Goal: Task Accomplishment & Management: Manage account settings

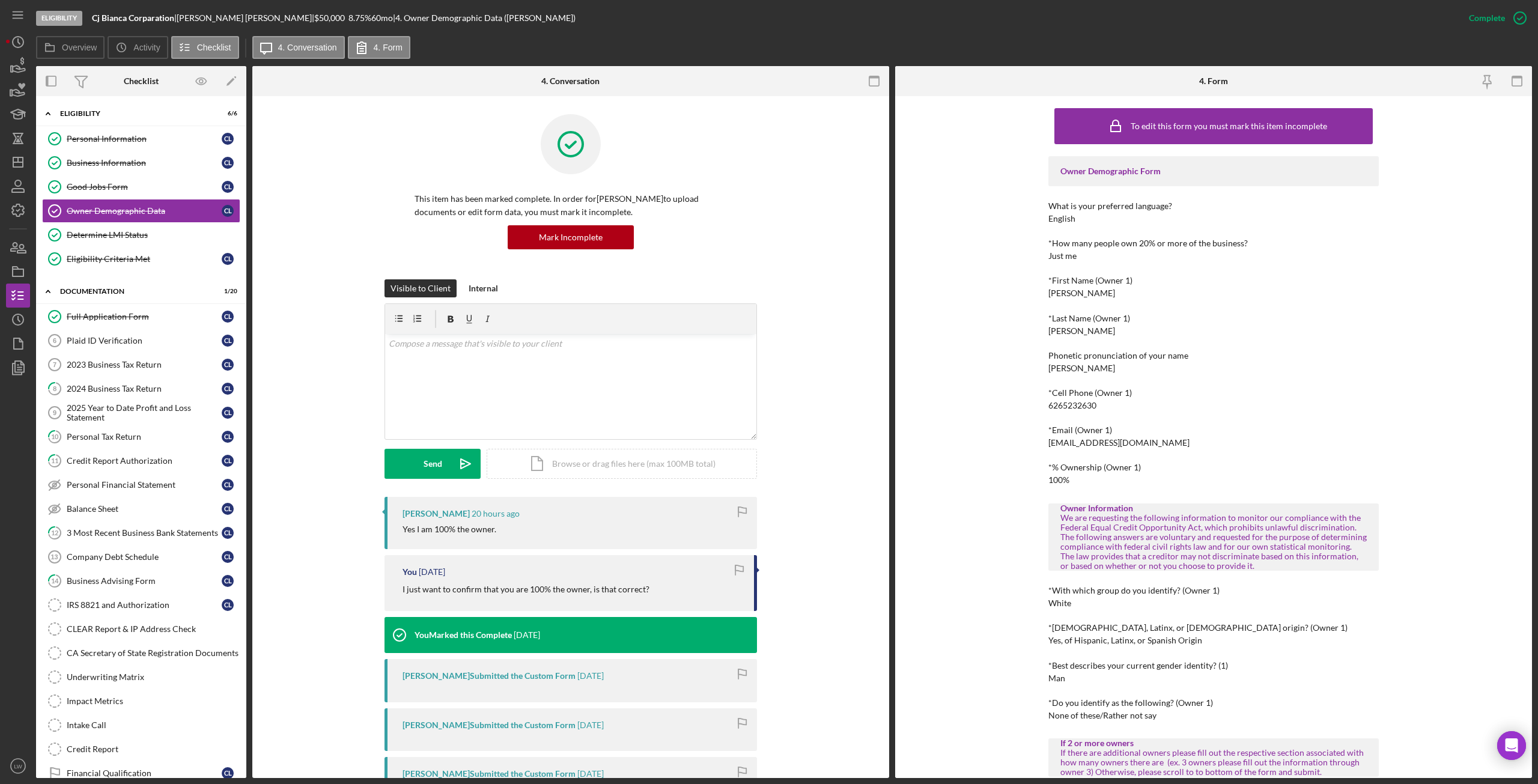
scroll to position [232, 0]
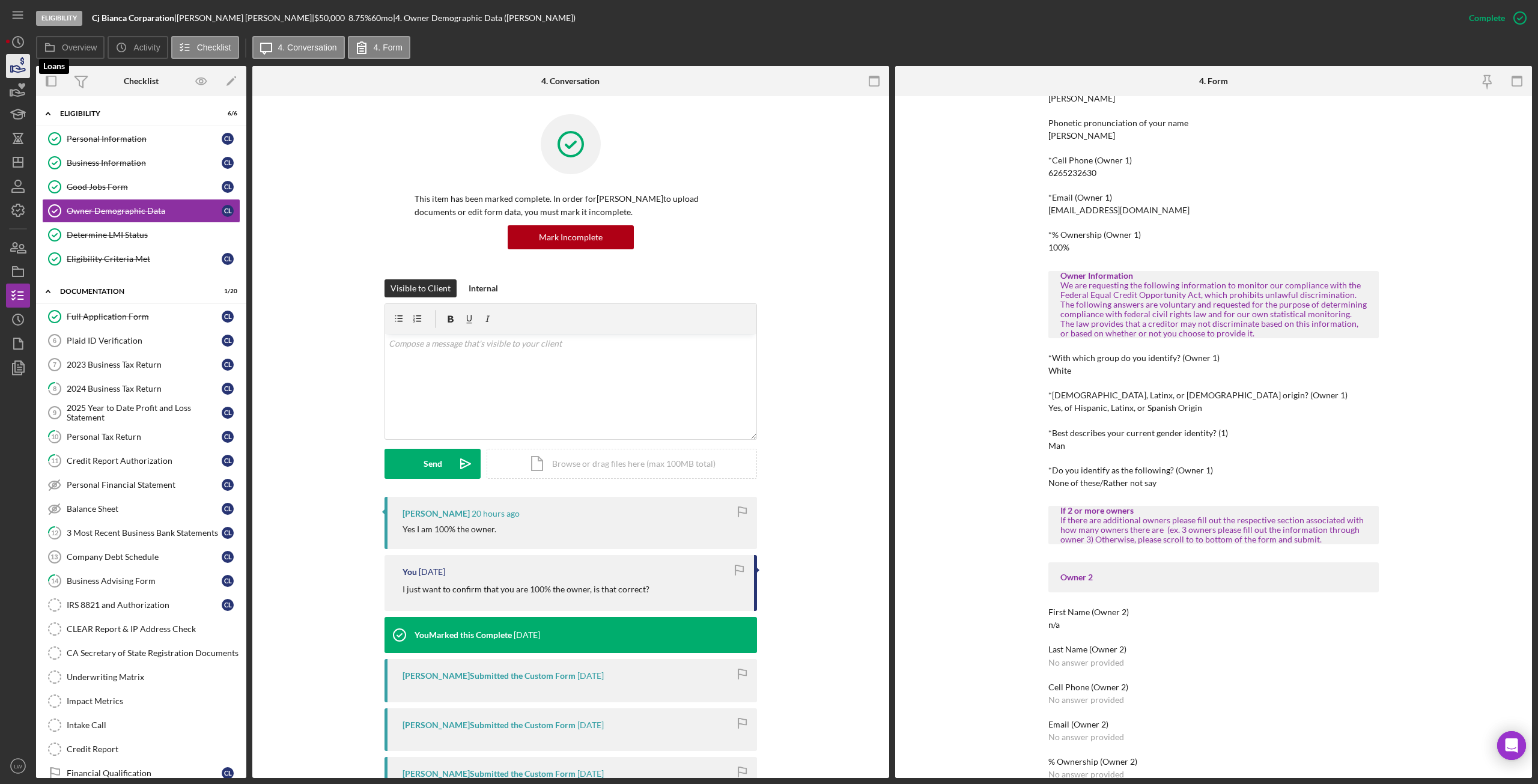
click at [20, 64] on icon "button" at bounding box center [17, 66] width 30 height 30
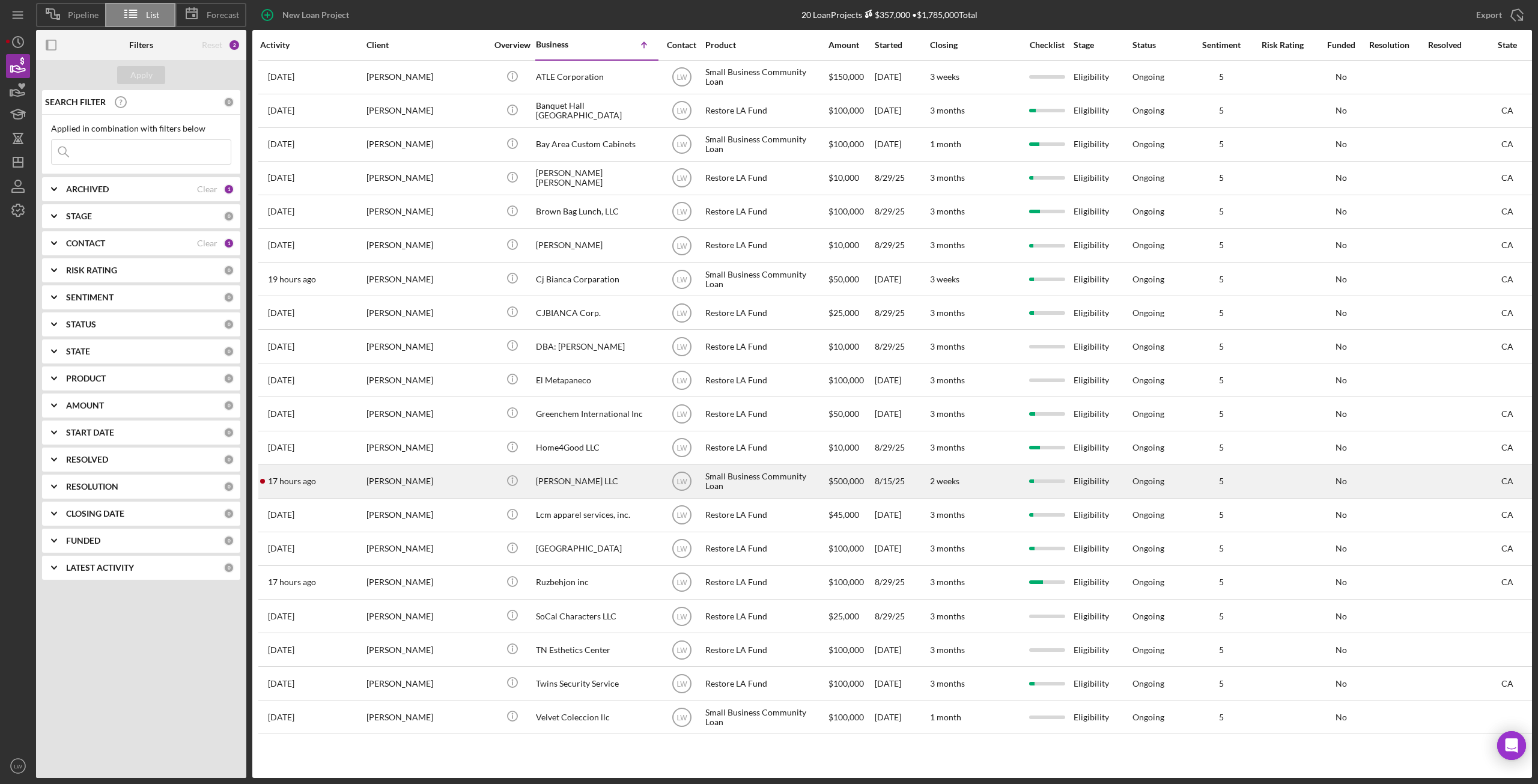
click at [389, 488] on div "[PERSON_NAME]" at bounding box center [426, 481] width 120 height 32
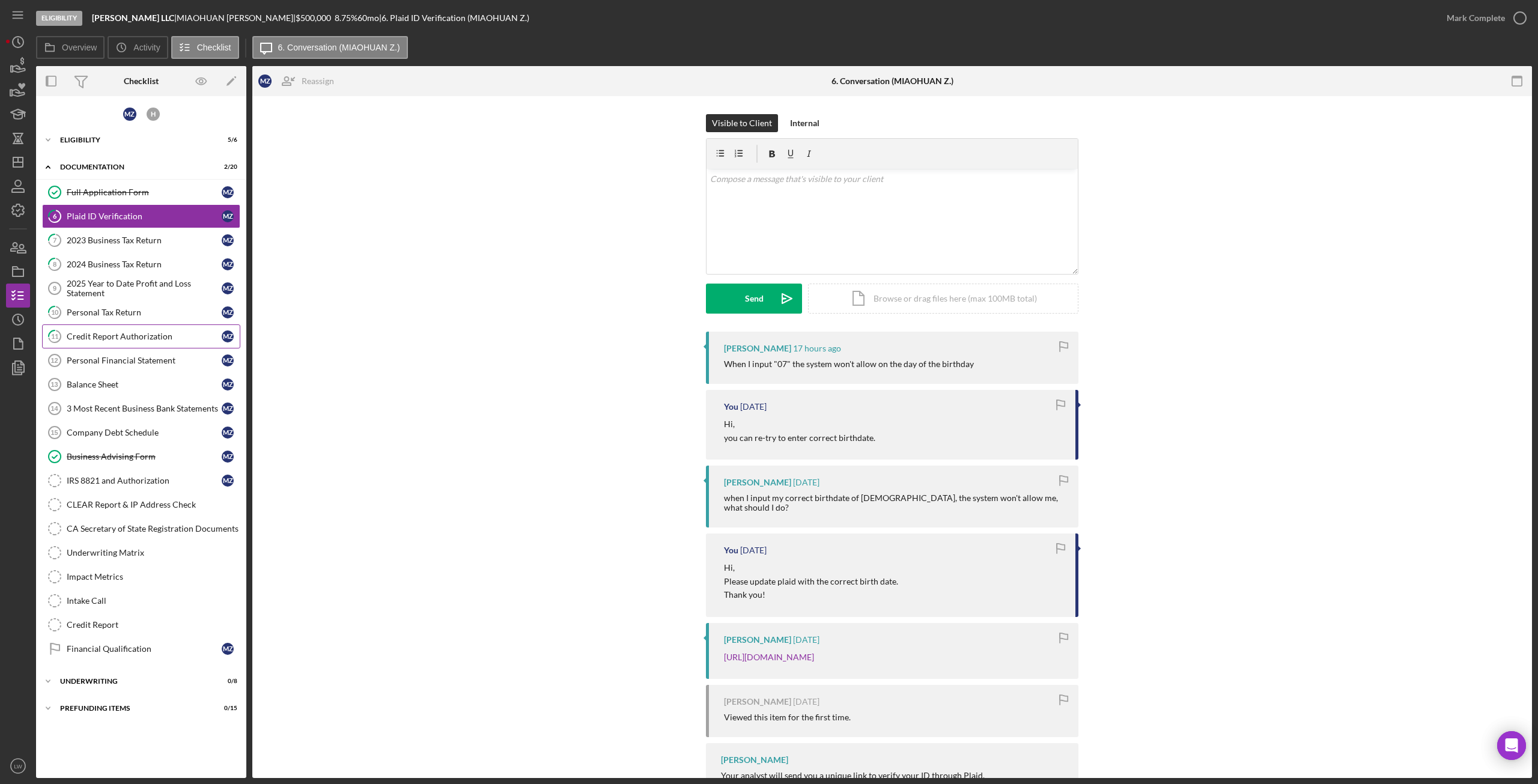
click at [101, 336] on div "Credit Report Authorization" at bounding box center [144, 337] width 155 height 10
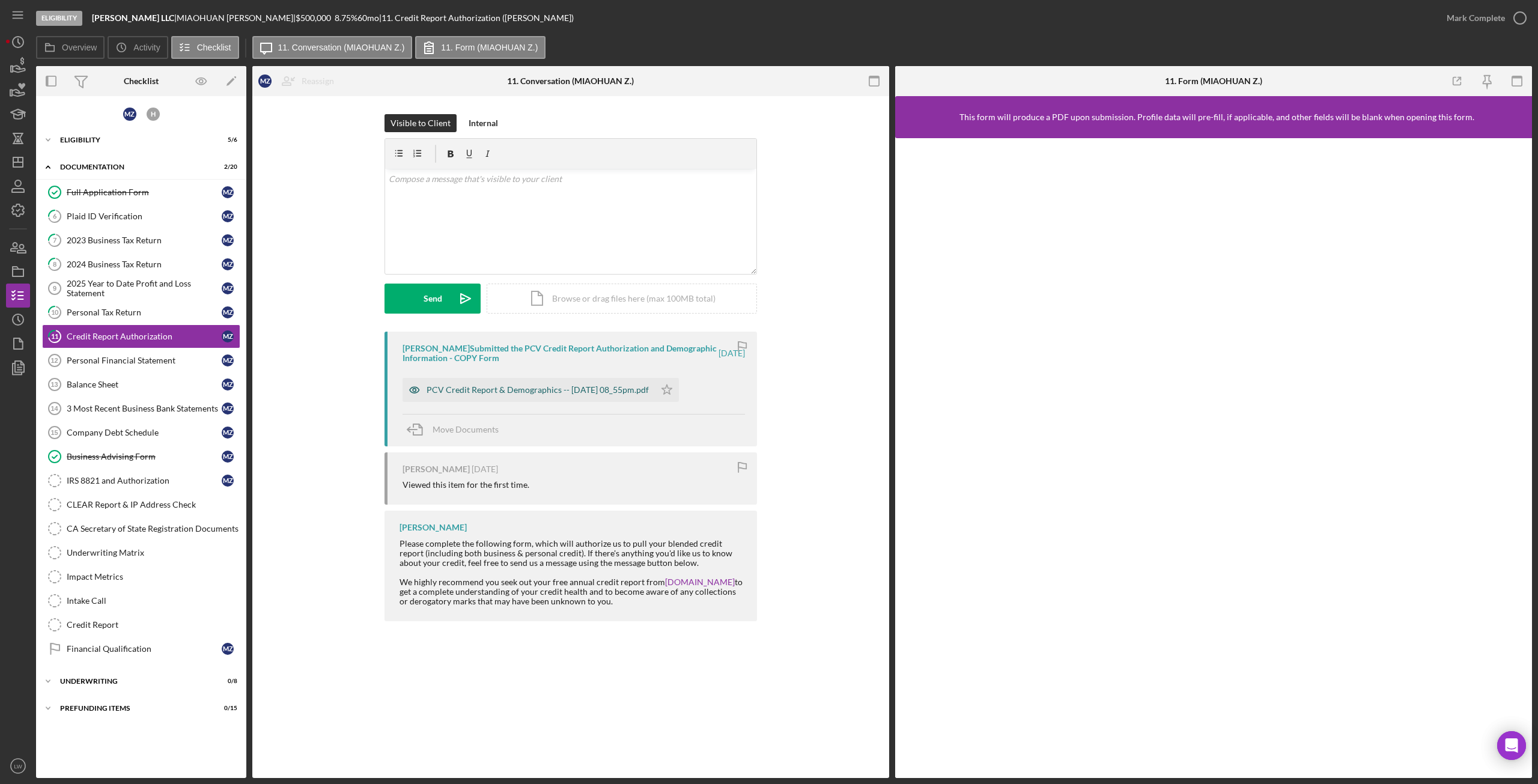
click at [456, 397] on div "PCV Credit Report & Demographics -- 2025-09-09 08_55pm.pdf" at bounding box center [529, 390] width 253 height 24
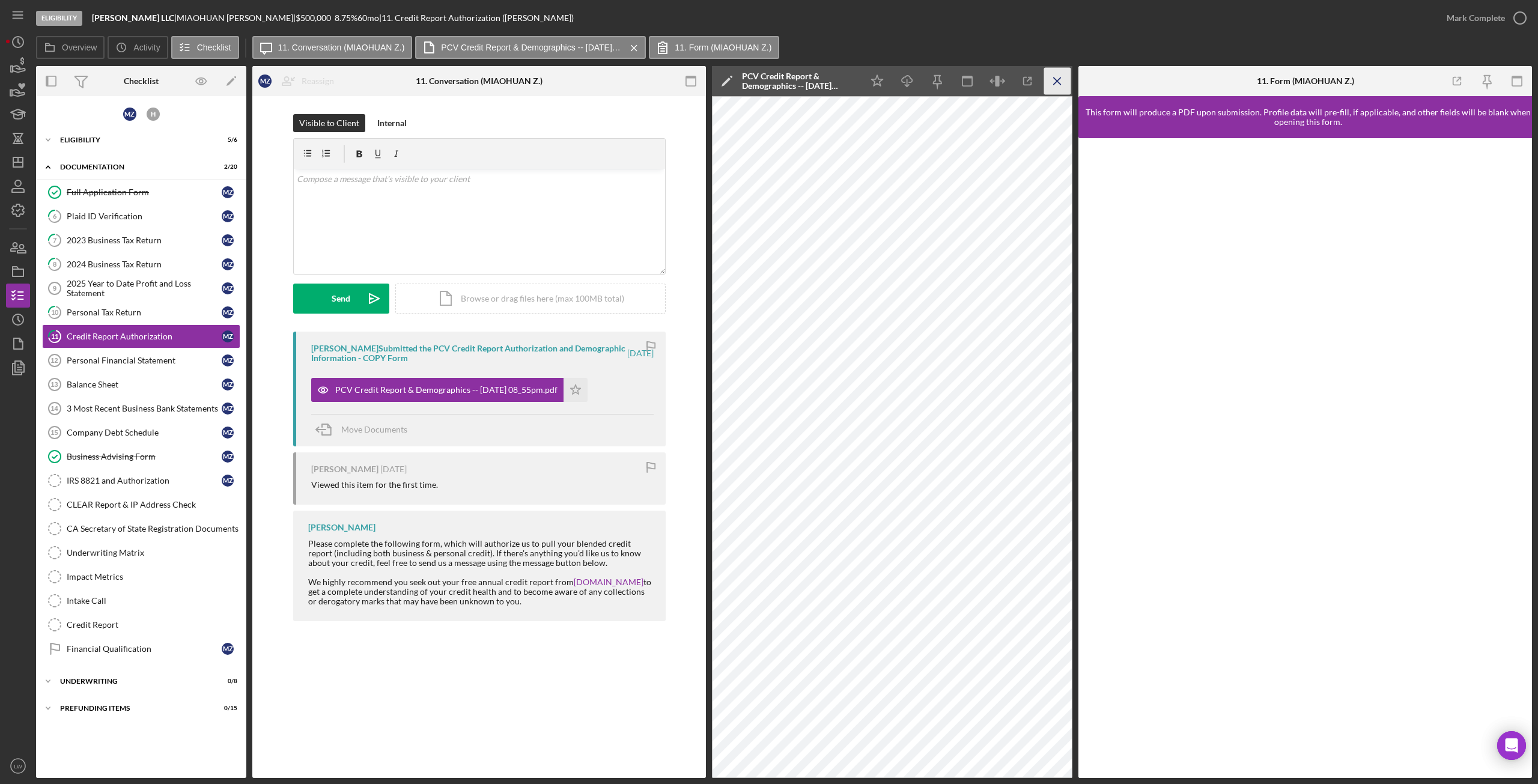
click at [1055, 88] on icon "Icon/Menu Close" at bounding box center [1058, 81] width 27 height 27
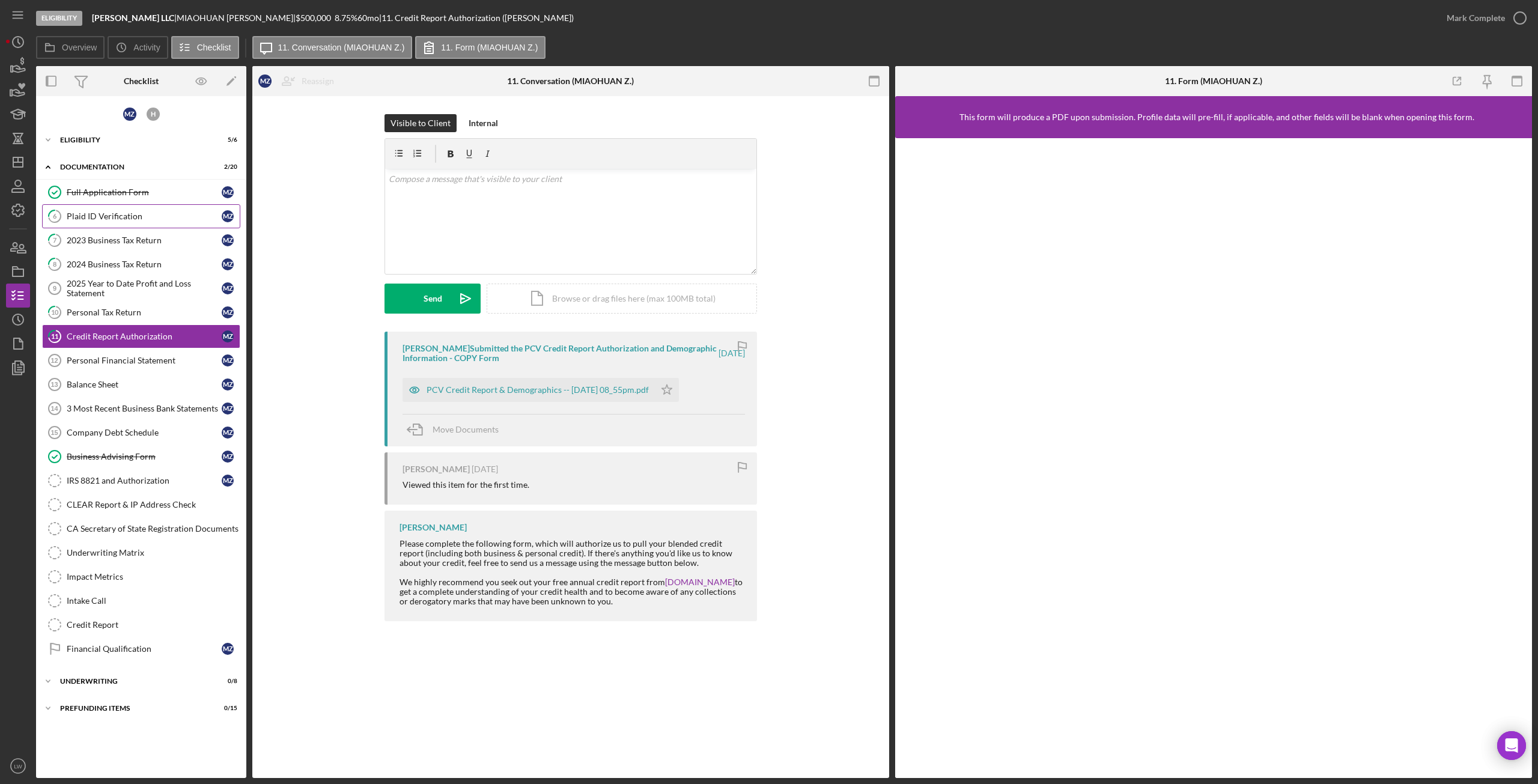
click at [87, 208] on link "6 Plaid ID Verification M Z" at bounding box center [141, 216] width 199 height 24
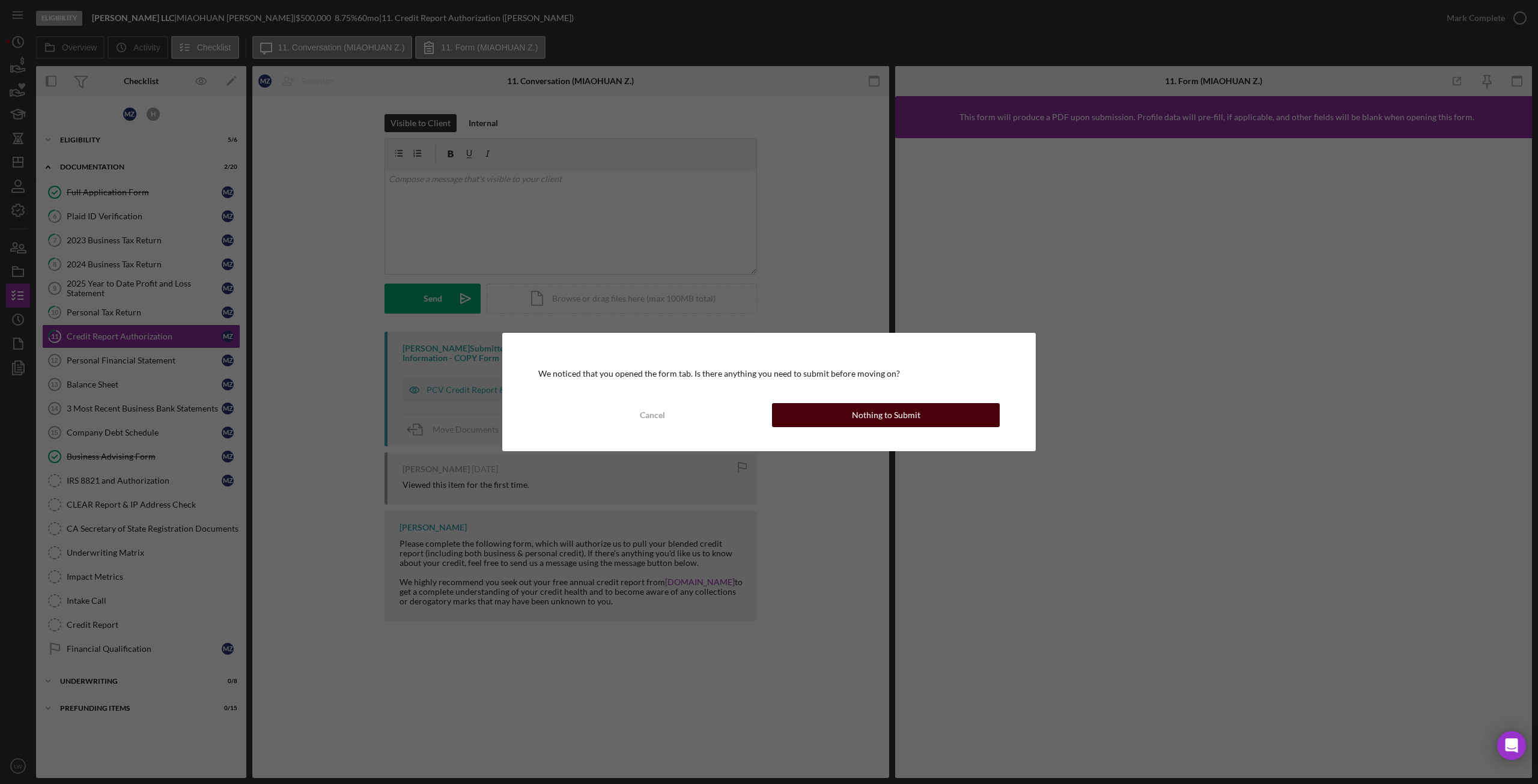
click at [923, 415] on button "Nothing to Submit" at bounding box center [886, 415] width 228 height 24
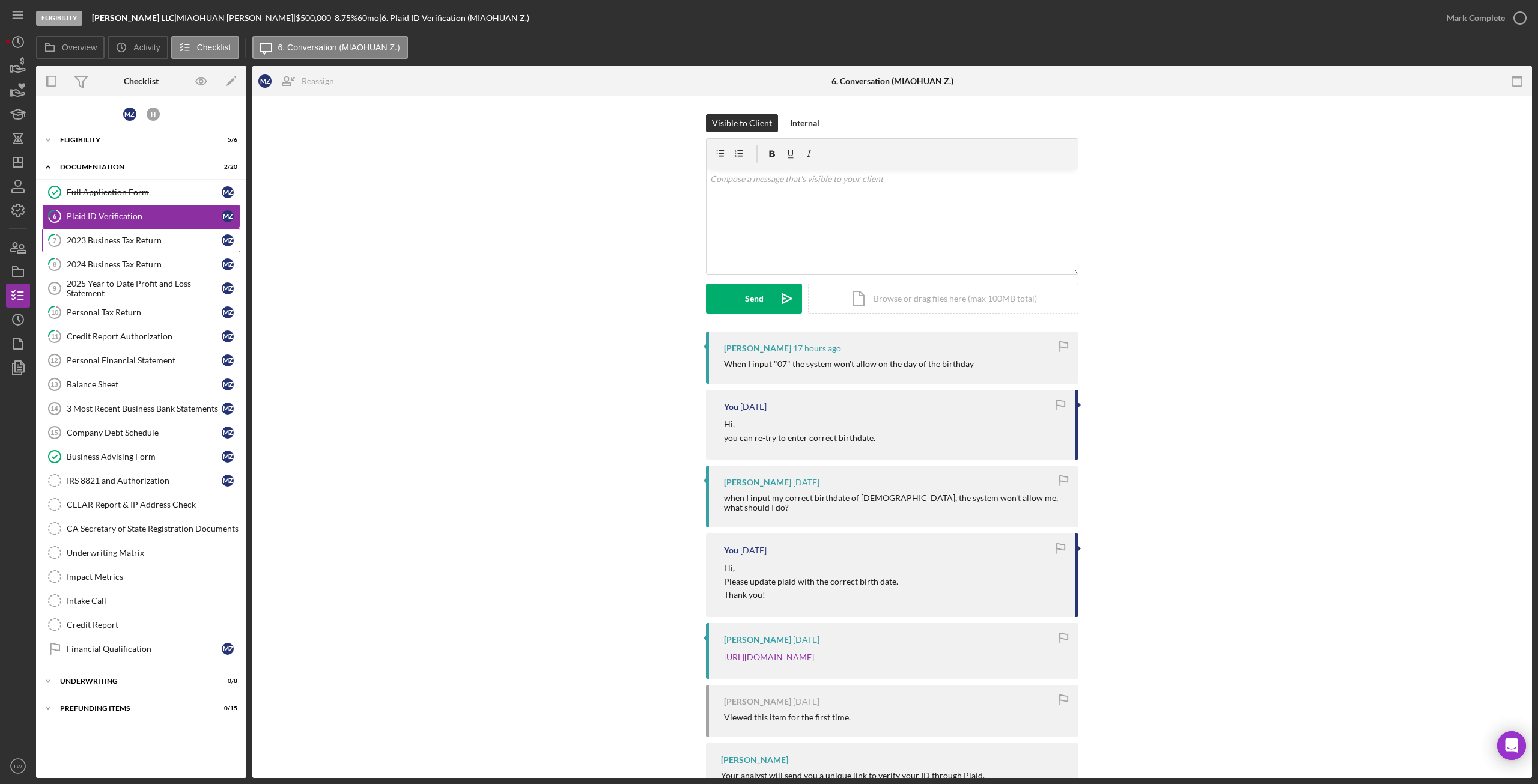
click at [98, 237] on div "2023 Business Tax Return" at bounding box center [144, 240] width 155 height 10
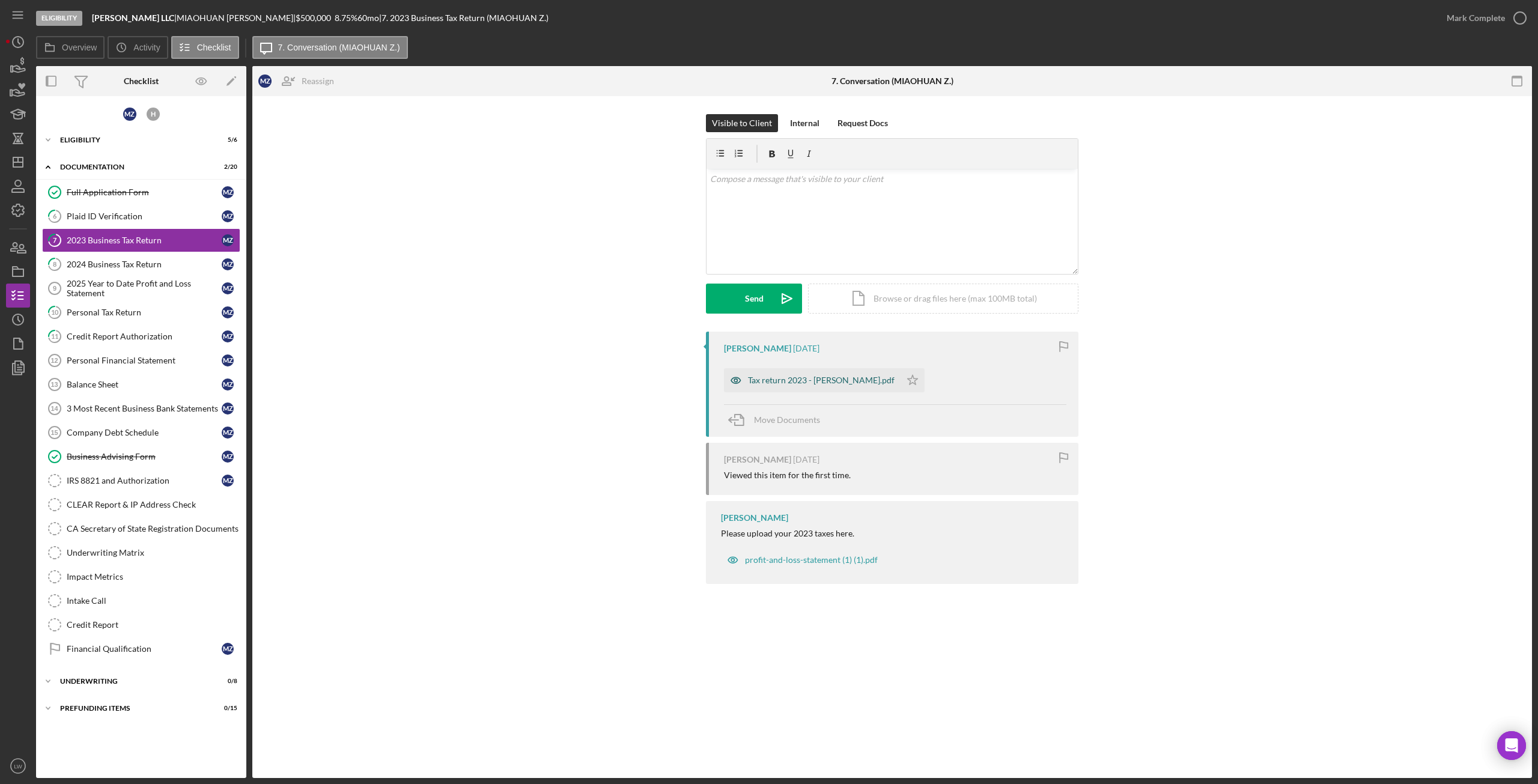
click at [794, 379] on div "Tax return 2023 - Kwong Tai.pdf" at bounding box center [822, 380] width 146 height 10
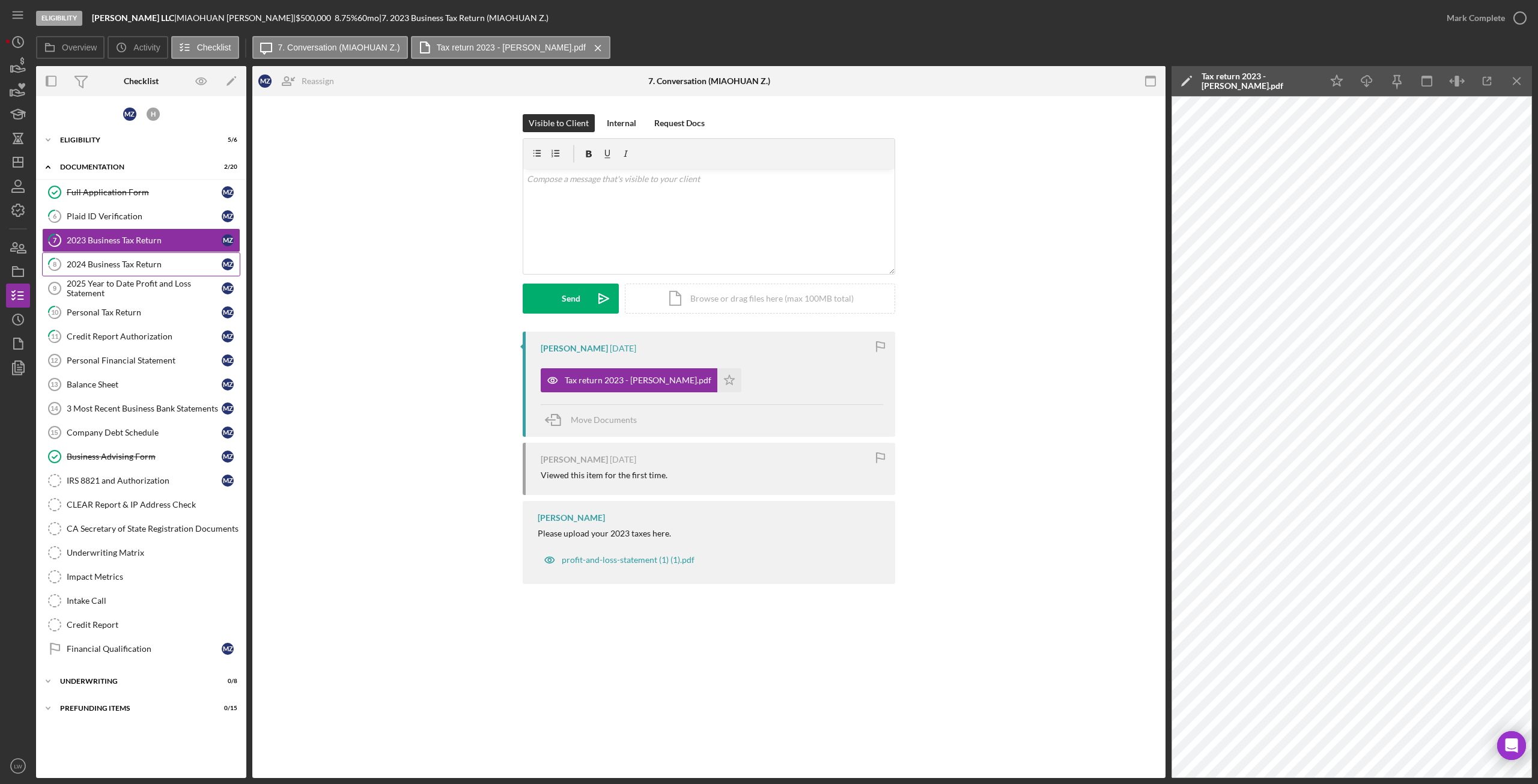
click at [101, 261] on div "2024 Business Tax Return" at bounding box center [144, 264] width 155 height 10
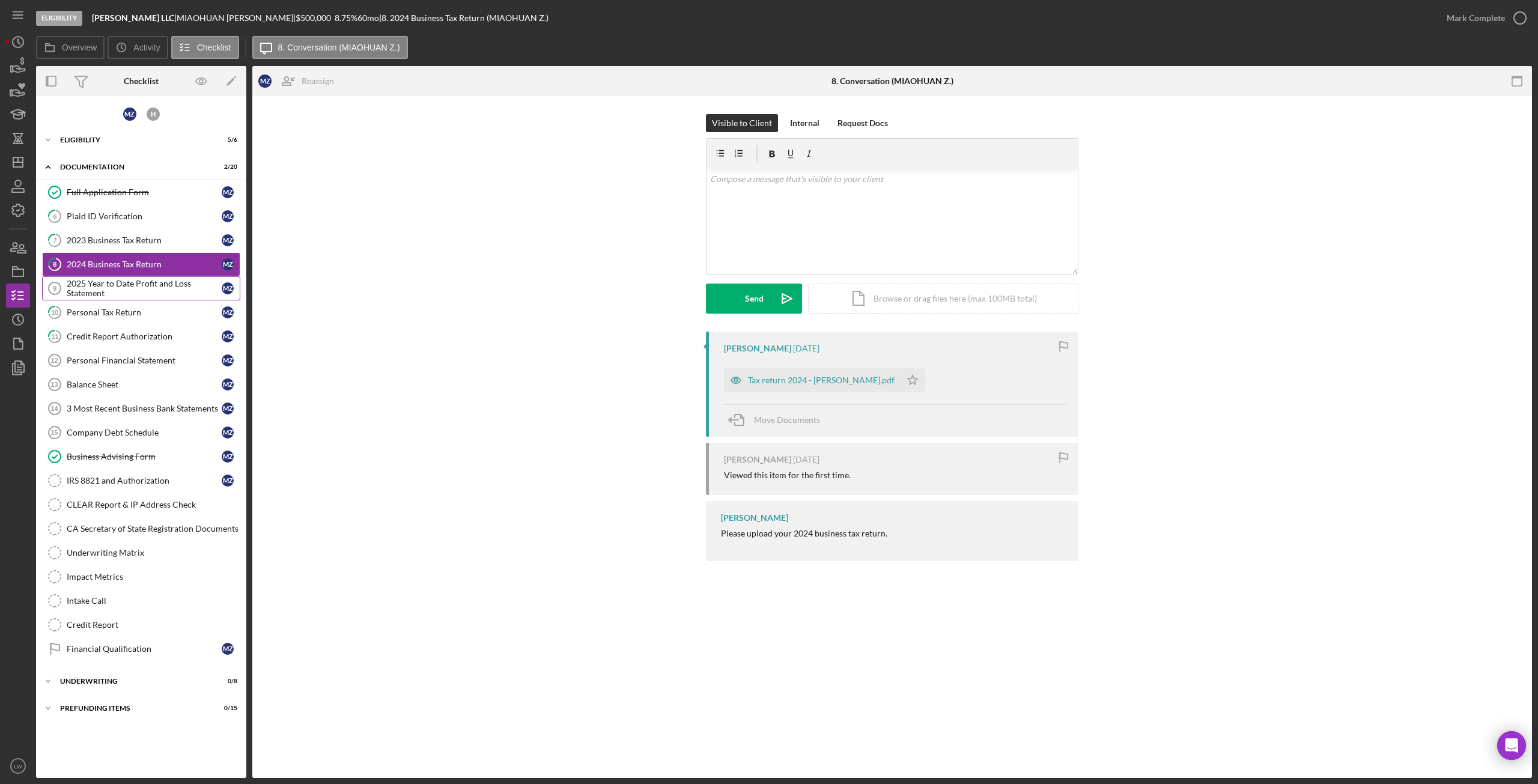
click at [101, 284] on div "2025 Year to Date Profit and Loss Statement" at bounding box center [144, 288] width 155 height 19
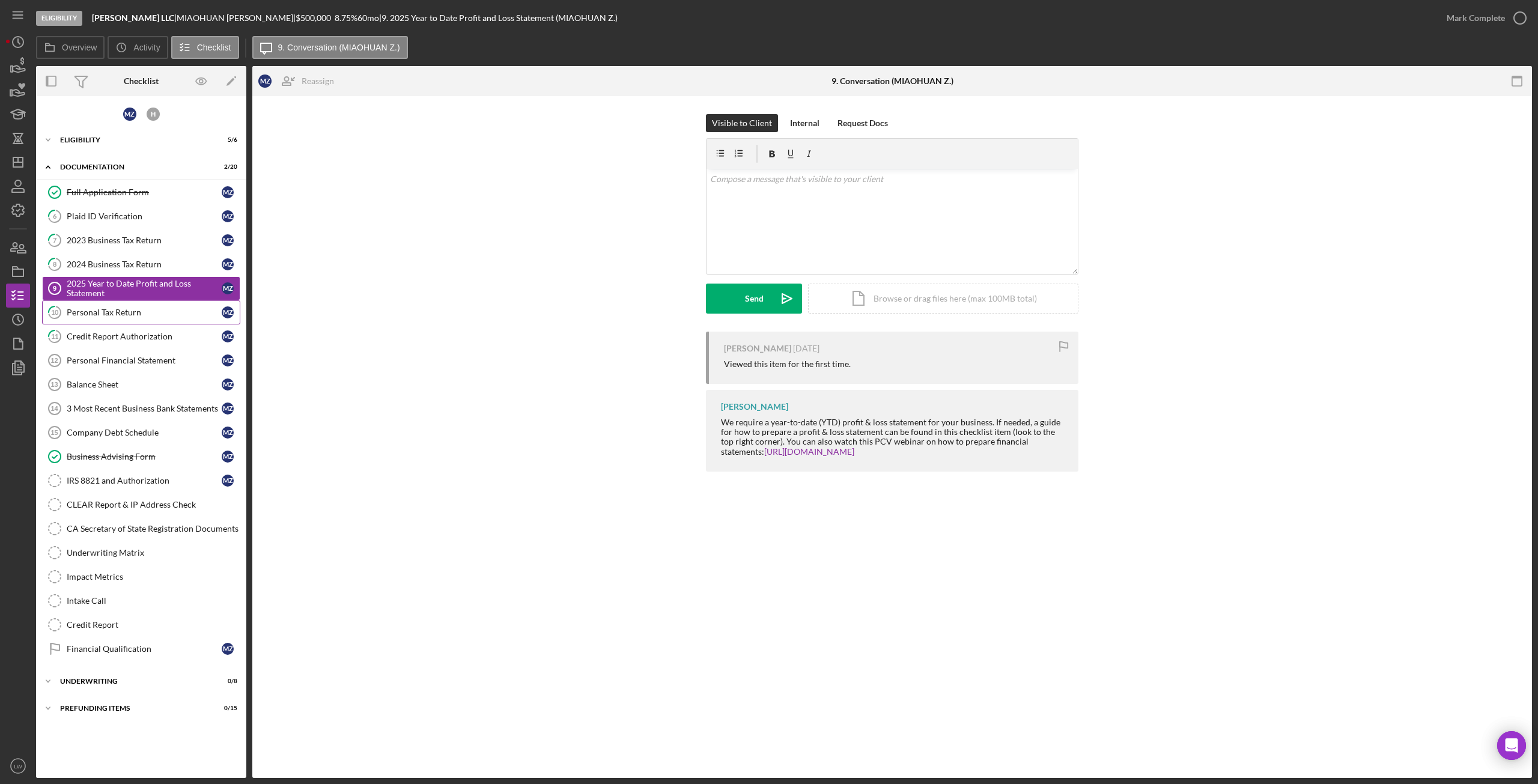
click at [104, 309] on div "Personal Tax Return" at bounding box center [144, 312] width 155 height 10
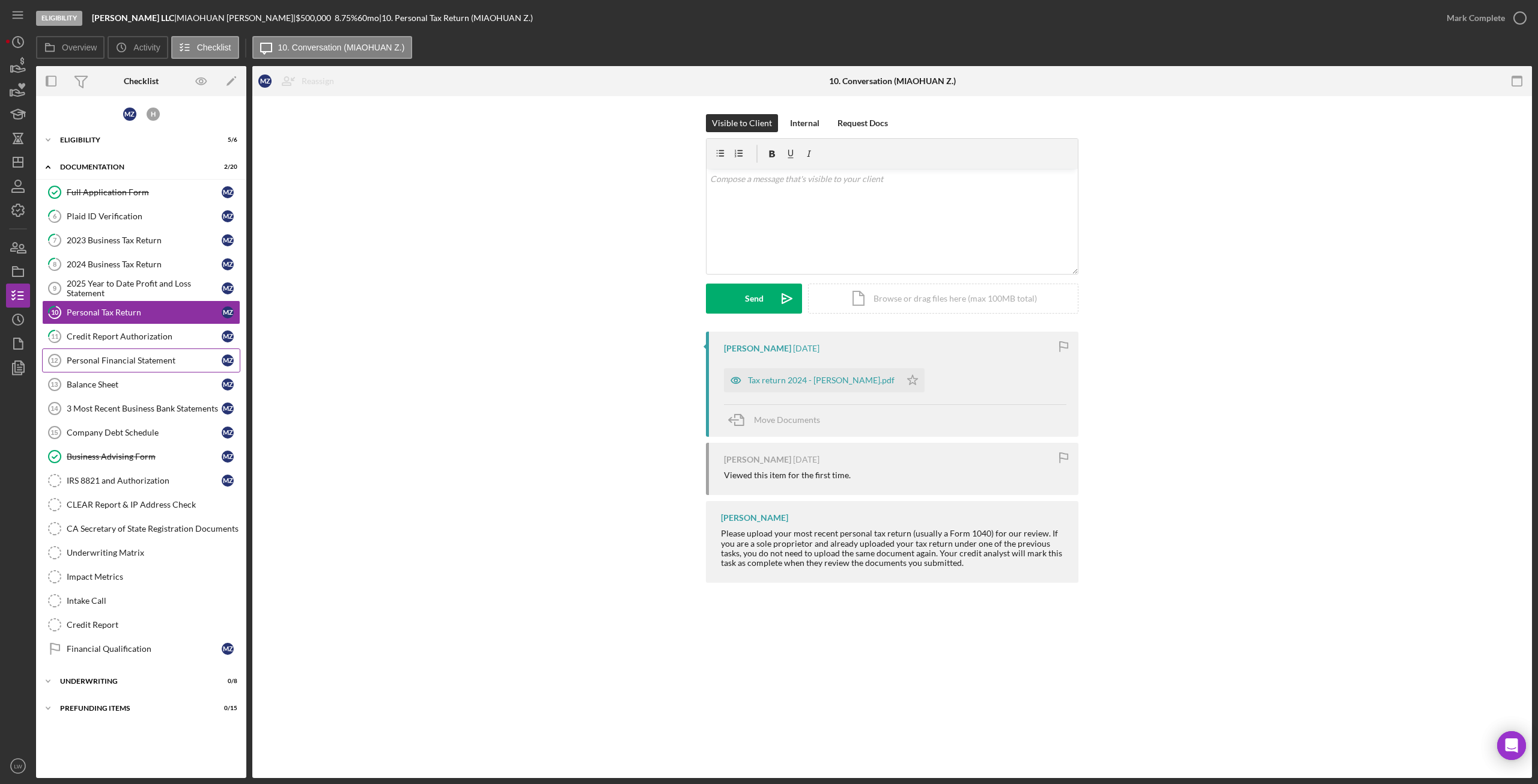
click at [124, 363] on div "Personal Financial Statement" at bounding box center [144, 360] width 155 height 10
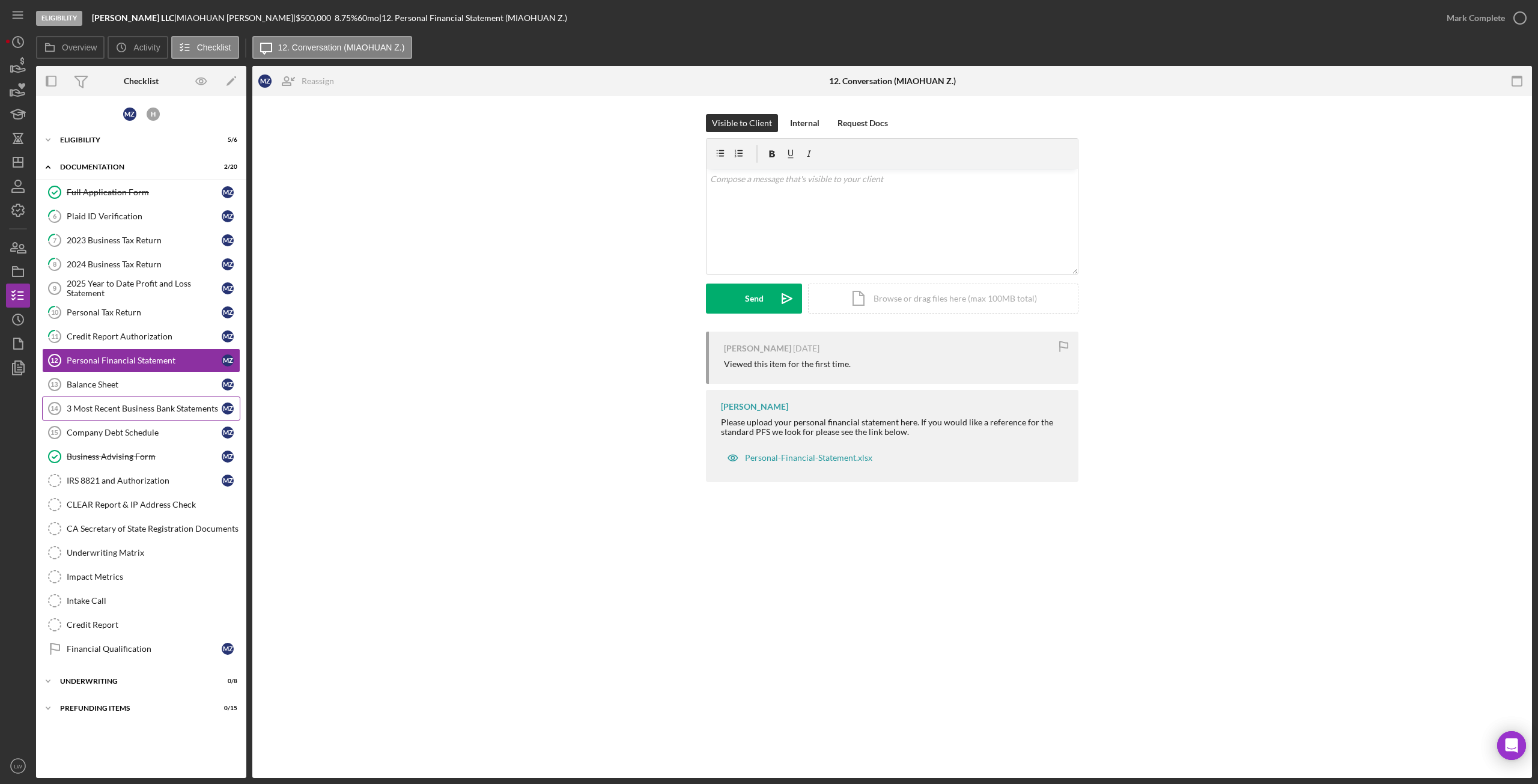
click at [174, 411] on div "3 Most Recent Business Bank Statements" at bounding box center [144, 408] width 155 height 10
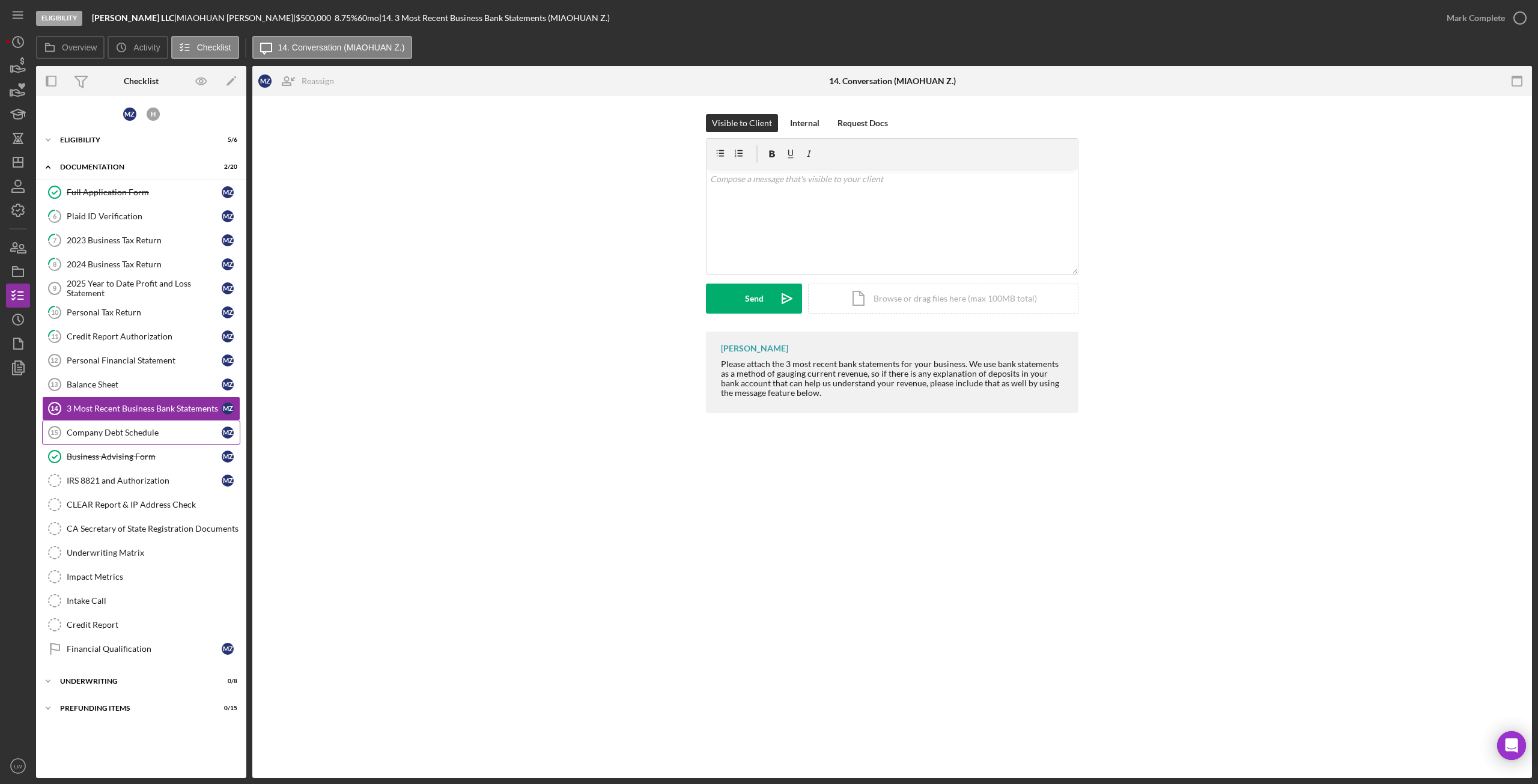
click at [143, 440] on link "Company Debt Schedule 15 Company Debt Schedule M Z" at bounding box center [141, 433] width 199 height 24
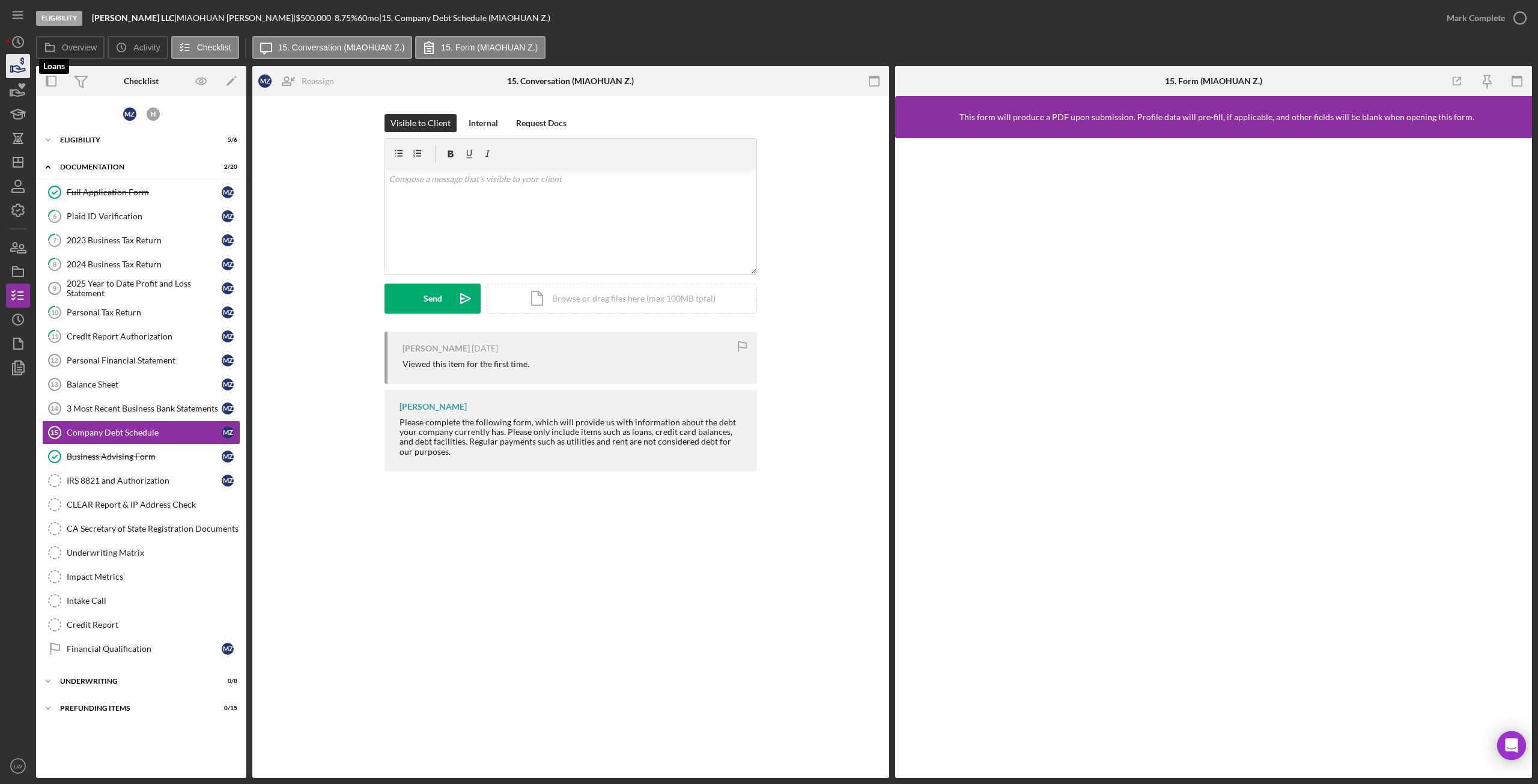
click at [22, 64] on icon "button" at bounding box center [22, 60] width 4 height 8
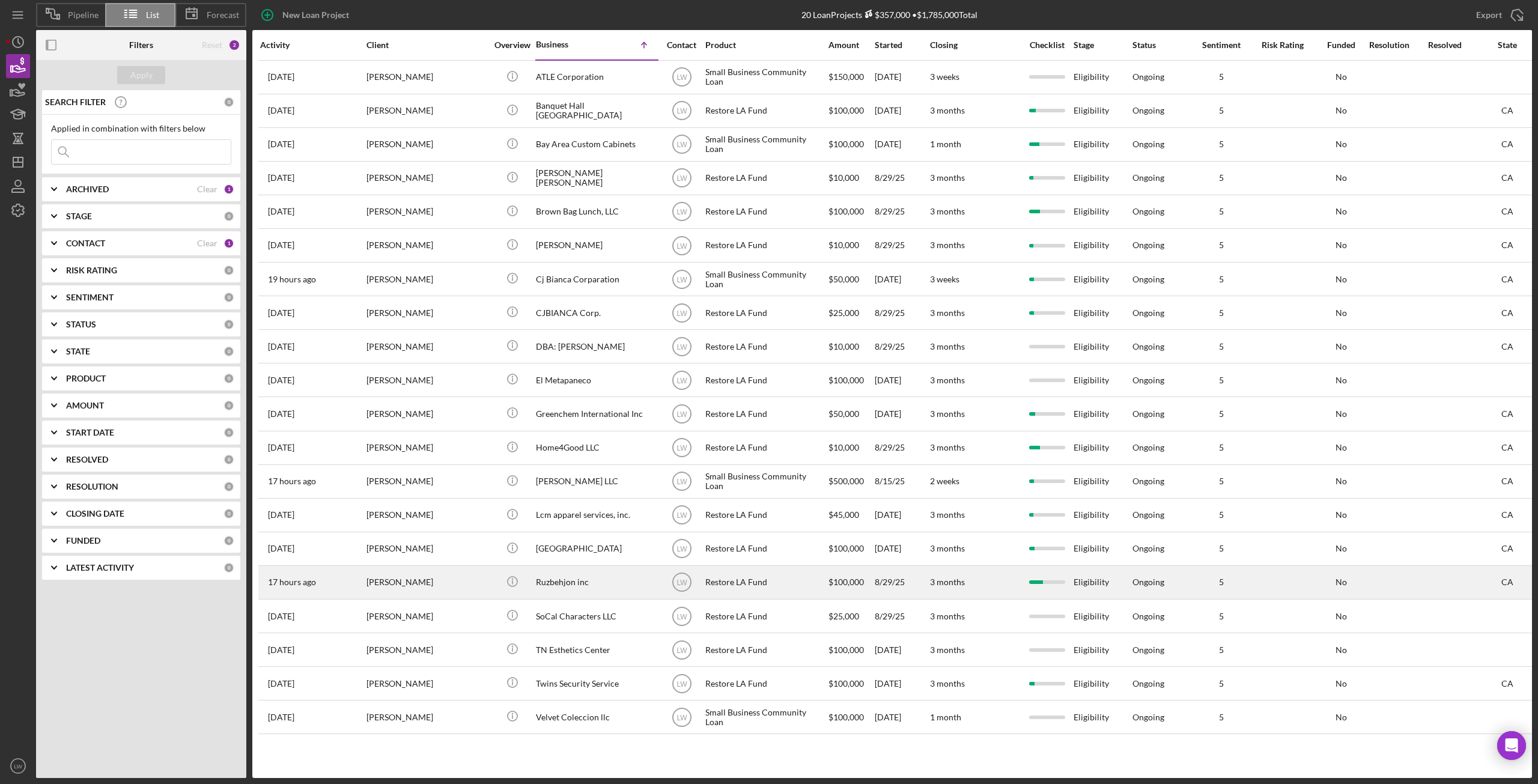
click at [415, 582] on div "[PERSON_NAME]" at bounding box center [426, 582] width 120 height 32
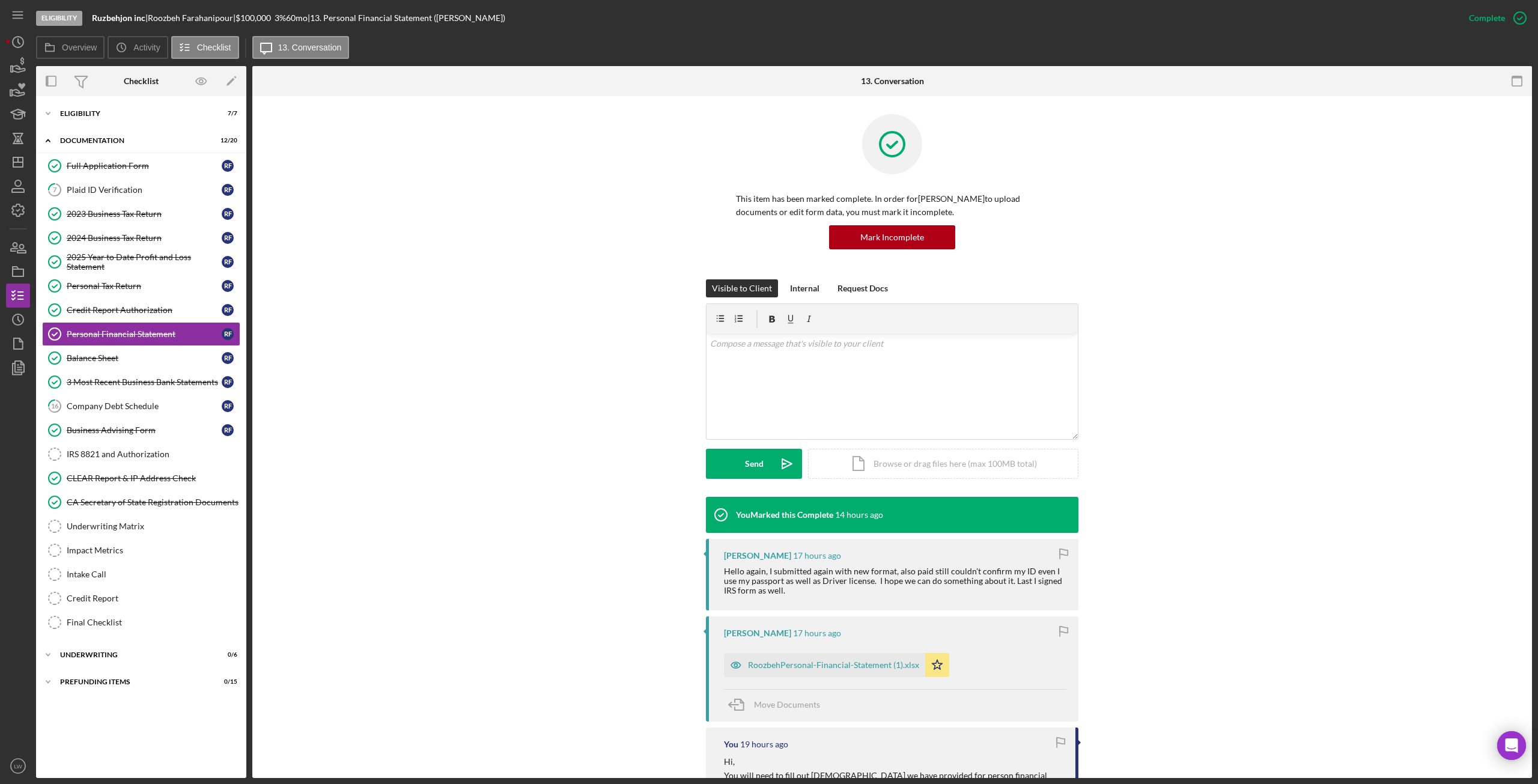
drag, startPoint x: 1538, startPoint y: 702, endPoint x: 1538, endPoint y: 715, distance: 13.0
click at [1538, 715] on div "Eligibility Ruzbehjon inc | Roozbeh Farahanipour | $100,000 $20,000 3 % 60 mo |…" at bounding box center [769, 392] width 1538 height 784
click at [65, 108] on div "Icon/Expander Eligibility 7 / 7" at bounding box center [141, 113] width 210 height 24
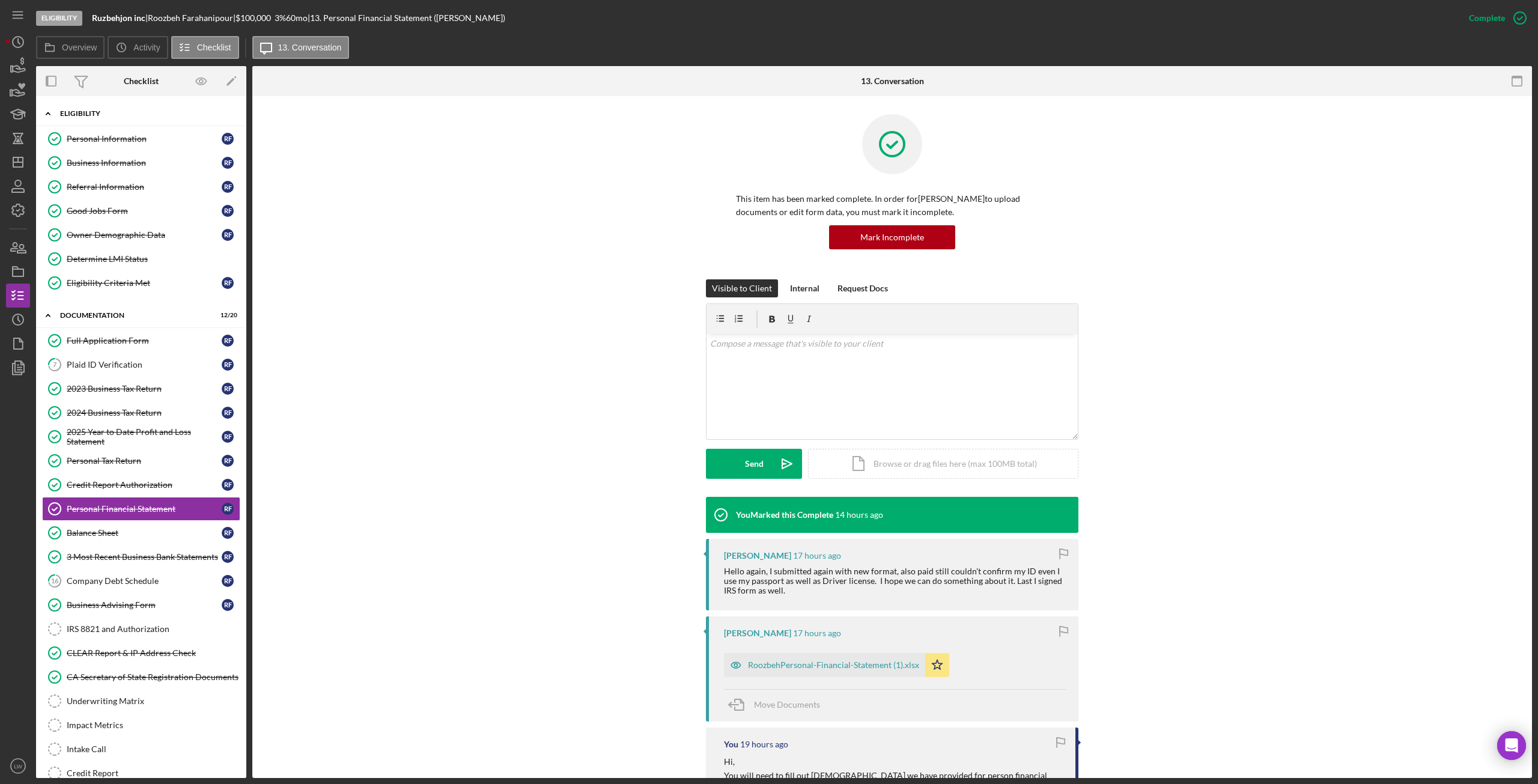
click at [65, 110] on div "Icon/Expander Eligibility 7 / 7" at bounding box center [141, 113] width 210 height 25
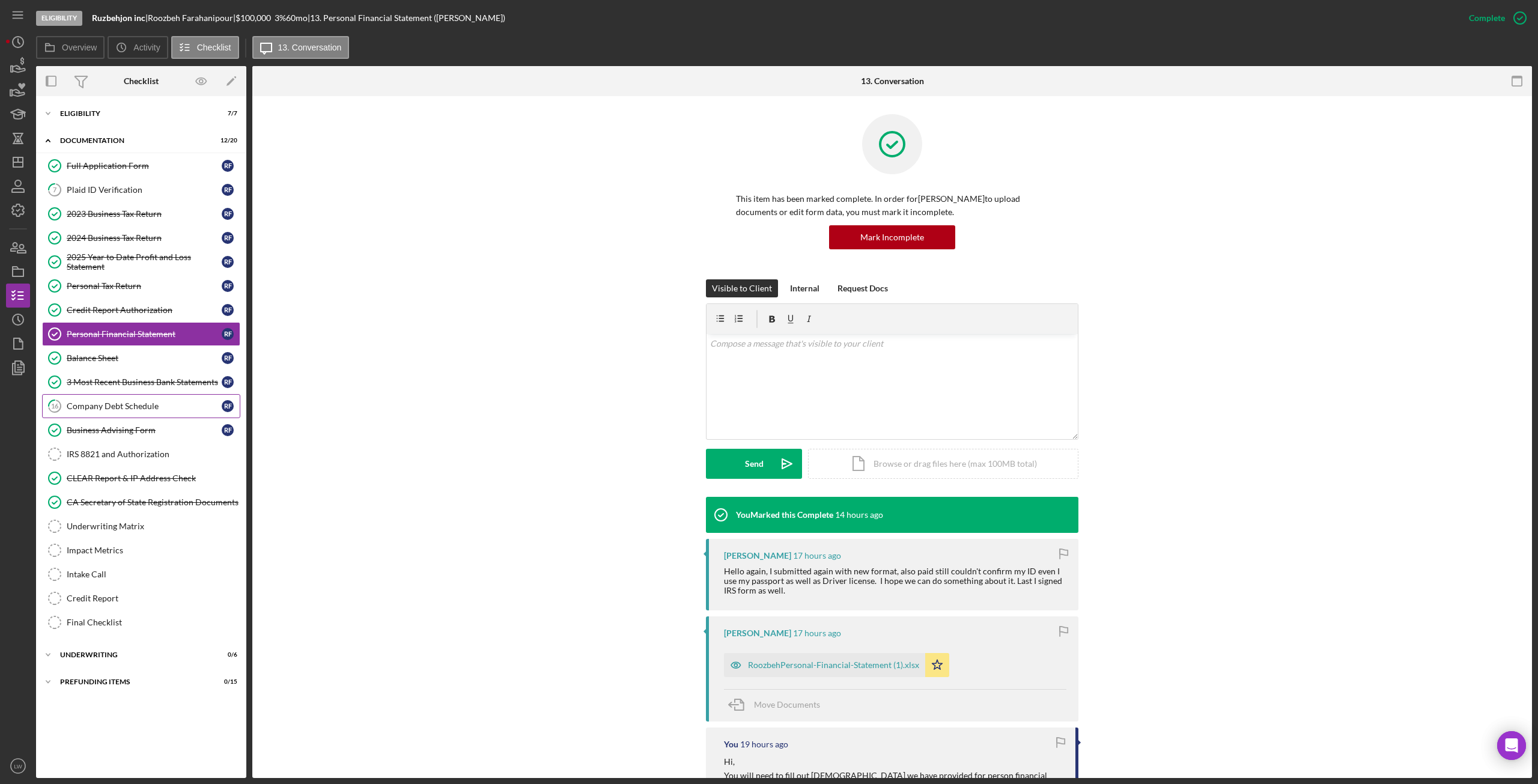
click at [107, 409] on div "Company Debt Schedule" at bounding box center [144, 406] width 155 height 10
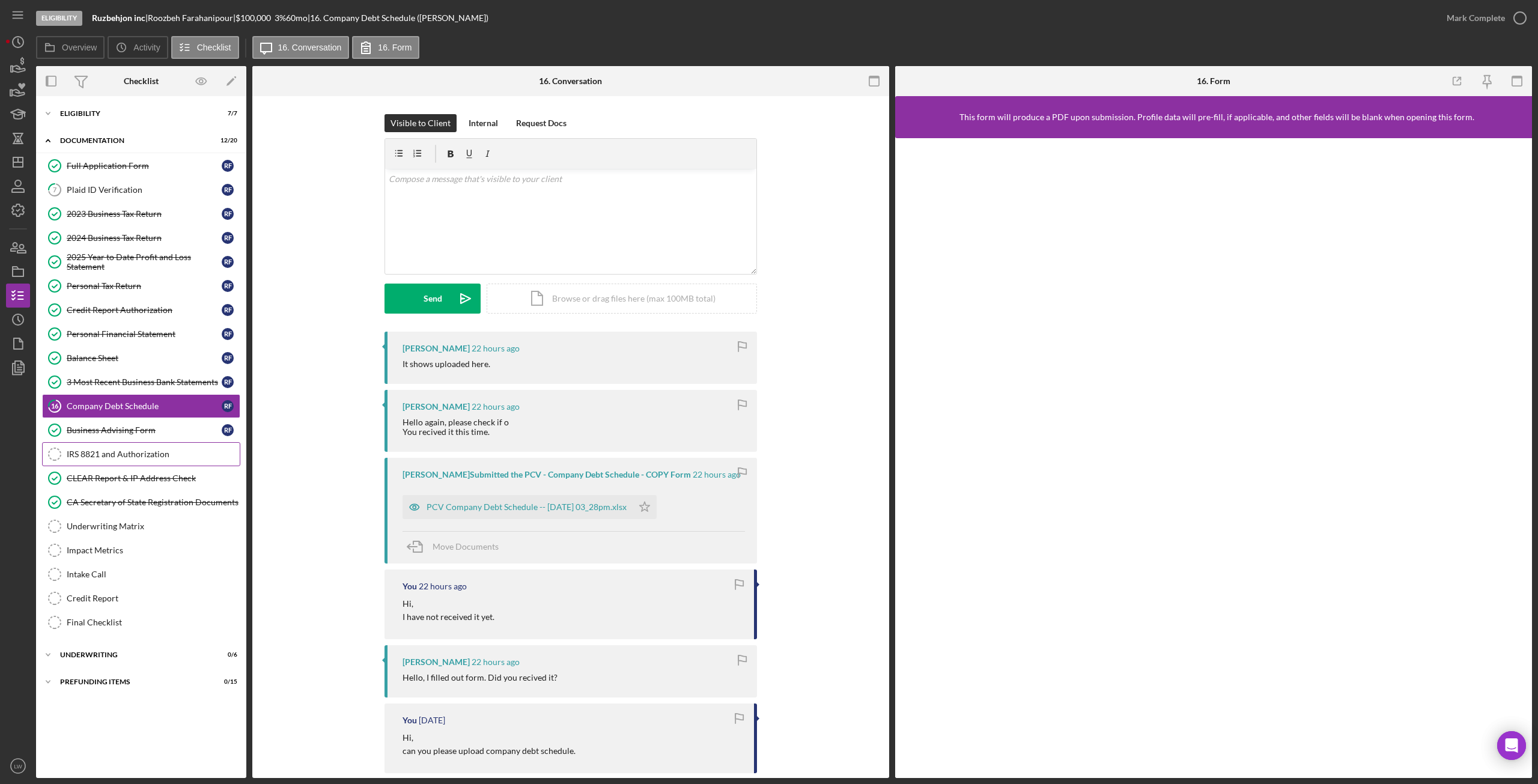
click at [145, 447] on link "IRS 8821 and Authorization IRS 8821 and Authorization" at bounding box center [141, 454] width 199 height 24
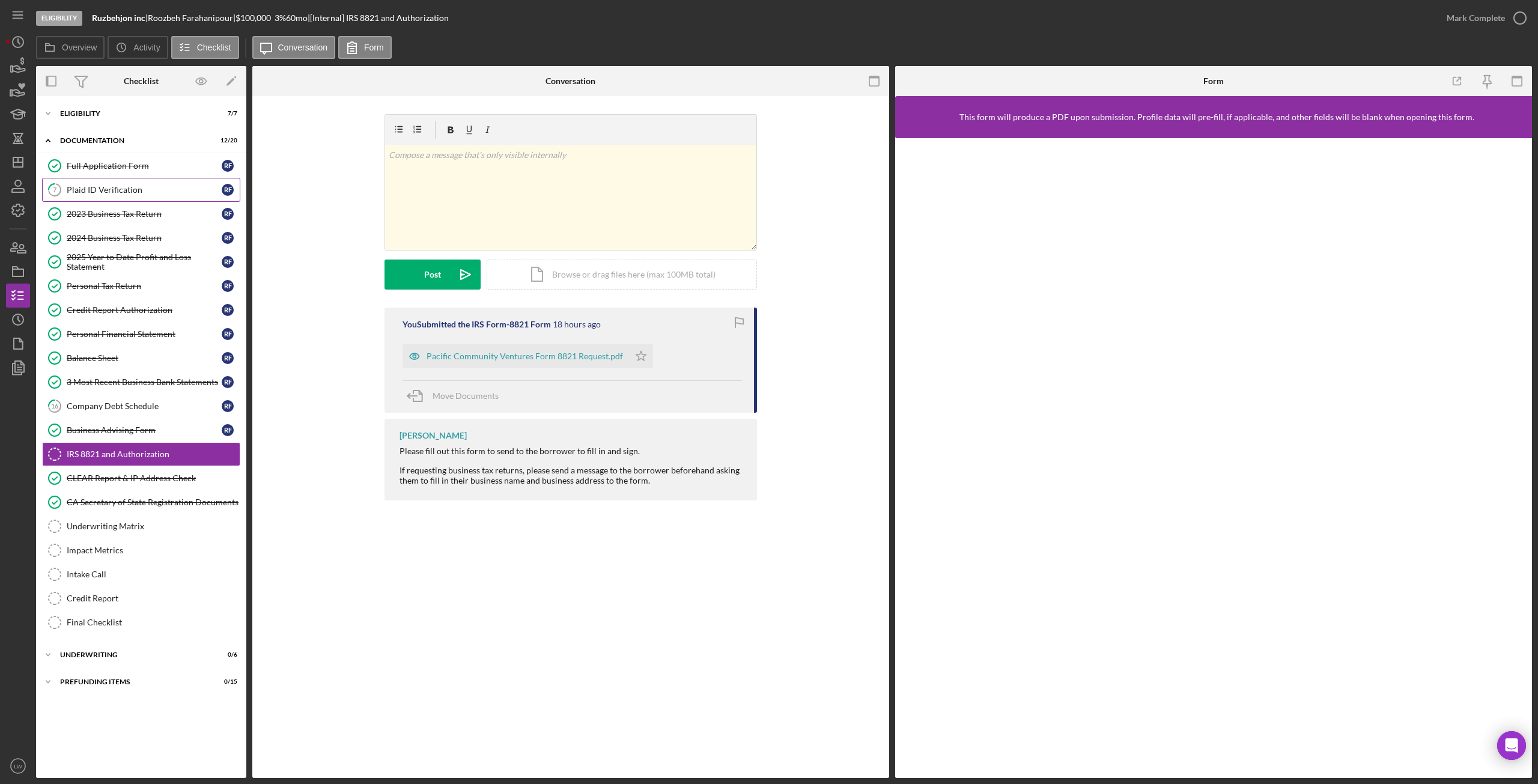
click at [108, 188] on div "Plaid ID Verification" at bounding box center [144, 189] width 155 height 10
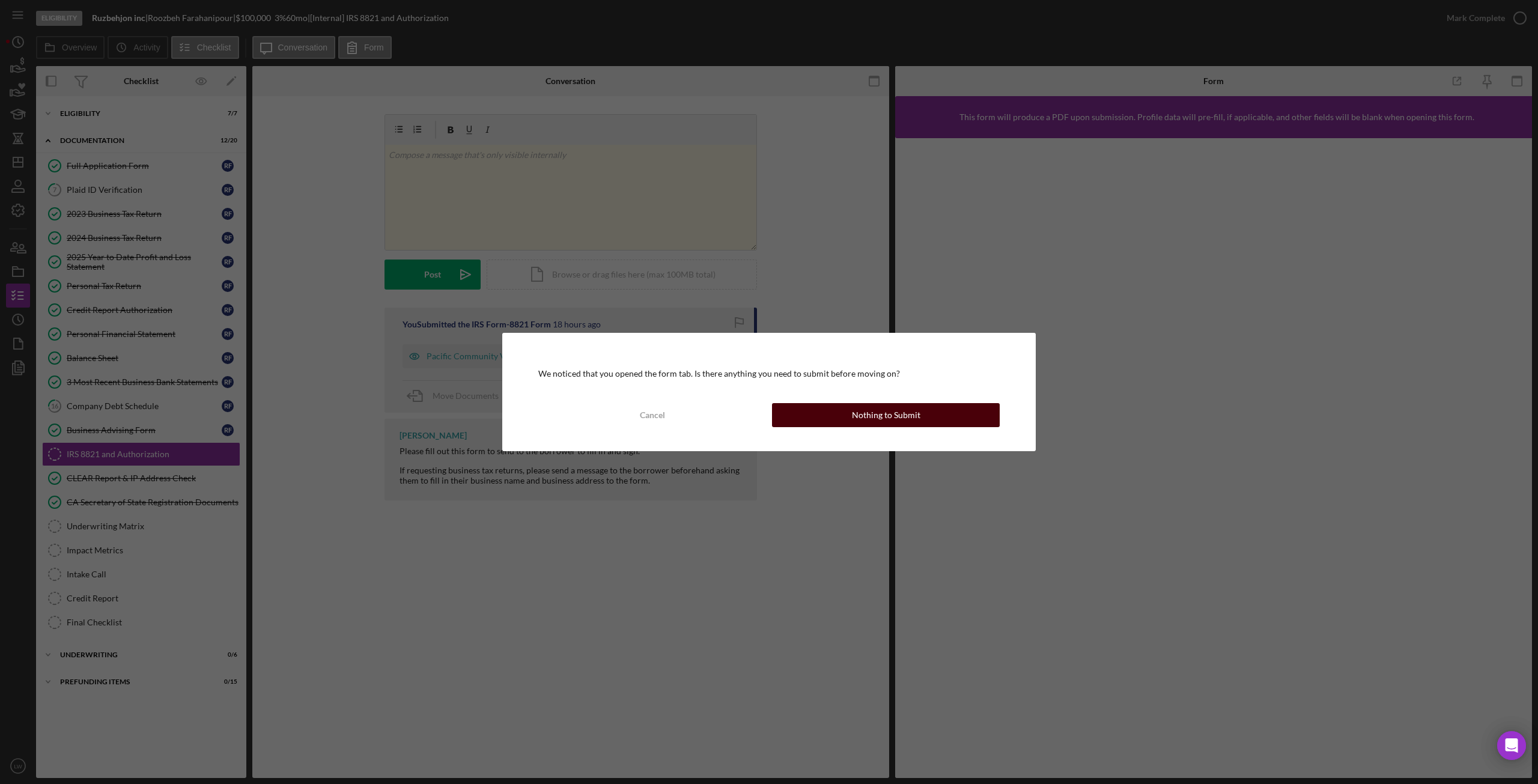
click at [887, 407] on div "Nothing to Submit" at bounding box center [886, 415] width 69 height 24
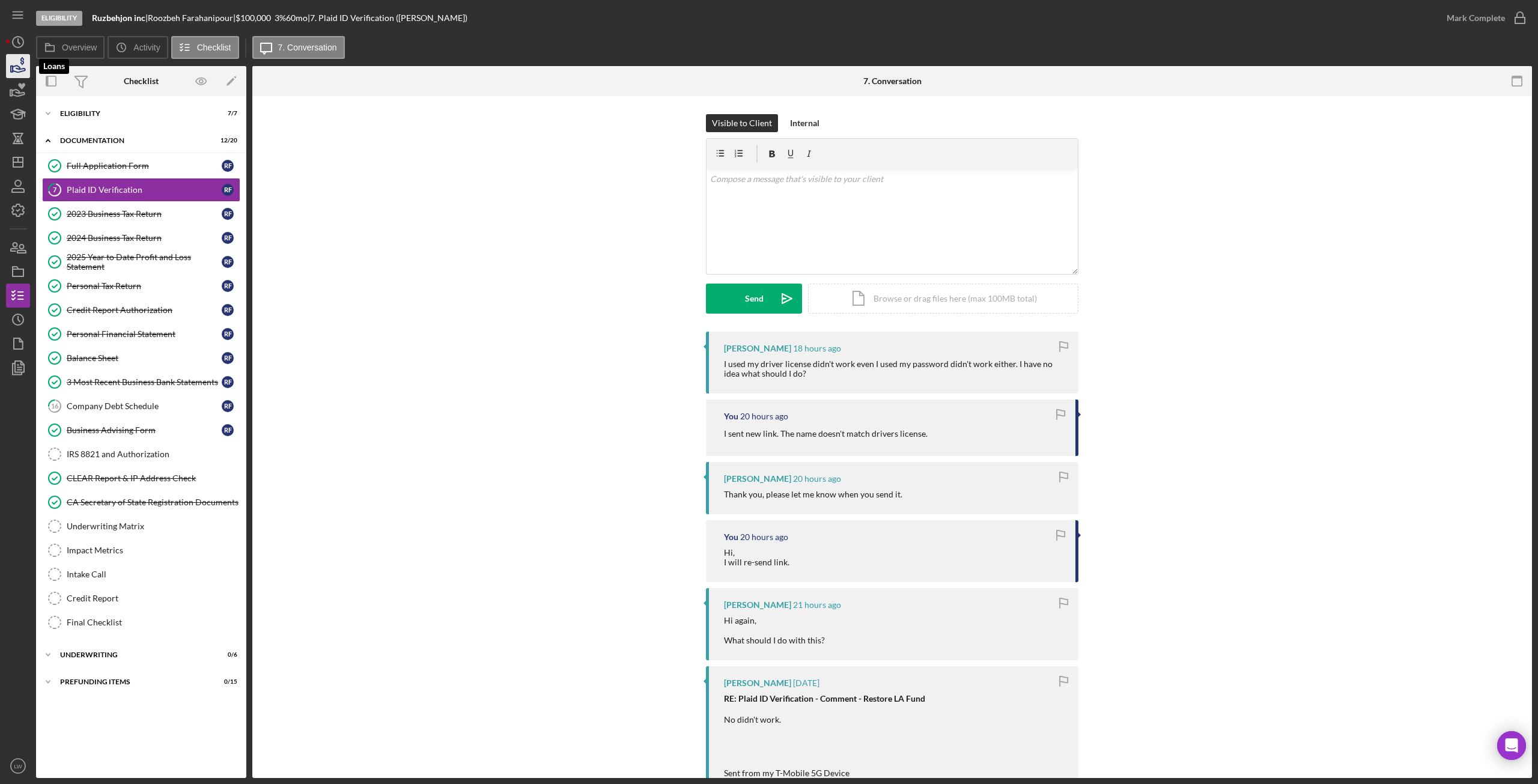
click at [8, 69] on icon "button" at bounding box center [17, 66] width 30 height 30
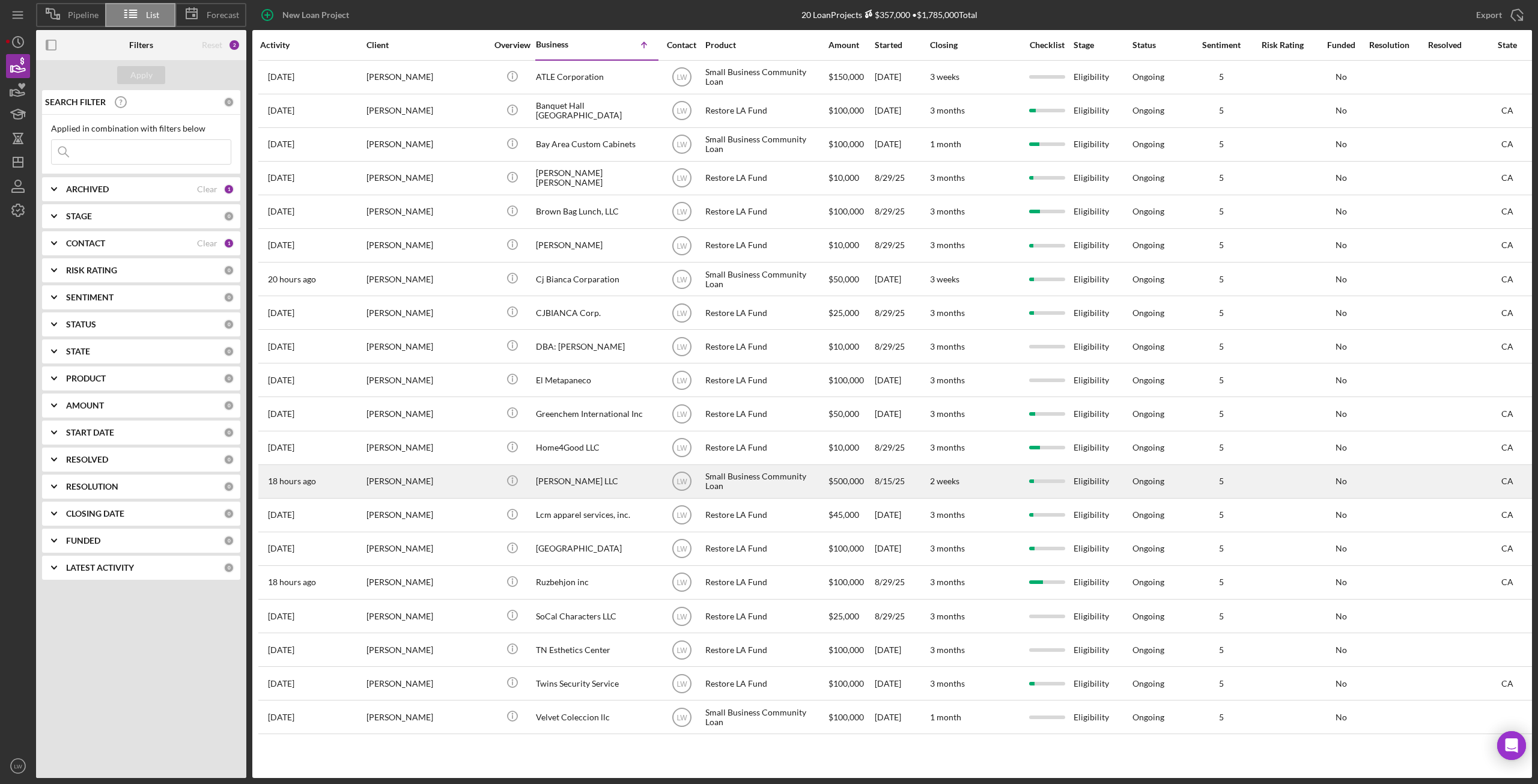
click at [446, 480] on div "[PERSON_NAME]" at bounding box center [426, 481] width 120 height 32
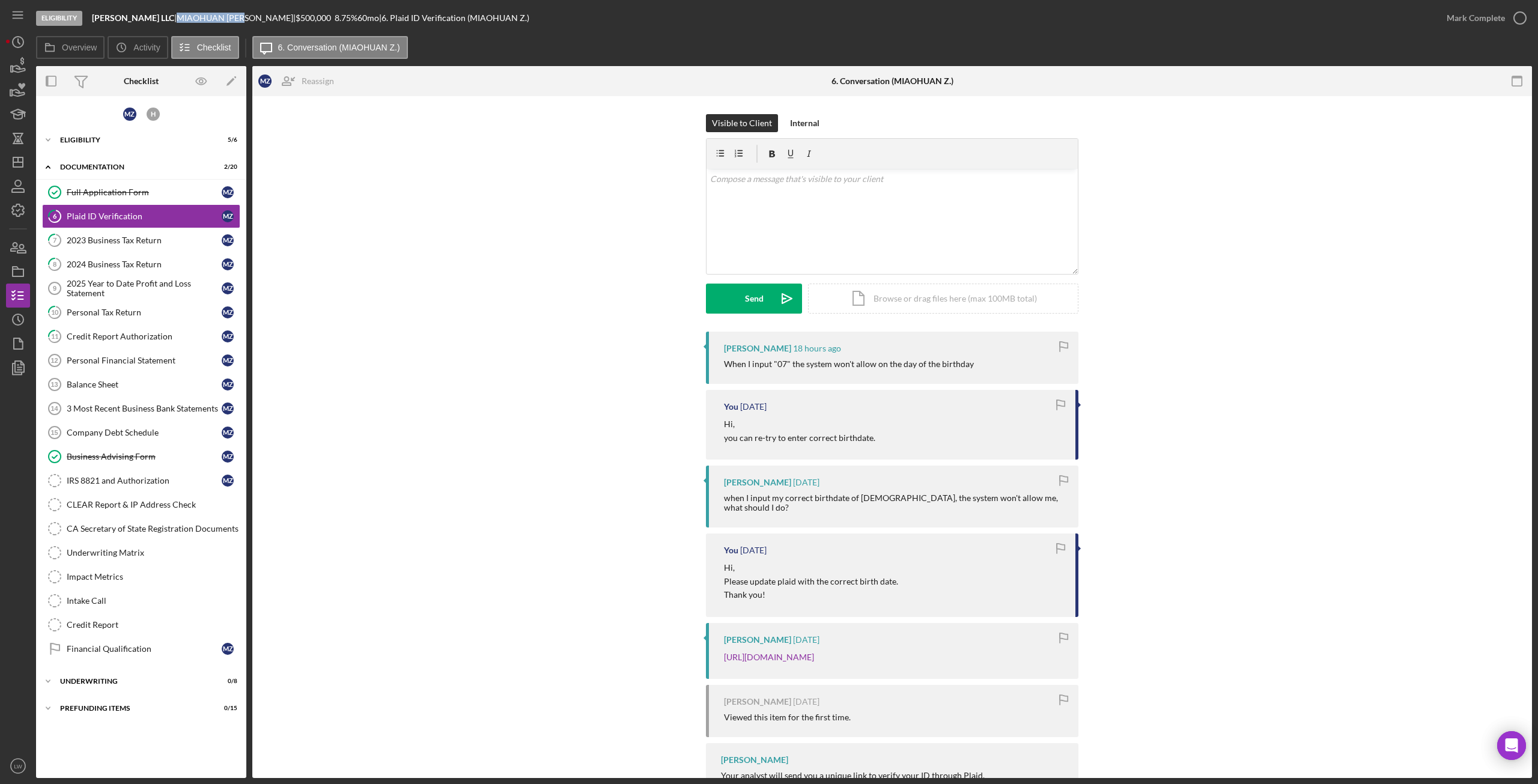
drag, startPoint x: 237, startPoint y: 18, endPoint x: 169, endPoint y: 16, distance: 68.0
click at [177, 16] on div "MIAOHUAN ZHAO |" at bounding box center [236, 17] width 119 height 10
copy div "MIAOHUAN ZHAO"
click at [16, 70] on icon "button" at bounding box center [17, 66] width 30 height 30
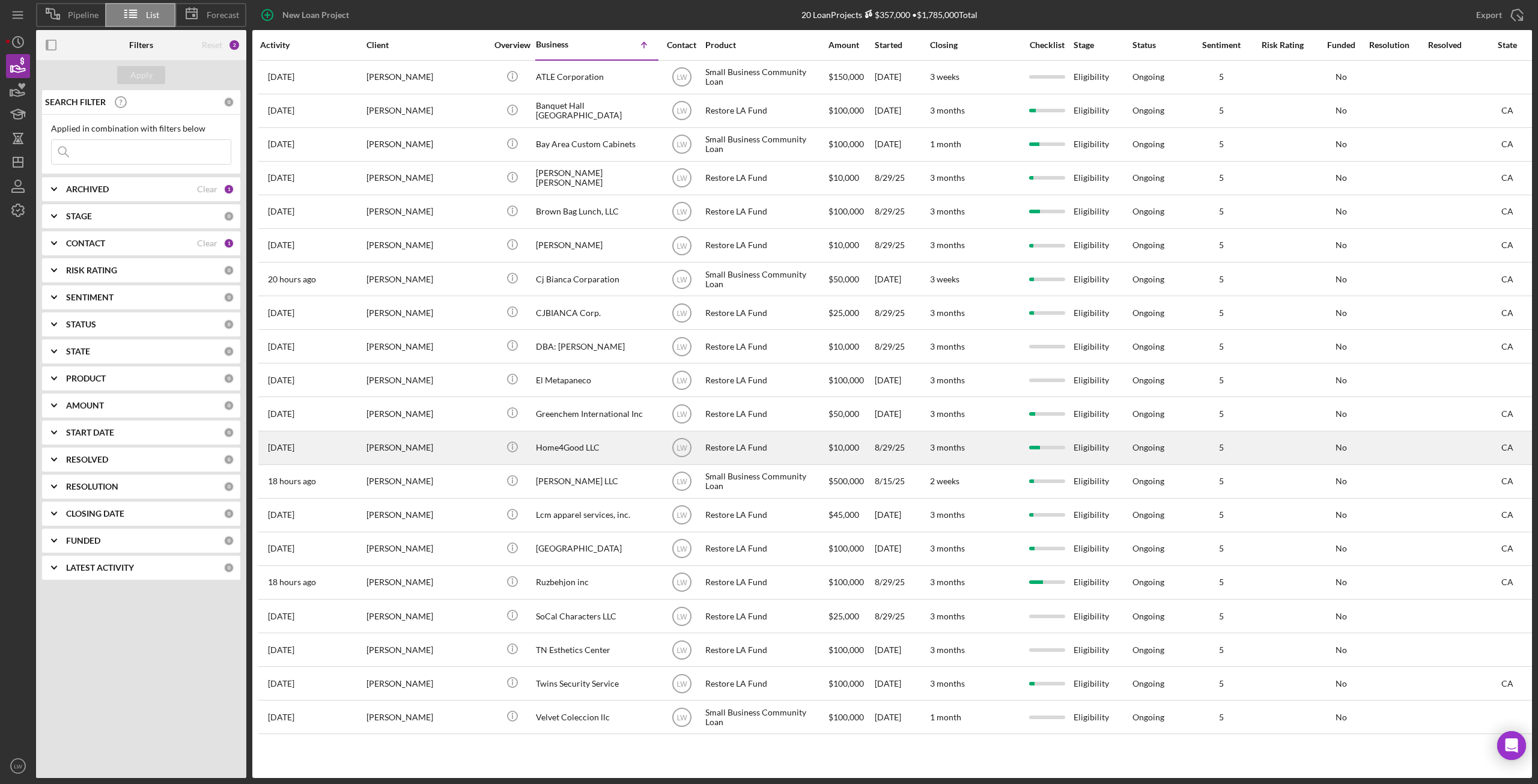
click at [556, 444] on div "Home4Good LLC" at bounding box center [596, 447] width 120 height 32
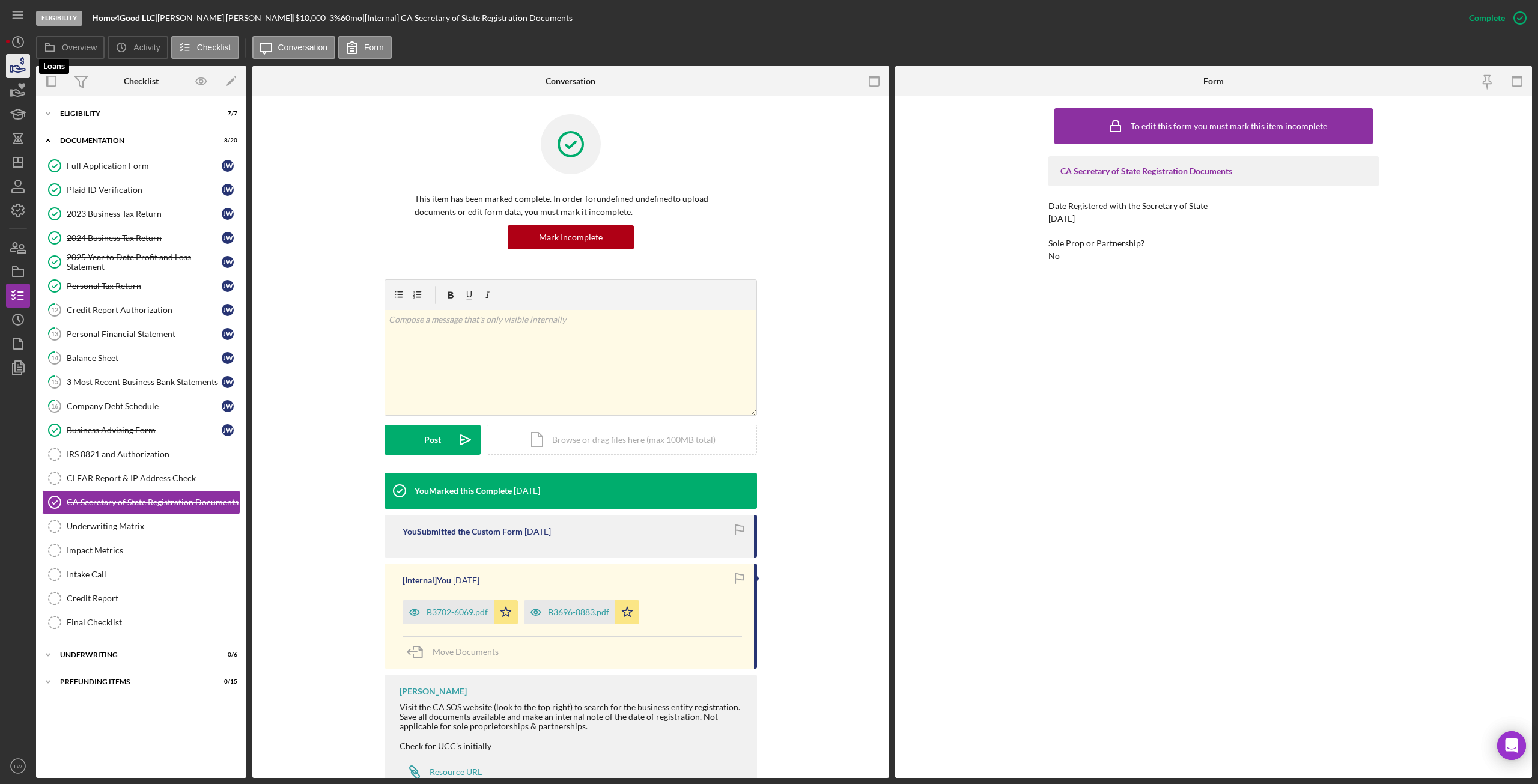
click at [18, 67] on icon "button" at bounding box center [19, 69] width 13 height 6
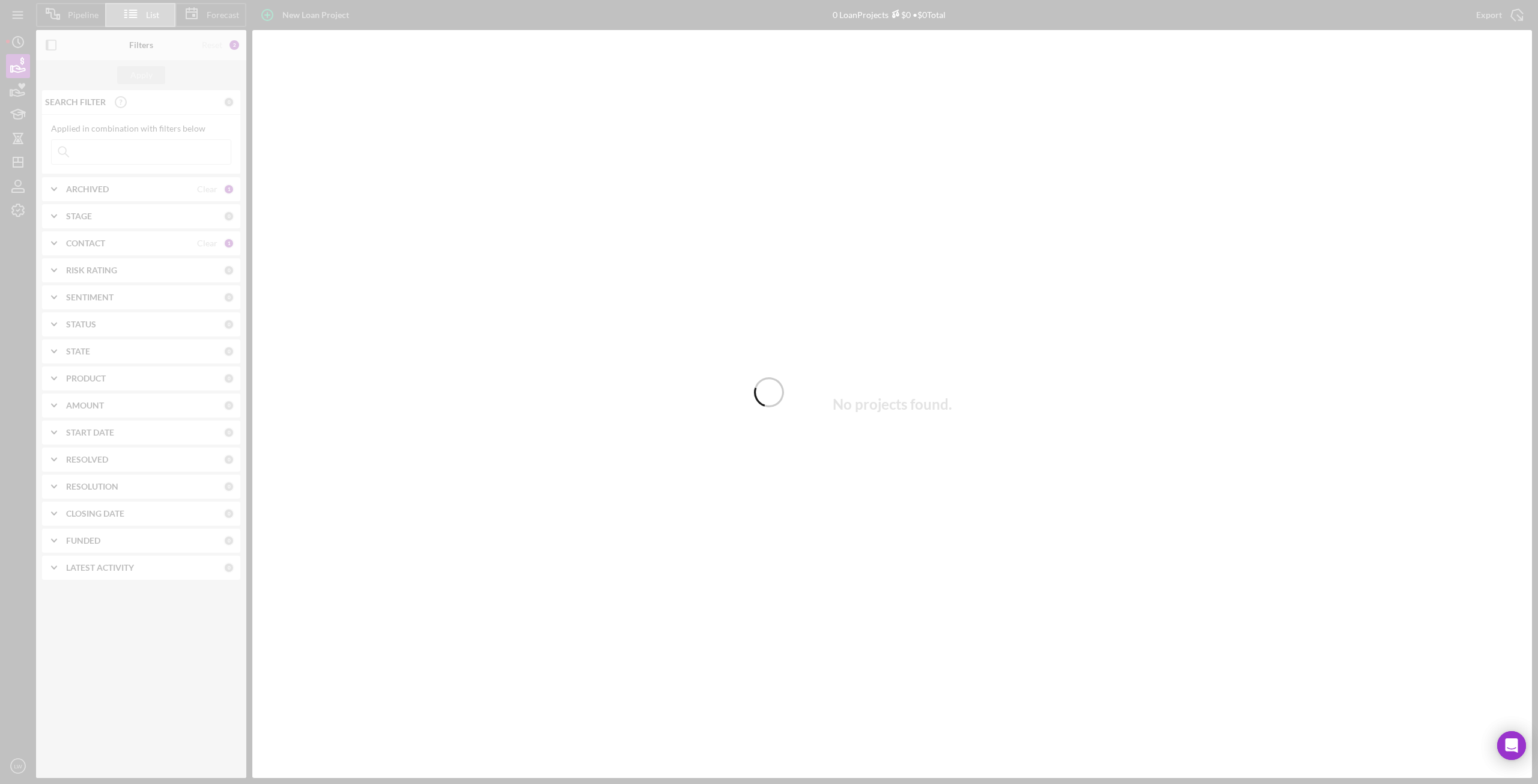
click at [93, 190] on div at bounding box center [769, 392] width 1538 height 784
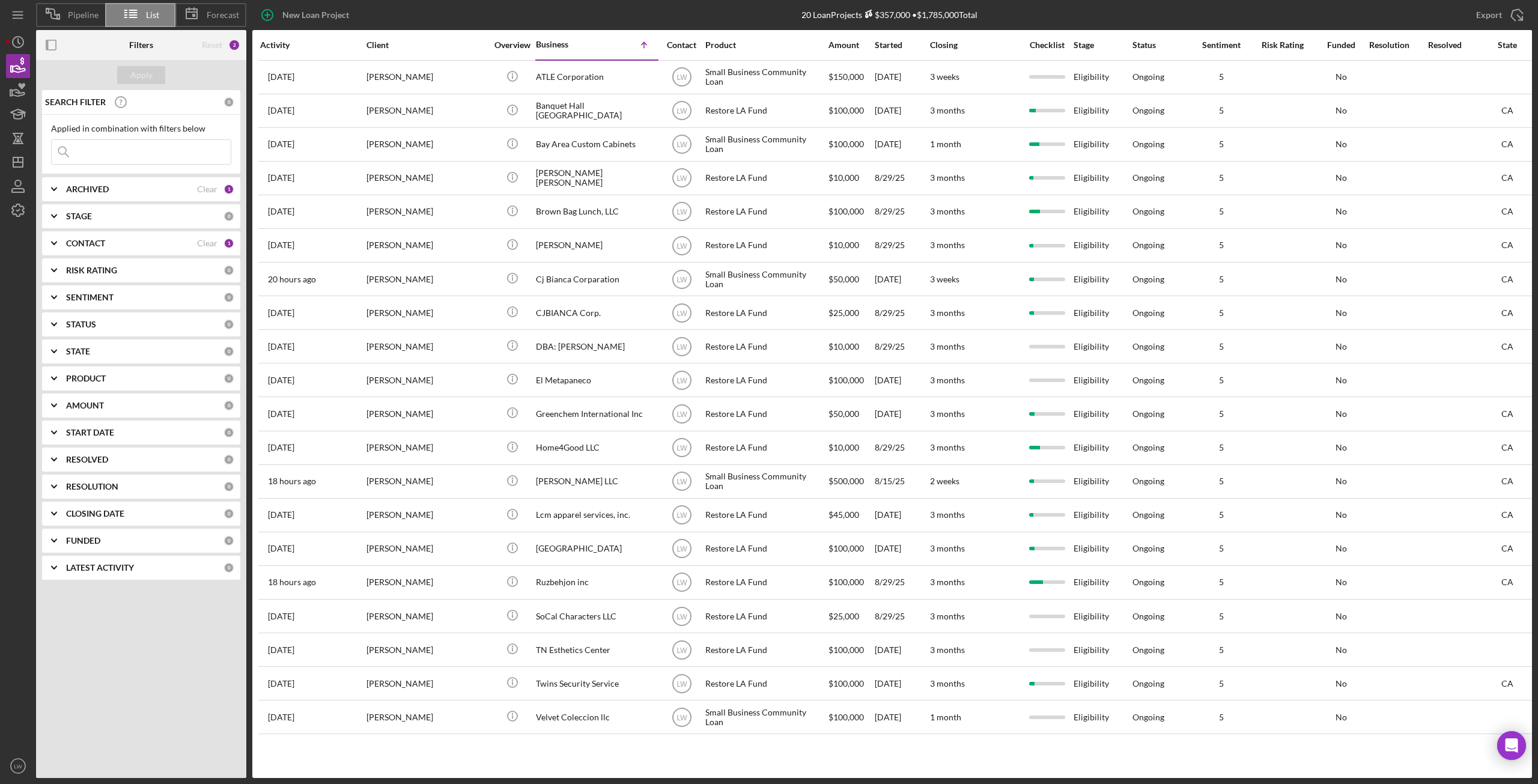
click at [93, 190] on b "ARCHIVED" at bounding box center [87, 189] width 43 height 10
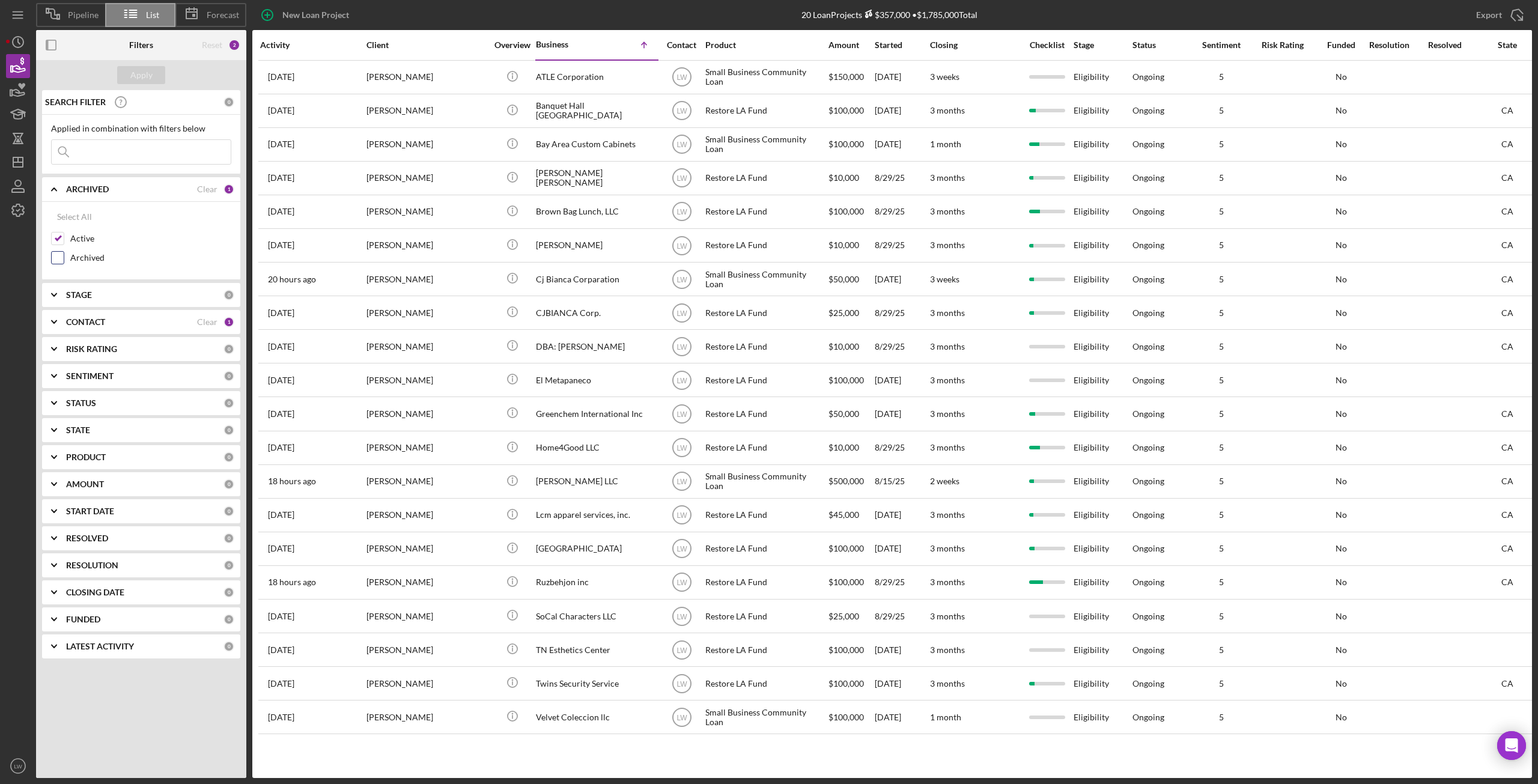
click at [64, 258] on div "Archived" at bounding box center [141, 261] width 180 height 19
click at [60, 258] on input "Archived" at bounding box center [57, 257] width 12 height 12
checkbox input "true"
click at [60, 237] on input "Active" at bounding box center [57, 238] width 12 height 12
click at [143, 76] on div "Apply" at bounding box center [142, 75] width 22 height 18
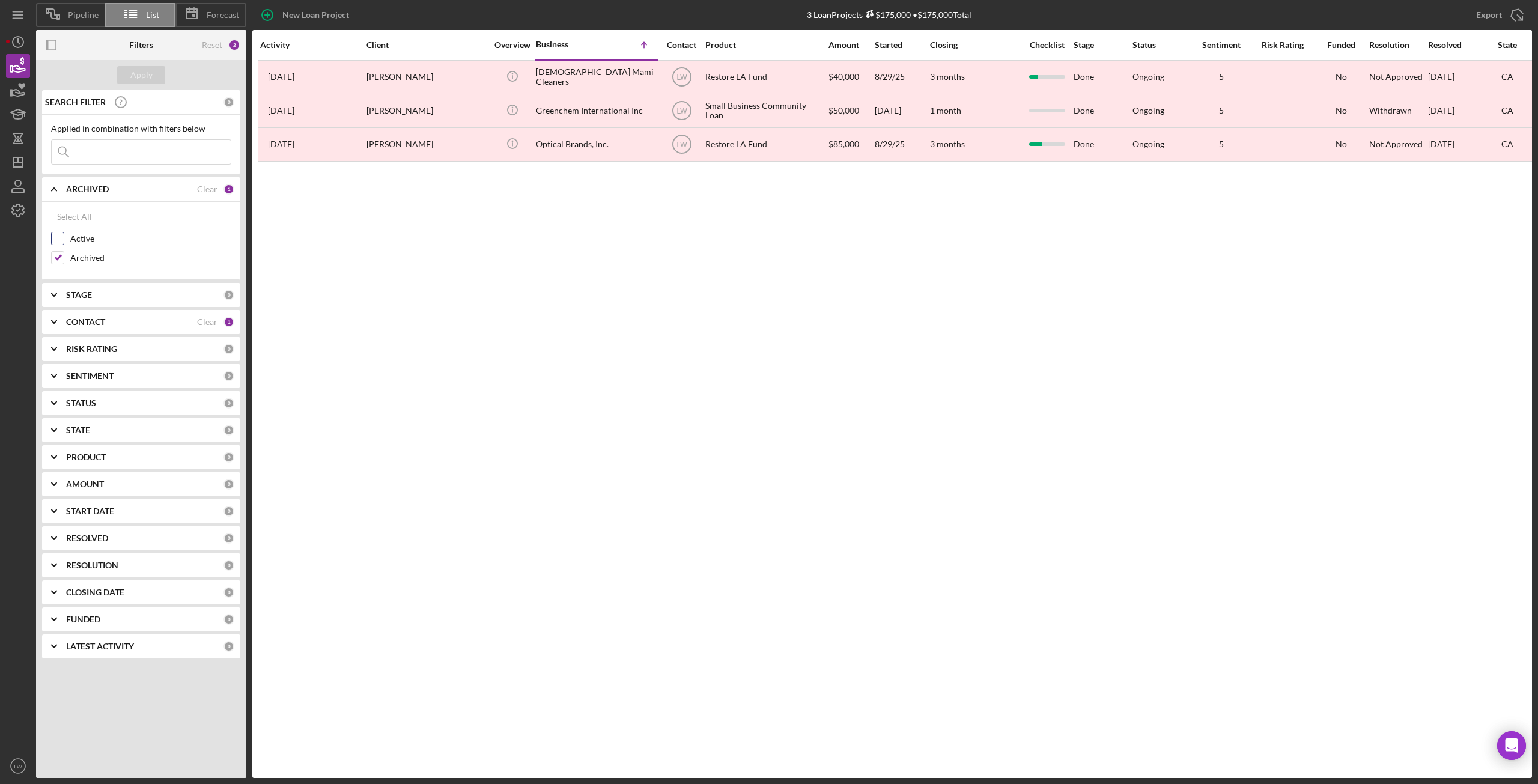
click at [58, 241] on input "Active" at bounding box center [57, 238] width 12 height 12
checkbox input "true"
click at [57, 256] on input "Archived" at bounding box center [57, 257] width 12 height 12
checkbox input "false"
click at [137, 69] on div "Apply" at bounding box center [142, 75] width 22 height 18
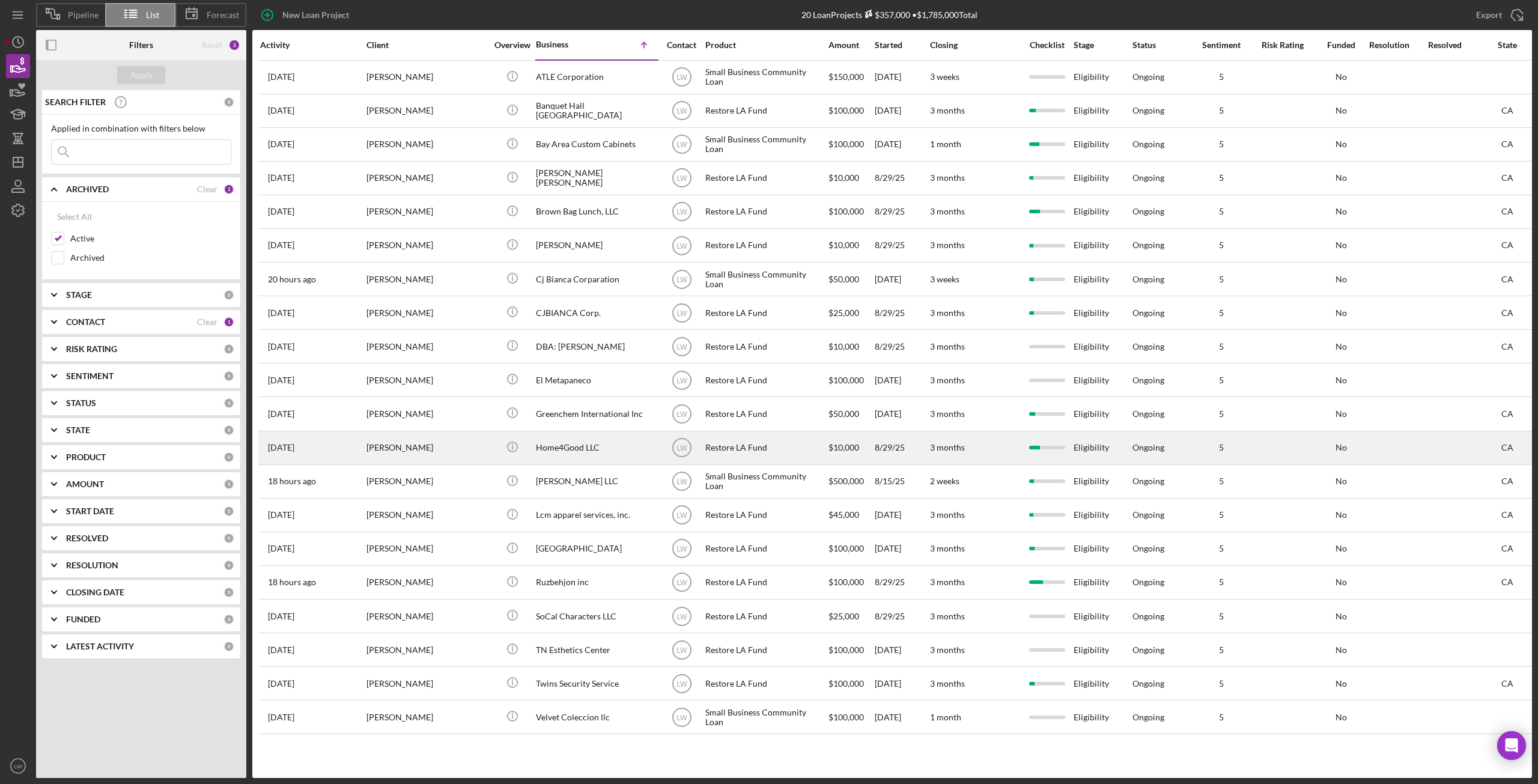
click at [586, 446] on div "Home4Good LLC" at bounding box center [596, 447] width 120 height 32
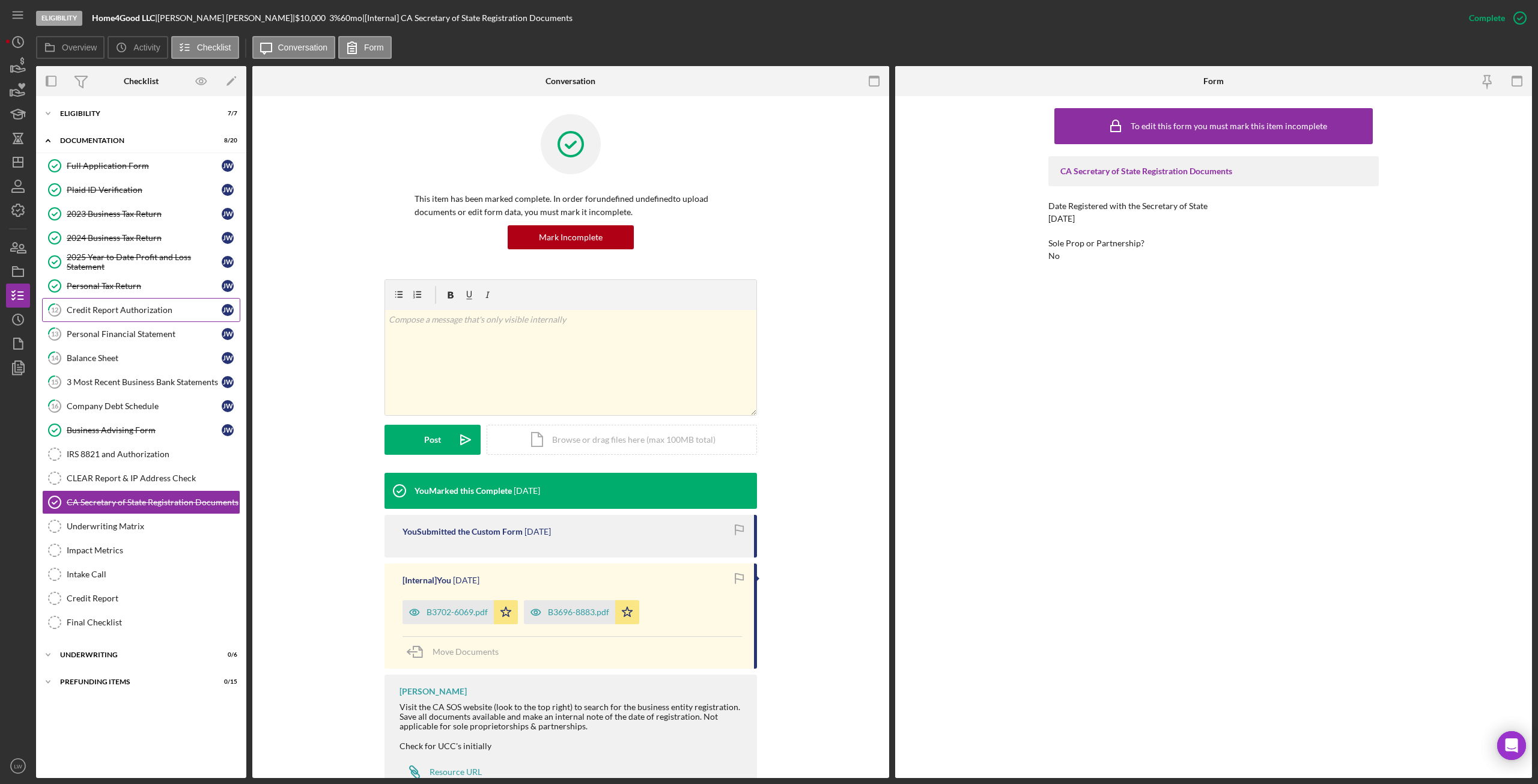
click at [113, 307] on div "Credit Report Authorization" at bounding box center [144, 310] width 155 height 10
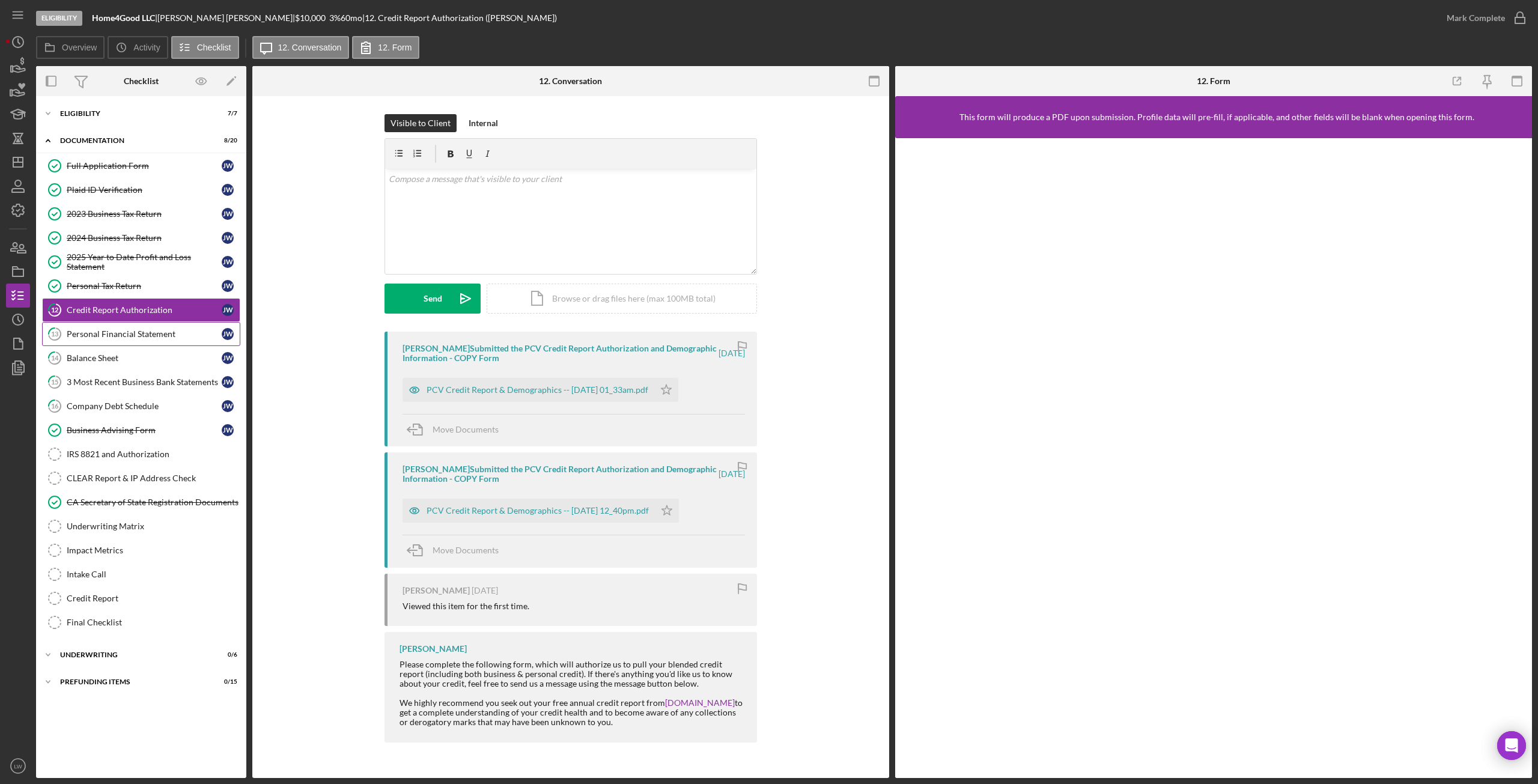
click at [129, 331] on div "Personal Financial Statement" at bounding box center [144, 334] width 155 height 10
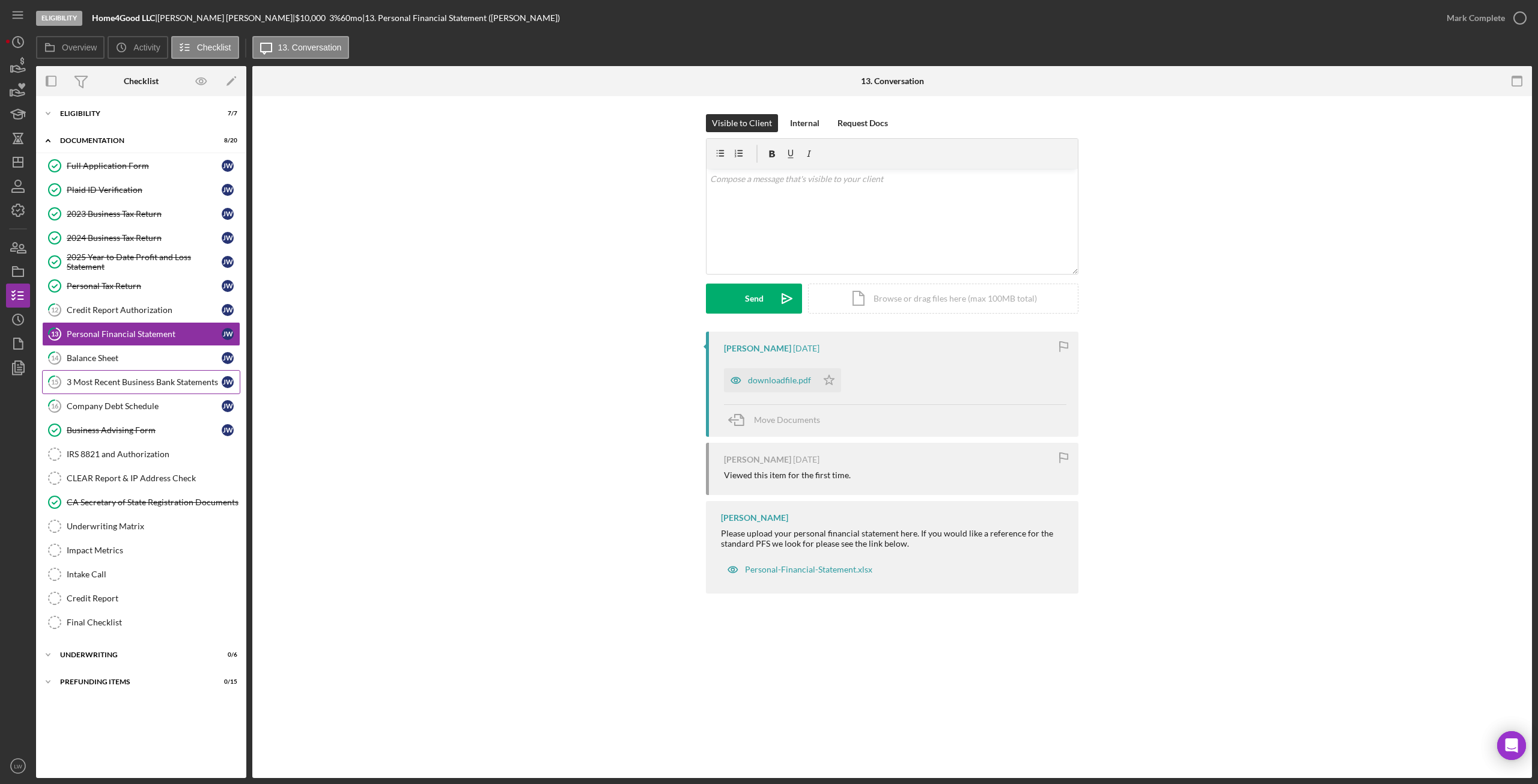
click at [138, 381] on div "3 Most Recent Business Bank Statements" at bounding box center [144, 381] width 155 height 10
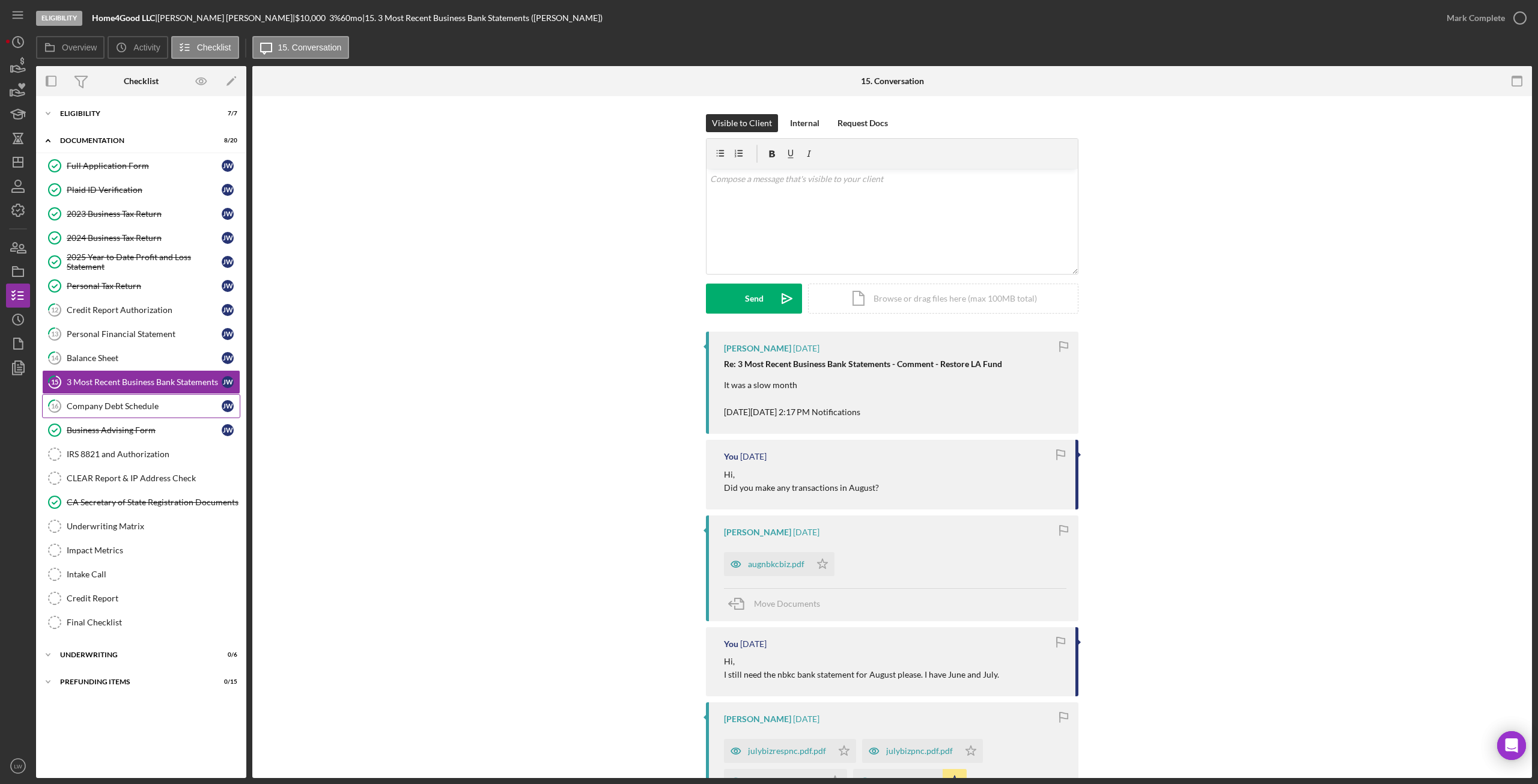
click at [129, 395] on link "16 Company Debt Schedule J W" at bounding box center [141, 406] width 199 height 24
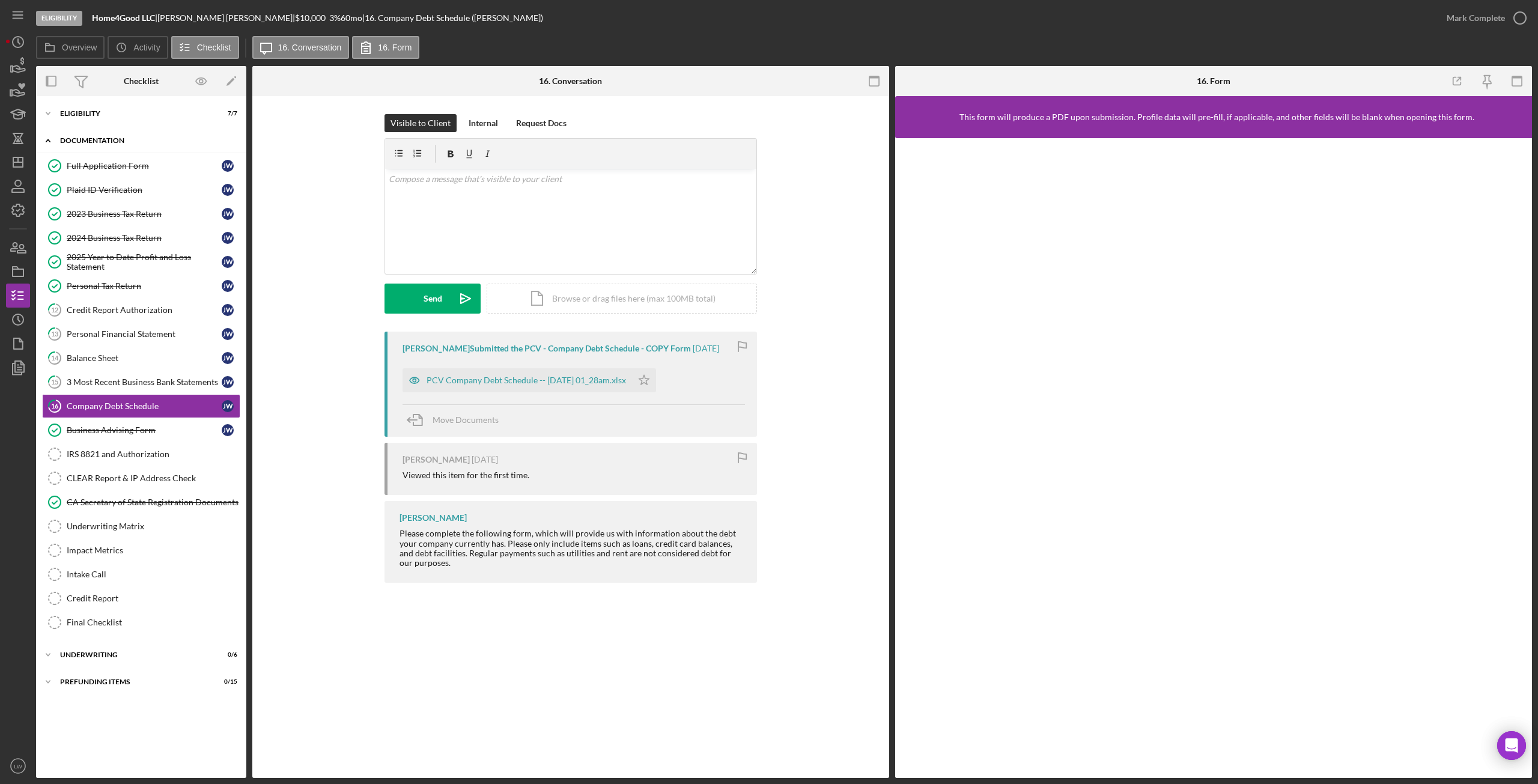
click at [112, 134] on div "Icon/Expander Documentation 8 / 20" at bounding box center [141, 141] width 210 height 25
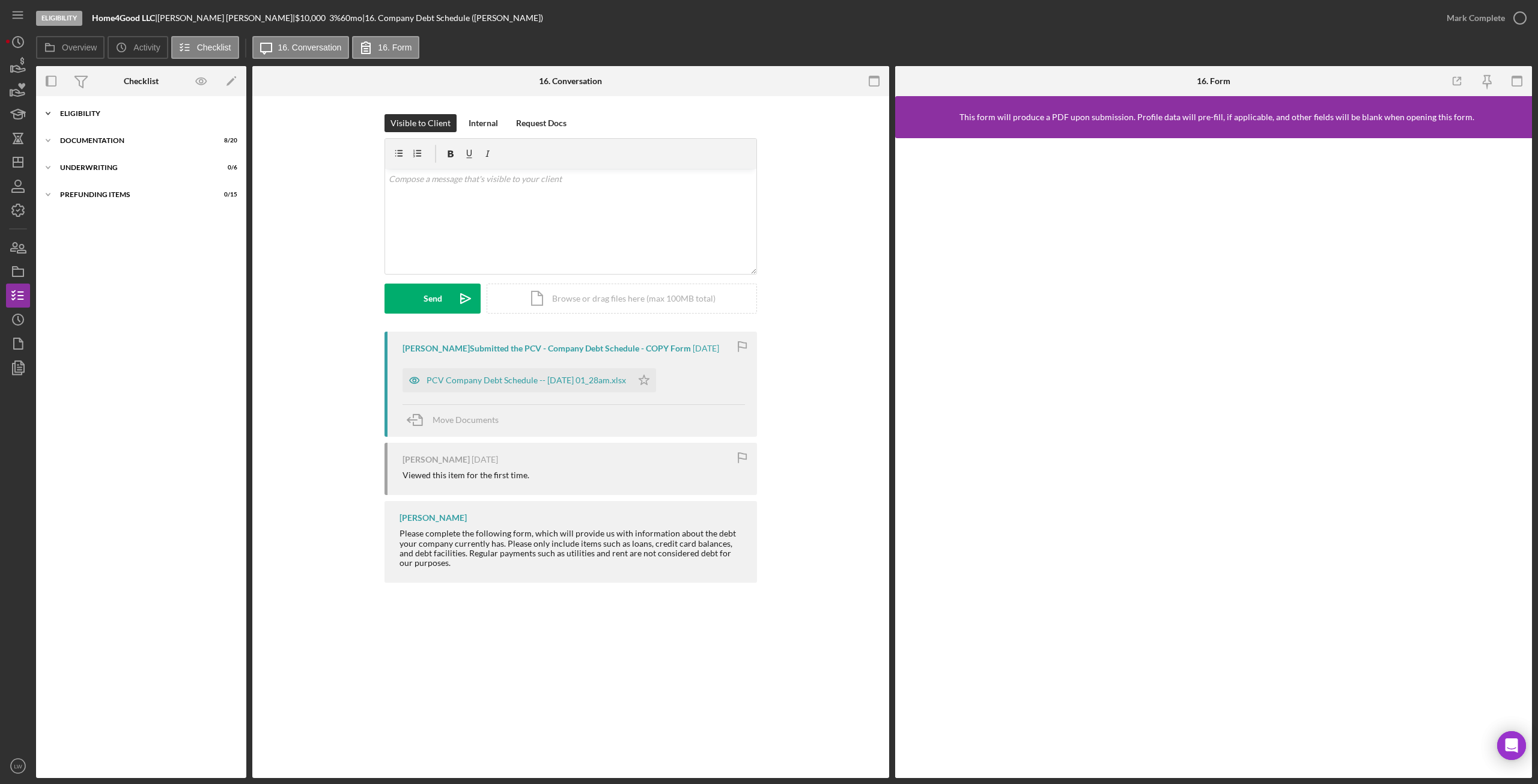
click at [93, 108] on div "Icon/Expander Eligibility 7 / 7" at bounding box center [141, 113] width 210 height 24
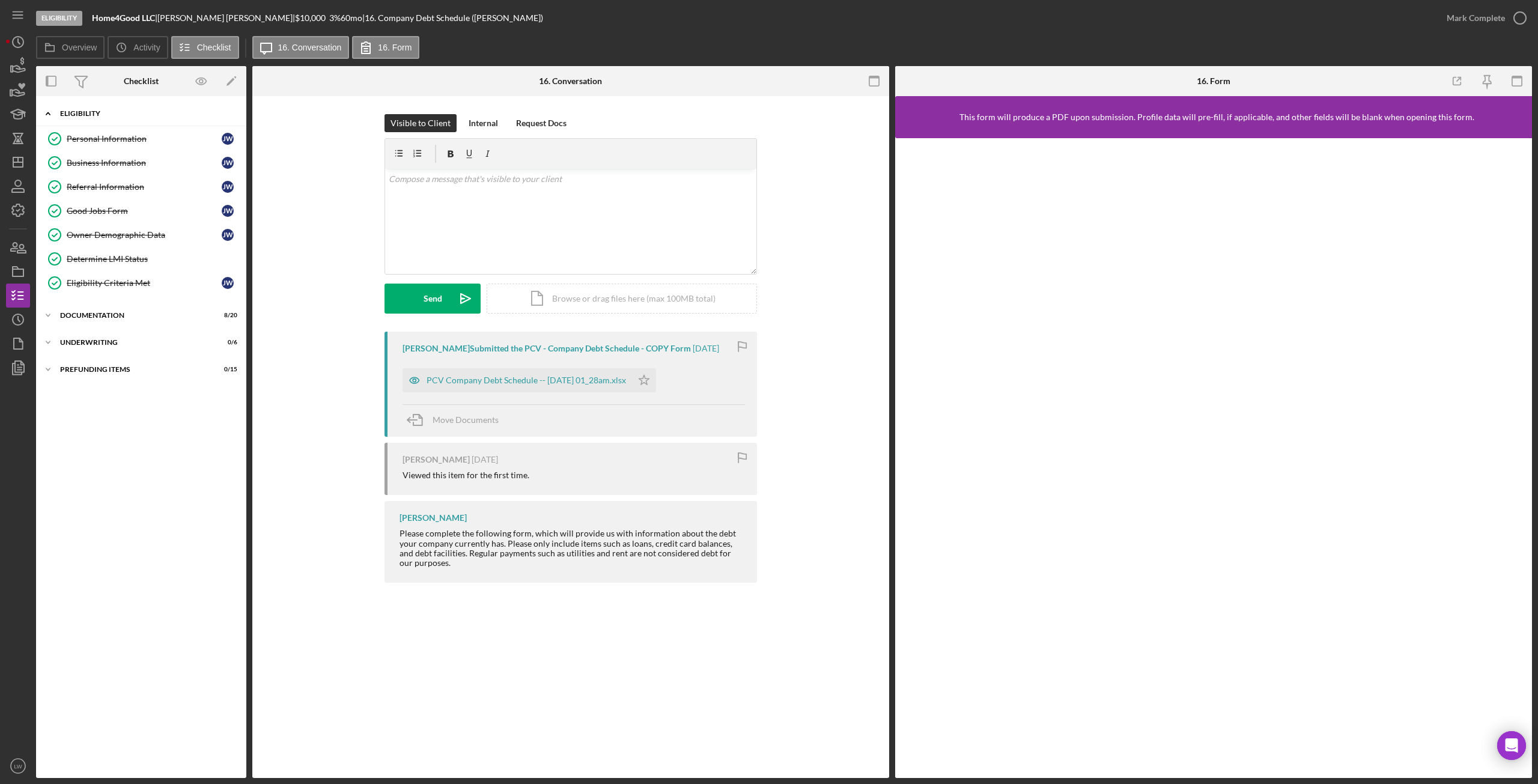
click at [93, 108] on div "Icon/Expander Eligibility 7 / 7" at bounding box center [141, 113] width 210 height 25
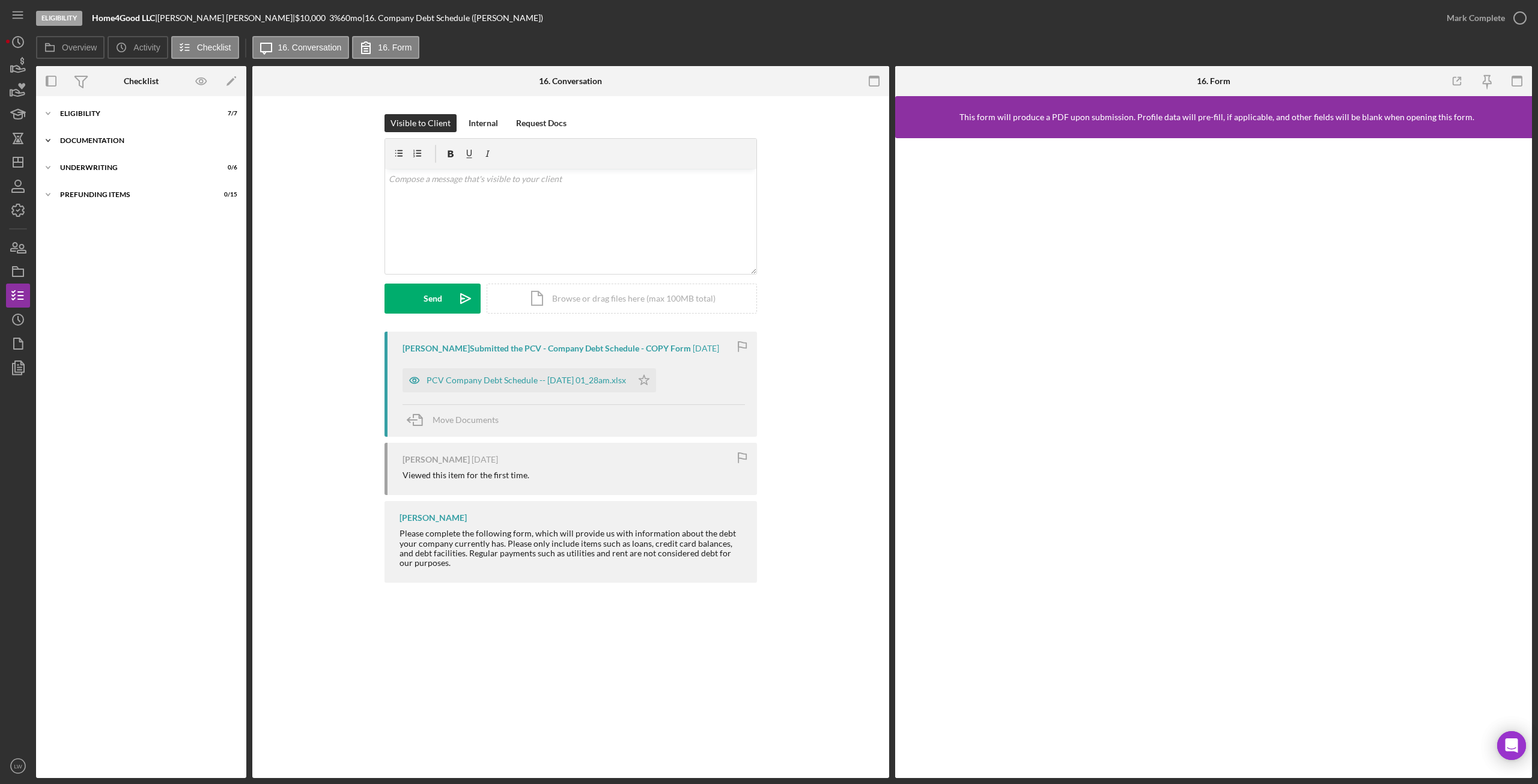
click at [91, 143] on div "Documentation" at bounding box center [145, 141] width 171 height 7
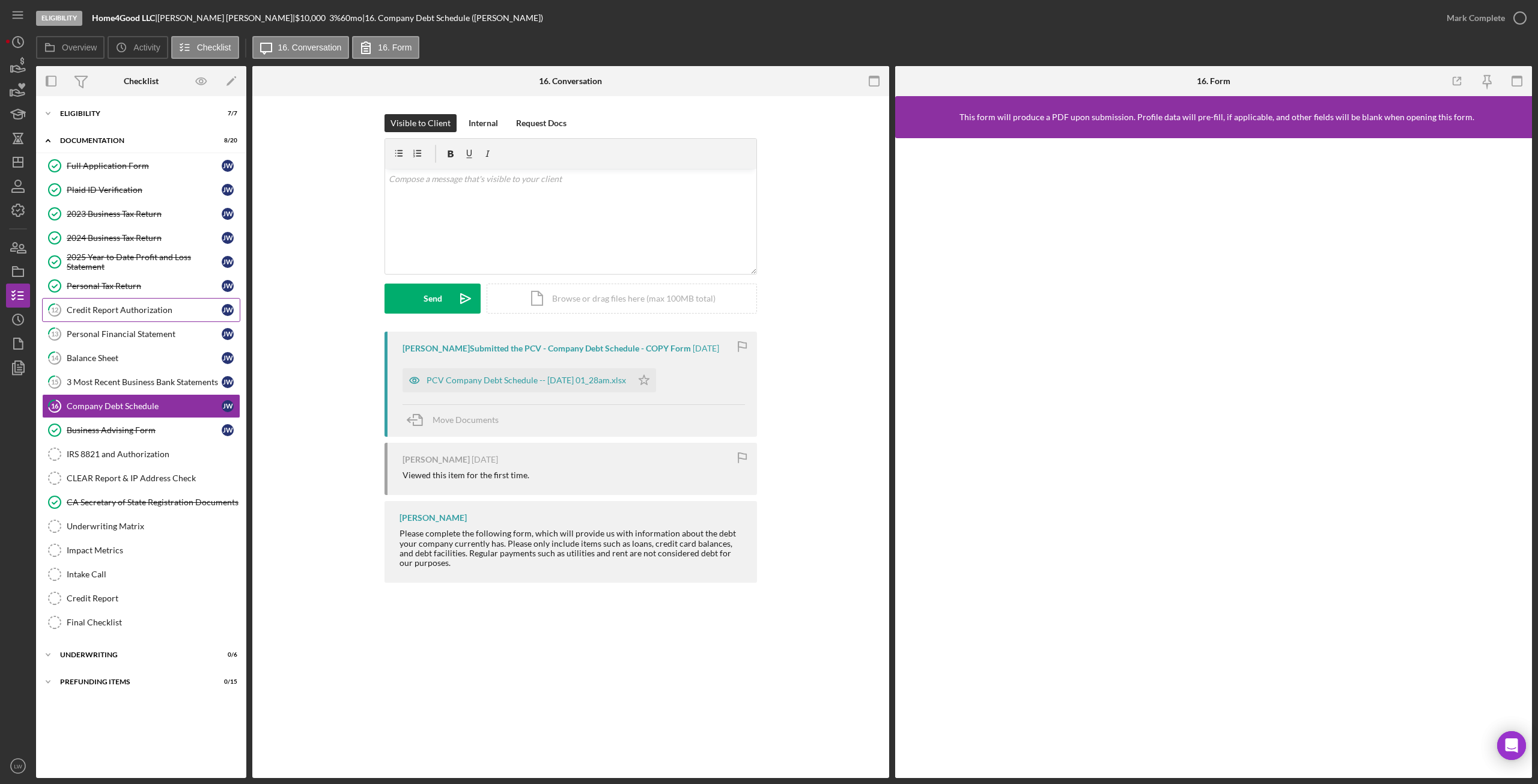
click at [125, 308] on div "Credit Report Authorization" at bounding box center [144, 310] width 155 height 10
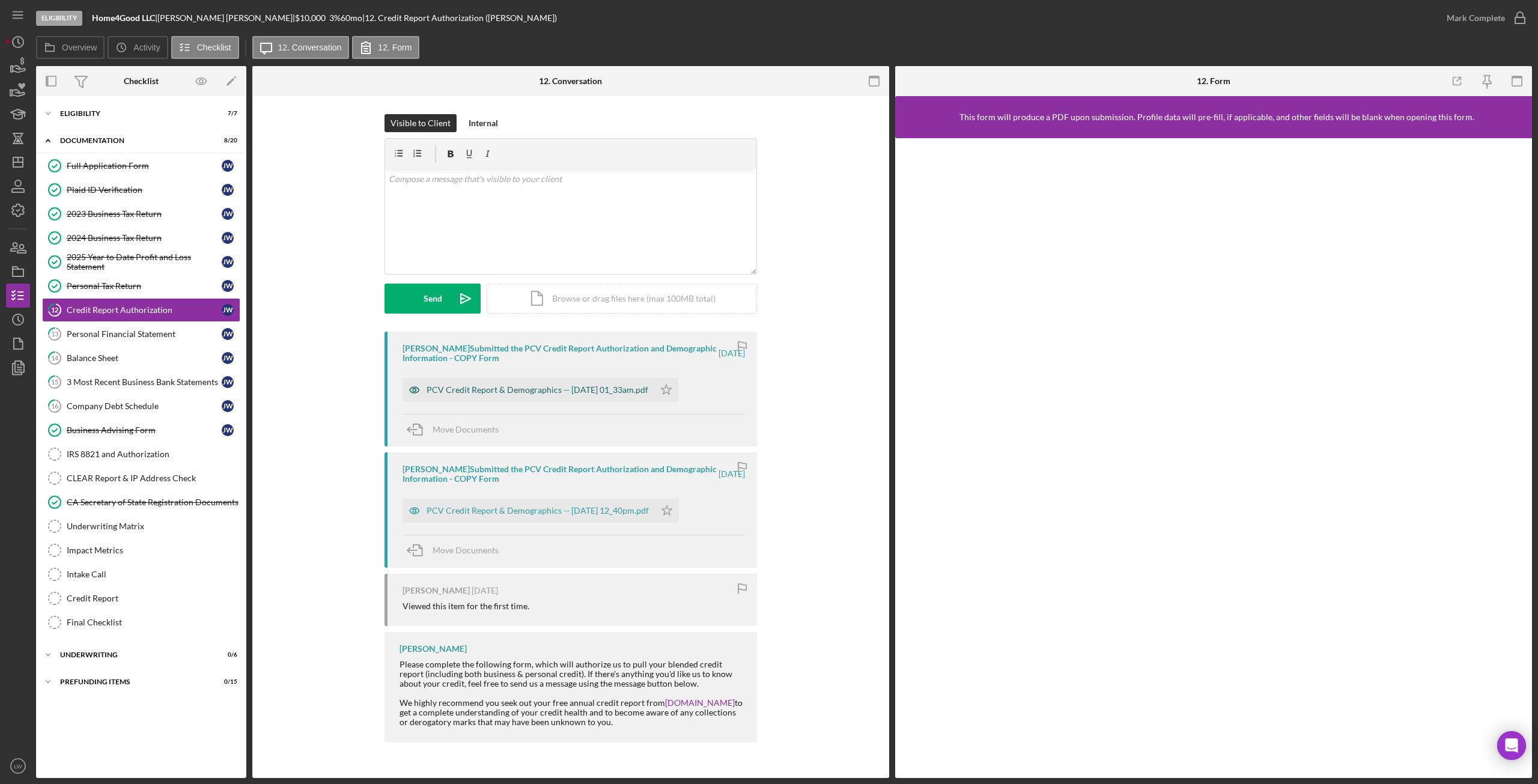
click at [497, 394] on div "PCV Credit Report & Demographics -- 2025-09-06 01_33am.pdf" at bounding box center [537, 390] width 221 height 10
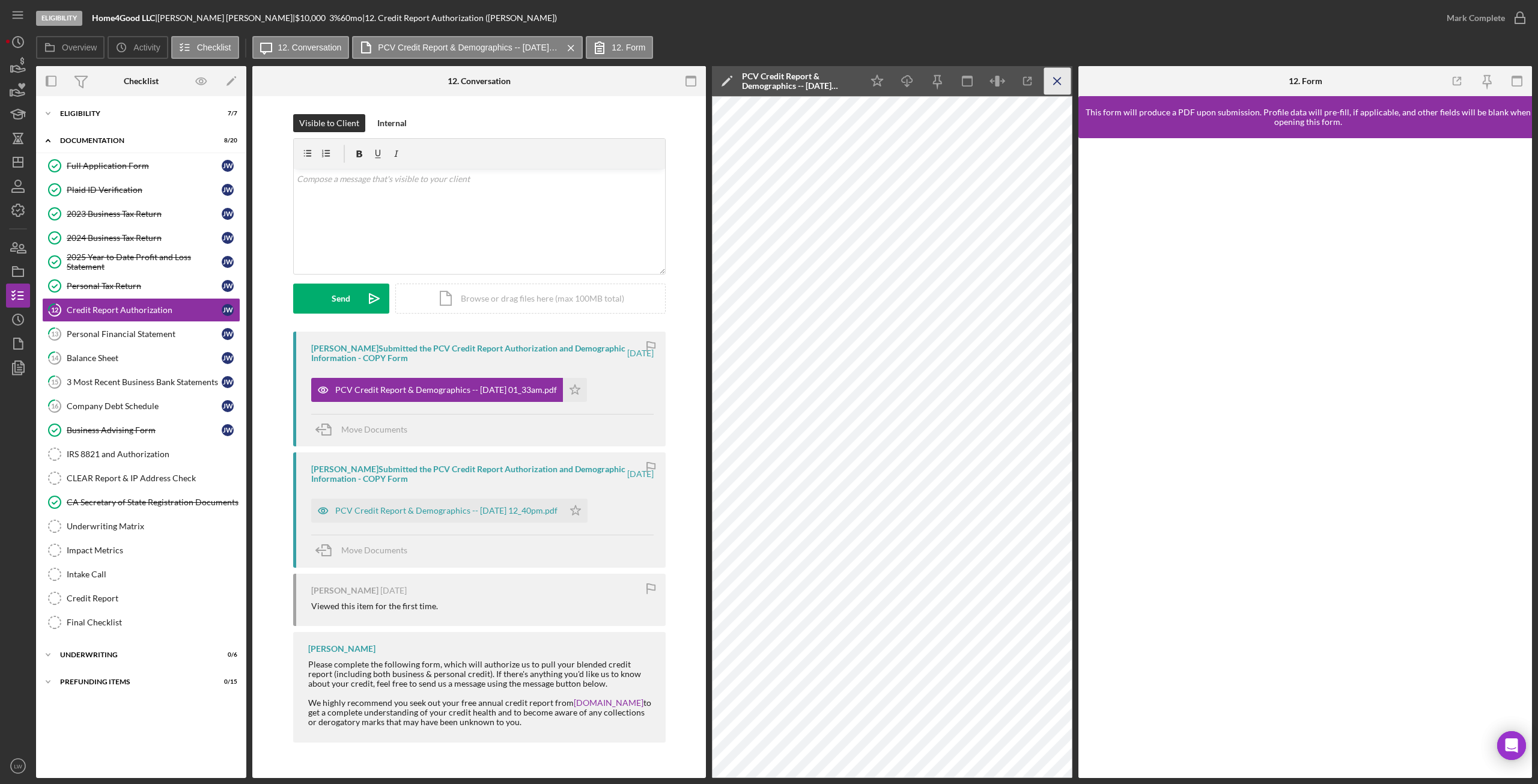
click at [1055, 81] on icon "Icon/Menu Close" at bounding box center [1058, 81] width 27 height 27
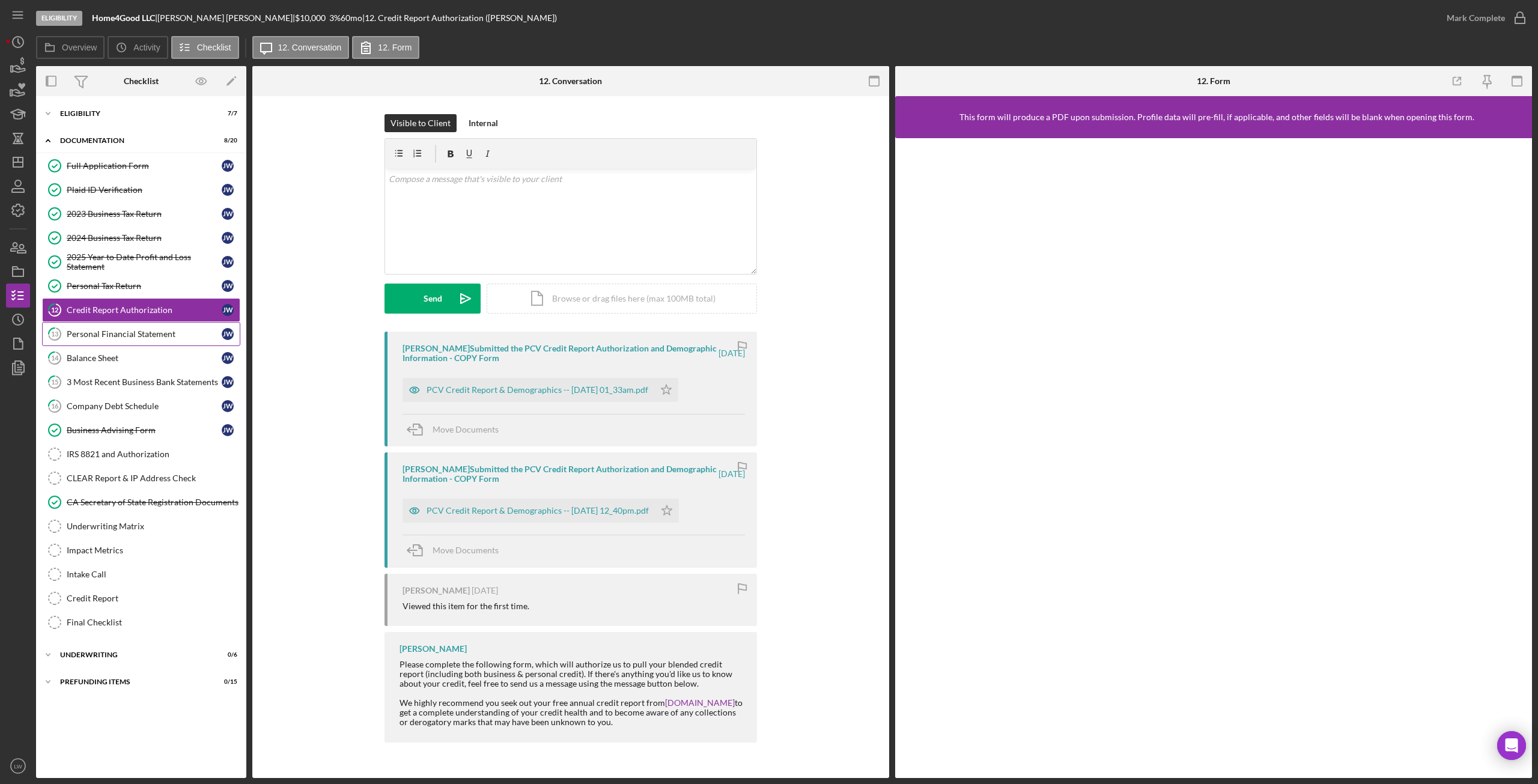
click at [95, 324] on link "13 Personal Financial Statement J W" at bounding box center [141, 334] width 199 height 24
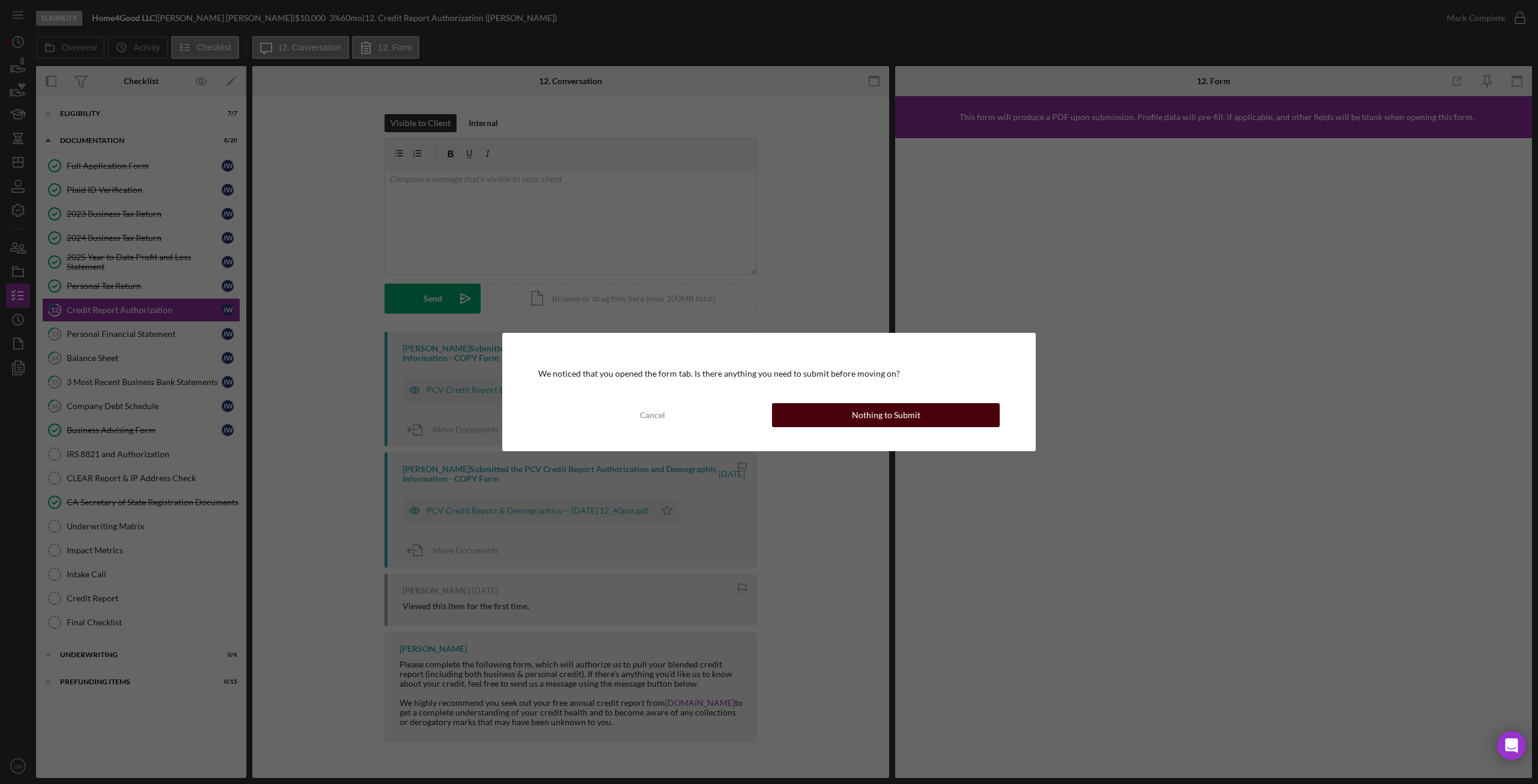
click at [803, 406] on button "Nothing to Submit" at bounding box center [886, 415] width 228 height 24
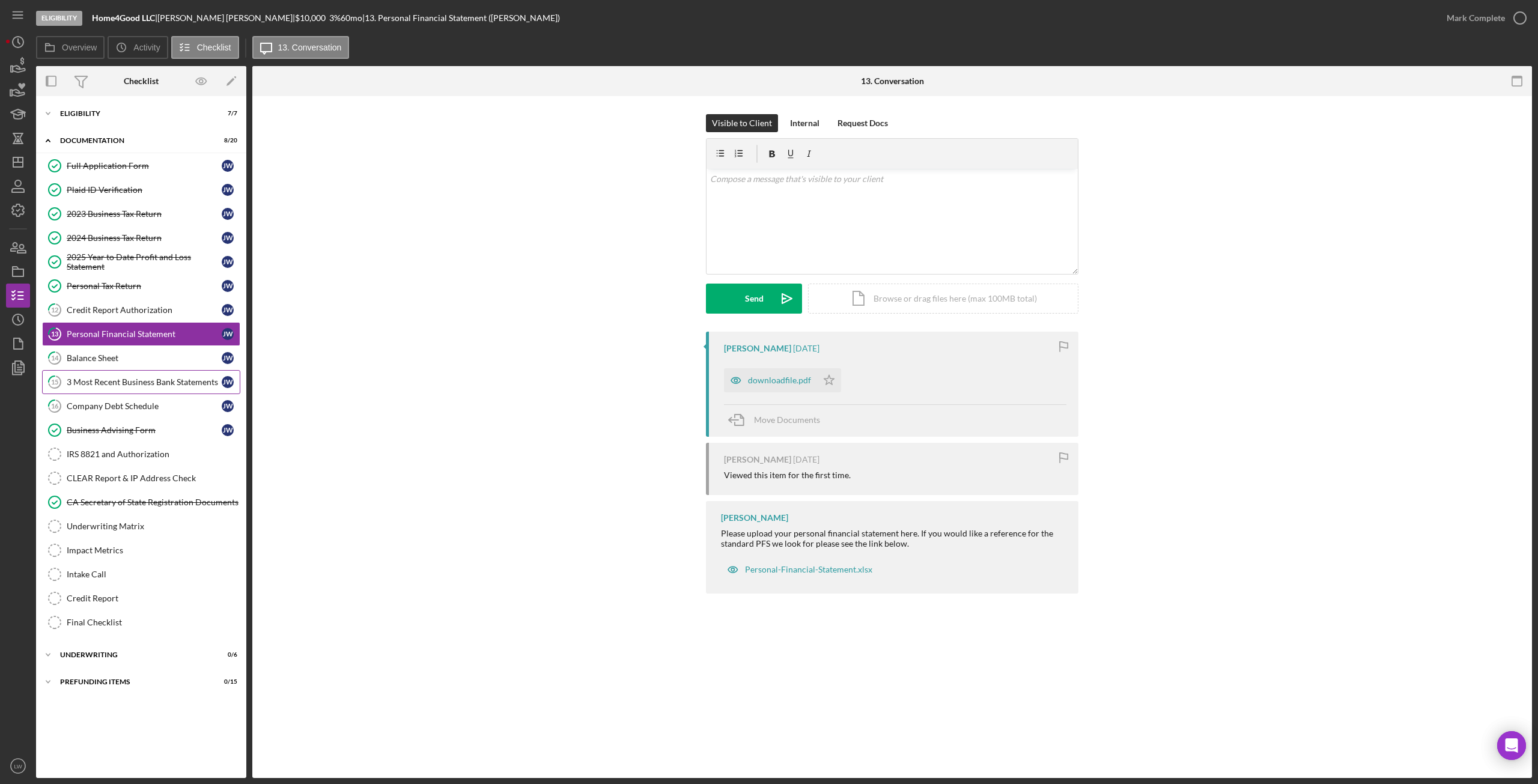
click at [130, 383] on div "3 Most Recent Business Bank Statements" at bounding box center [144, 381] width 155 height 10
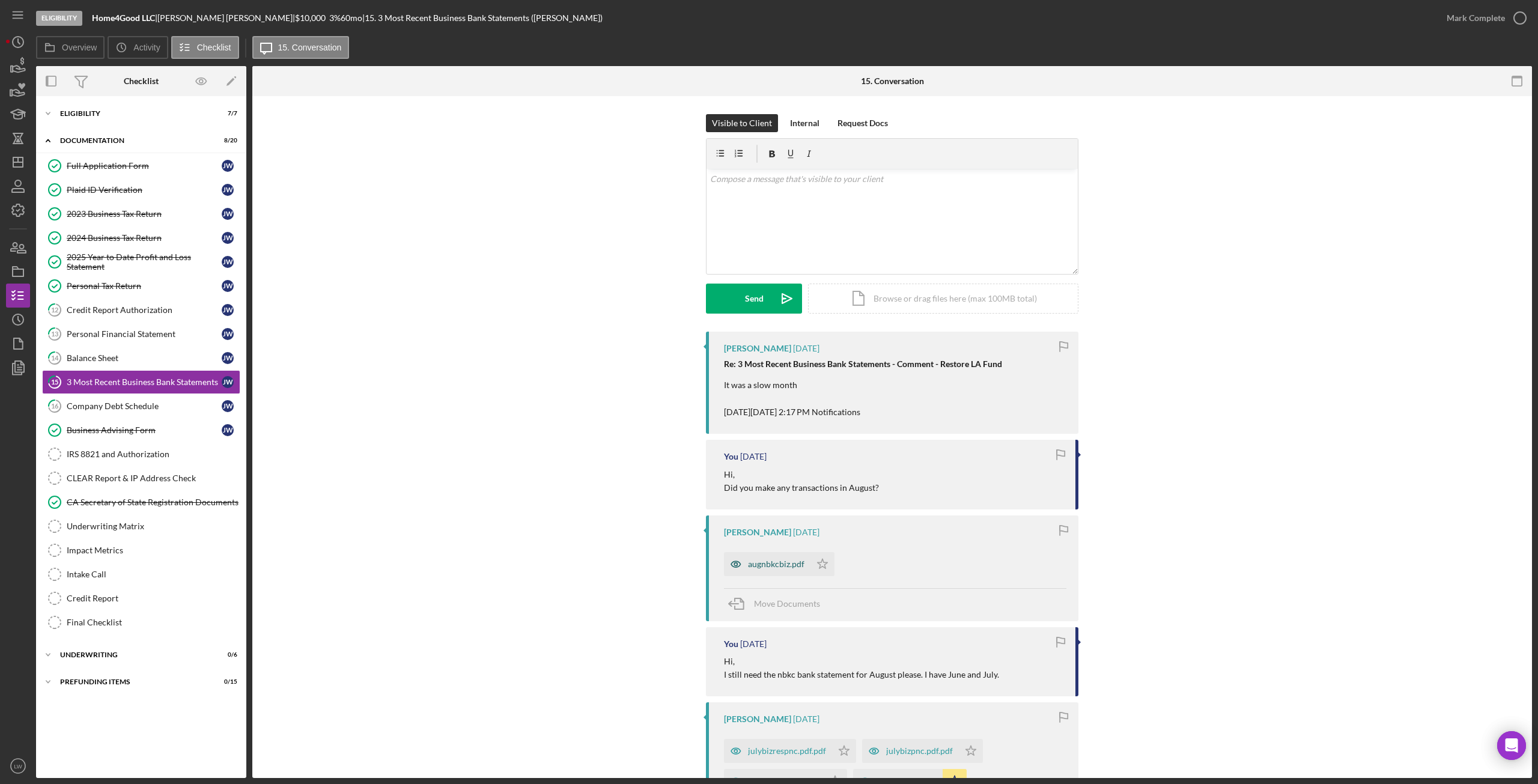
click at [758, 559] on div "augnbkcbiz.pdf" at bounding box center [767, 564] width 87 height 24
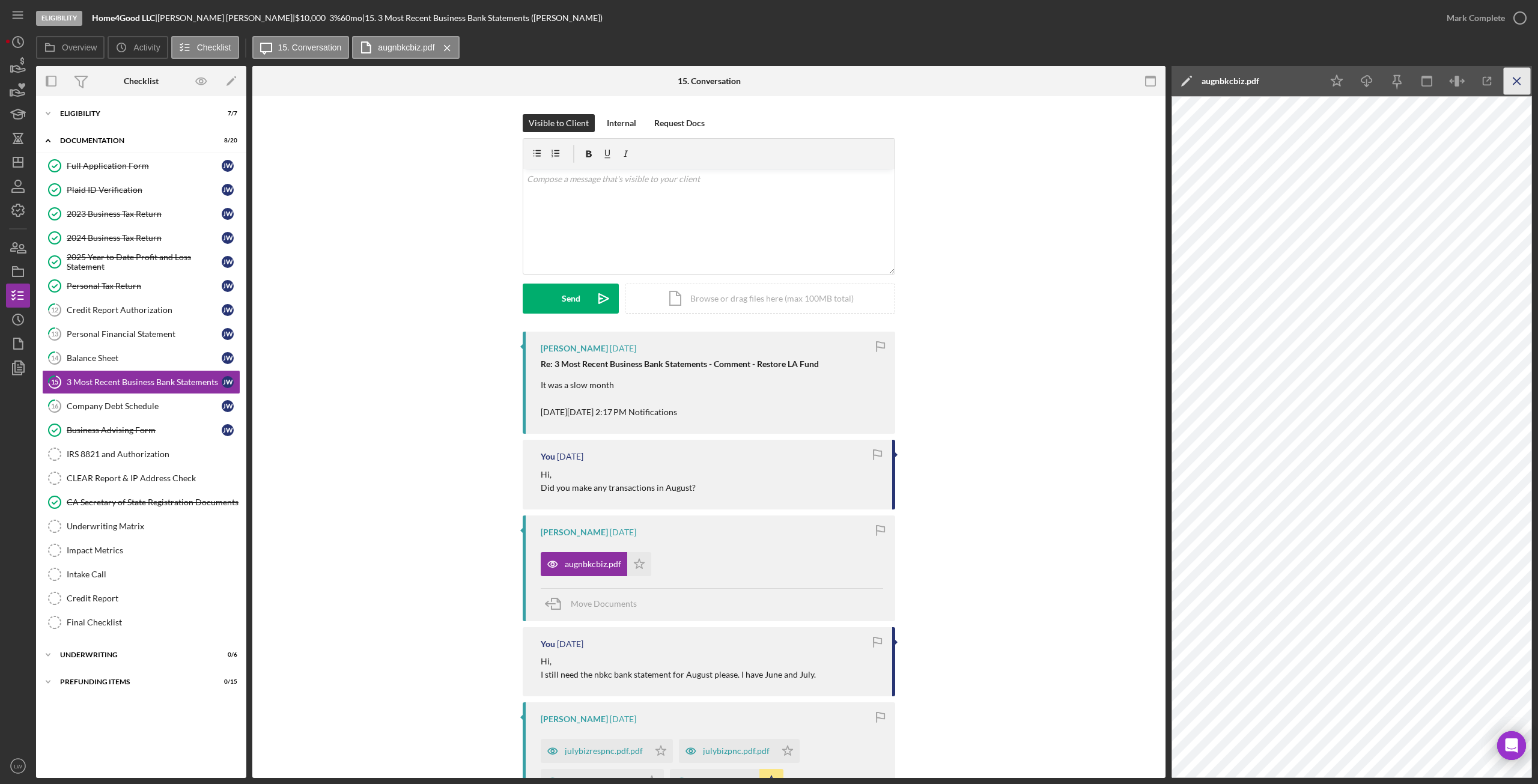
click at [1517, 81] on line "button" at bounding box center [1516, 81] width 6 height 6
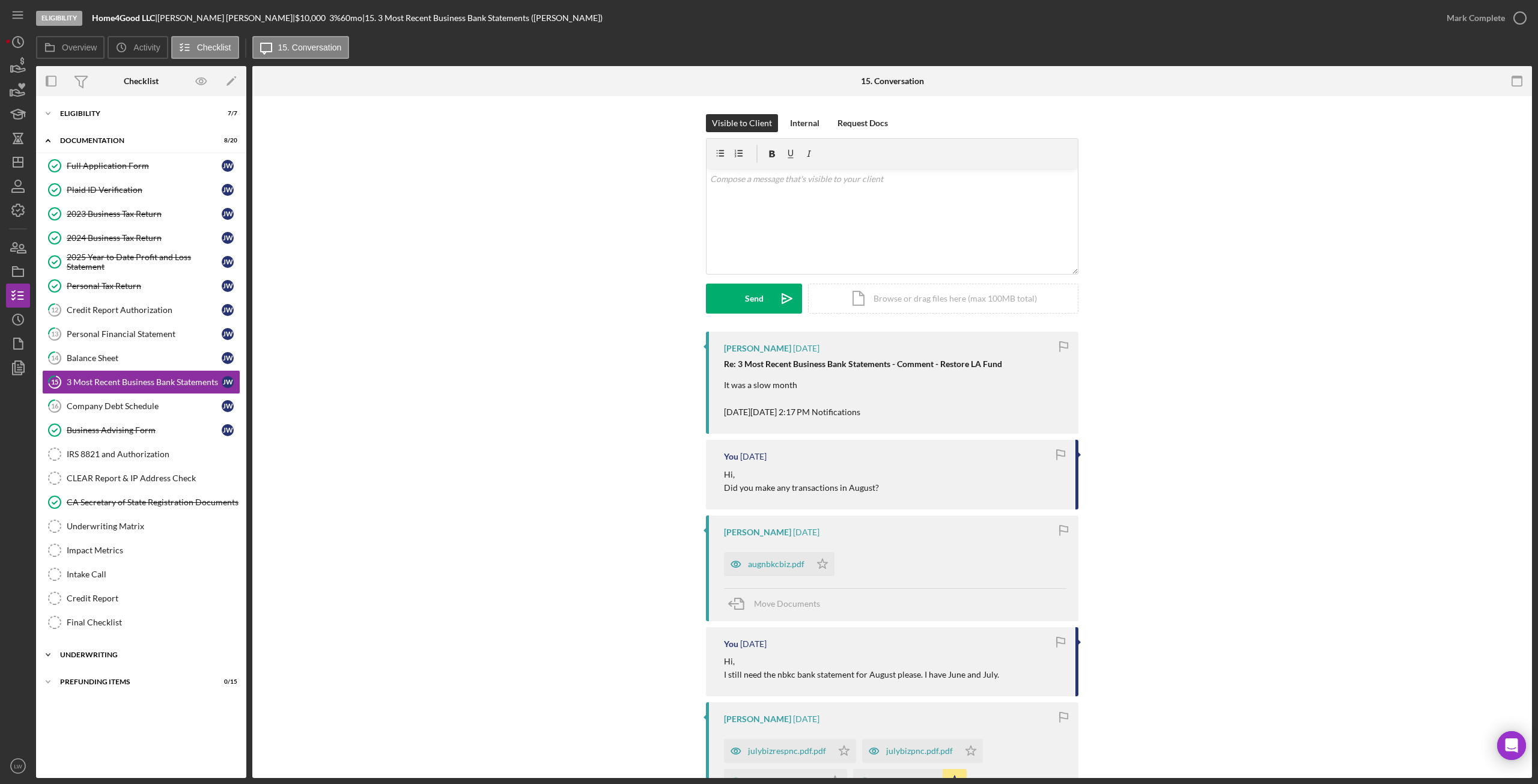
click at [119, 660] on div "Icon/Expander Underwriting 0 / 6" at bounding box center [141, 655] width 210 height 24
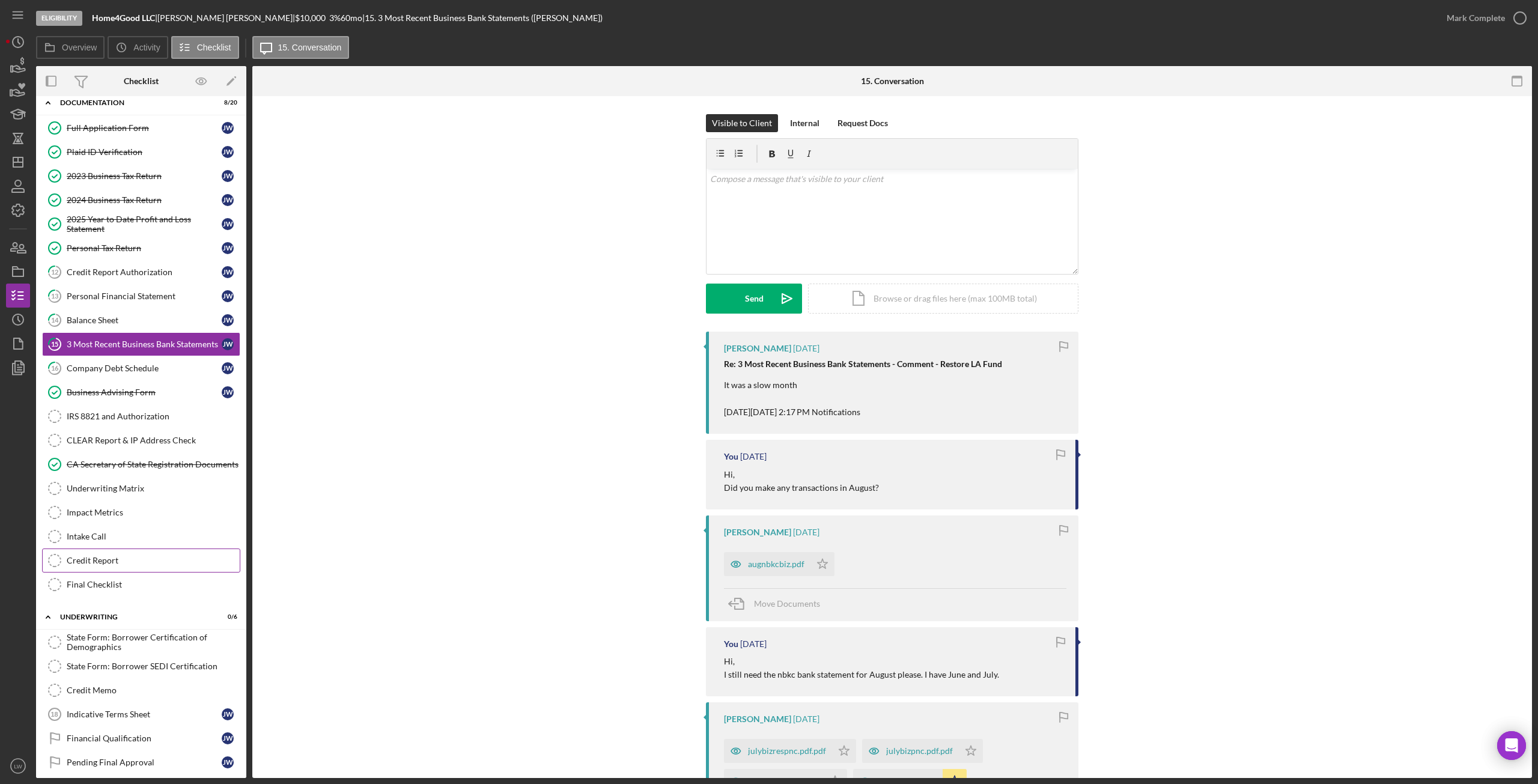
scroll to position [73, 0]
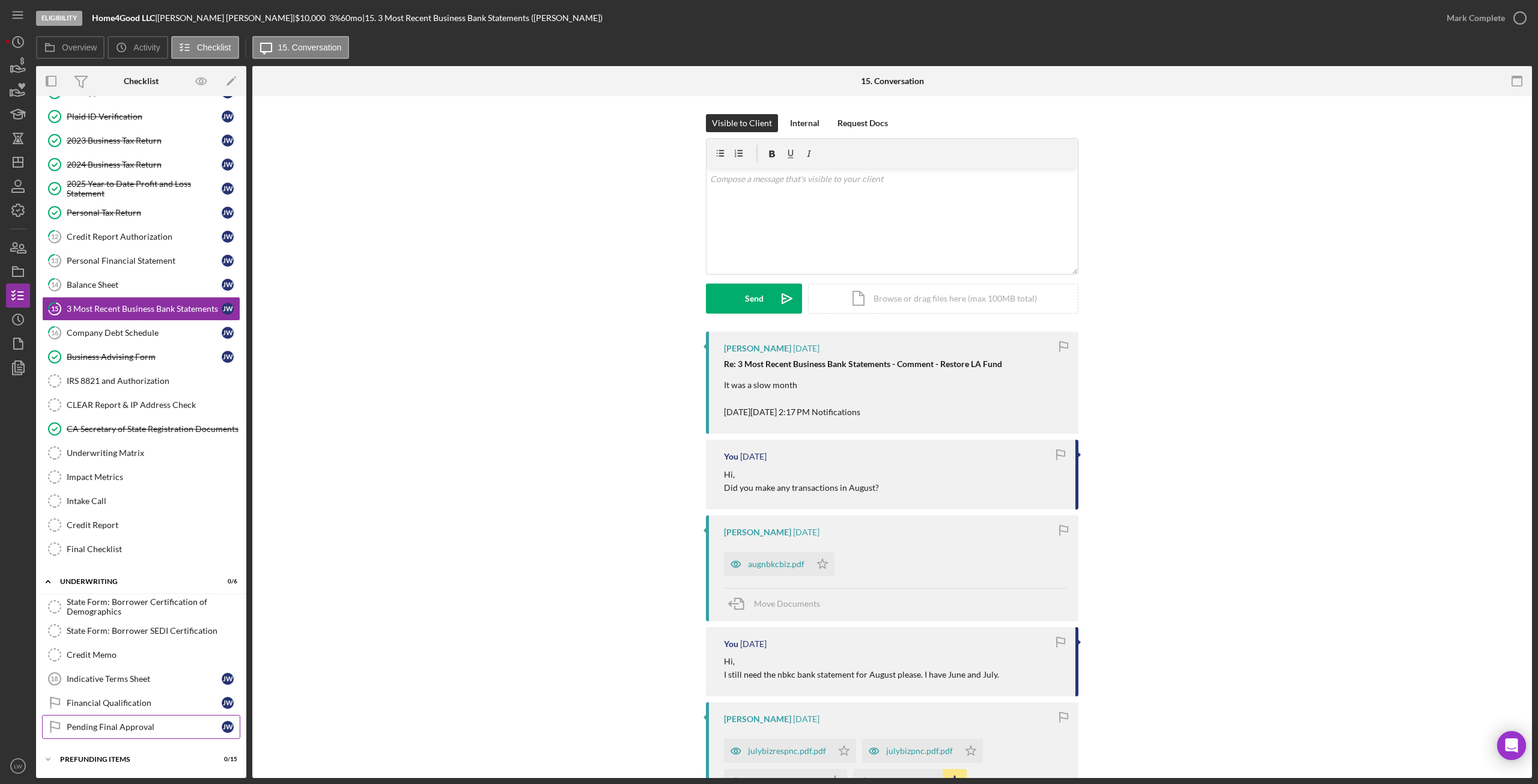
click at [150, 729] on div "Pending Final Approval" at bounding box center [144, 726] width 155 height 10
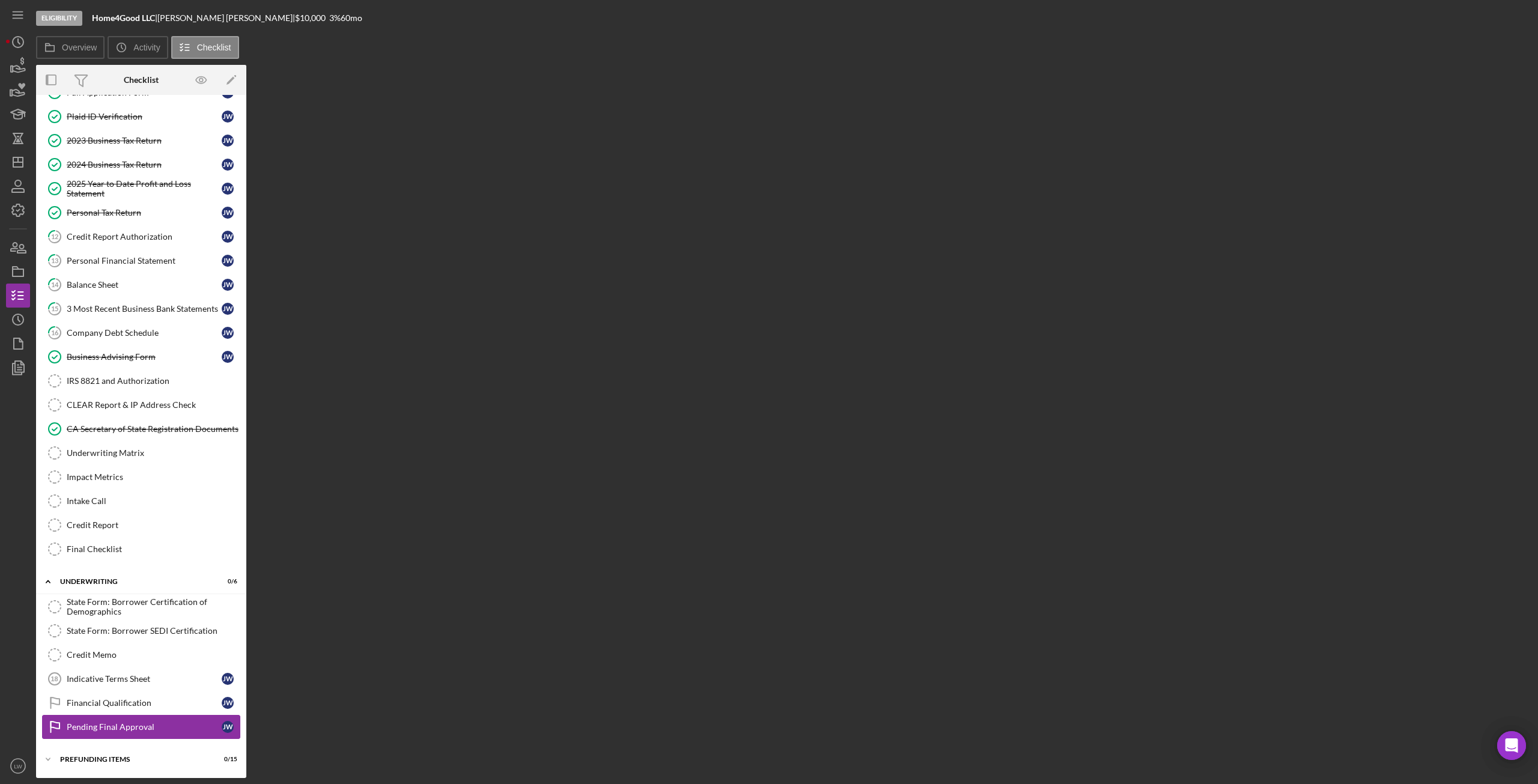
scroll to position [73, 0]
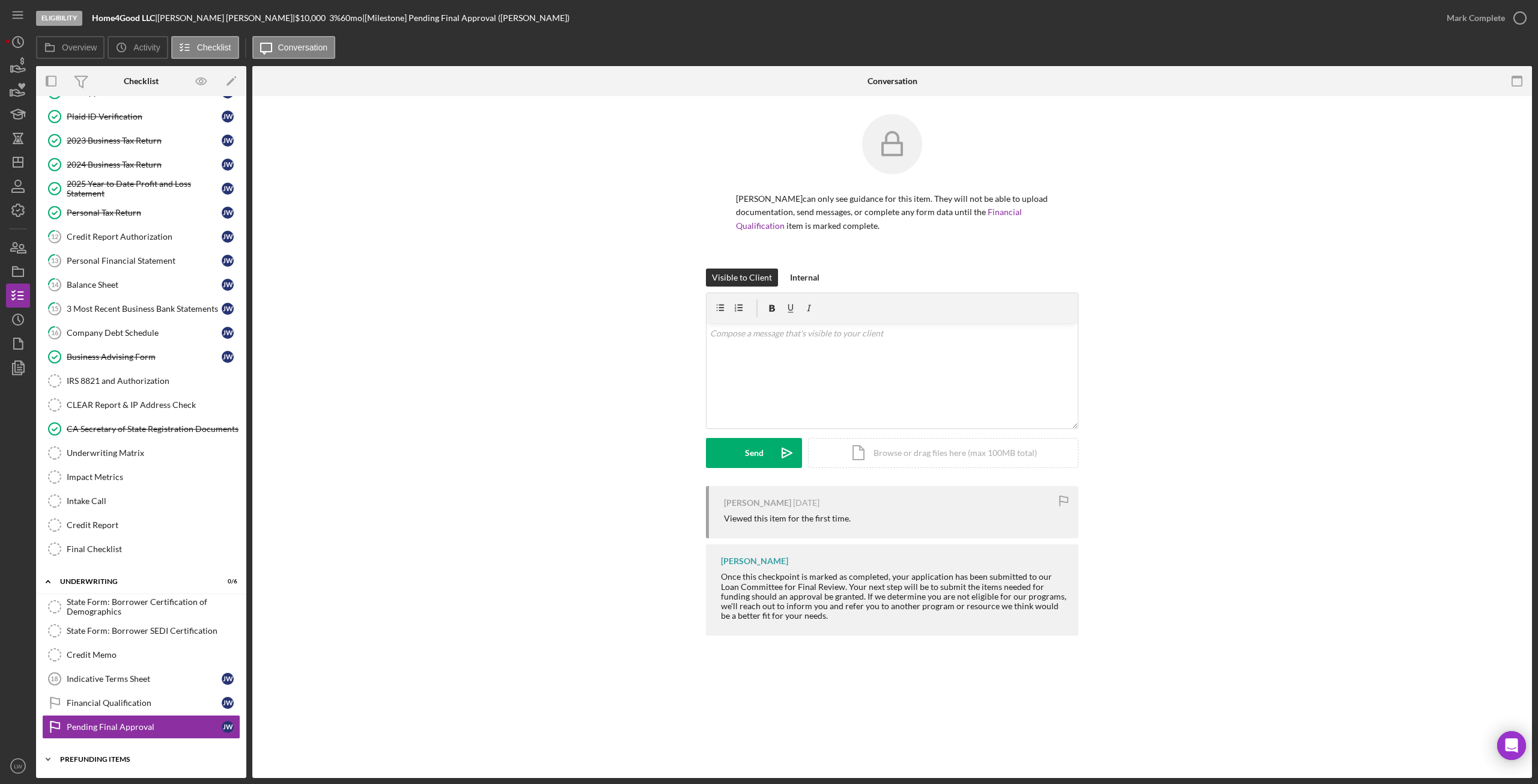
click at [145, 757] on div "Prefunding Items" at bounding box center [145, 759] width 171 height 7
click at [130, 757] on div "Prefunding Items" at bounding box center [145, 759] width 171 height 7
click at [132, 756] on div "Prefunding Items" at bounding box center [145, 759] width 171 height 7
click at [130, 756] on div "Prefunding Items" at bounding box center [145, 759] width 171 height 7
click at [112, 759] on div "Prefunding Items" at bounding box center [145, 759] width 171 height 7
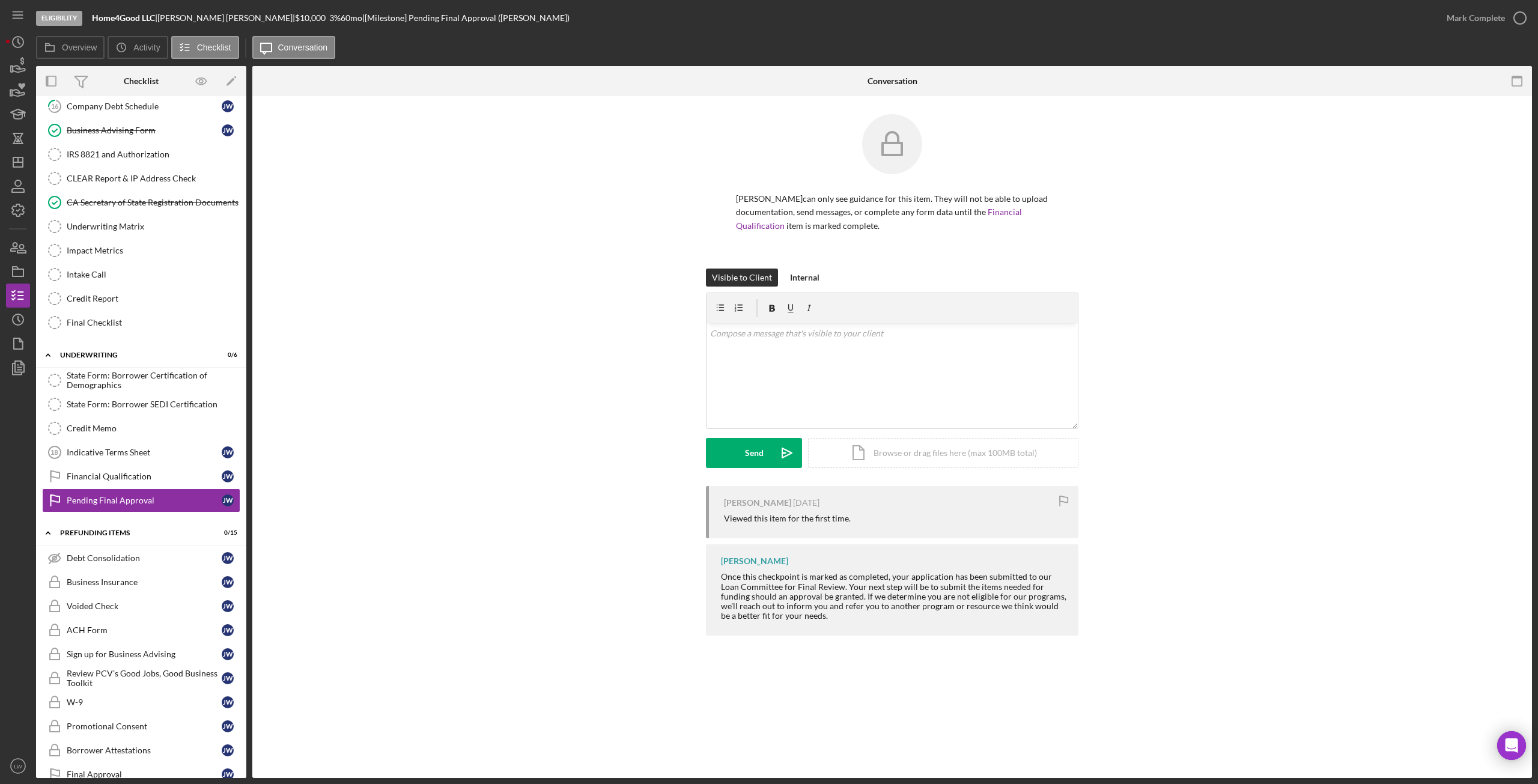
scroll to position [440, 0]
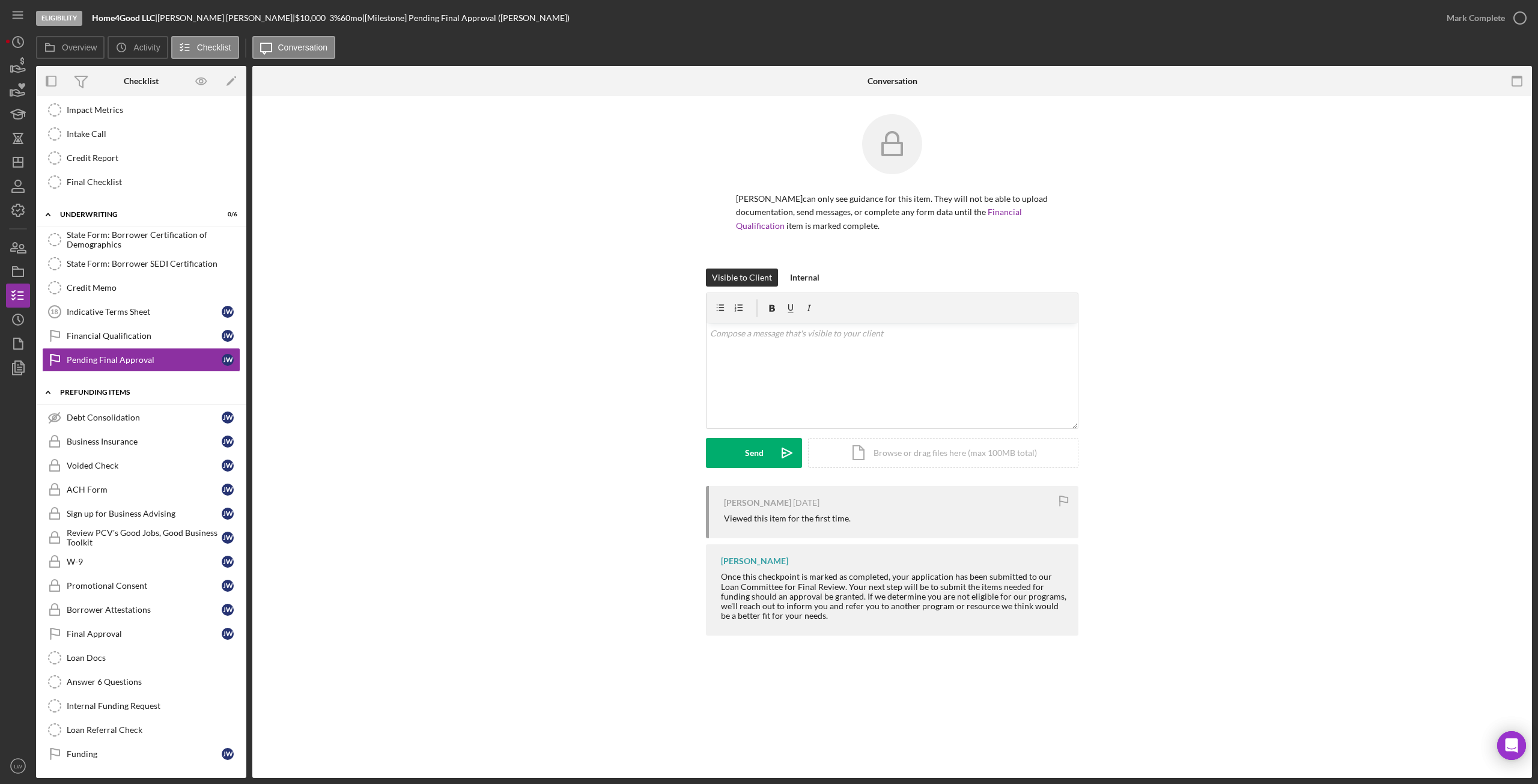
click at [46, 391] on icon "Icon/Expander" at bounding box center [48, 392] width 24 height 24
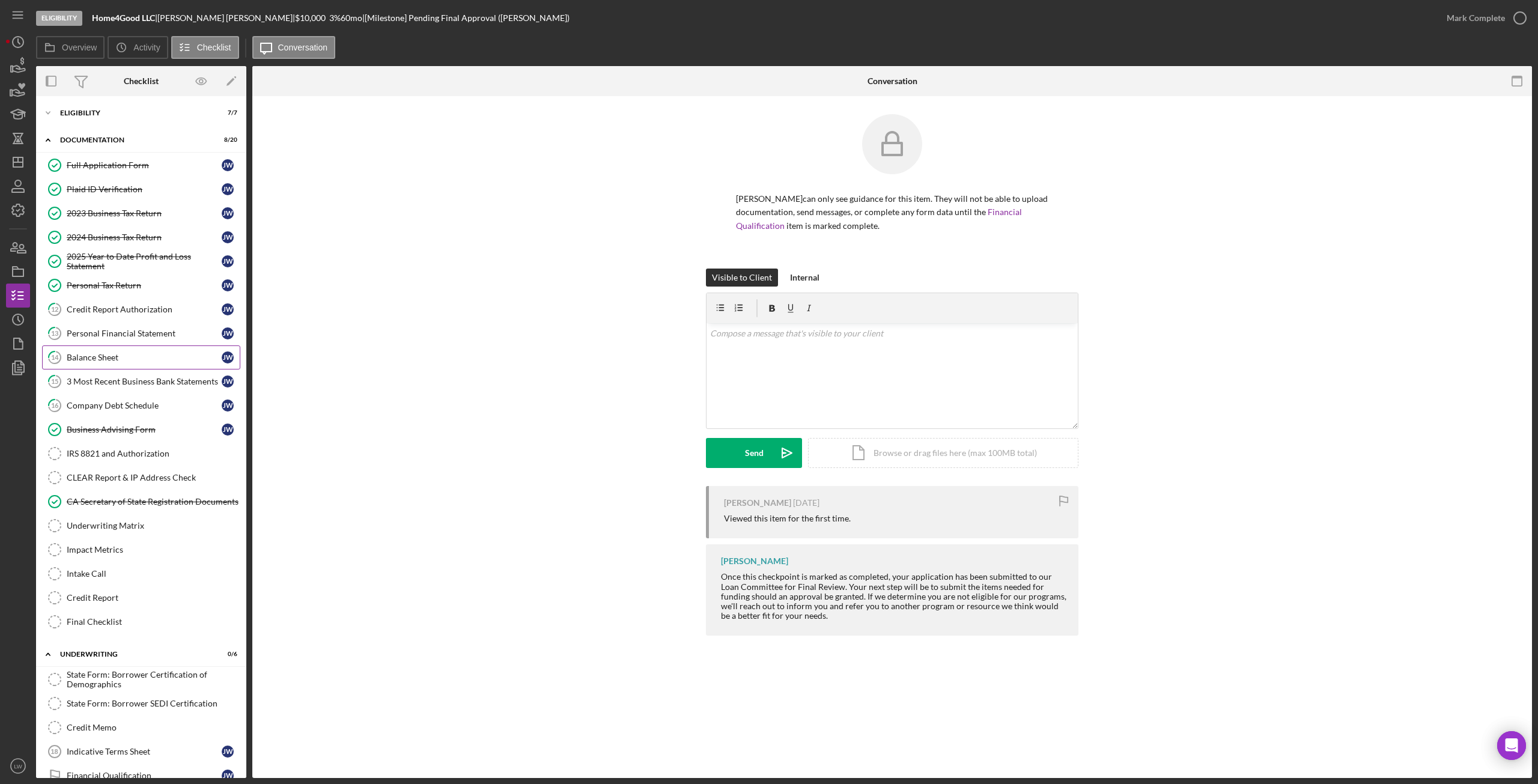
scroll to position [0, 0]
click at [17, 70] on icon "button" at bounding box center [17, 66] width 30 height 30
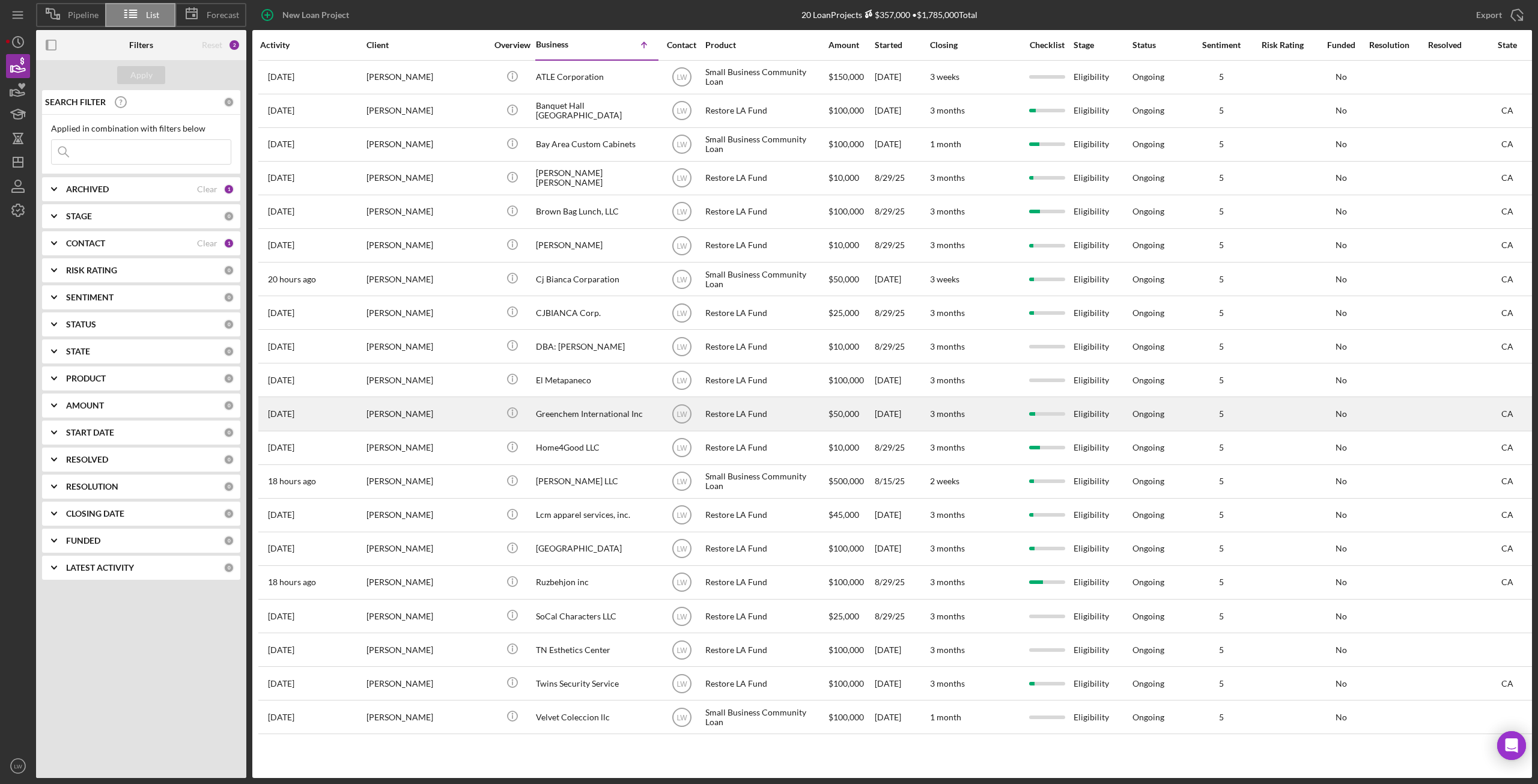
click at [589, 417] on div "Greenchem International Inc" at bounding box center [596, 413] width 120 height 32
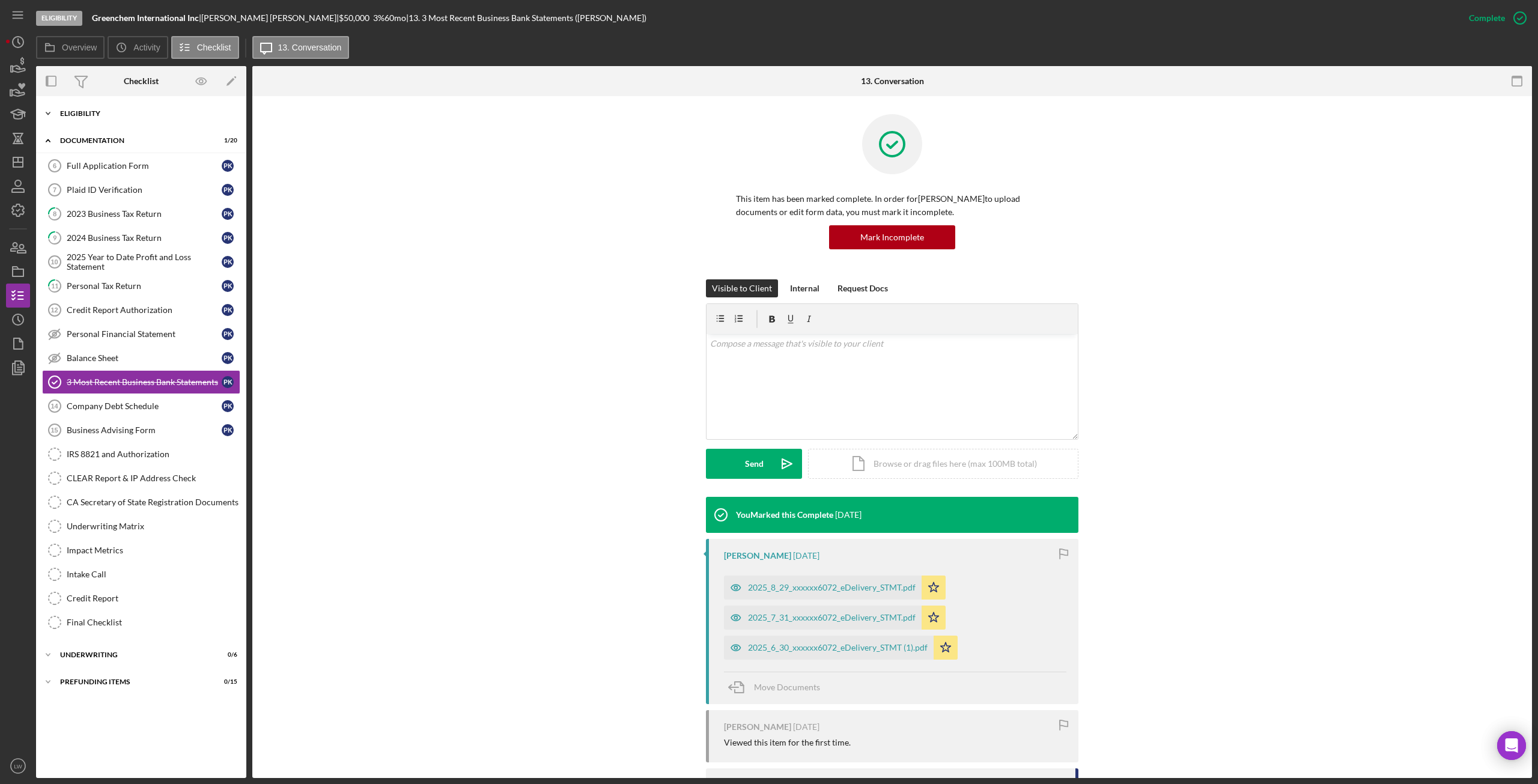
click at [75, 108] on div "Icon/Expander Eligibility 7 / 7" at bounding box center [141, 113] width 210 height 24
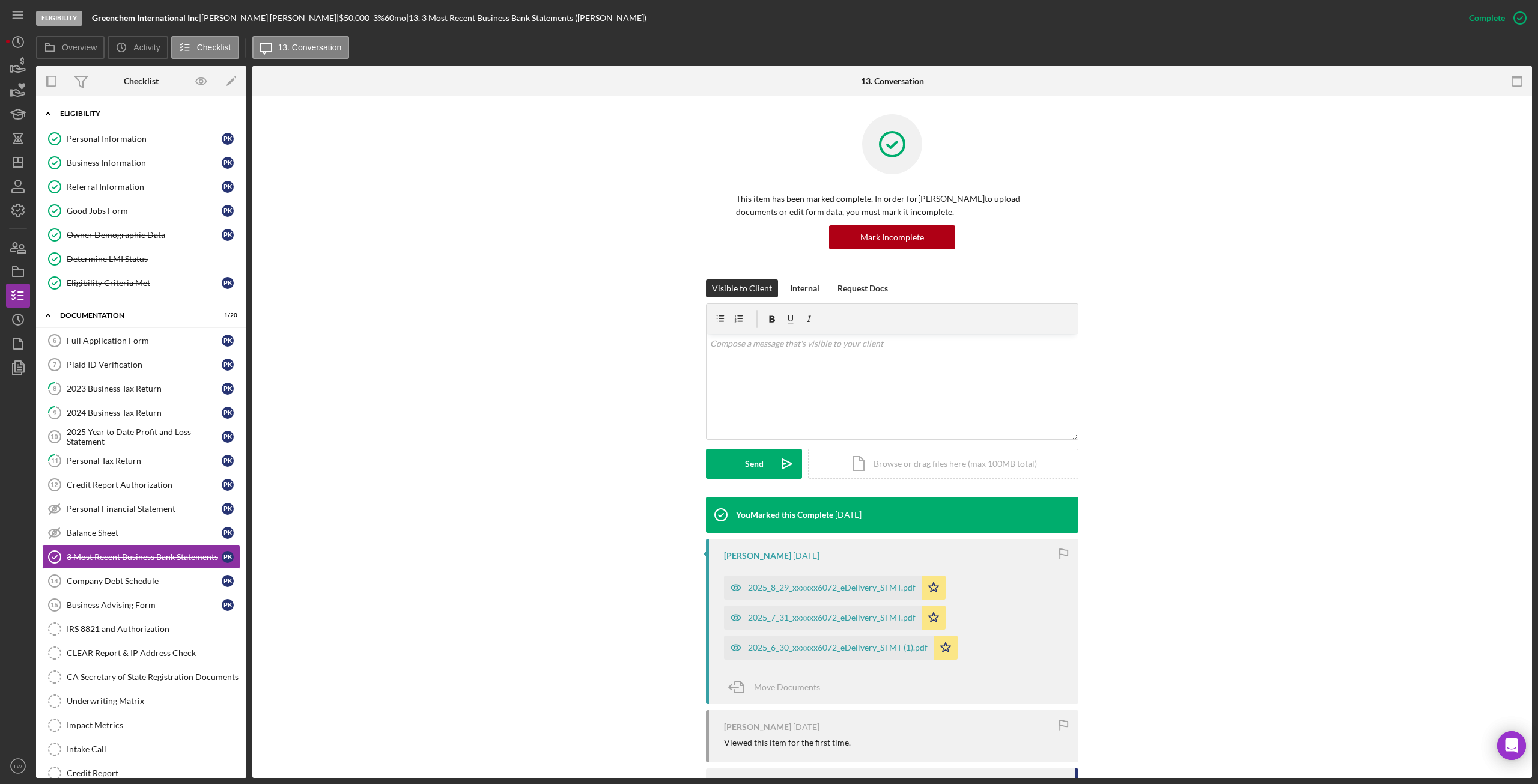
click at [75, 108] on div "Icon/Expander Eligibility 7 / 7" at bounding box center [141, 113] width 210 height 25
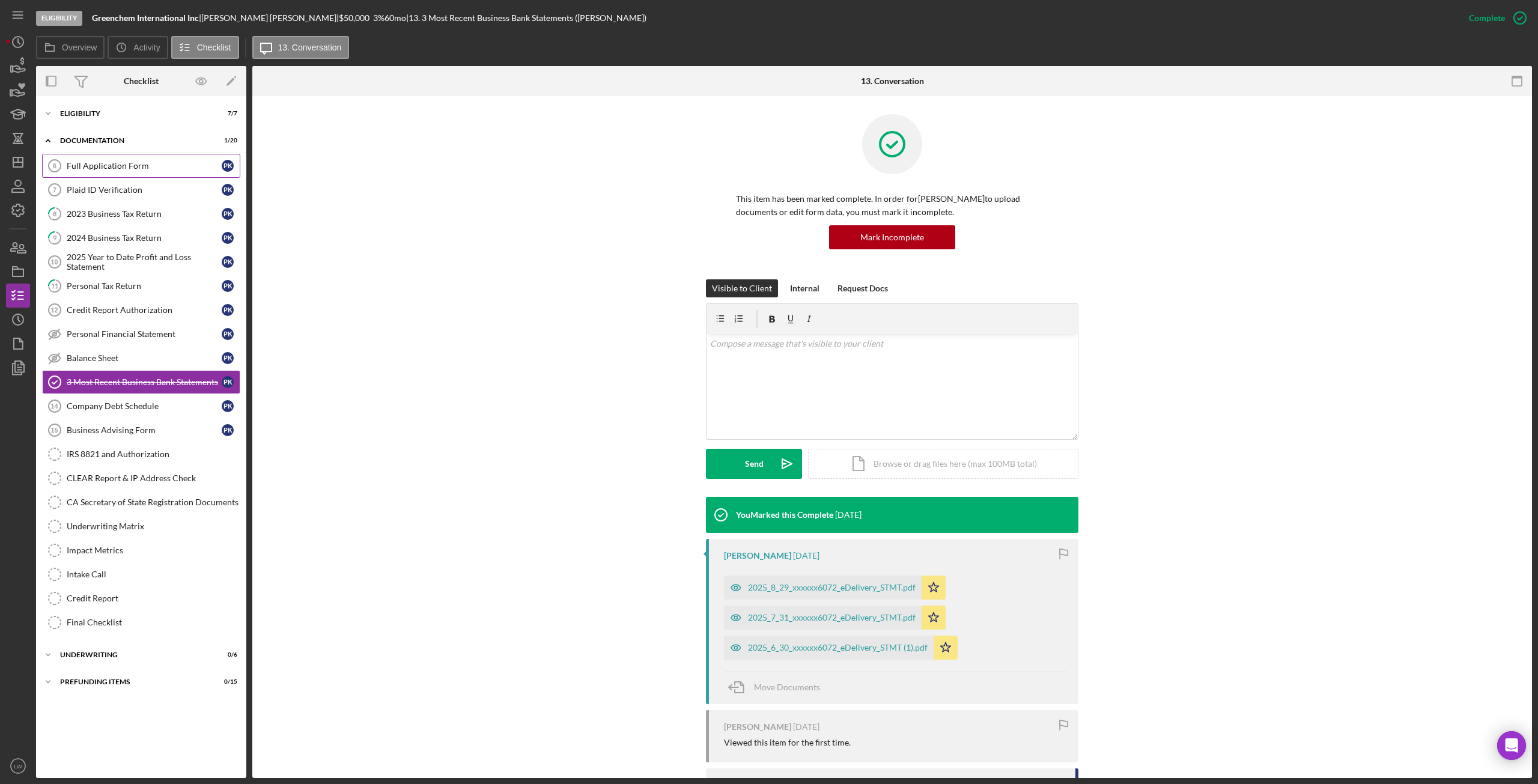
click at [106, 166] on div "Full Application Form" at bounding box center [144, 166] width 155 height 10
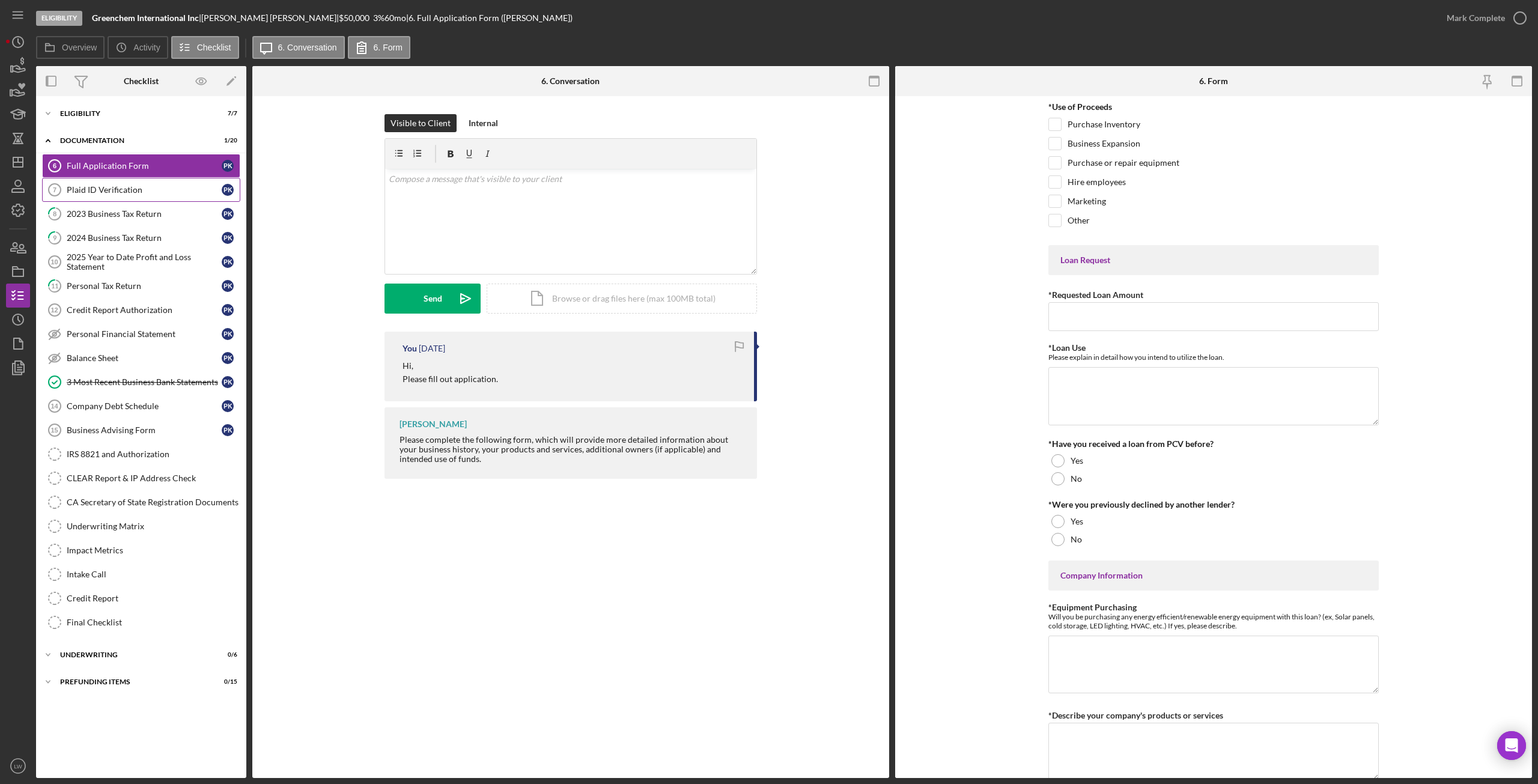
click at [106, 188] on div "Plaid ID Verification" at bounding box center [144, 189] width 155 height 10
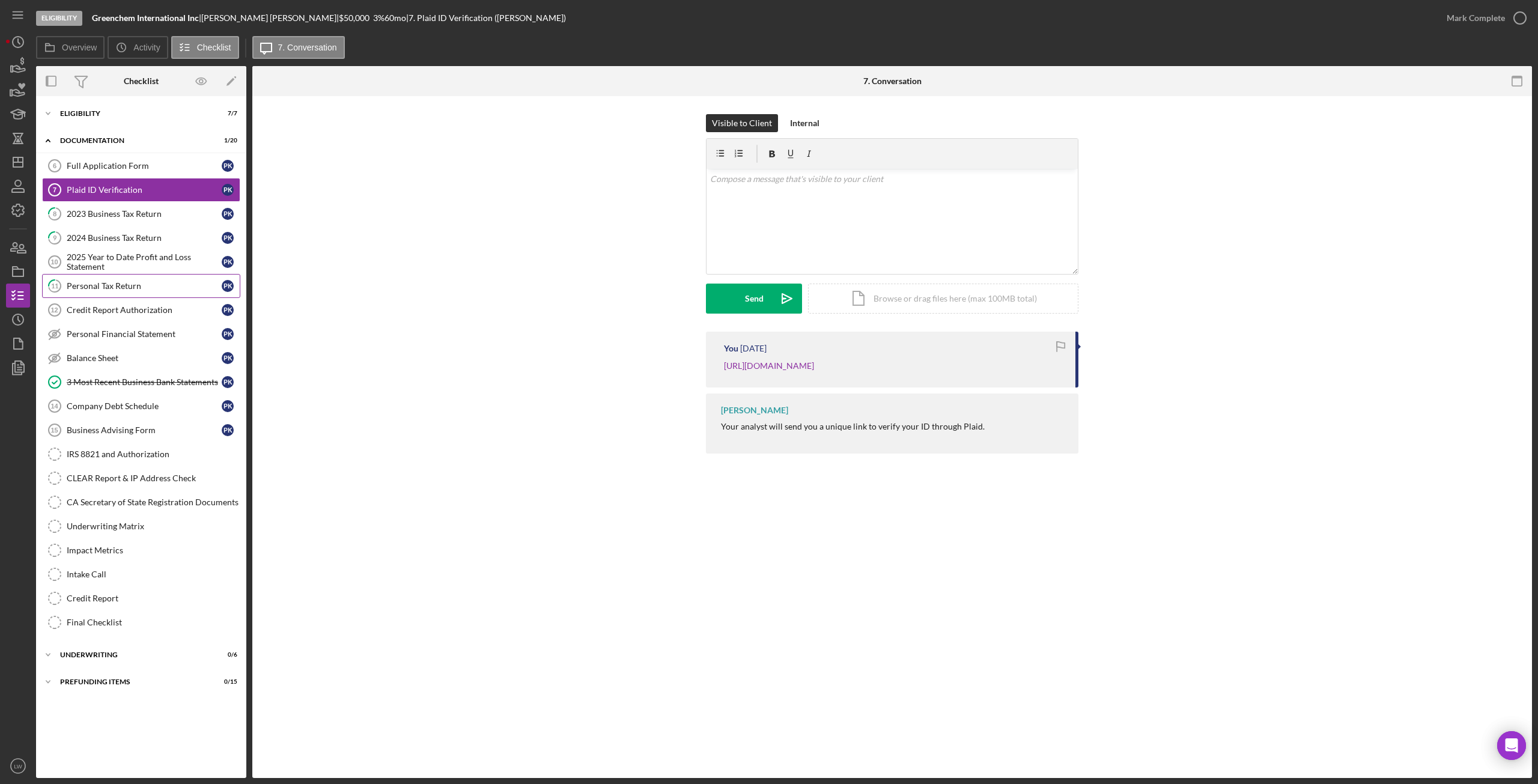
click at [118, 283] on div "Personal Tax Return" at bounding box center [144, 285] width 155 height 10
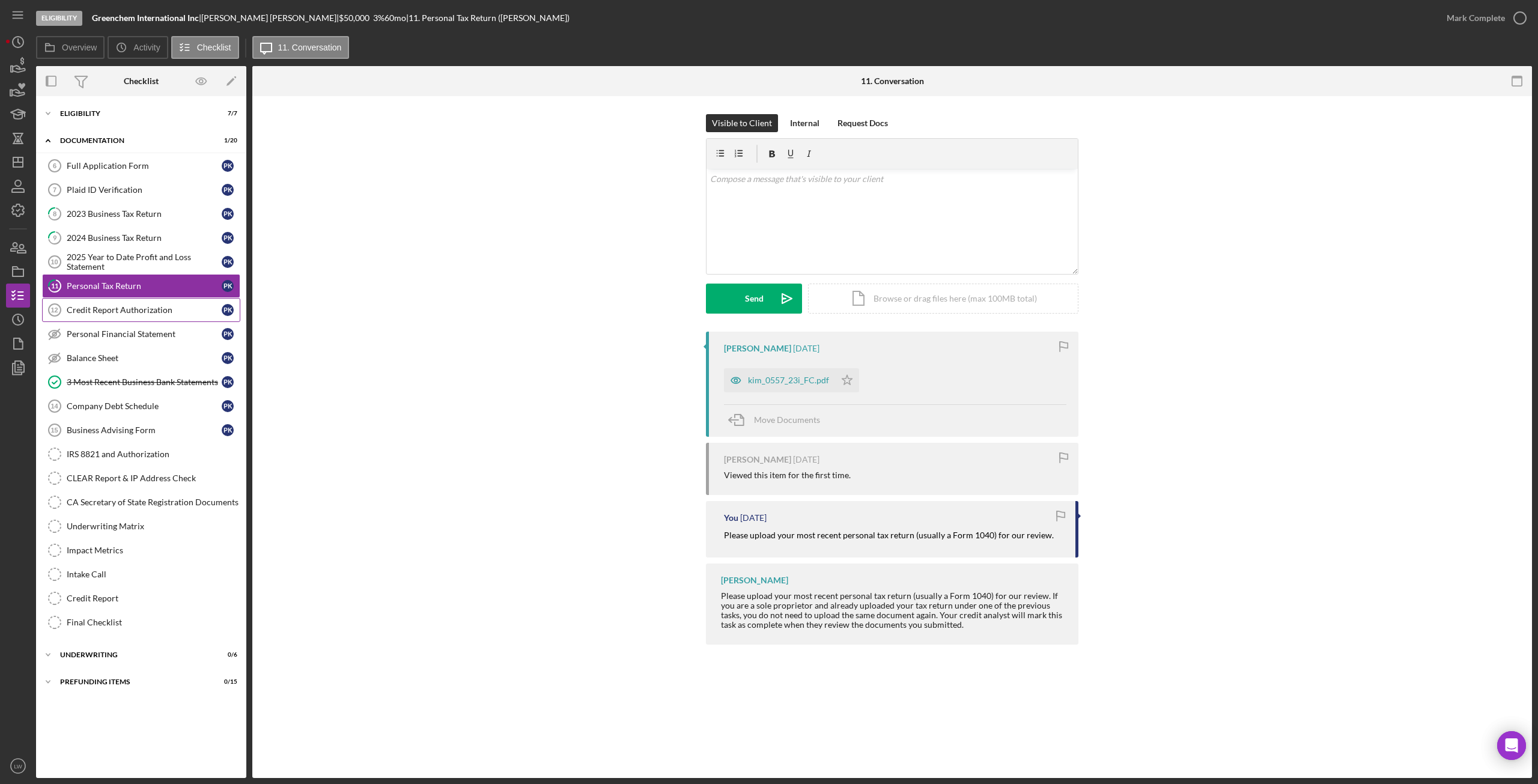
click at [118, 311] on div "Credit Report Authorization" at bounding box center [144, 310] width 155 height 10
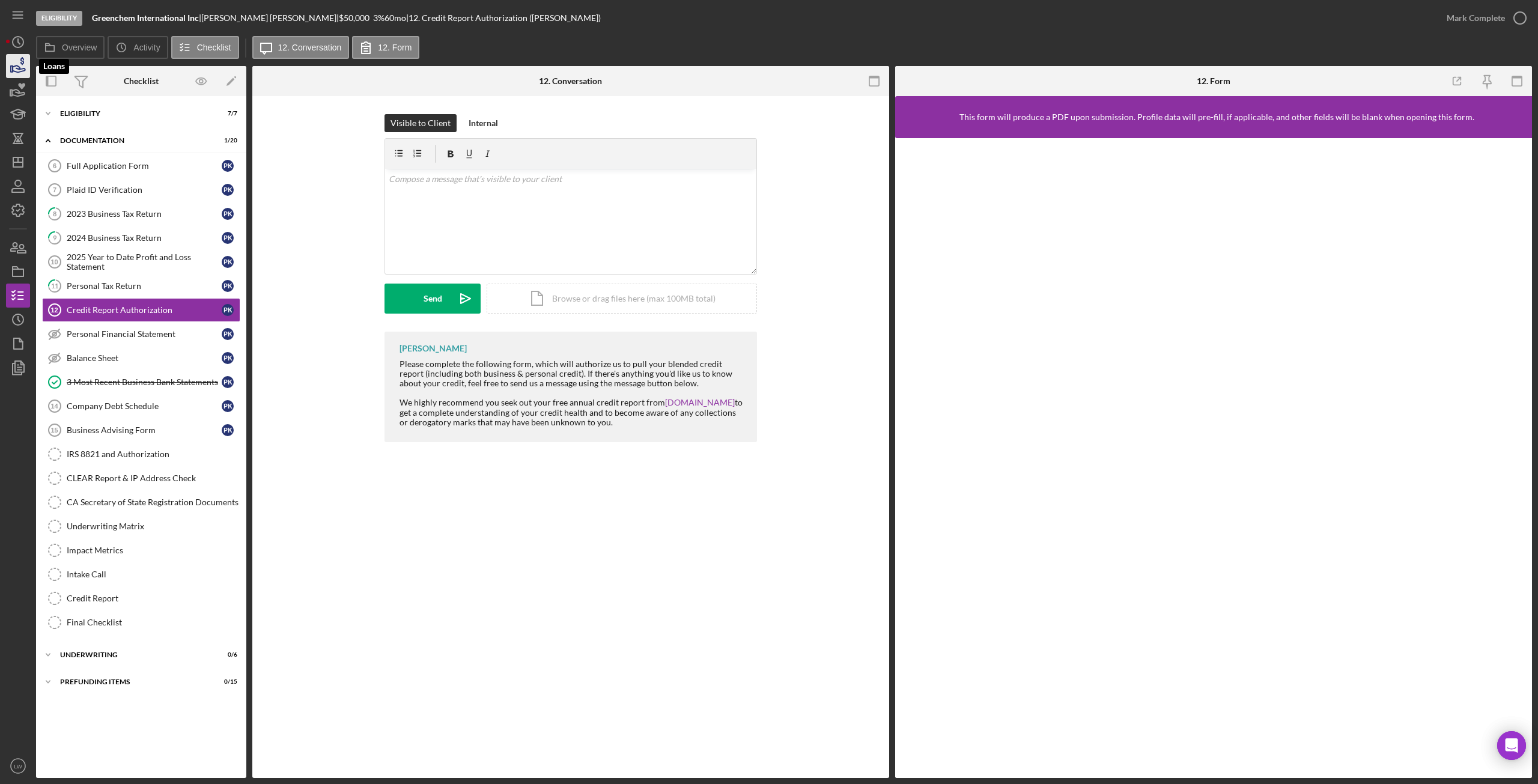
click at [15, 70] on icon "button" at bounding box center [17, 66] width 30 height 30
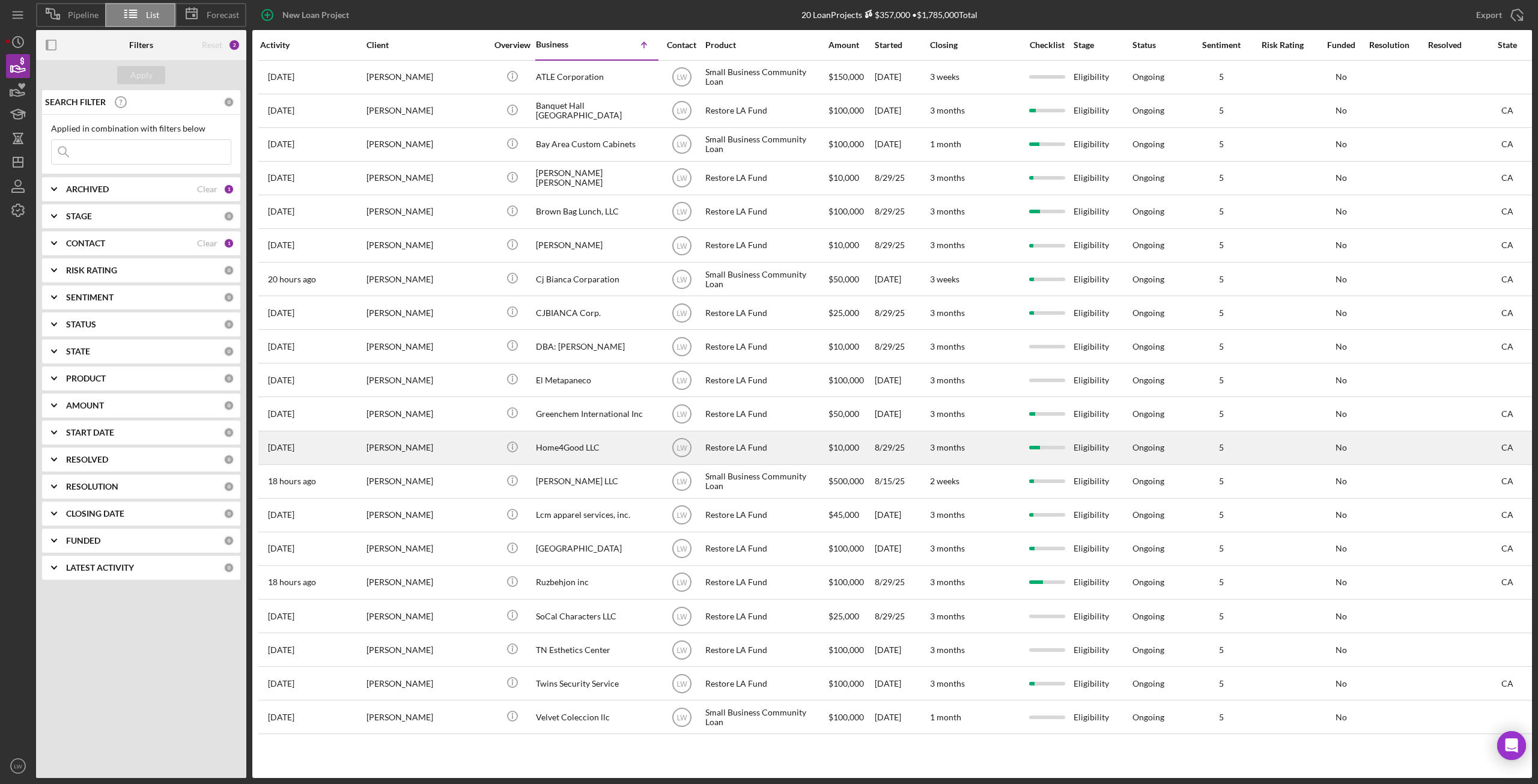
click at [478, 456] on div "[PERSON_NAME]" at bounding box center [426, 447] width 120 height 32
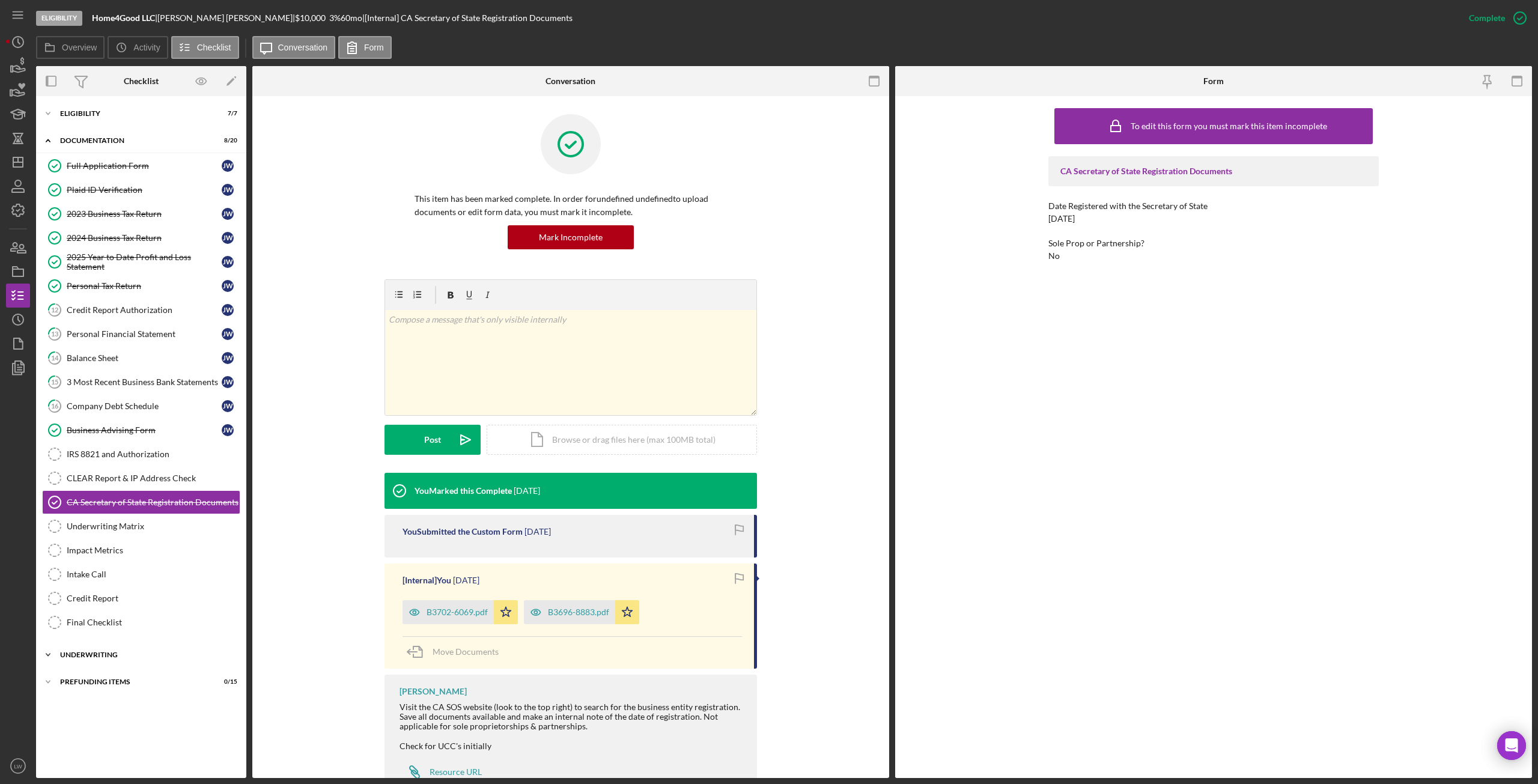
click at [118, 661] on div "Icon/Expander Underwriting 0 / 6" at bounding box center [141, 655] width 210 height 24
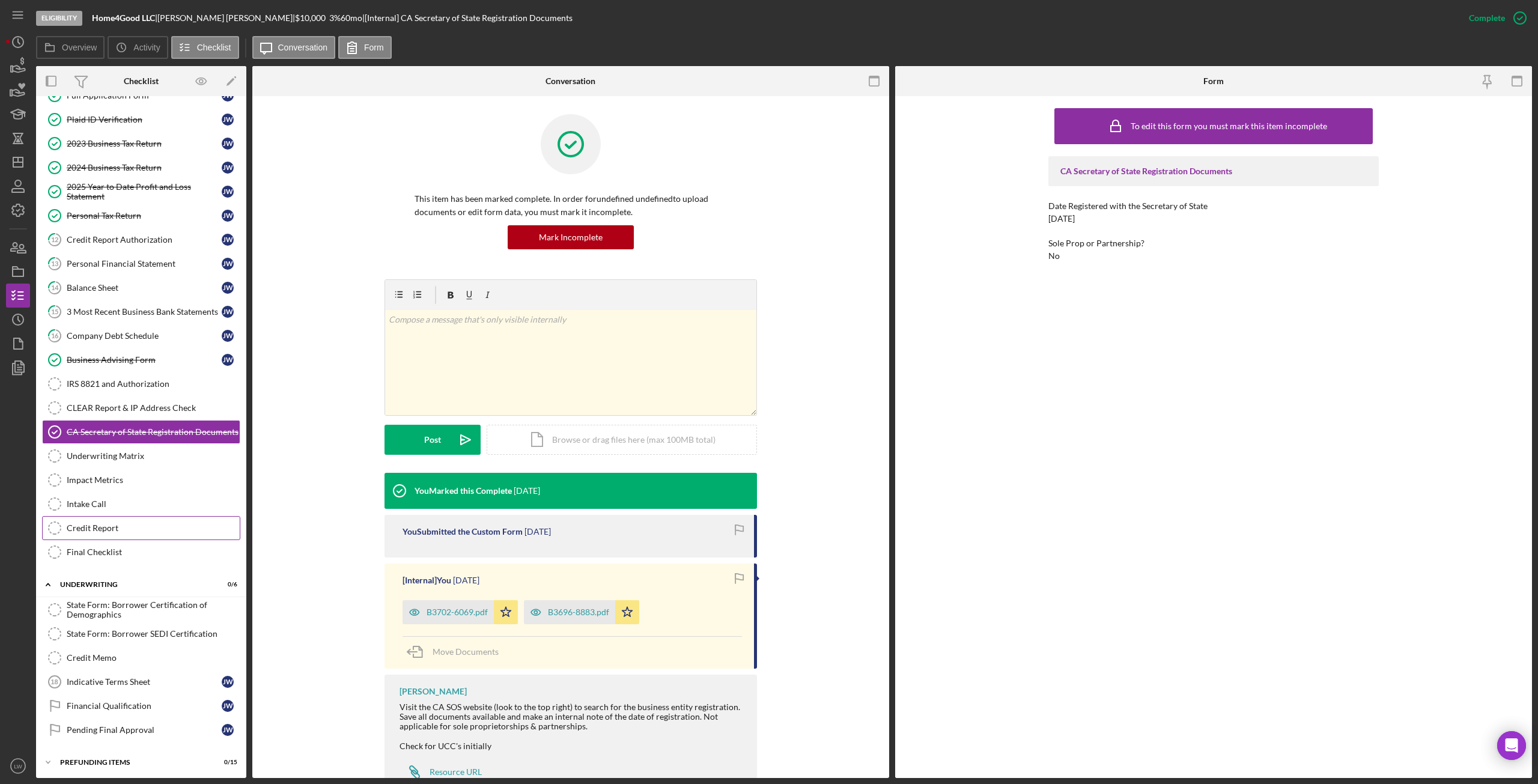
scroll to position [73, 0]
click at [181, 730] on div "Pending Final Approval" at bounding box center [144, 726] width 155 height 10
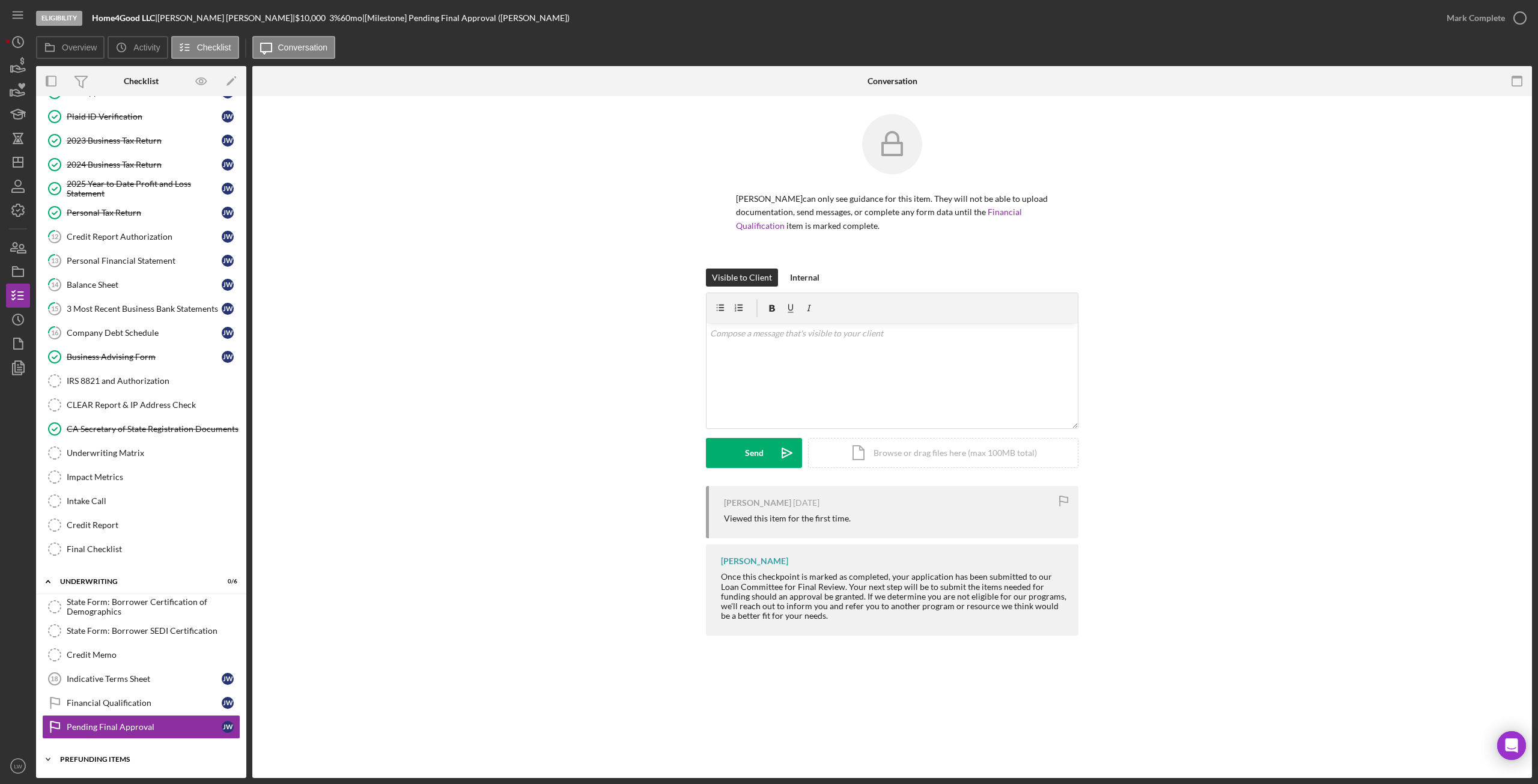
click at [160, 761] on div "Prefunding Items" at bounding box center [145, 759] width 171 height 7
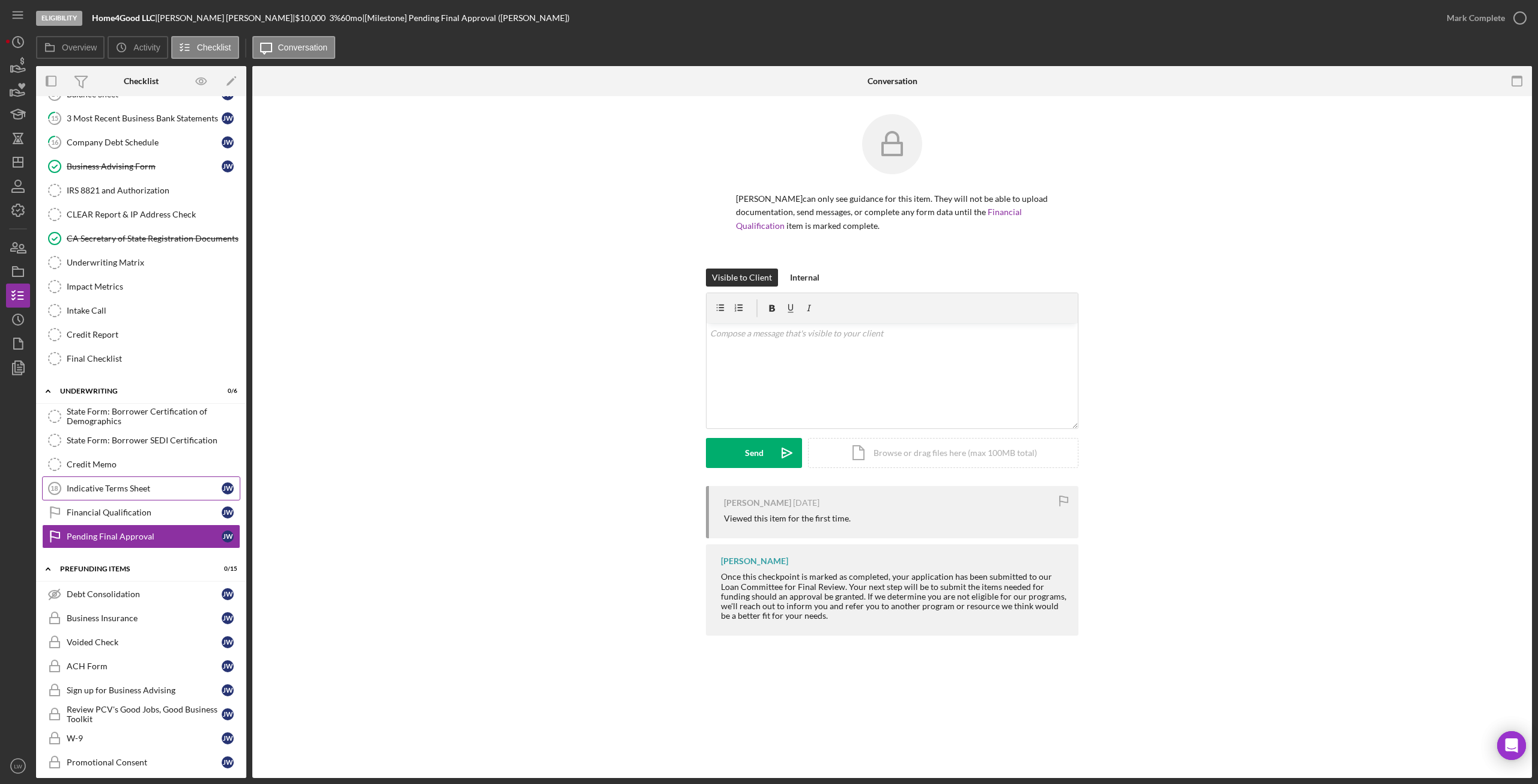
scroll to position [260, 0]
click at [152, 542] on div "Pending Final Approval" at bounding box center [144, 540] width 155 height 10
click at [167, 532] on link "Pending Final Approval Pending Final Approval J W" at bounding box center [141, 540] width 199 height 24
click at [888, 450] on div "Icon/Document Browse or drag files here (max 100MB total) Tap to choose files o…" at bounding box center [943, 453] width 271 height 30
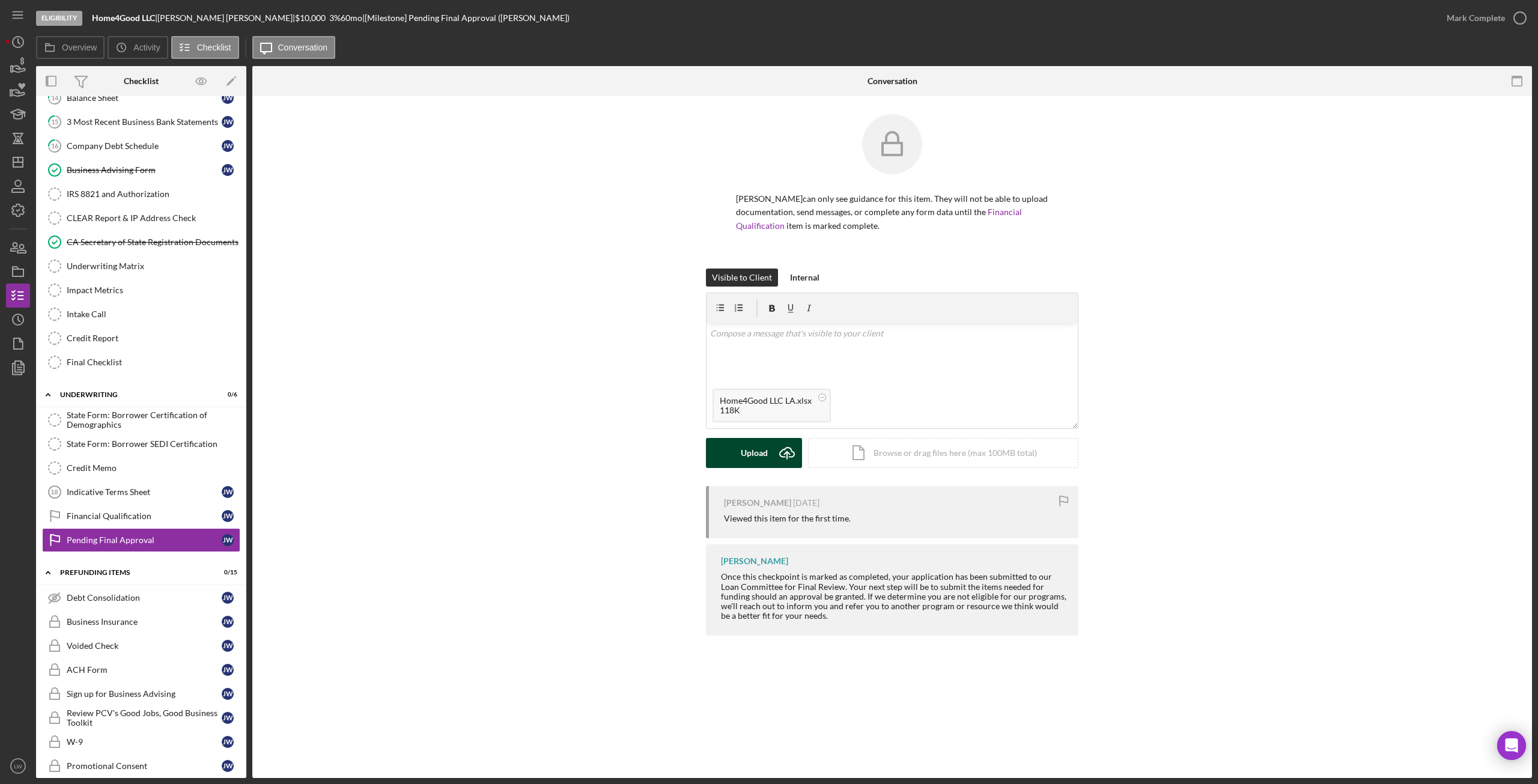
click at [772, 456] on icon "Icon/Upload" at bounding box center [787, 453] width 30 height 30
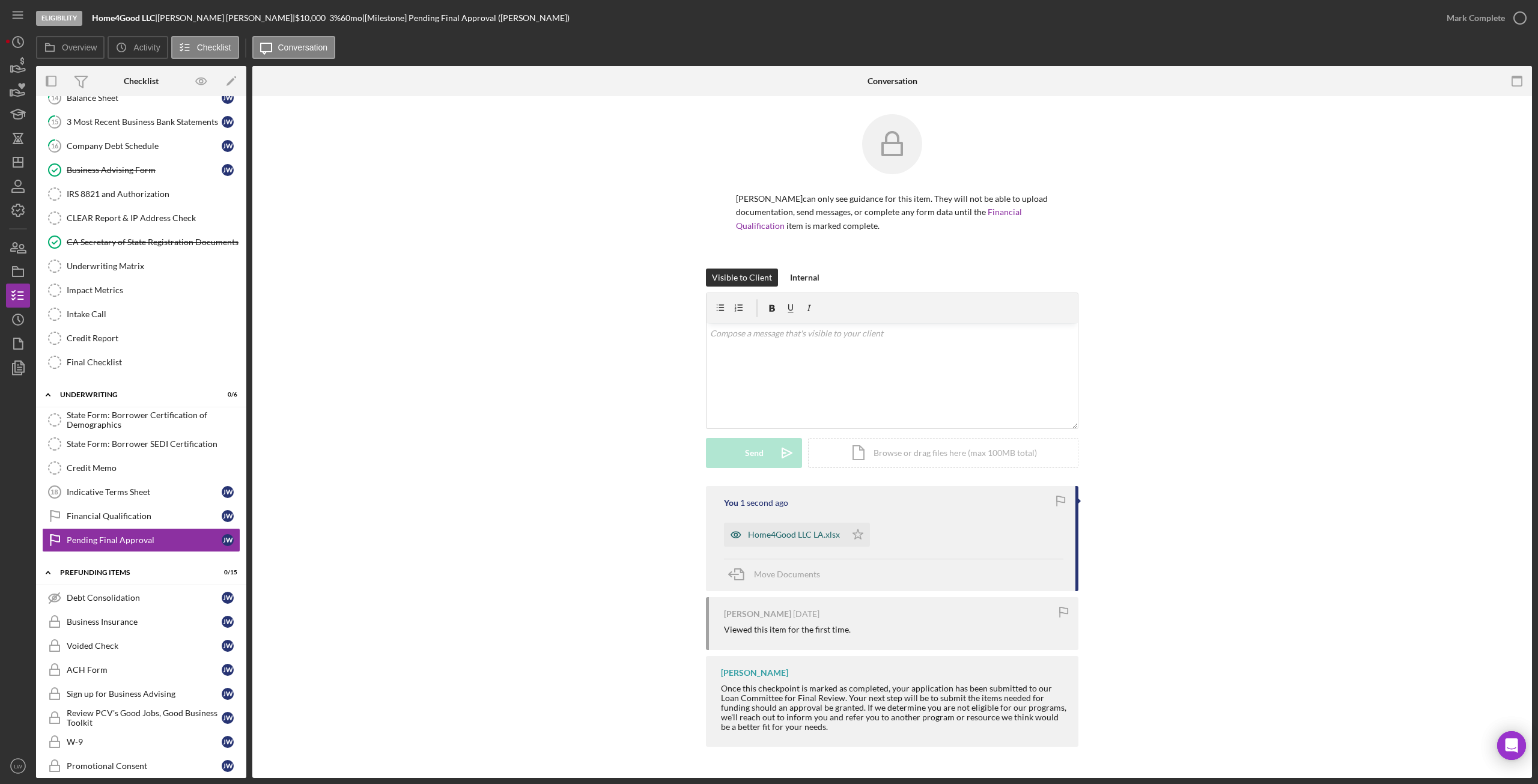
click at [768, 538] on div "Home4Good LLC LA.xlsx" at bounding box center [794, 534] width 91 height 10
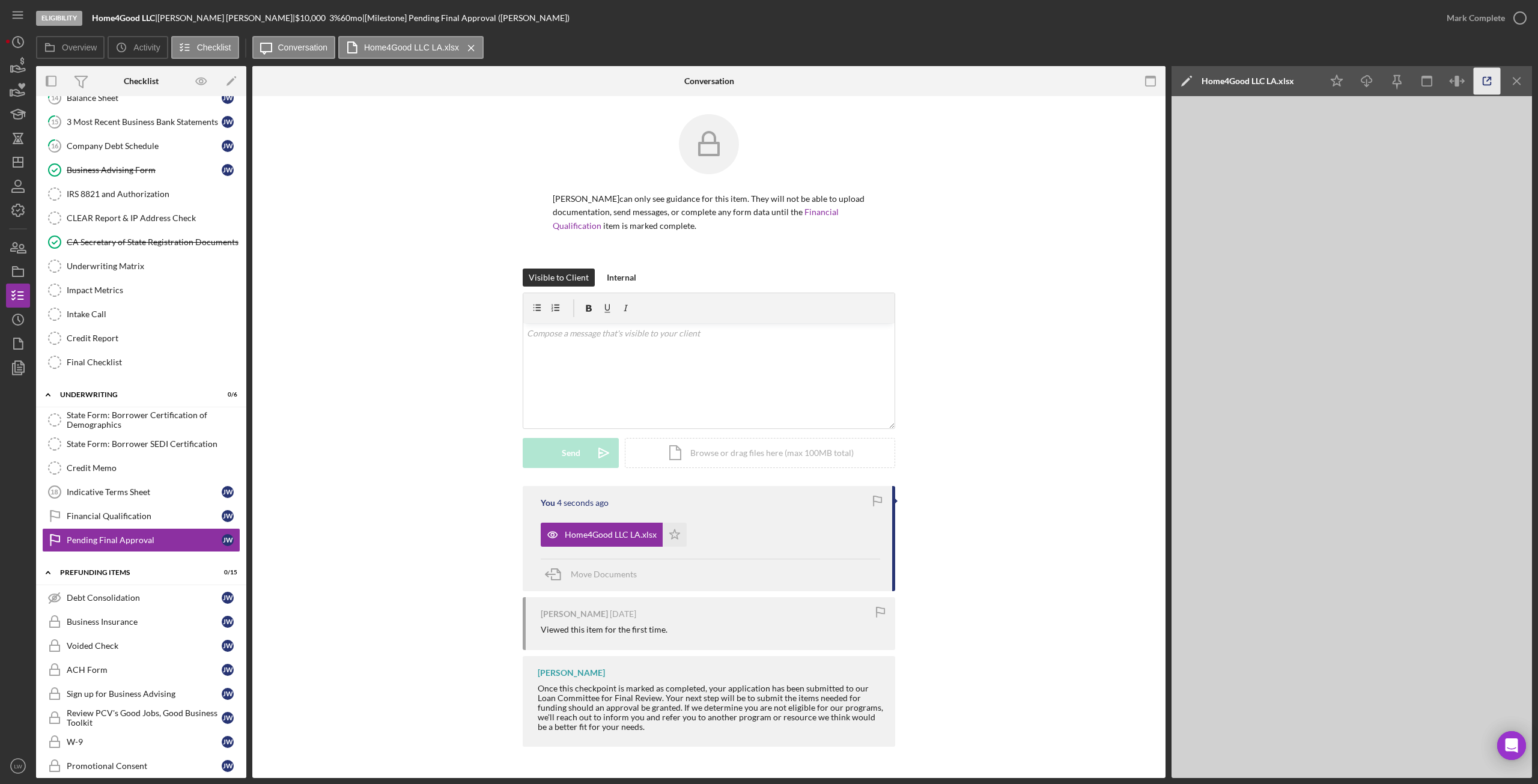
click at [1492, 76] on icon "button" at bounding box center [1488, 81] width 27 height 27
click at [1521, 81] on icon "Icon/Menu Close" at bounding box center [1518, 81] width 27 height 27
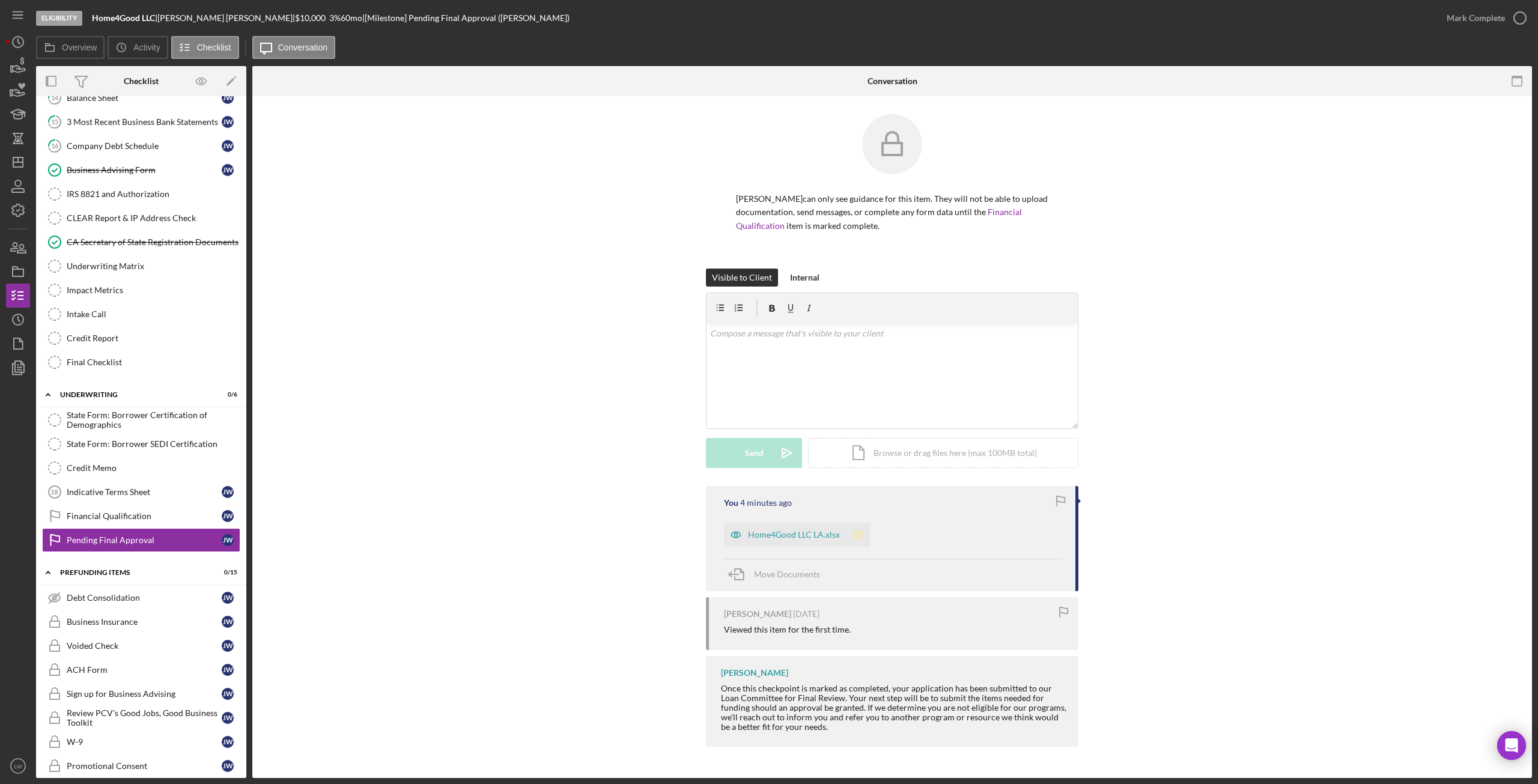
click at [854, 536] on icon "Icon/Star" at bounding box center [858, 534] width 24 height 24
click at [1466, 27] on div "Mark Complete" at bounding box center [1477, 18] width 59 height 24
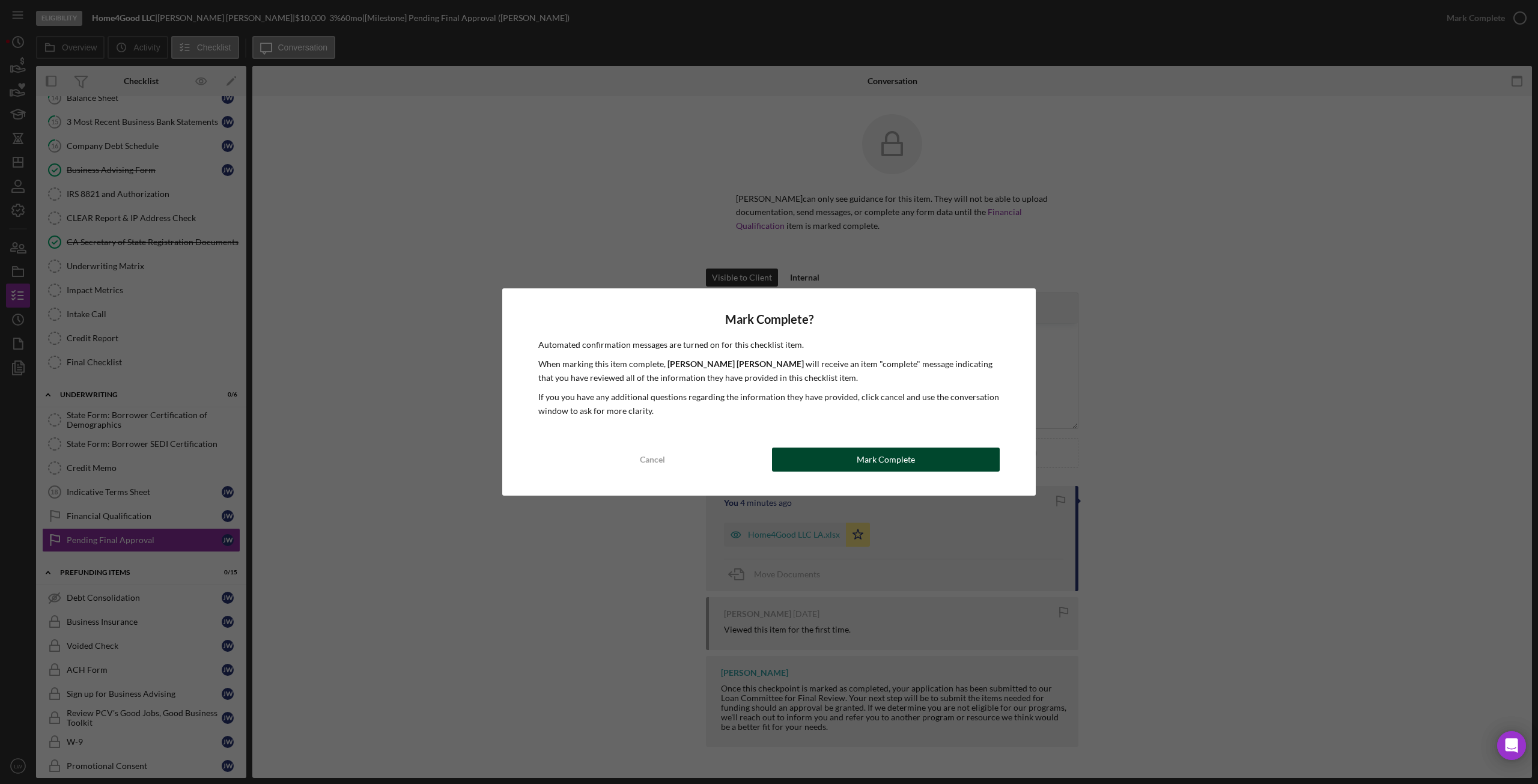
click at [882, 456] on div "Mark Complete" at bounding box center [887, 459] width 59 height 24
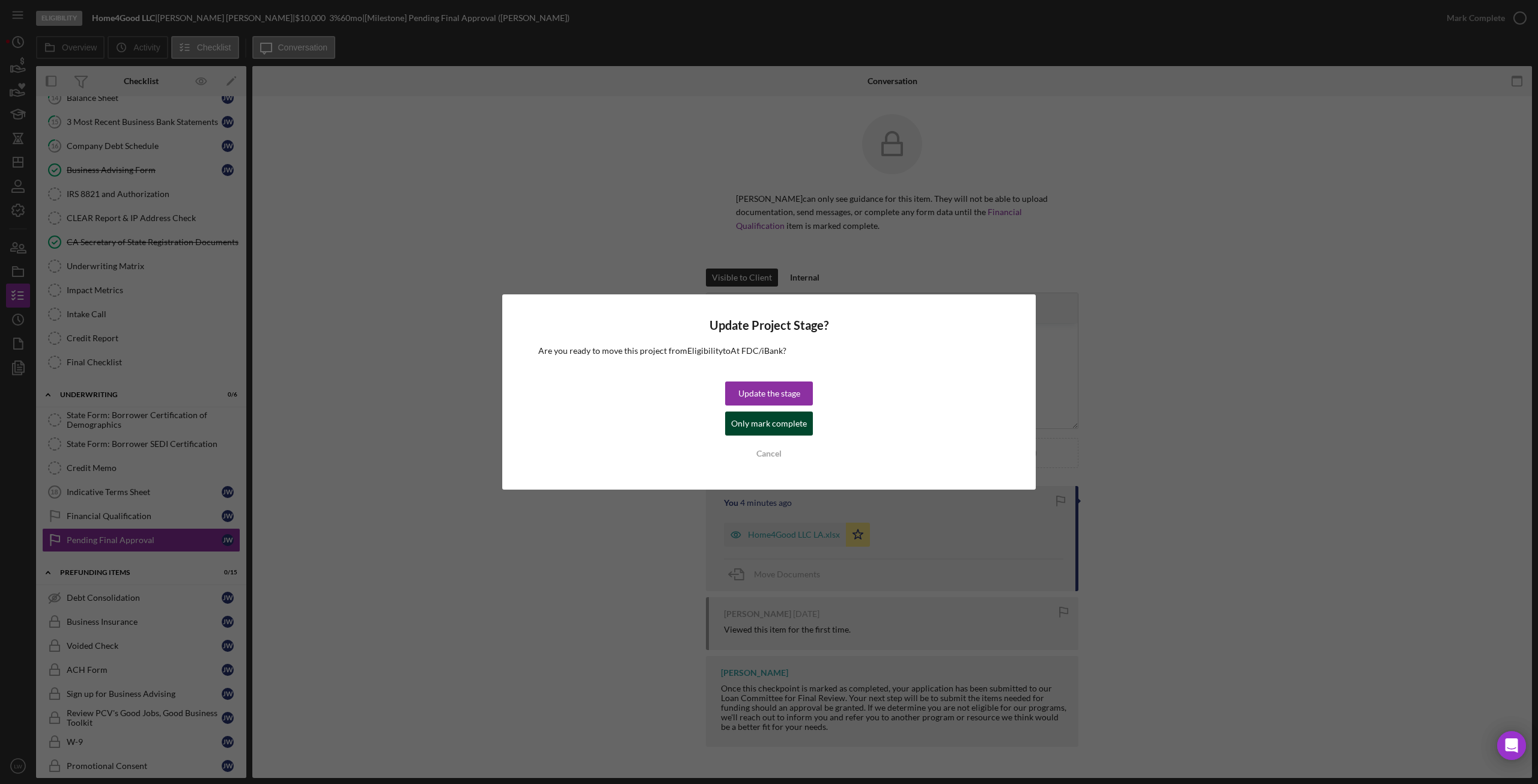
click at [772, 424] on div "Only mark complete" at bounding box center [769, 424] width 76 height 24
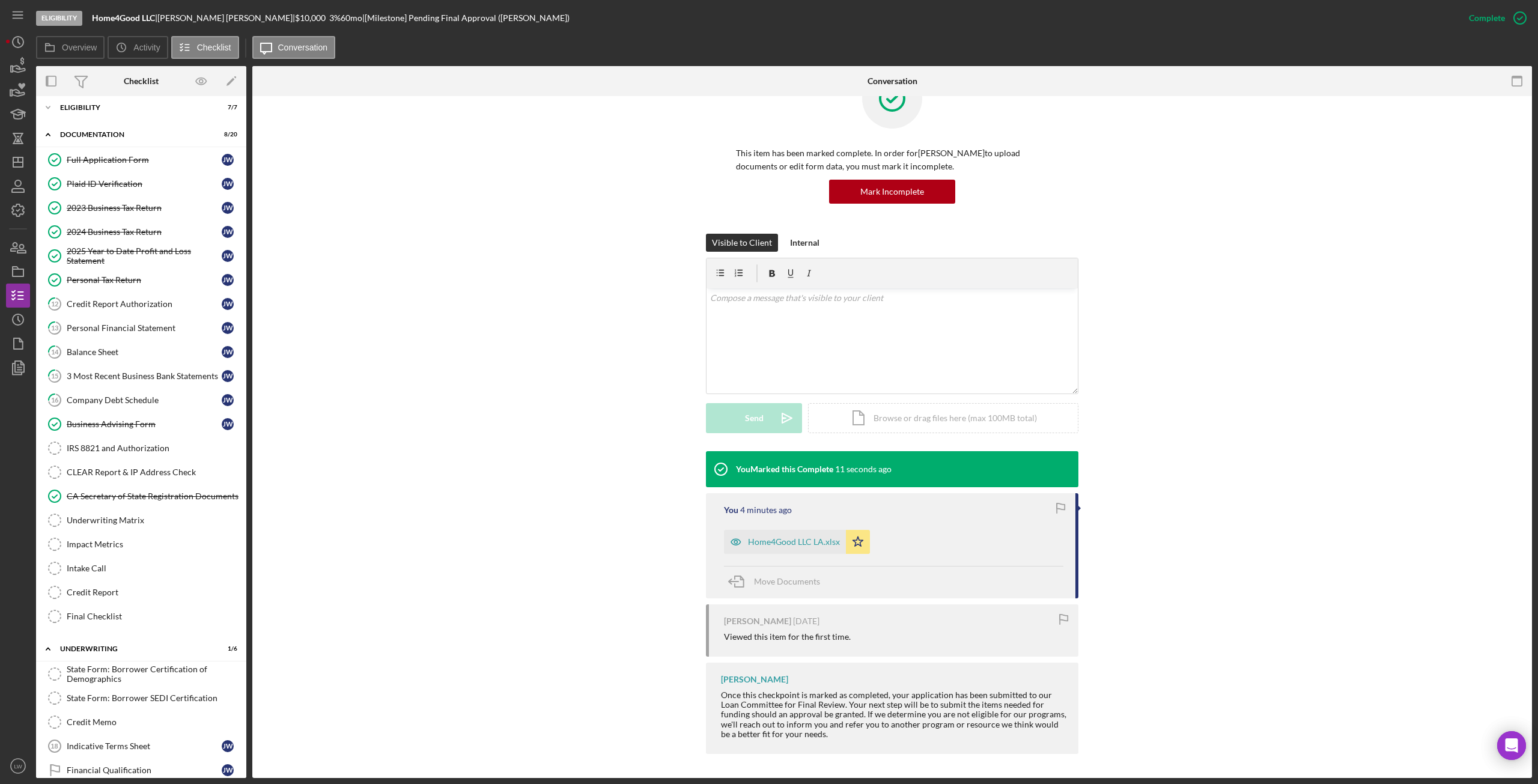
scroll to position [0, 0]
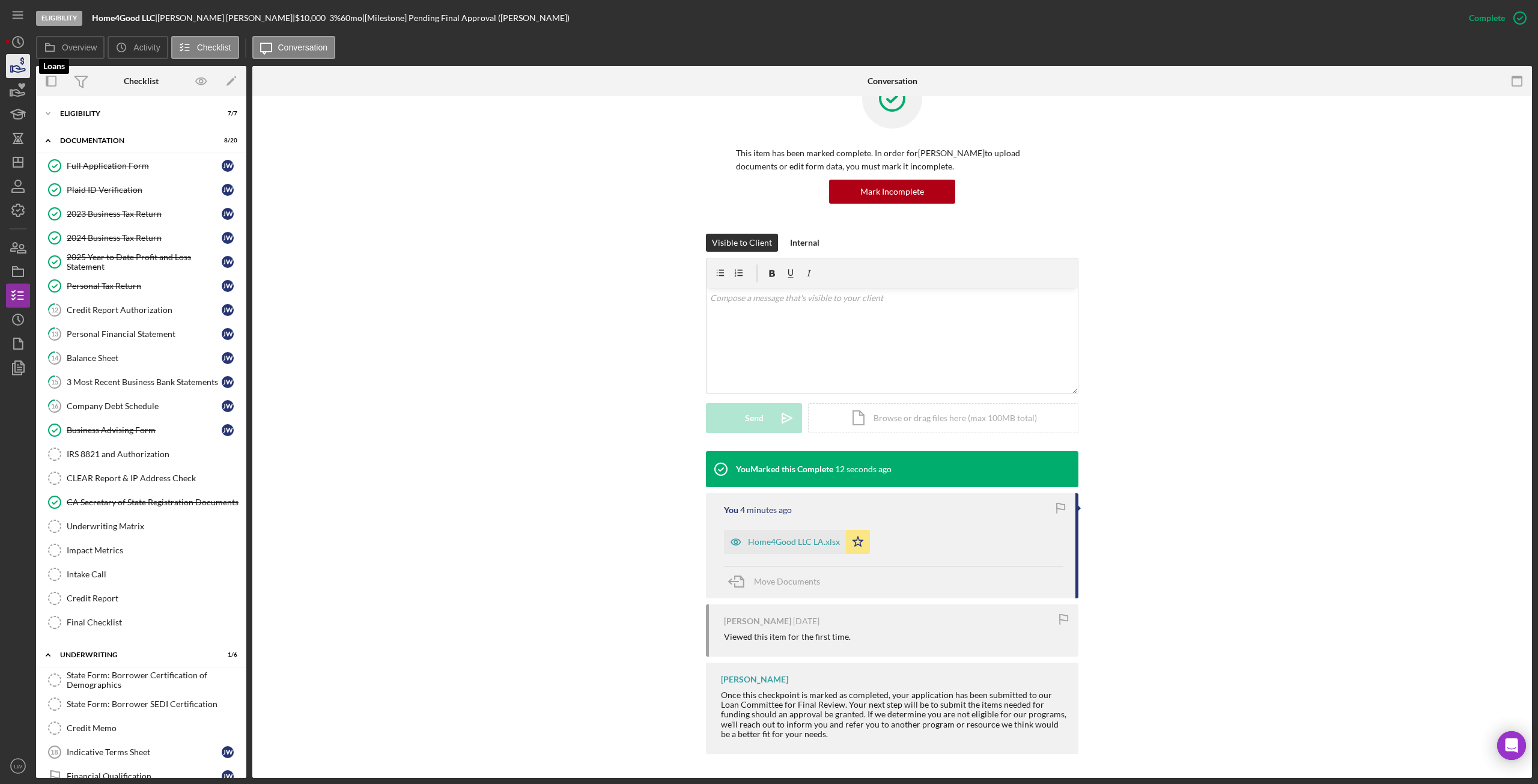
click at [11, 66] on polygon "button" at bounding box center [12, 69] width 2 height 6
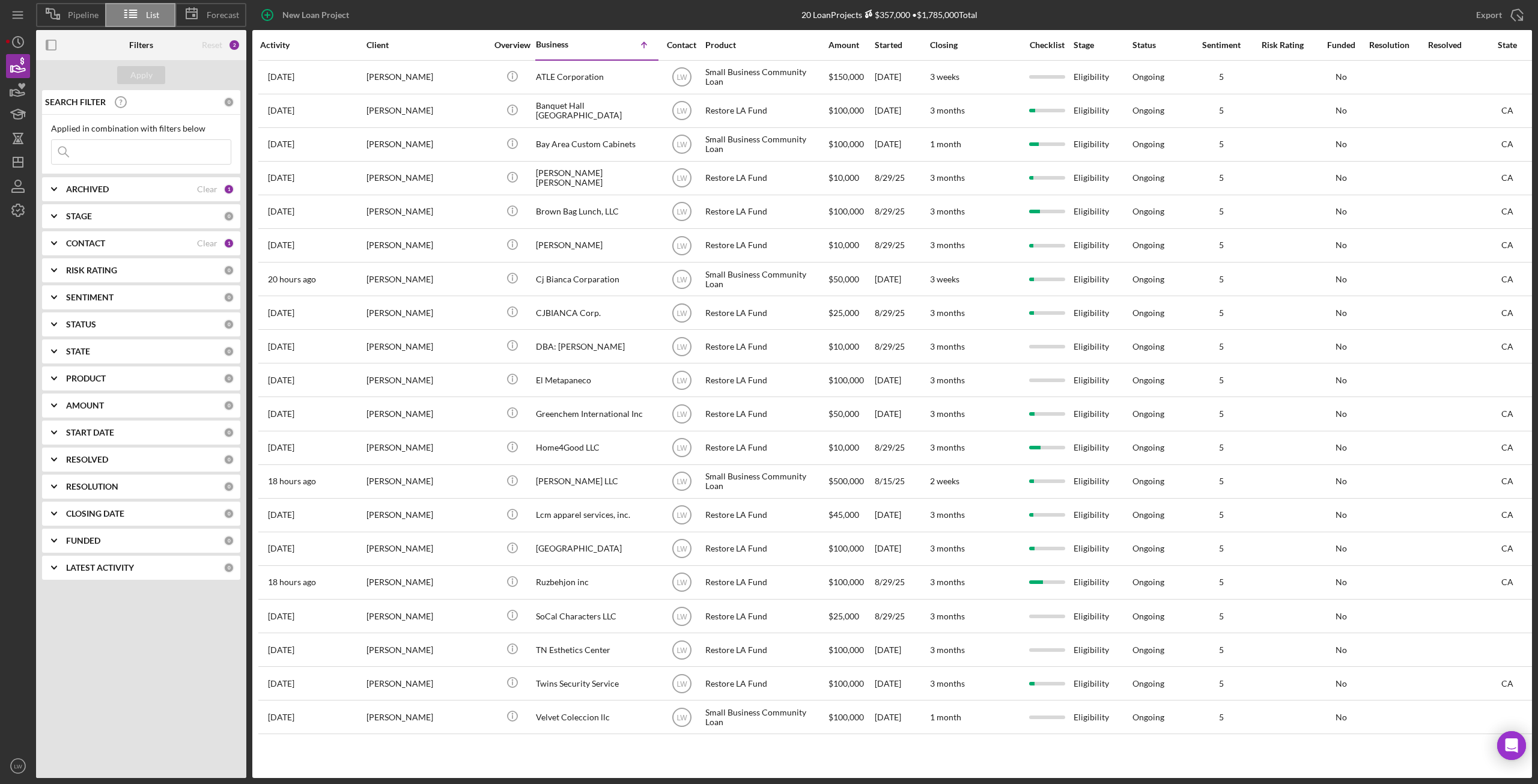
click at [95, 190] on b "ARCHIVED" at bounding box center [87, 189] width 43 height 10
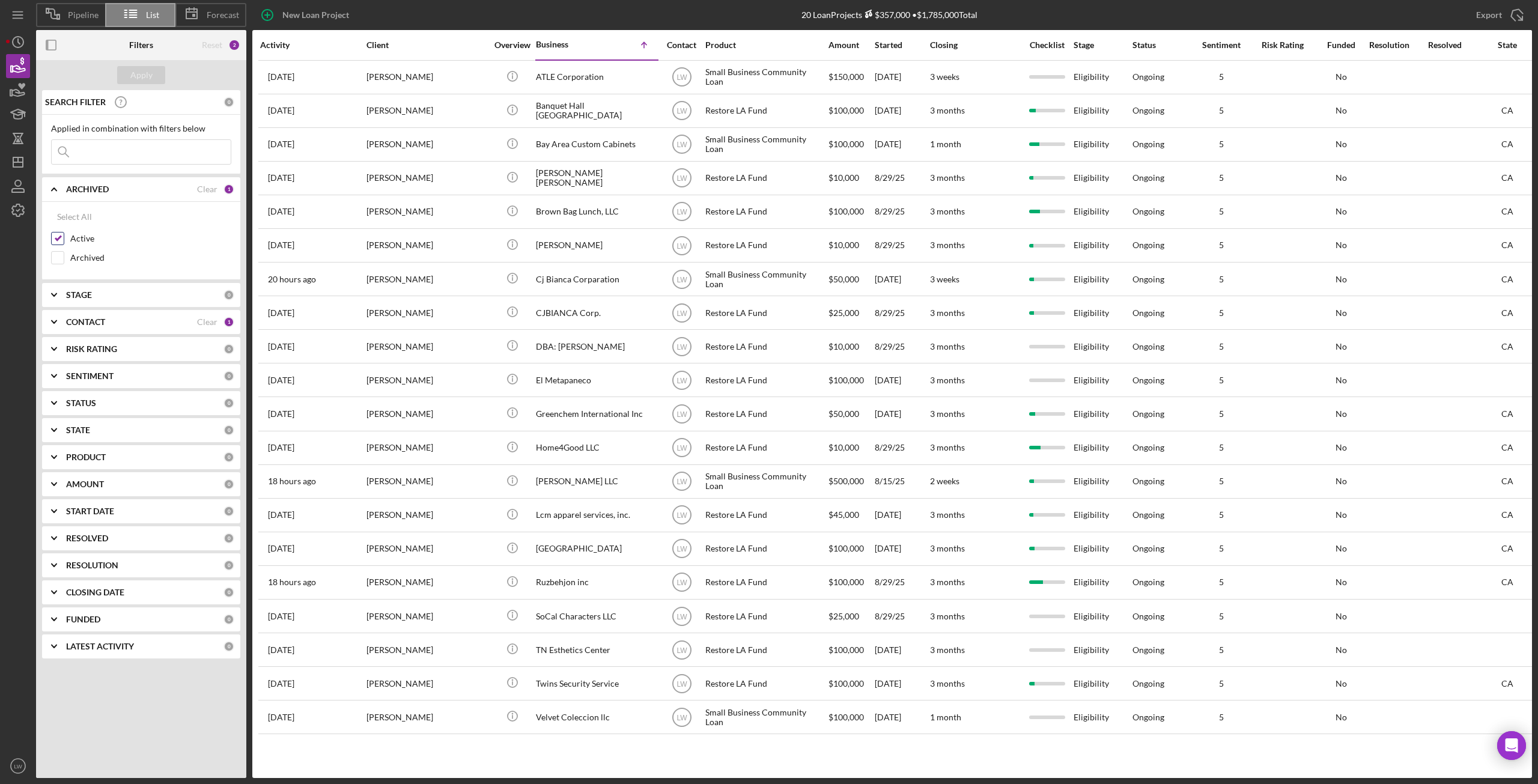
click at [60, 240] on input "Active" at bounding box center [57, 238] width 12 height 12
checkbox input "false"
click at [59, 259] on input "Archived" at bounding box center [57, 257] width 12 height 12
checkbox input "true"
click at [135, 76] on div "Apply" at bounding box center [142, 75] width 22 height 18
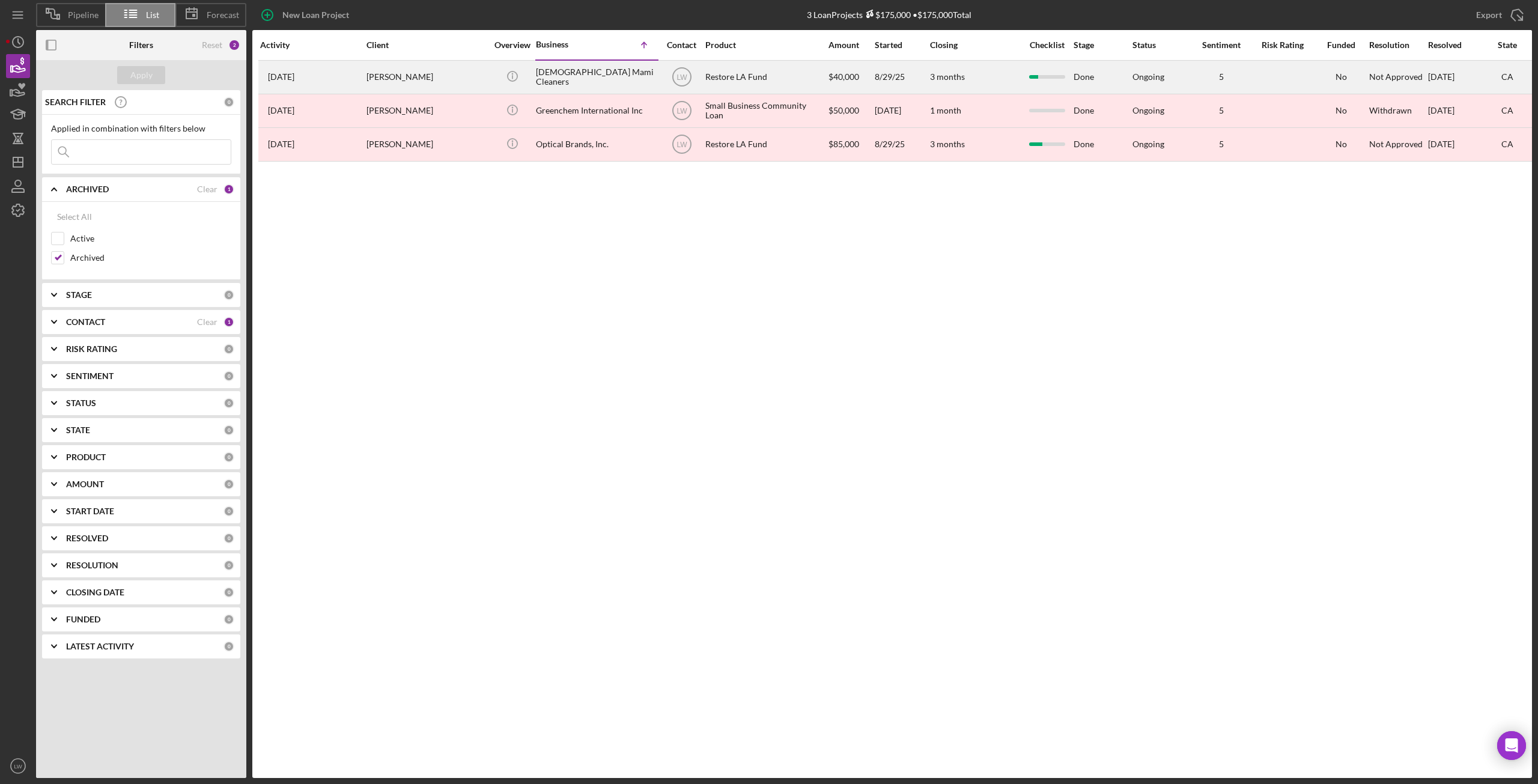
click at [447, 74] on div "Kali Batista" at bounding box center [426, 77] width 120 height 32
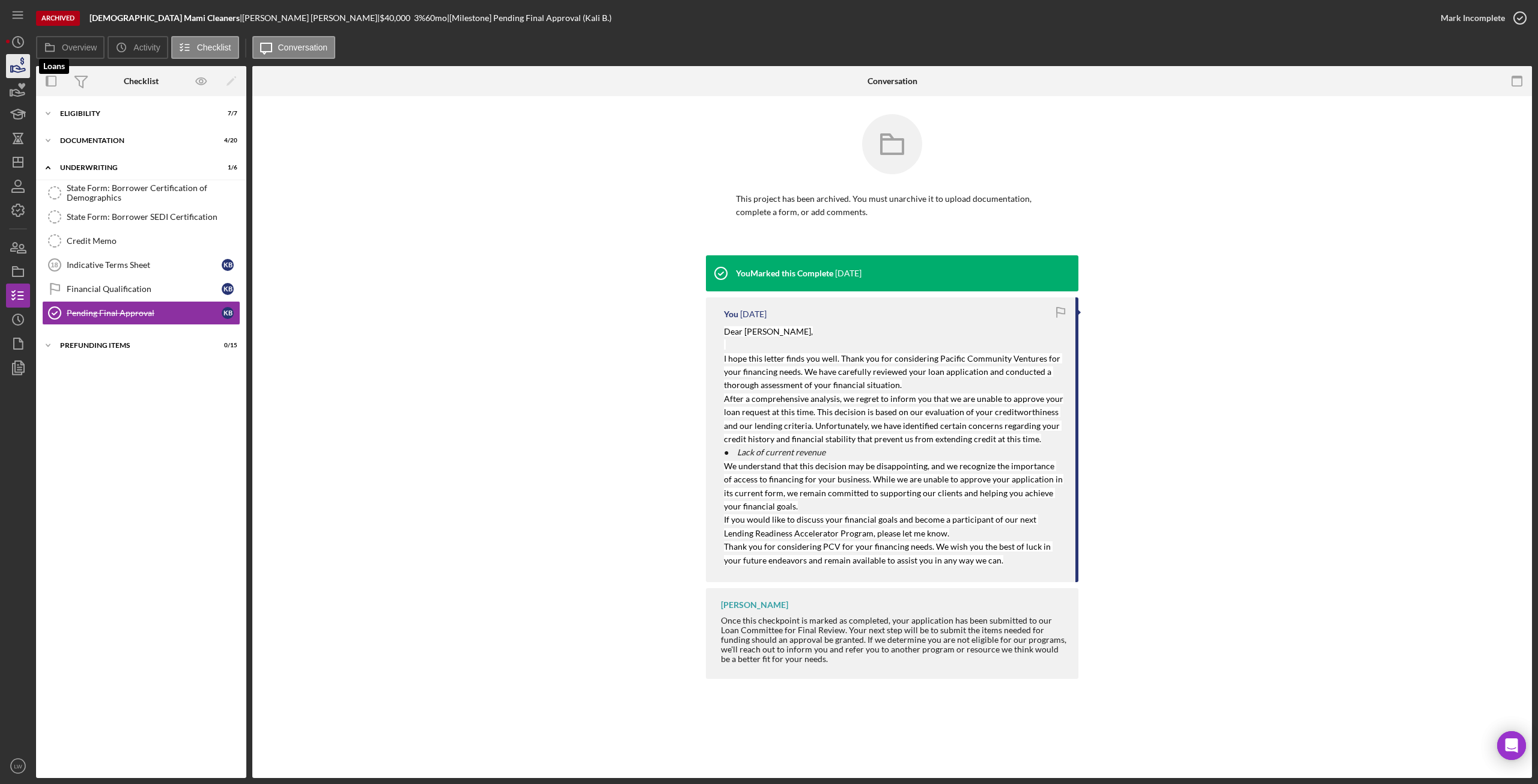
click at [19, 72] on icon "button" at bounding box center [19, 69] width 13 height 6
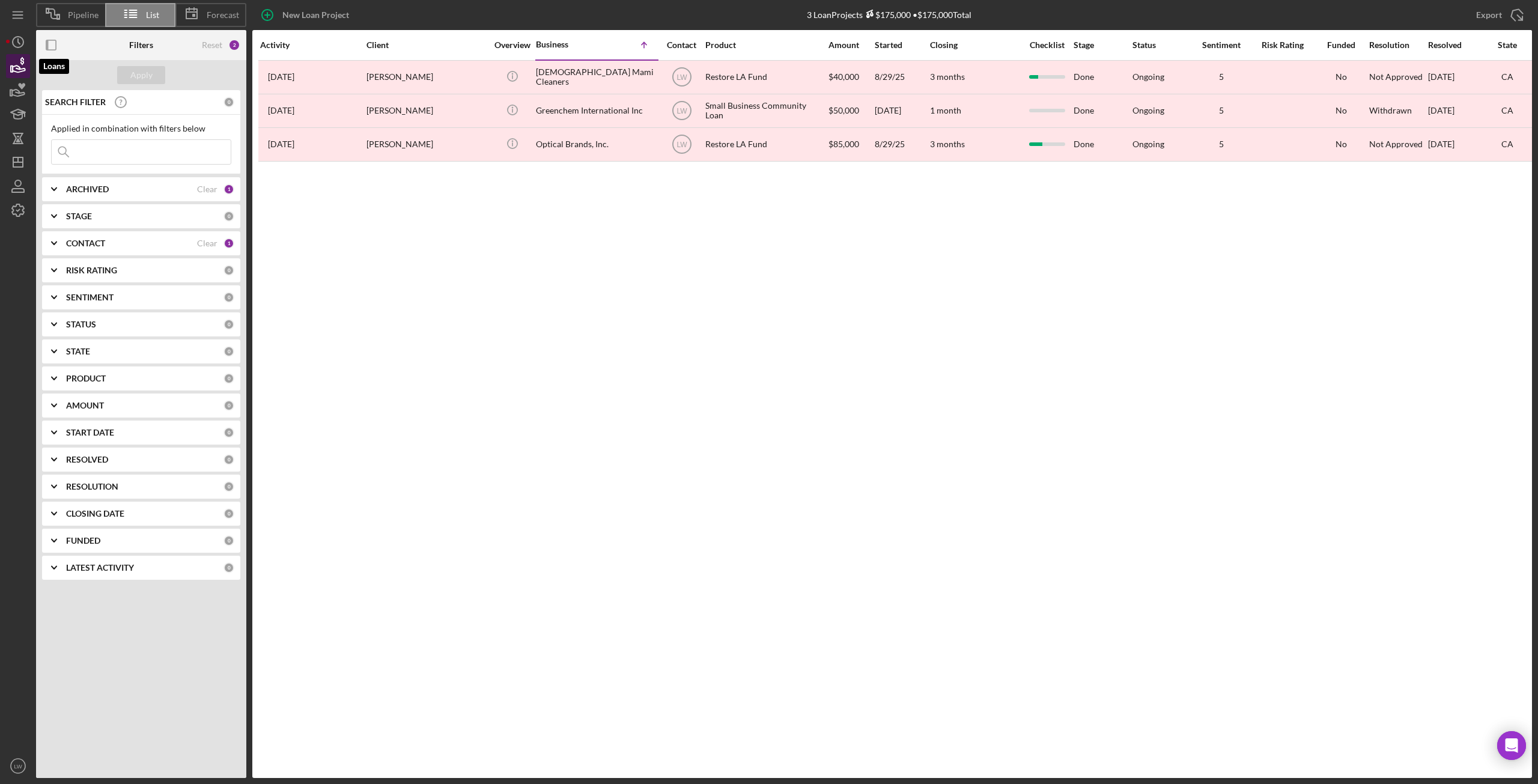
click at [22, 60] on icon "button" at bounding box center [22, 60] width 4 height 8
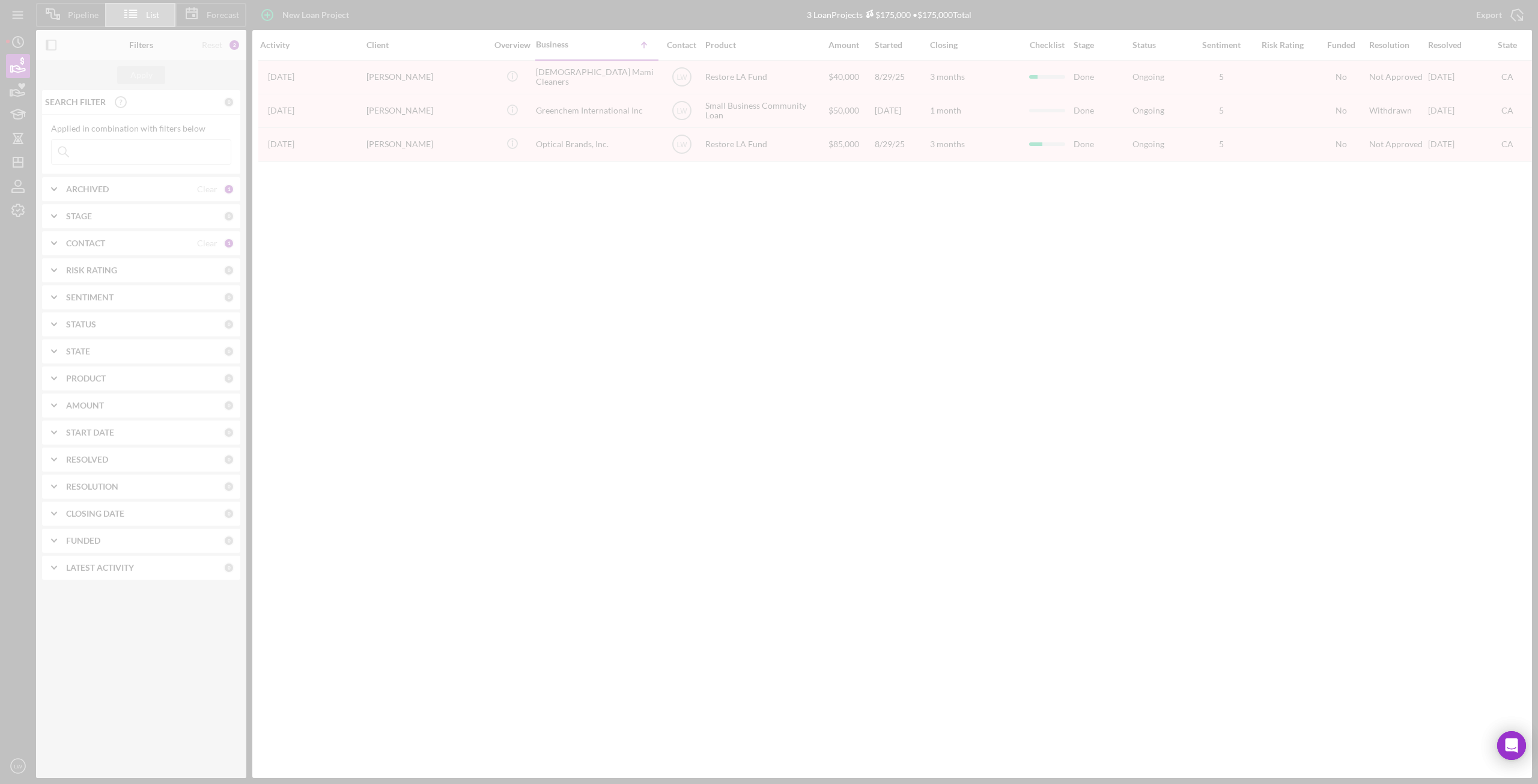
drag, startPoint x: 93, startPoint y: 206, endPoint x: 95, endPoint y: 193, distance: 13.2
click at [95, 193] on div at bounding box center [769, 392] width 1538 height 784
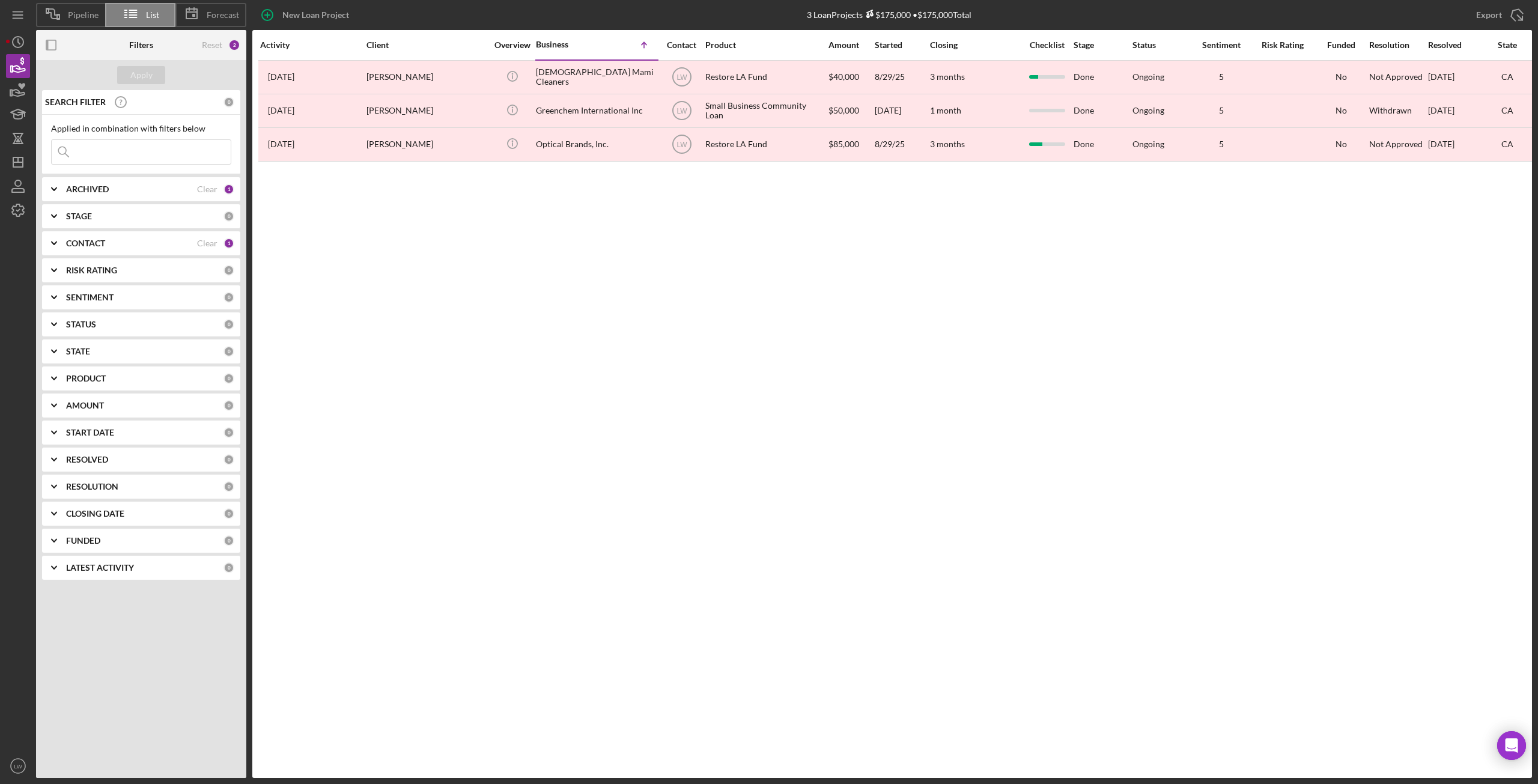
click at [99, 187] on b "ARCHIVED" at bounding box center [87, 189] width 43 height 10
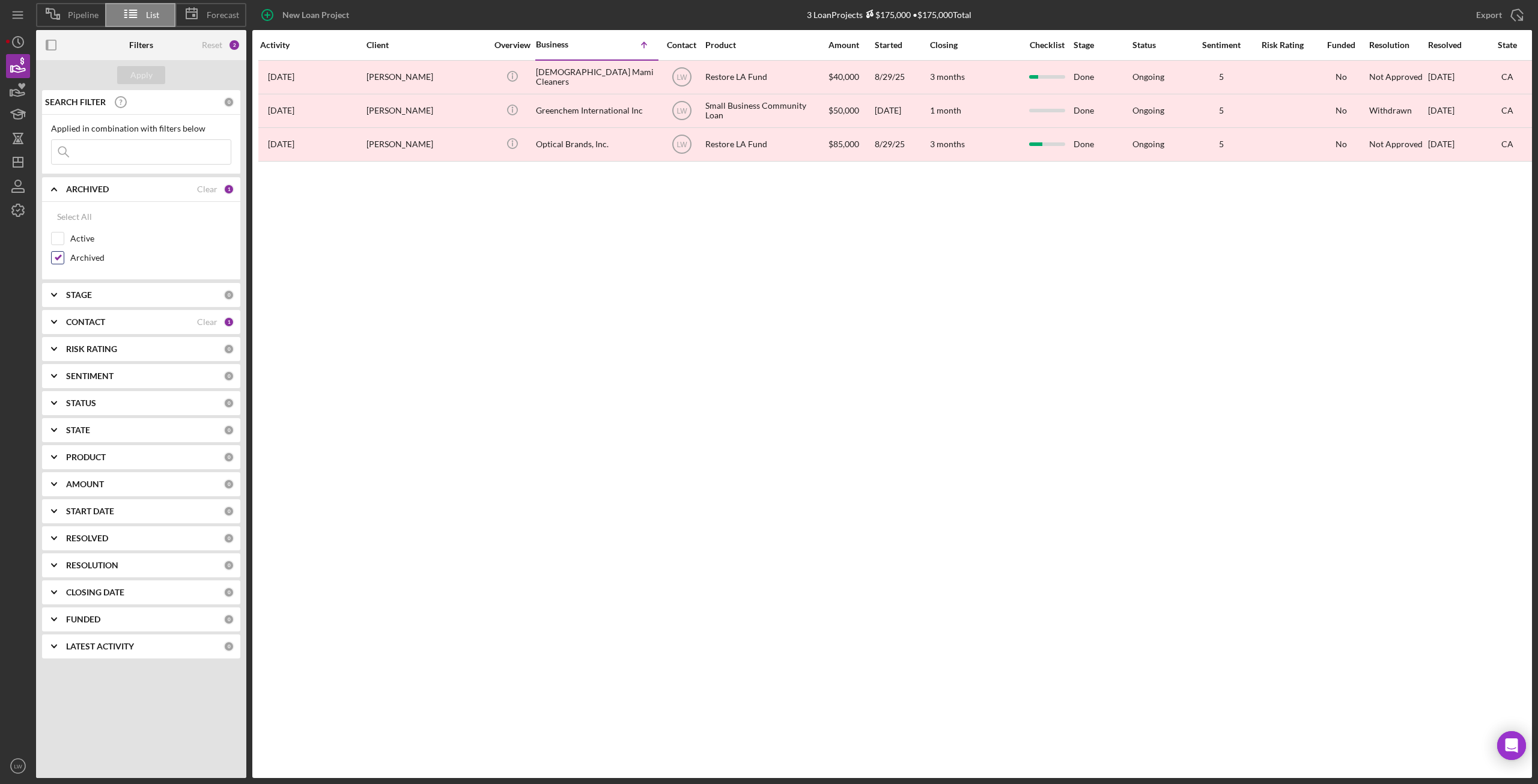
click at [63, 254] on input "Archived" at bounding box center [57, 257] width 12 height 12
checkbox input "false"
drag, startPoint x: 60, startPoint y: 235, endPoint x: 83, endPoint y: 197, distance: 44.4
click at [60, 235] on input "Active" at bounding box center [57, 238] width 12 height 12
checkbox input "true"
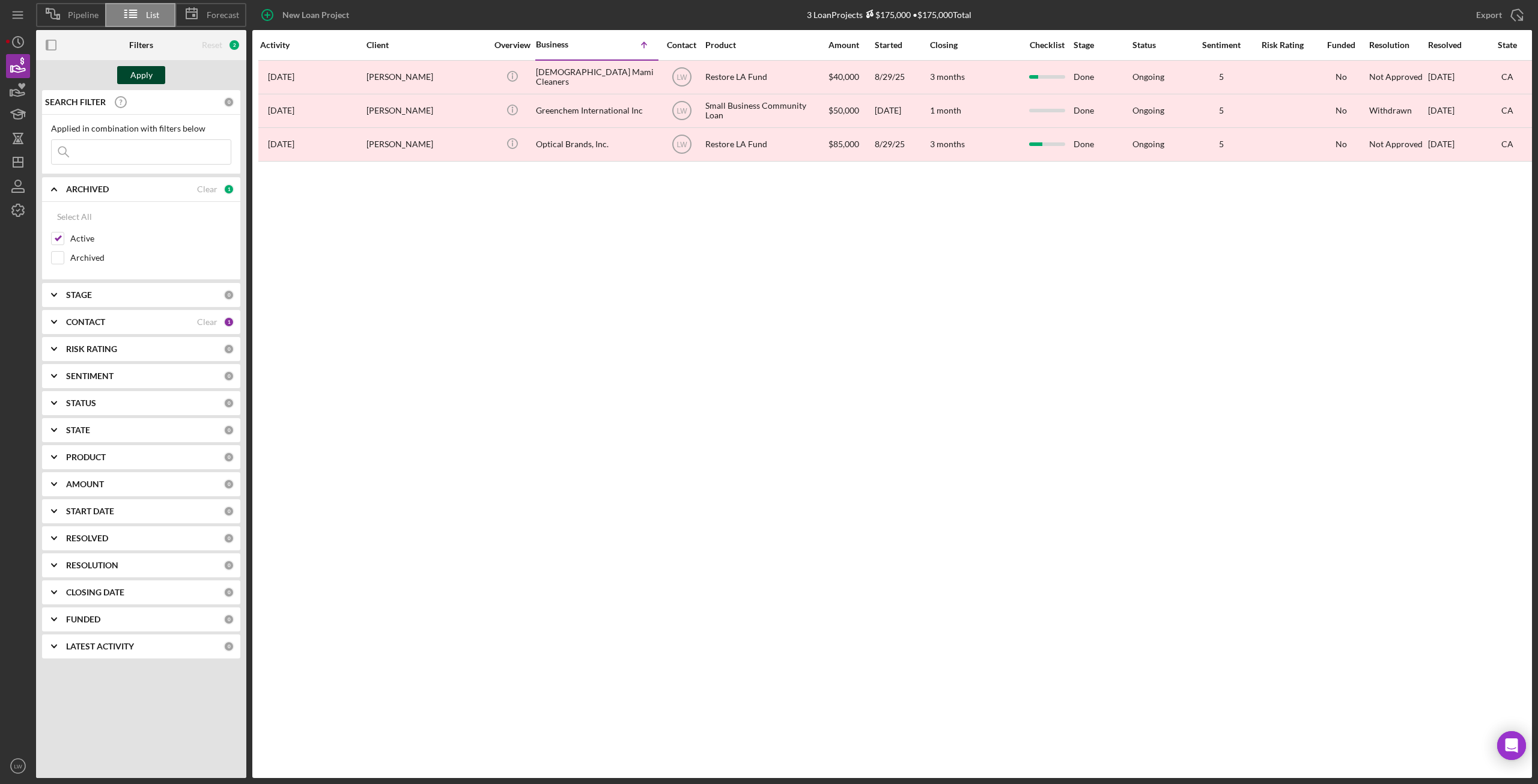
click at [155, 70] on button "Apply" at bounding box center [141, 75] width 48 height 18
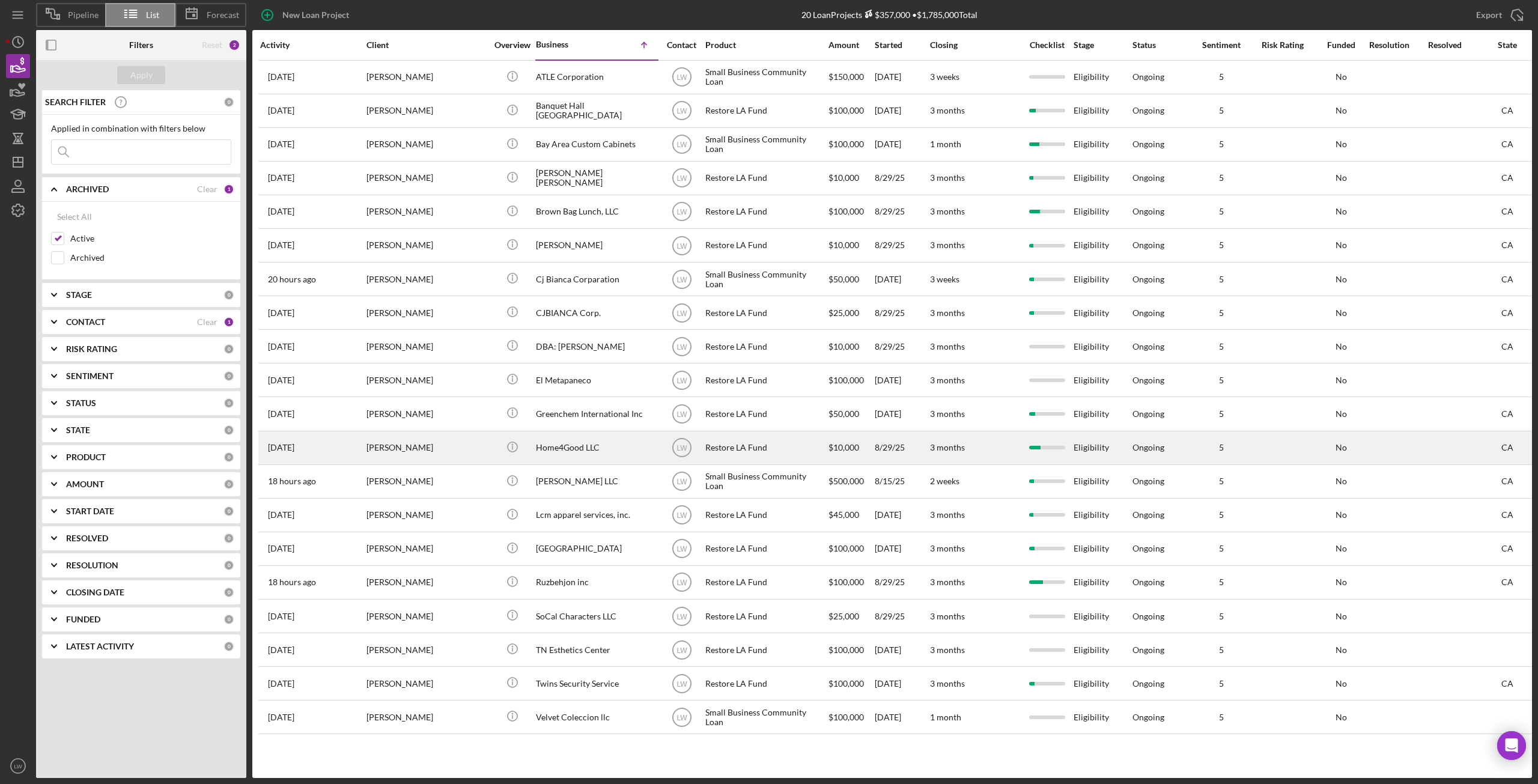
click at [608, 444] on div "Home4Good LLC" at bounding box center [596, 447] width 120 height 32
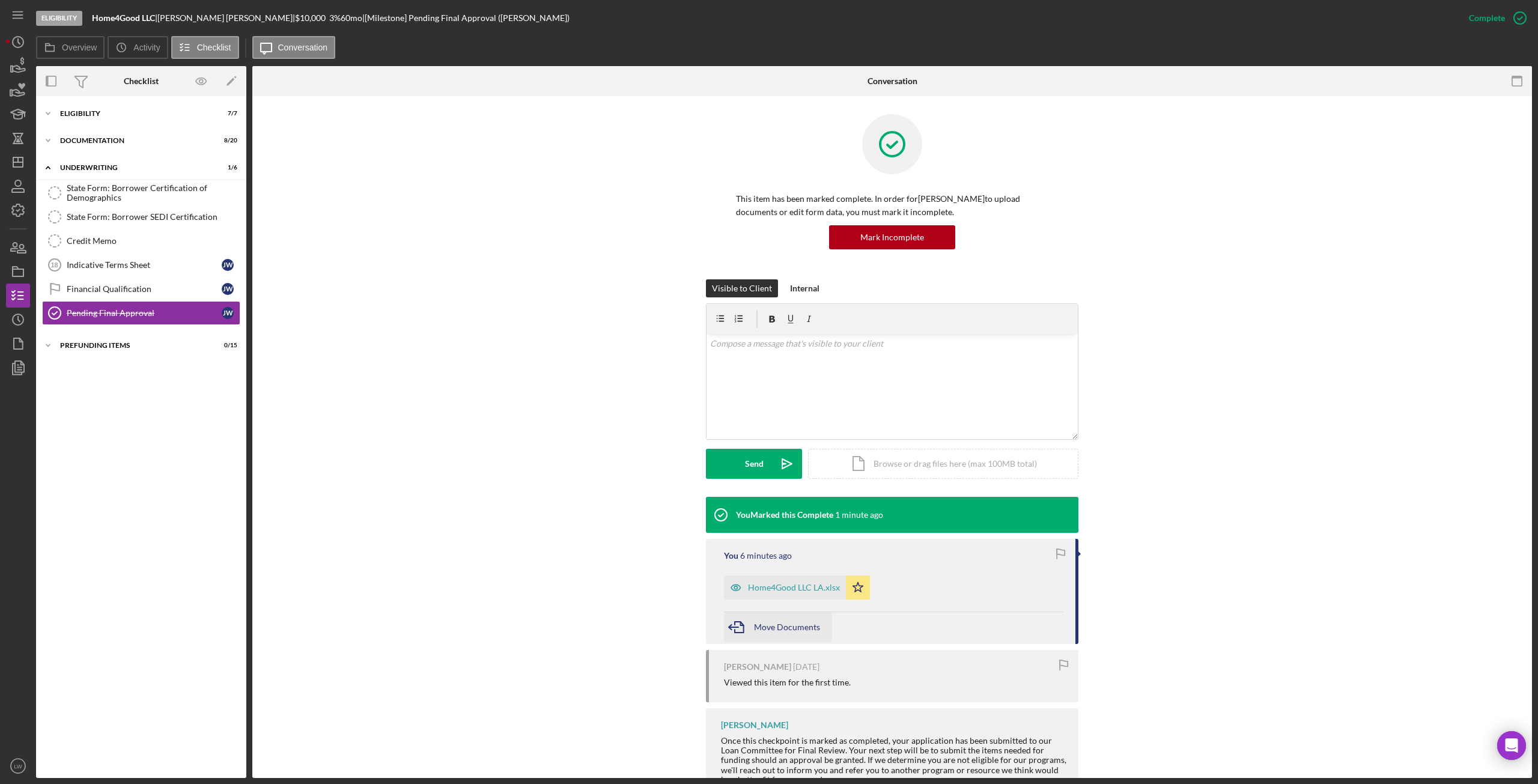
click at [786, 624] on span "Move Documents" at bounding box center [787, 627] width 66 height 10
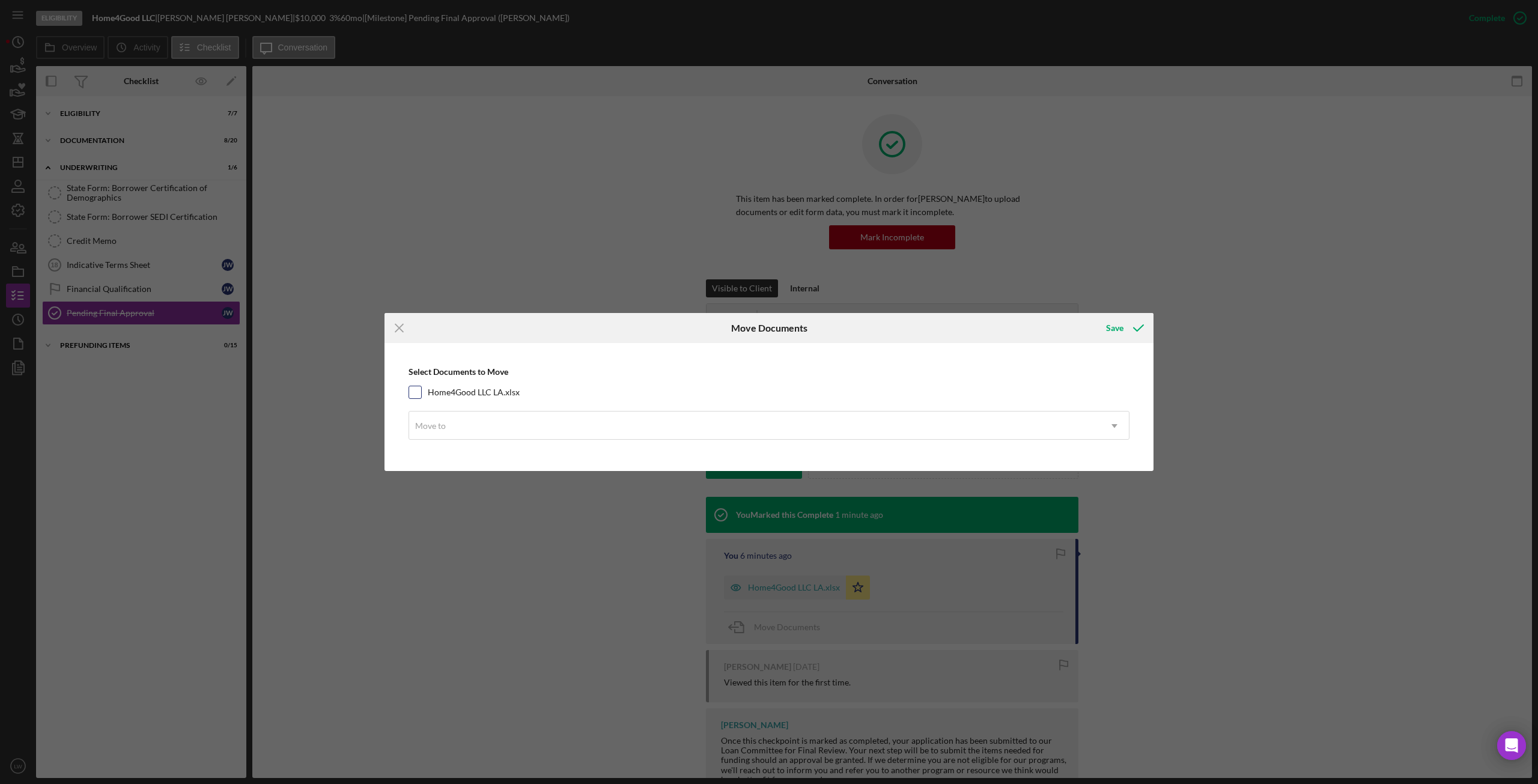
click at [414, 392] on input "Home4Good LLC LA.xlsx" at bounding box center [414, 392] width 12 height 12
checkbox input "true"
click at [456, 420] on div "Move to" at bounding box center [754, 426] width 691 height 27
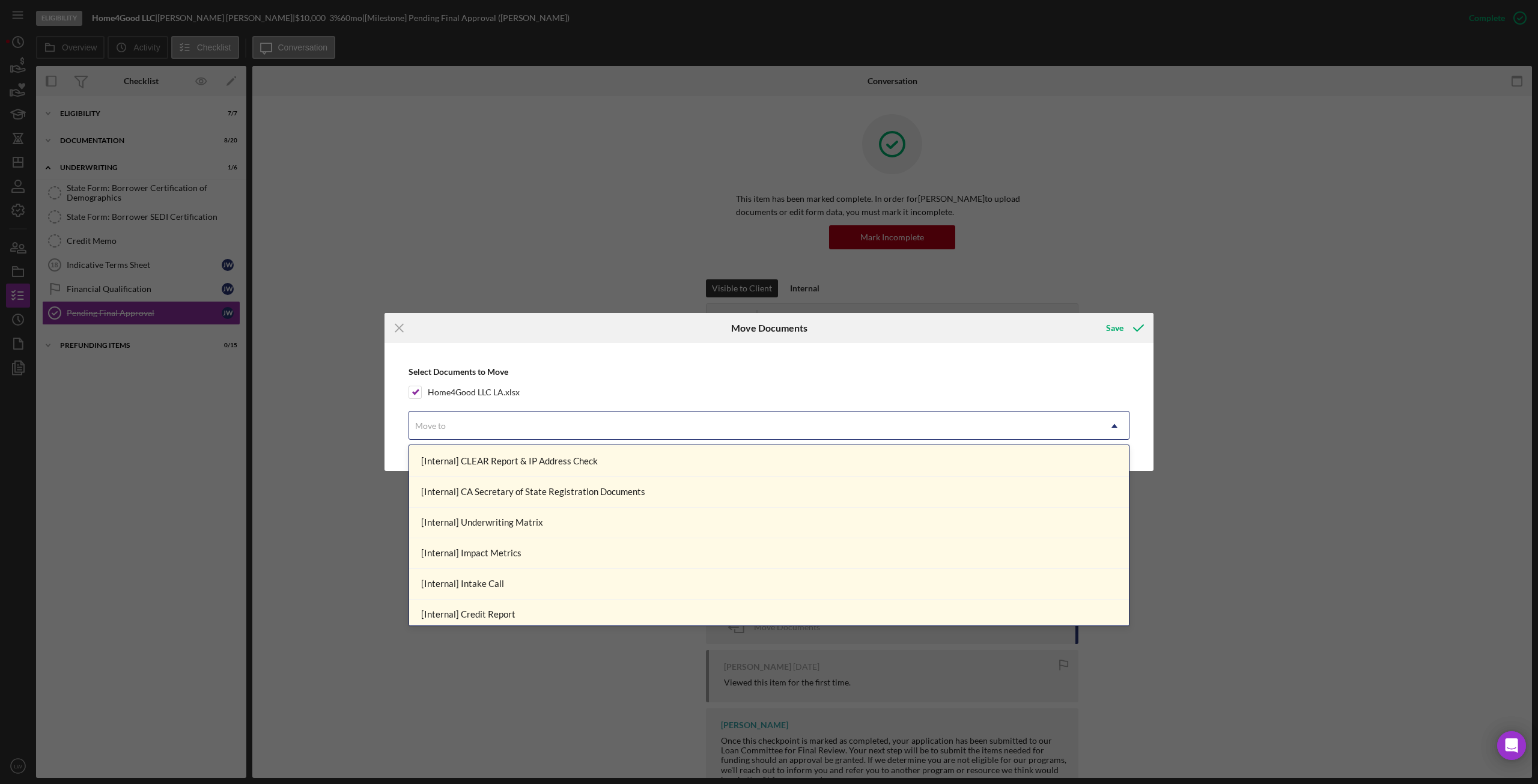
scroll to position [102, 0]
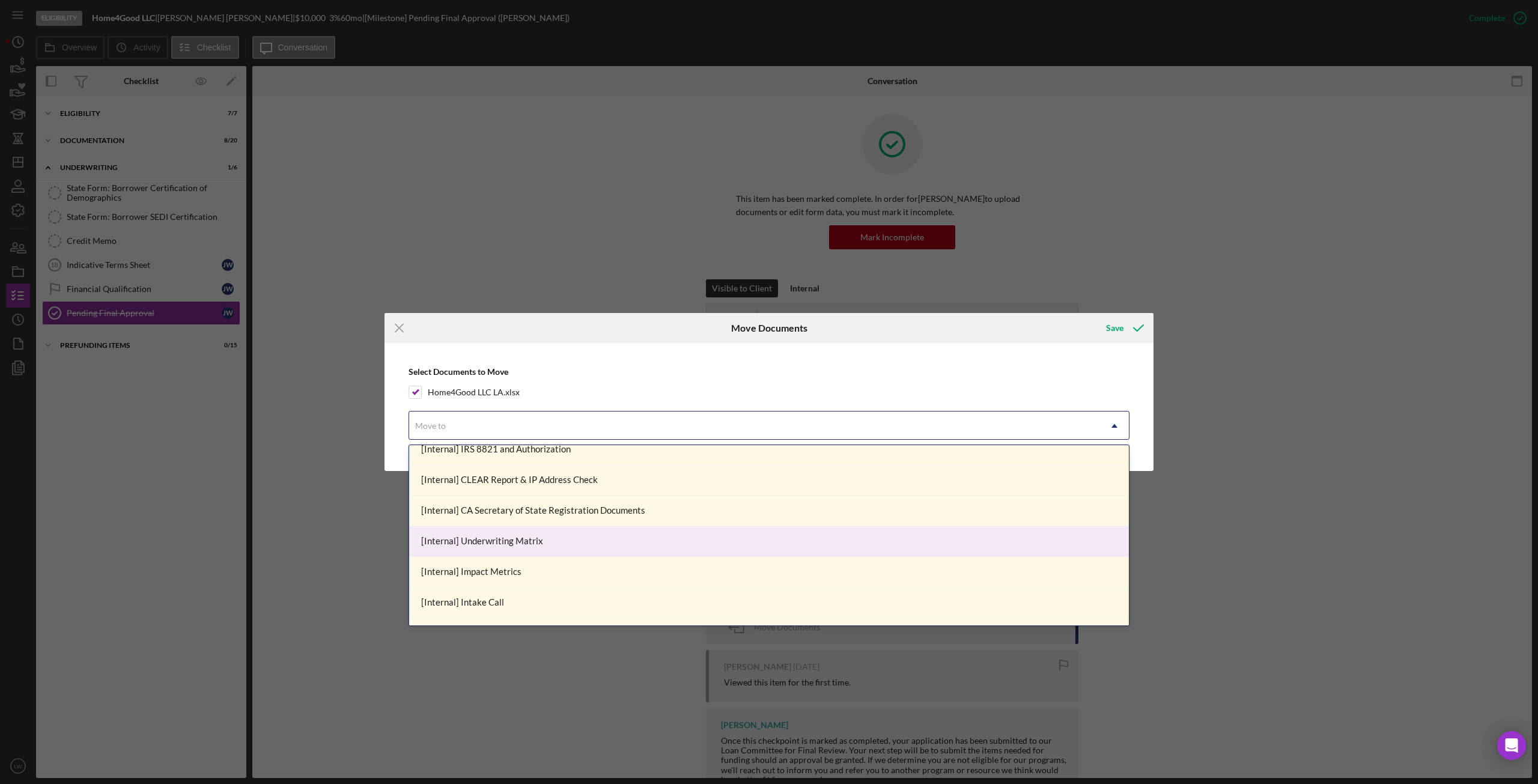
click at [576, 554] on div "[Internal] Underwriting Matrix" at bounding box center [769, 541] width 720 height 30
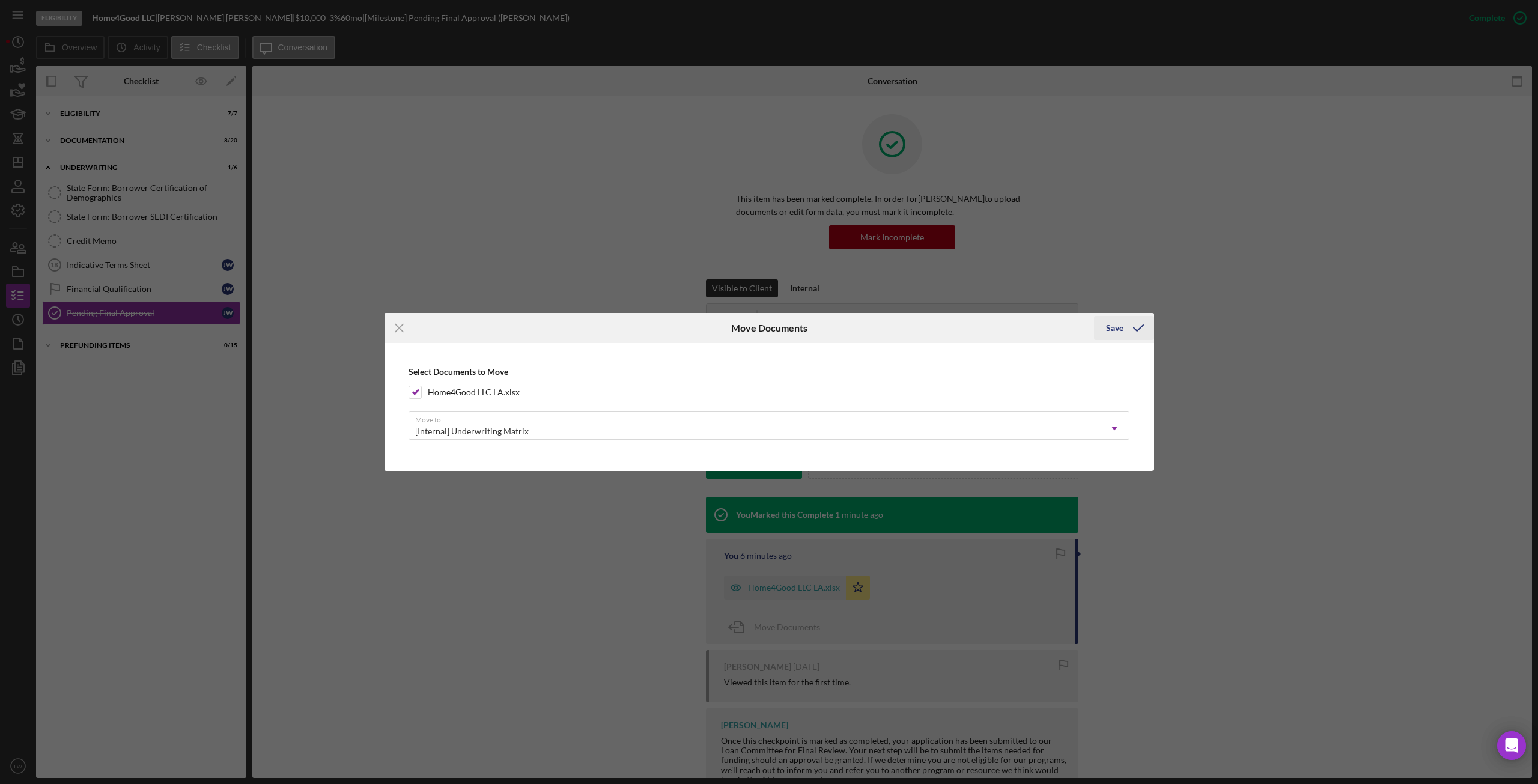
click at [1117, 326] on div "Save" at bounding box center [1114, 328] width 17 height 24
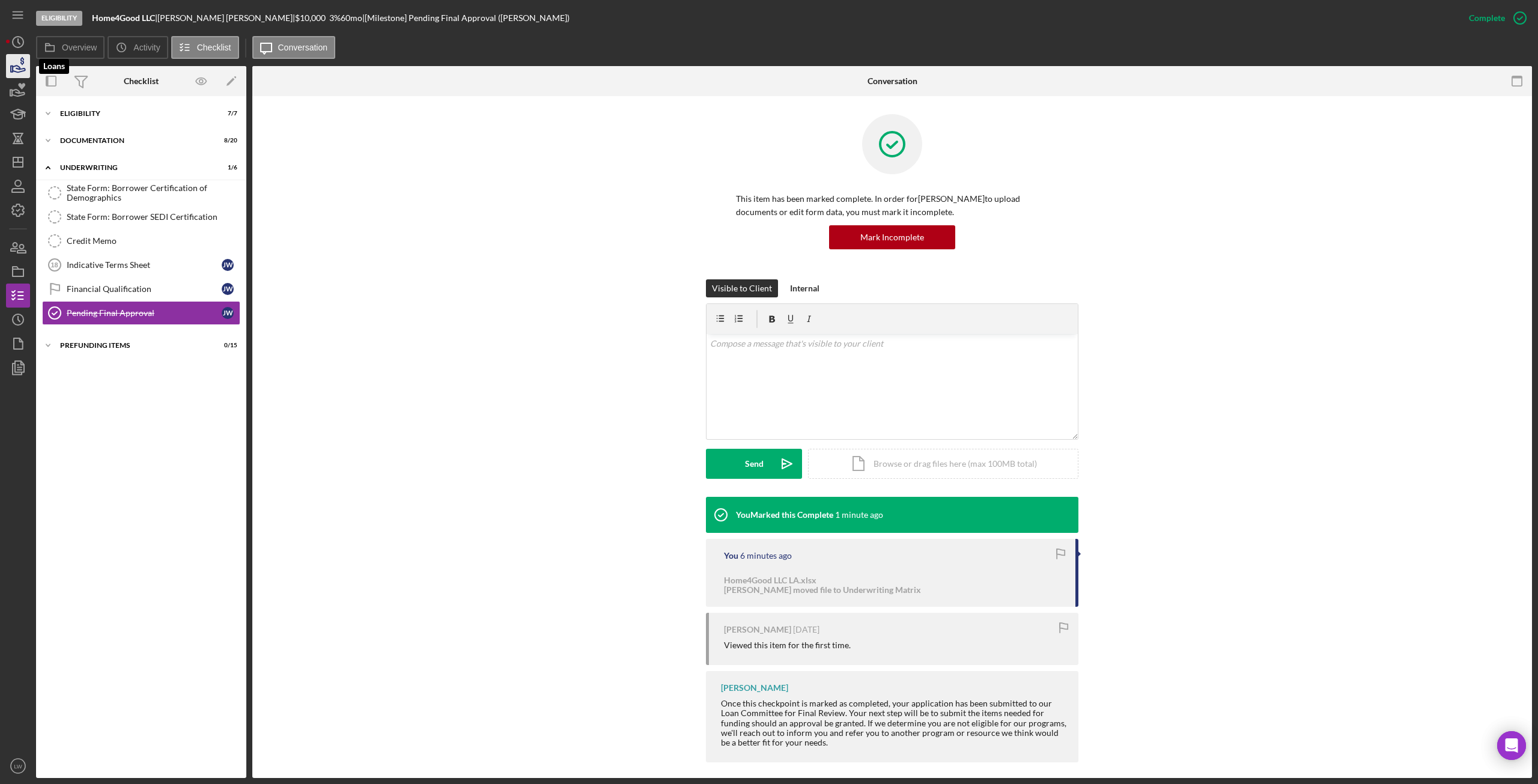
click at [21, 75] on icon "button" at bounding box center [17, 66] width 30 height 30
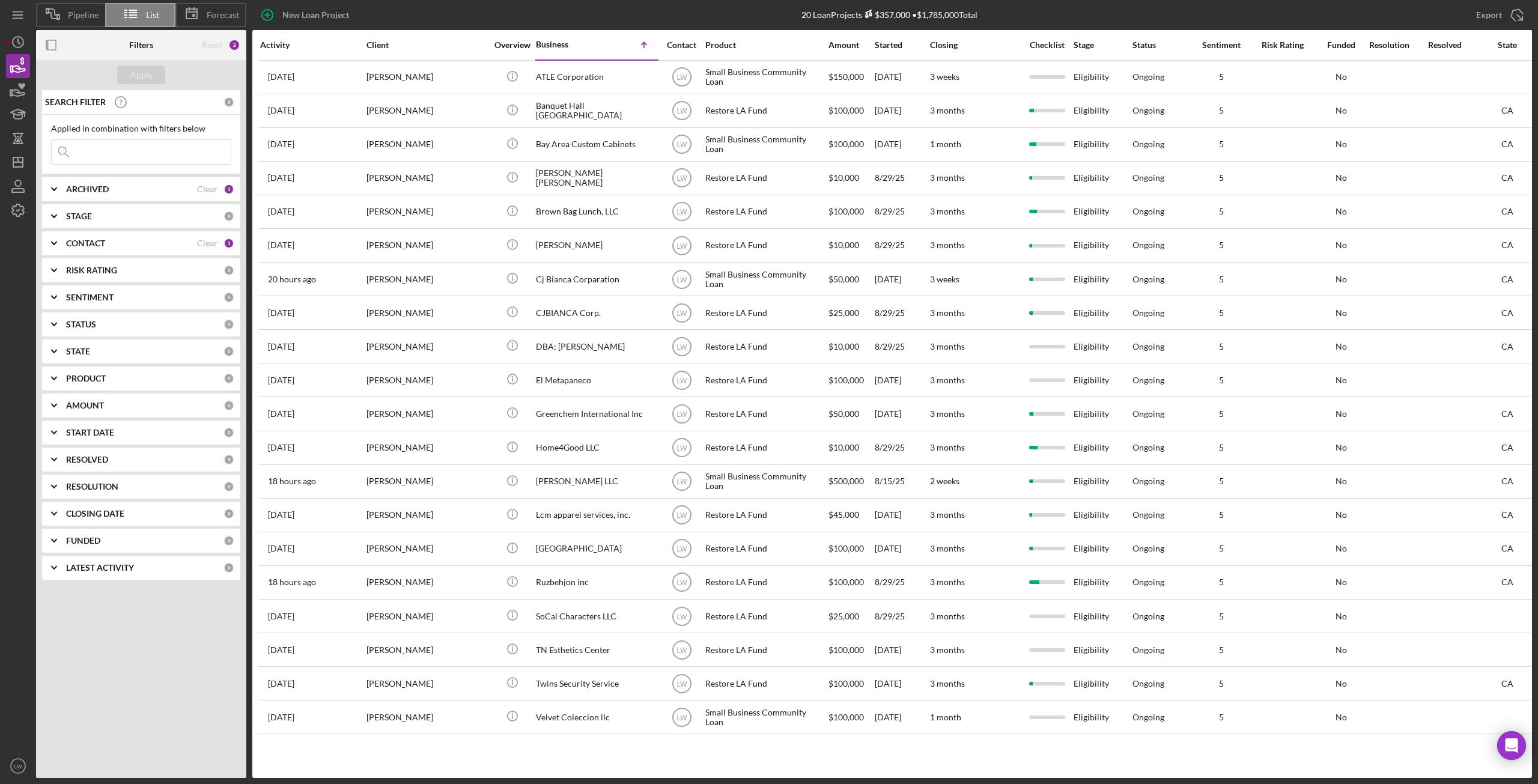
click at [88, 190] on b "ARCHIVED" at bounding box center [87, 189] width 43 height 10
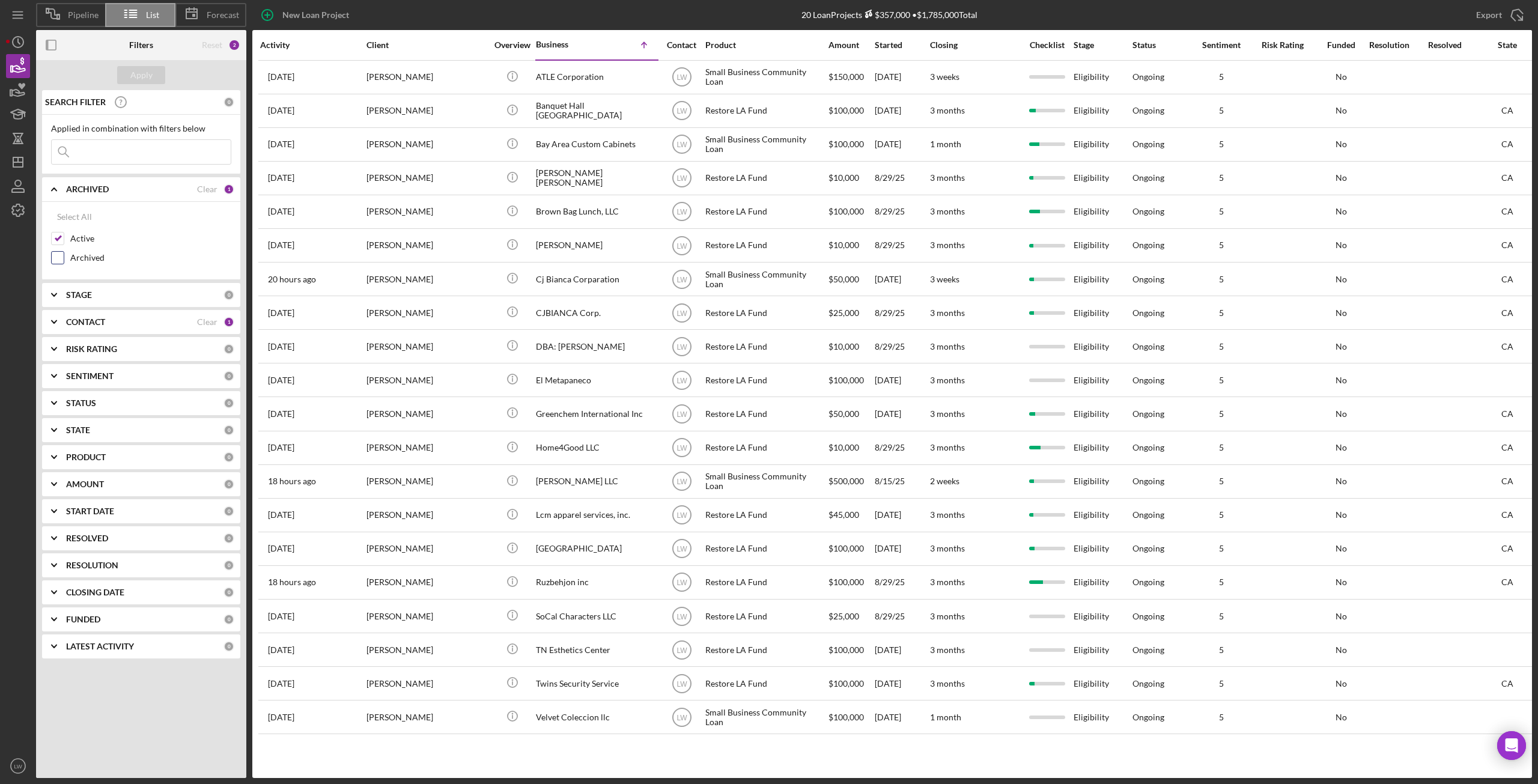
click at [58, 255] on input "Archived" at bounding box center [57, 257] width 12 height 12
checkbox input "true"
click at [60, 238] on input "Active" at bounding box center [57, 238] width 12 height 12
checkbox input "false"
click at [129, 74] on button "Apply" at bounding box center [141, 75] width 48 height 18
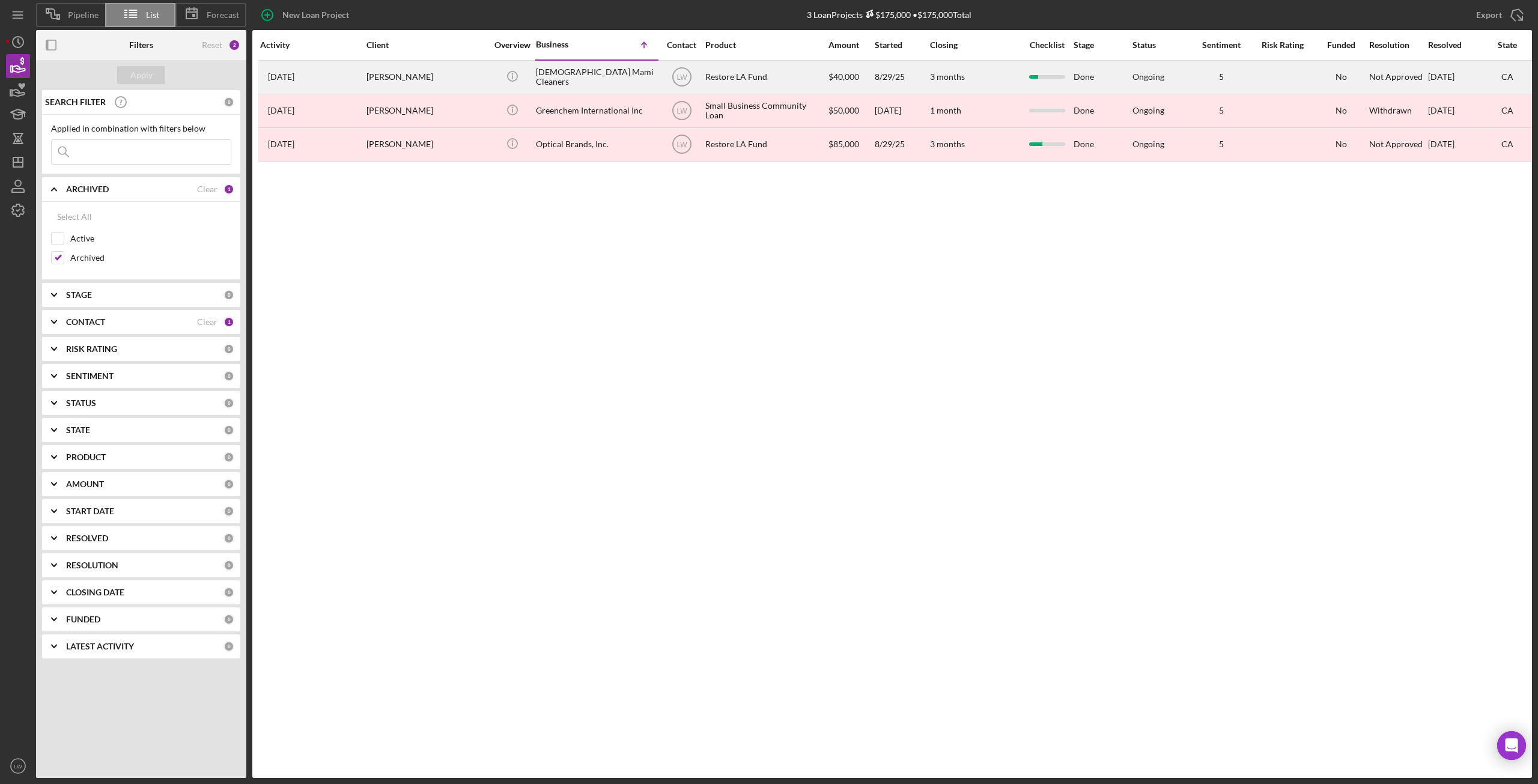
click at [550, 74] on div "Dominican Mami Cleaners" at bounding box center [596, 77] width 120 height 32
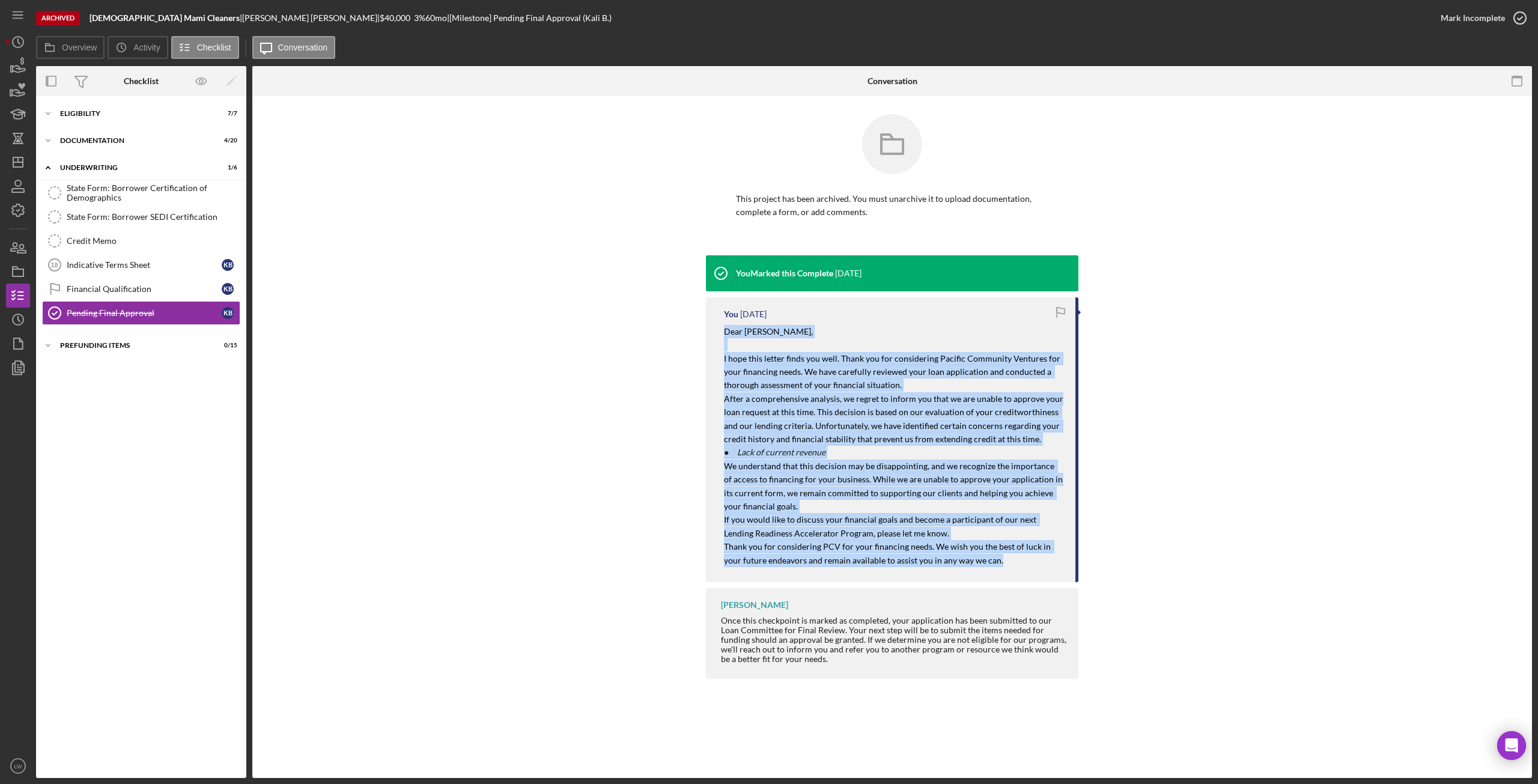
drag, startPoint x: 724, startPoint y: 329, endPoint x: 1003, endPoint y: 572, distance: 370.0
click at [1003, 572] on div "You 4 days ago Dear Kali Batista, I hope this letter finds you well. Thank you …" at bounding box center [892, 439] width 372 height 285
copy div "Dear Kali Batista, I hope this letter finds you well. Thank you for considering…"
click at [20, 66] on icon "button" at bounding box center [17, 66] width 30 height 30
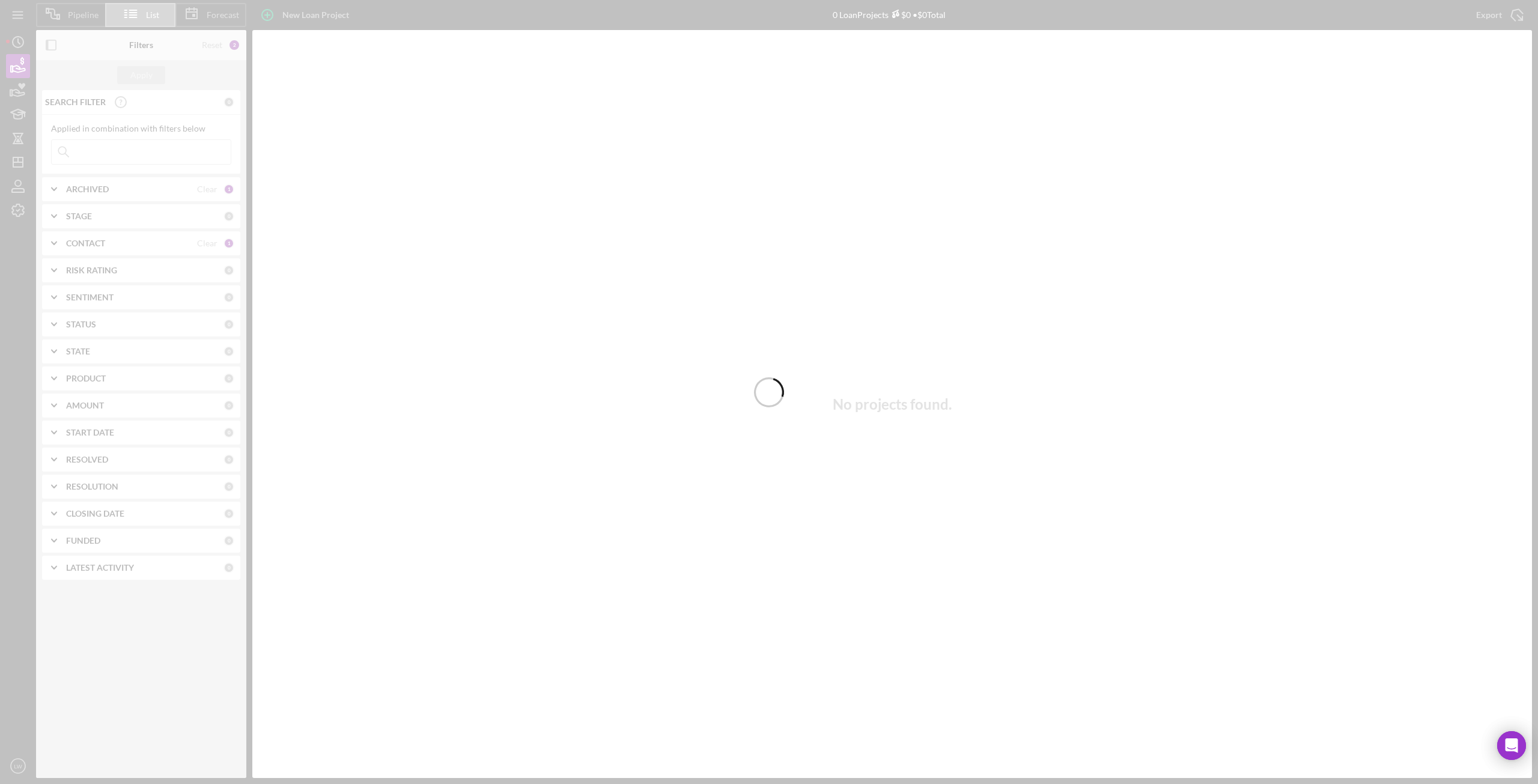
click at [72, 194] on div at bounding box center [769, 392] width 1538 height 784
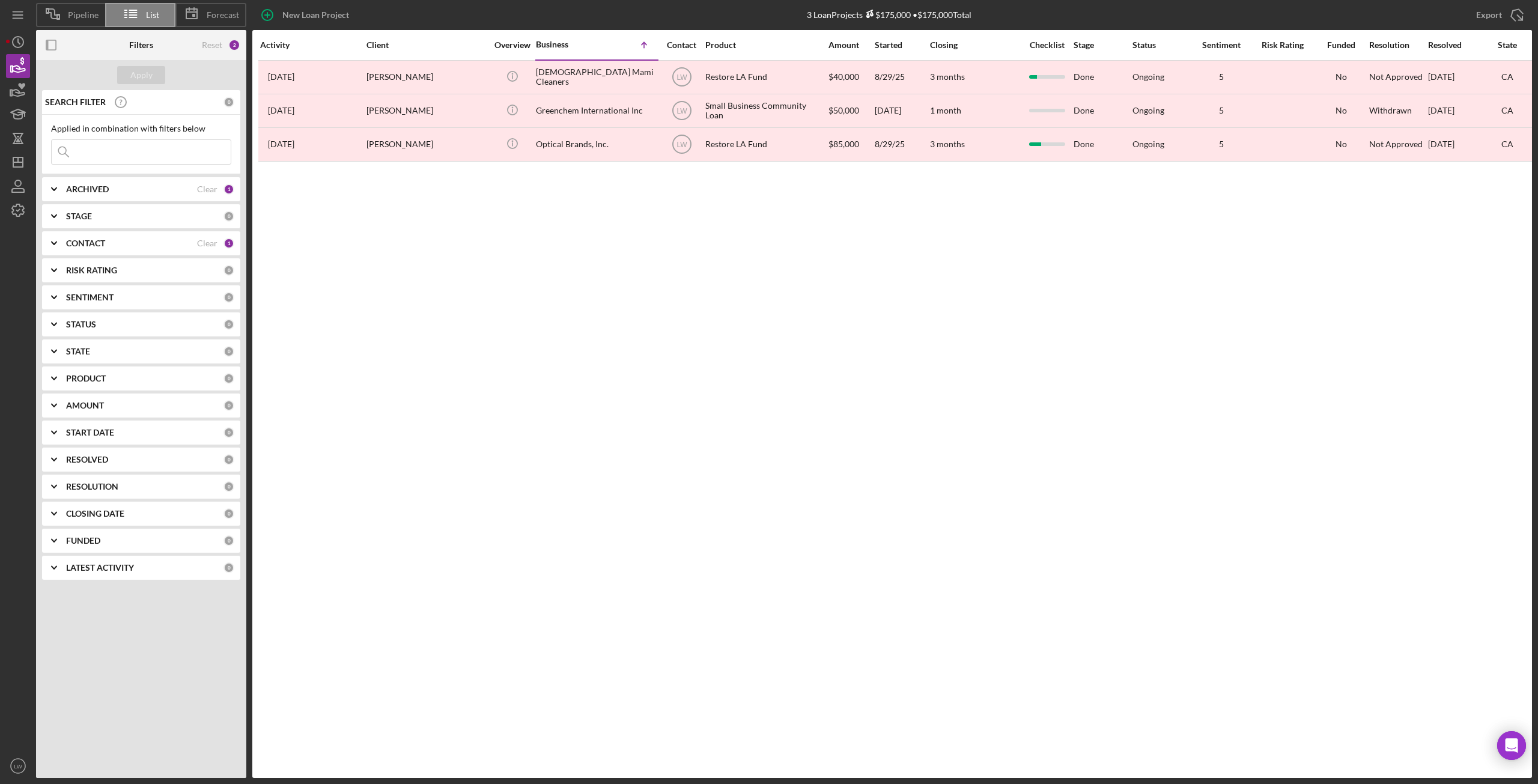
click at [73, 192] on b "ARCHIVED" at bounding box center [87, 189] width 43 height 10
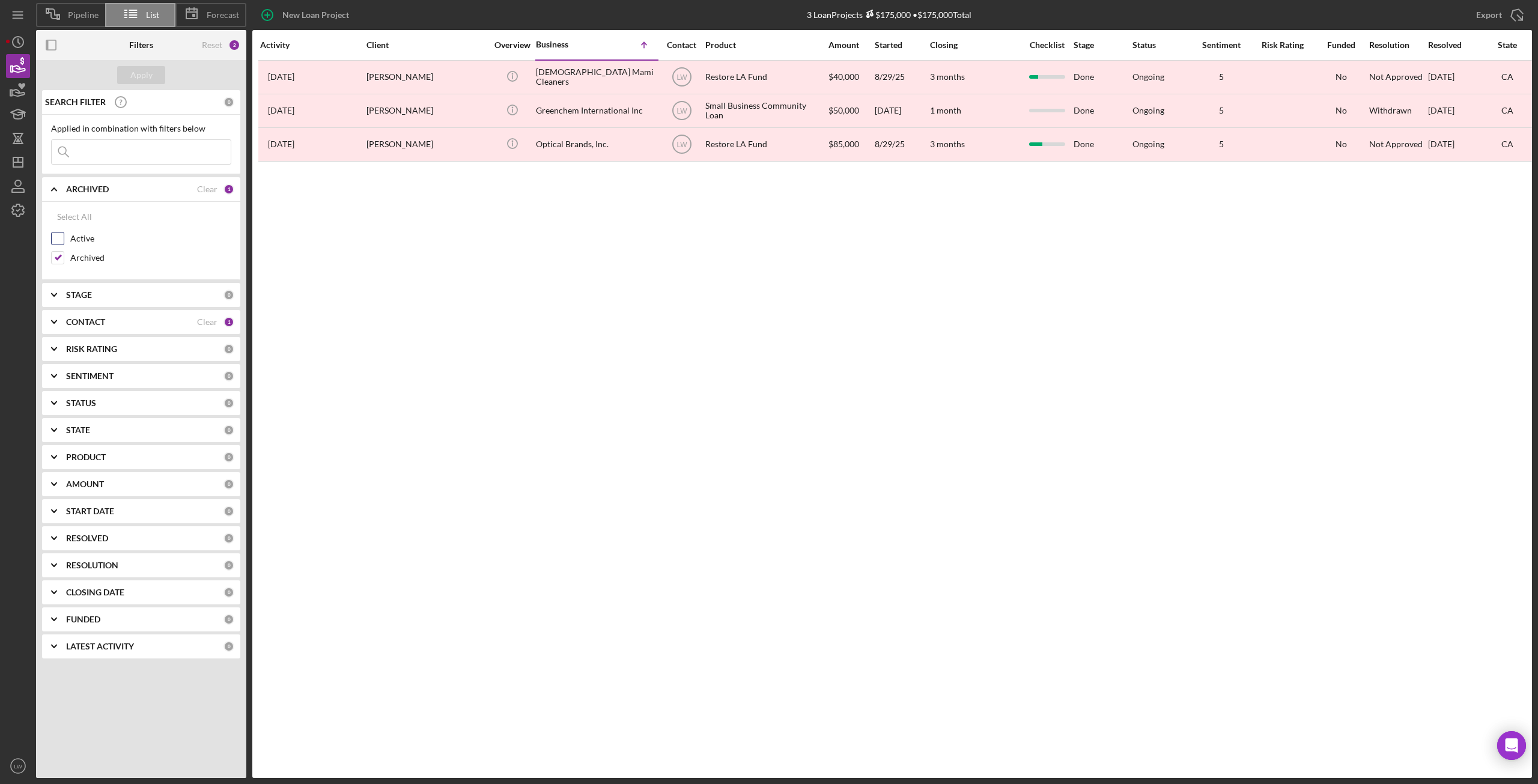
click at [53, 239] on input "Active" at bounding box center [57, 238] width 12 height 12
checkbox input "true"
click at [60, 260] on input "Archived" at bounding box center [57, 257] width 12 height 12
checkbox input "false"
click at [151, 78] on div "Apply" at bounding box center [142, 75] width 22 height 18
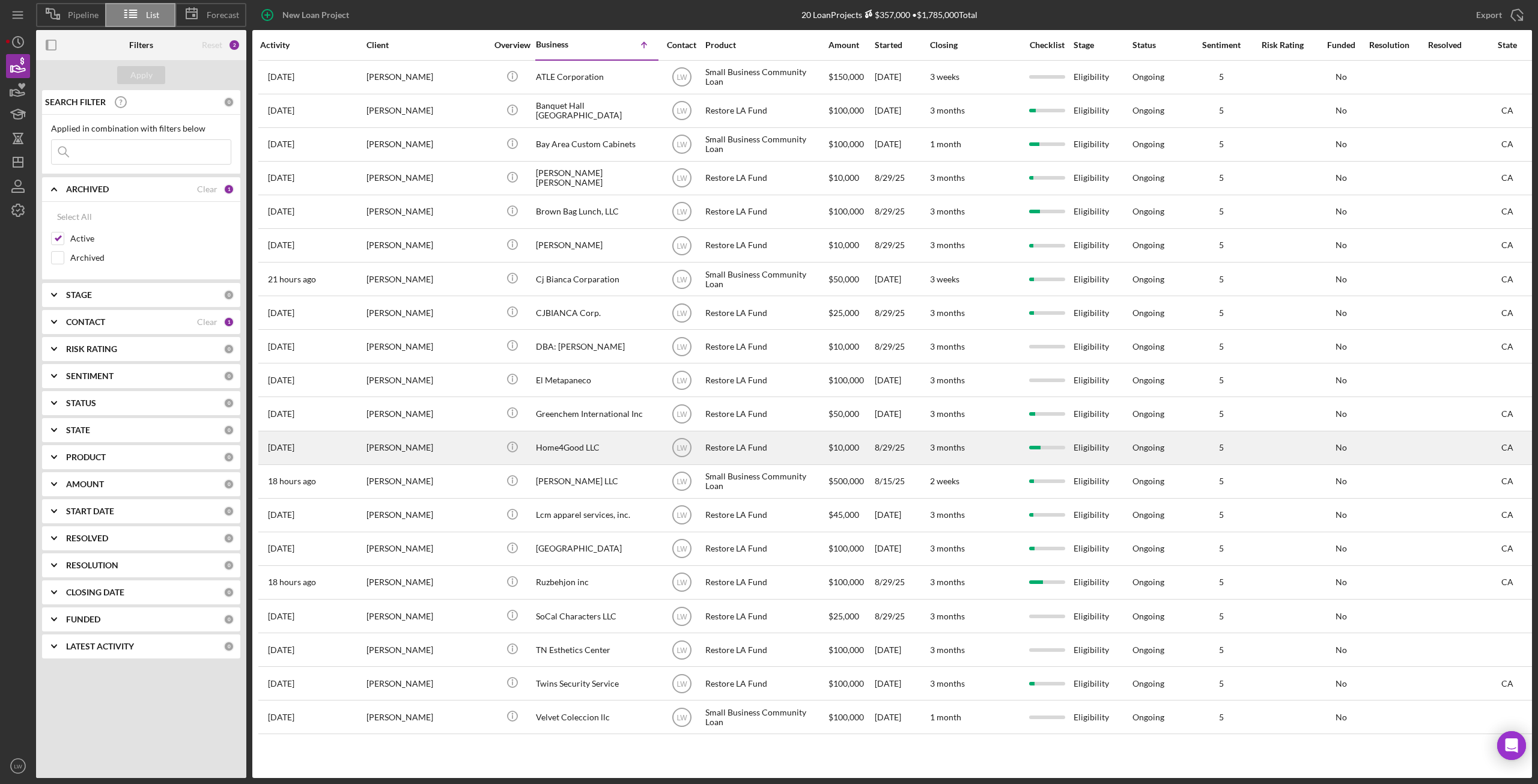
click at [595, 445] on div "Home4Good LLC" at bounding box center [596, 447] width 120 height 32
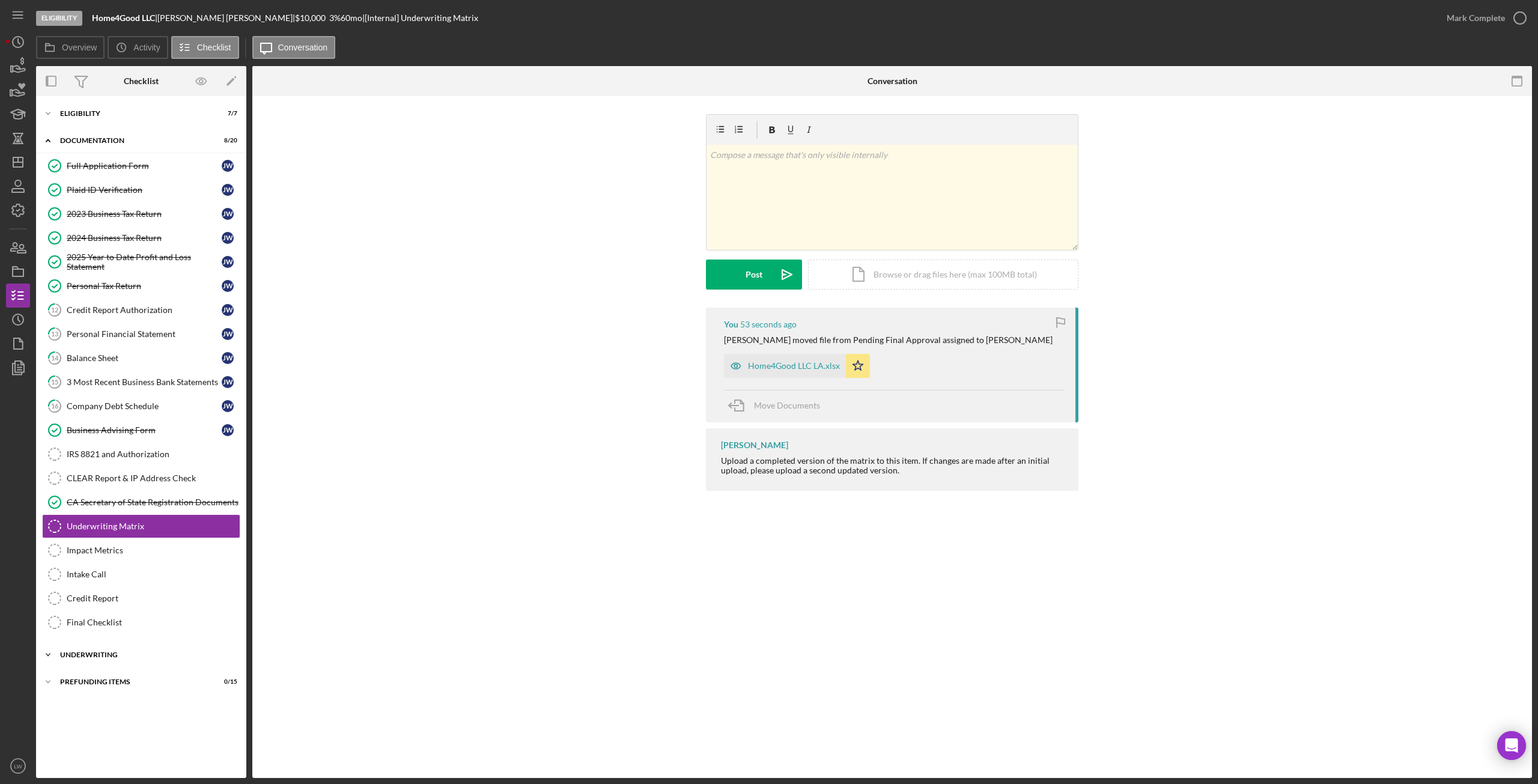
click at [118, 656] on div "Underwriting" at bounding box center [145, 655] width 171 height 7
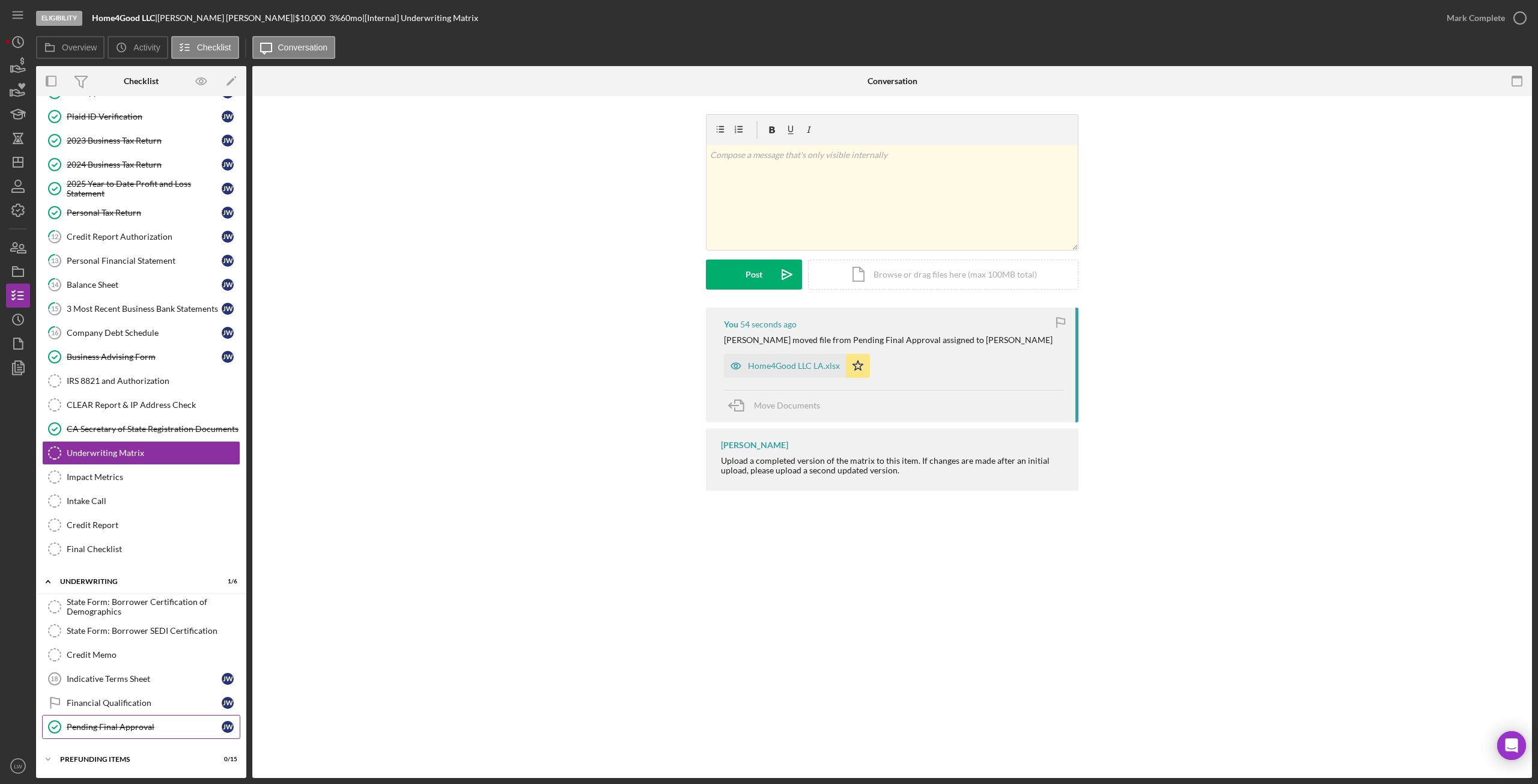
click at [132, 730] on div "Pending Final Approval" at bounding box center [144, 726] width 155 height 10
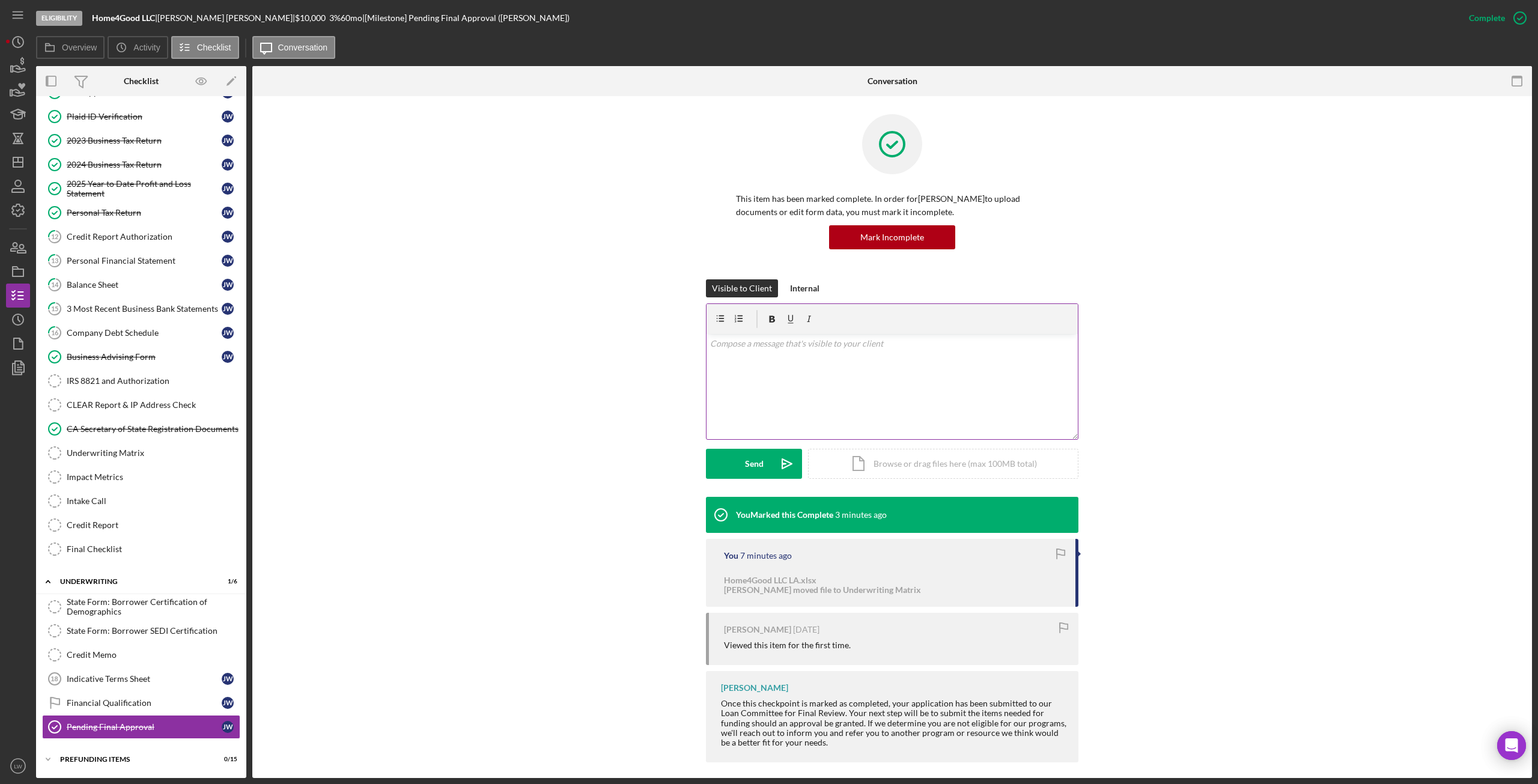
click at [792, 360] on div "v Color teal Color pink Remove color Add row above Add row below Add column bef…" at bounding box center [892, 386] width 371 height 105
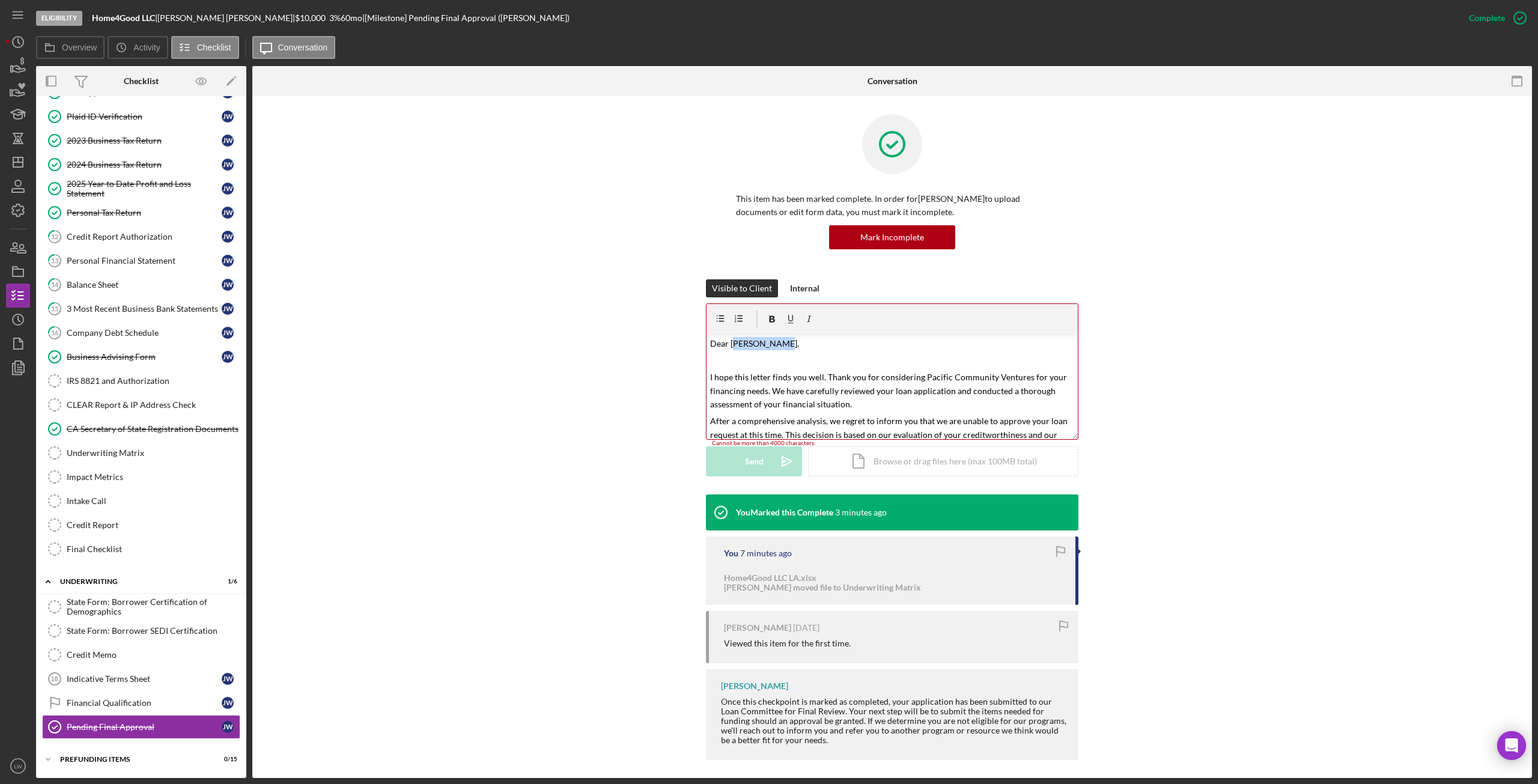
drag, startPoint x: 770, startPoint y: 343, endPoint x: 731, endPoint y: 346, distance: 39.1
click at [731, 346] on mark "Dear Kali Batista," at bounding box center [754, 343] width 89 height 10
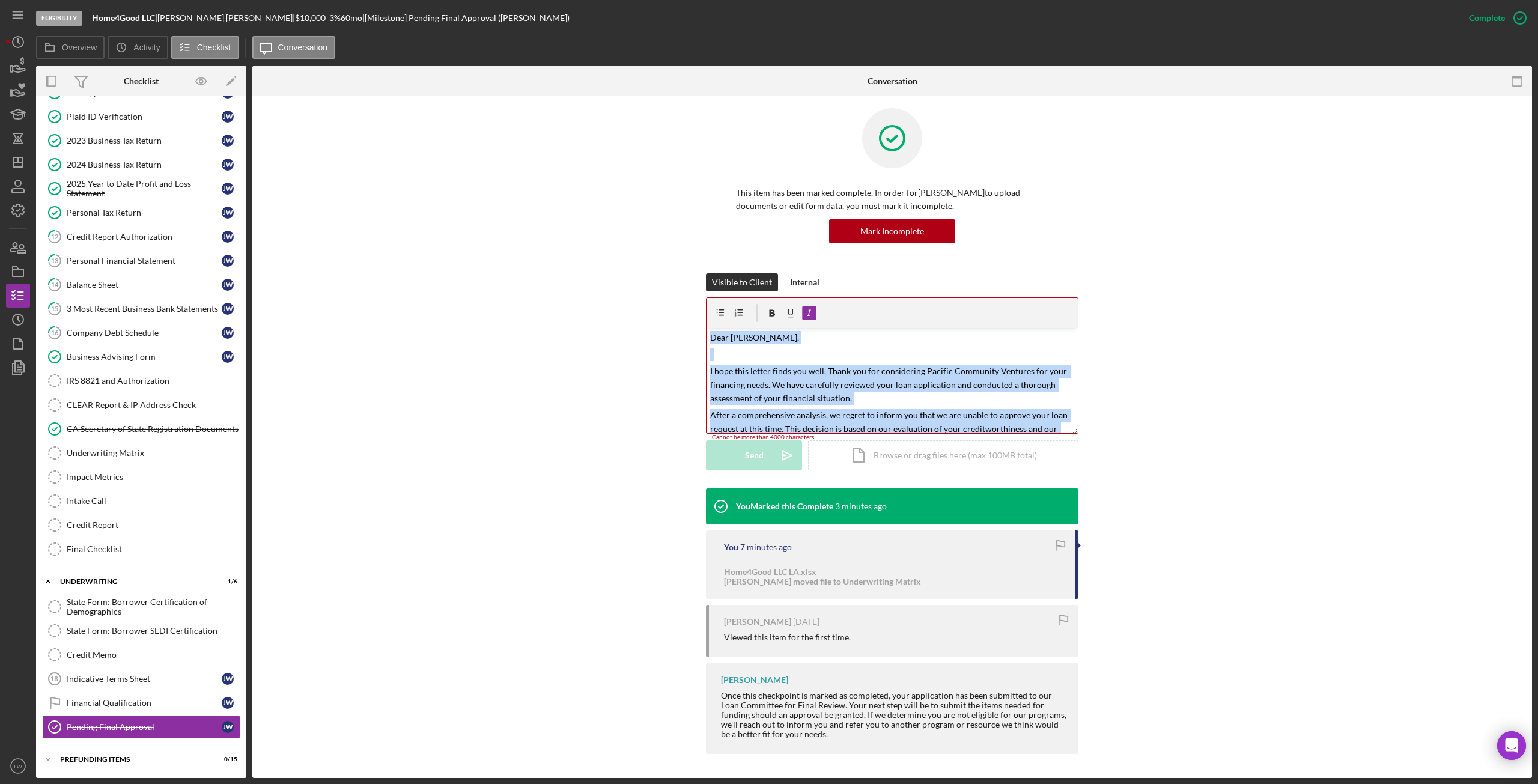
drag, startPoint x: 788, startPoint y: 389, endPoint x: 727, endPoint y: 345, distance: 75.2
click at [614, 265] on div "This item has been marked complete. In order for Julia Walrath to upload docume…" at bounding box center [892, 435] width 1280 height 688
copy div "Dear Julia Walrath, I hope this letter finds you well. Thank you for considerin…"
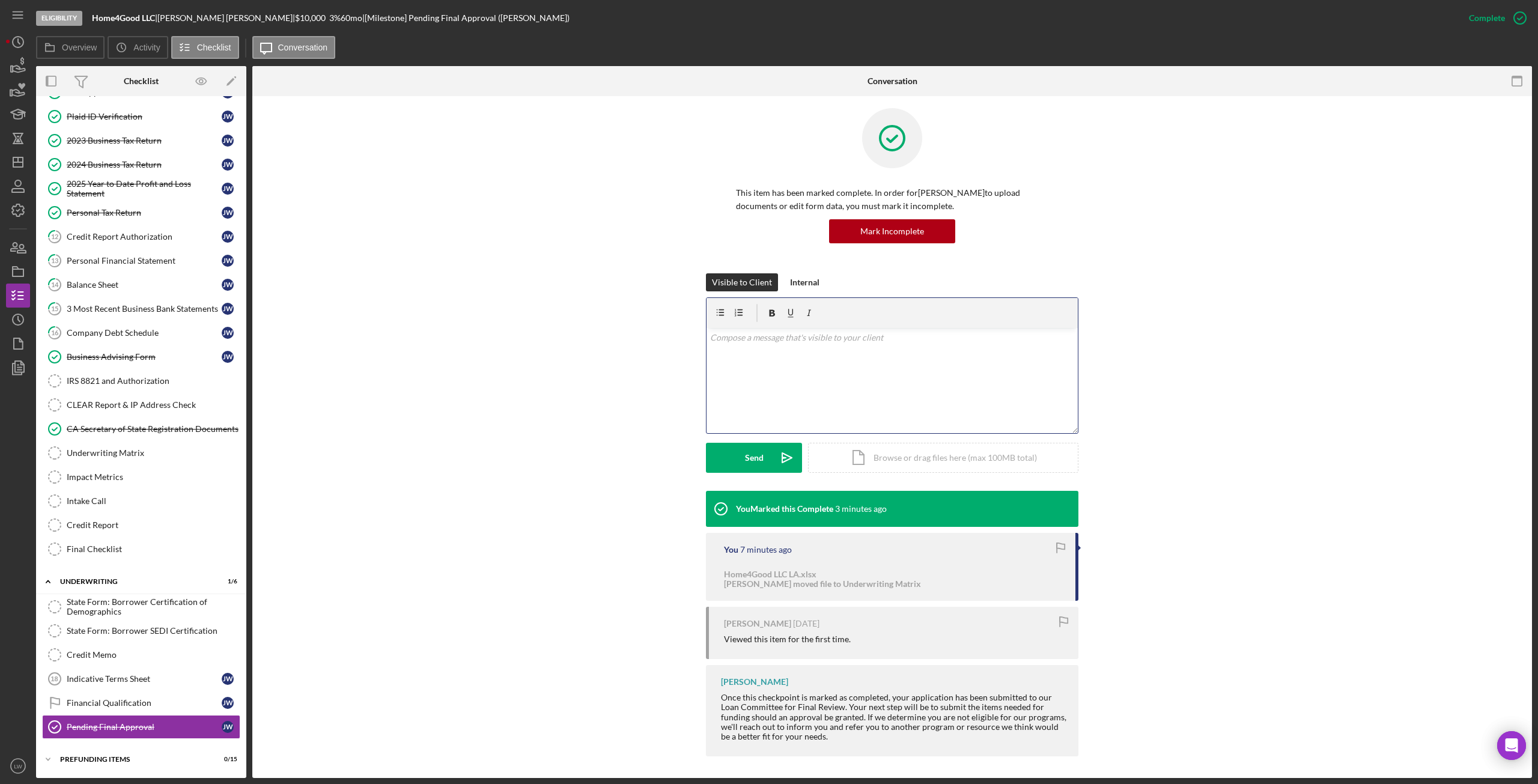
click at [911, 243] on div "This item has been marked complete. In order for Julia Walrath to upload docume…" at bounding box center [892, 190] width 372 height 166
click at [917, 227] on div "Mark Incomplete" at bounding box center [893, 231] width 64 height 24
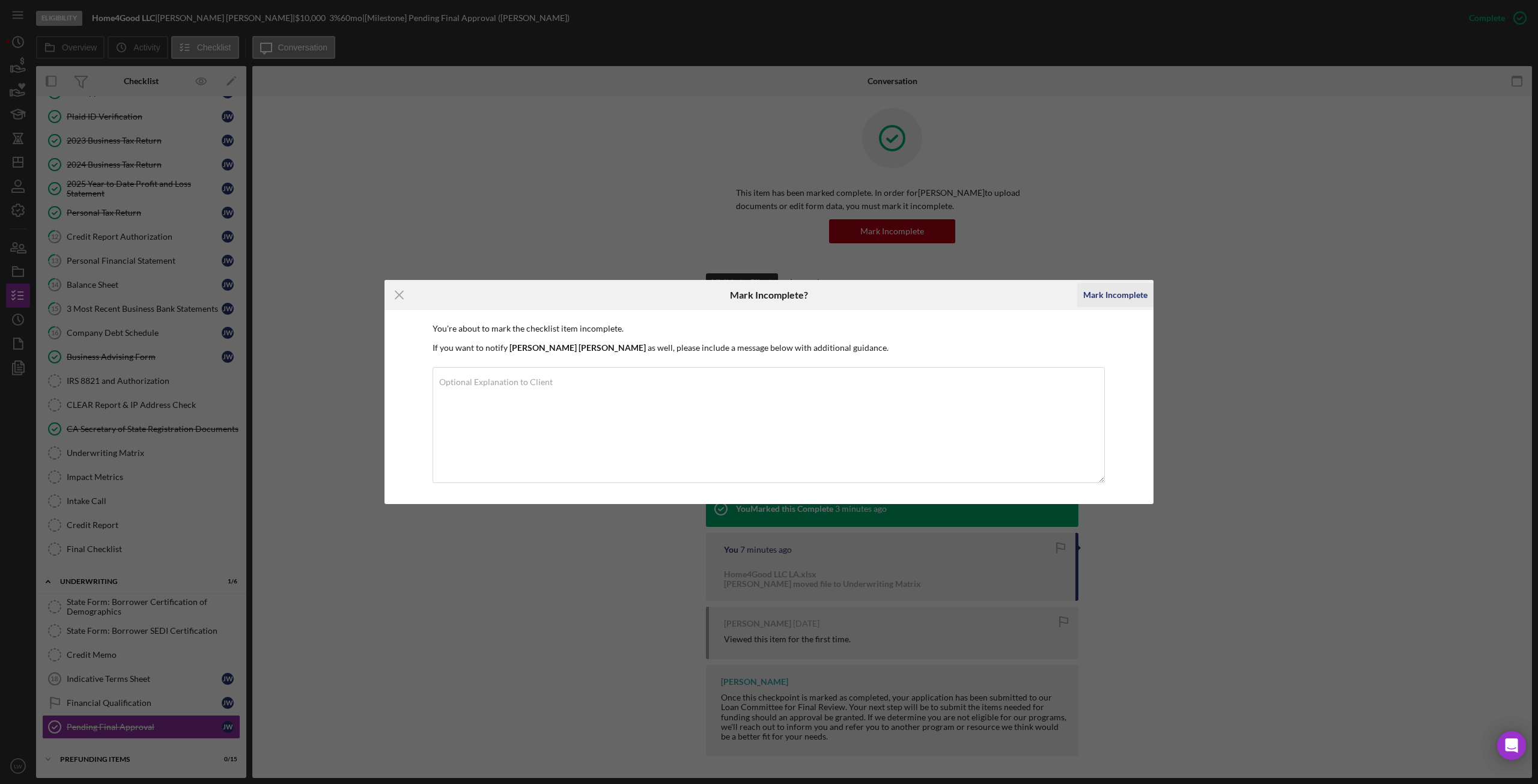
click at [1113, 294] on div "Mark Incomplete" at bounding box center [1115, 295] width 64 height 24
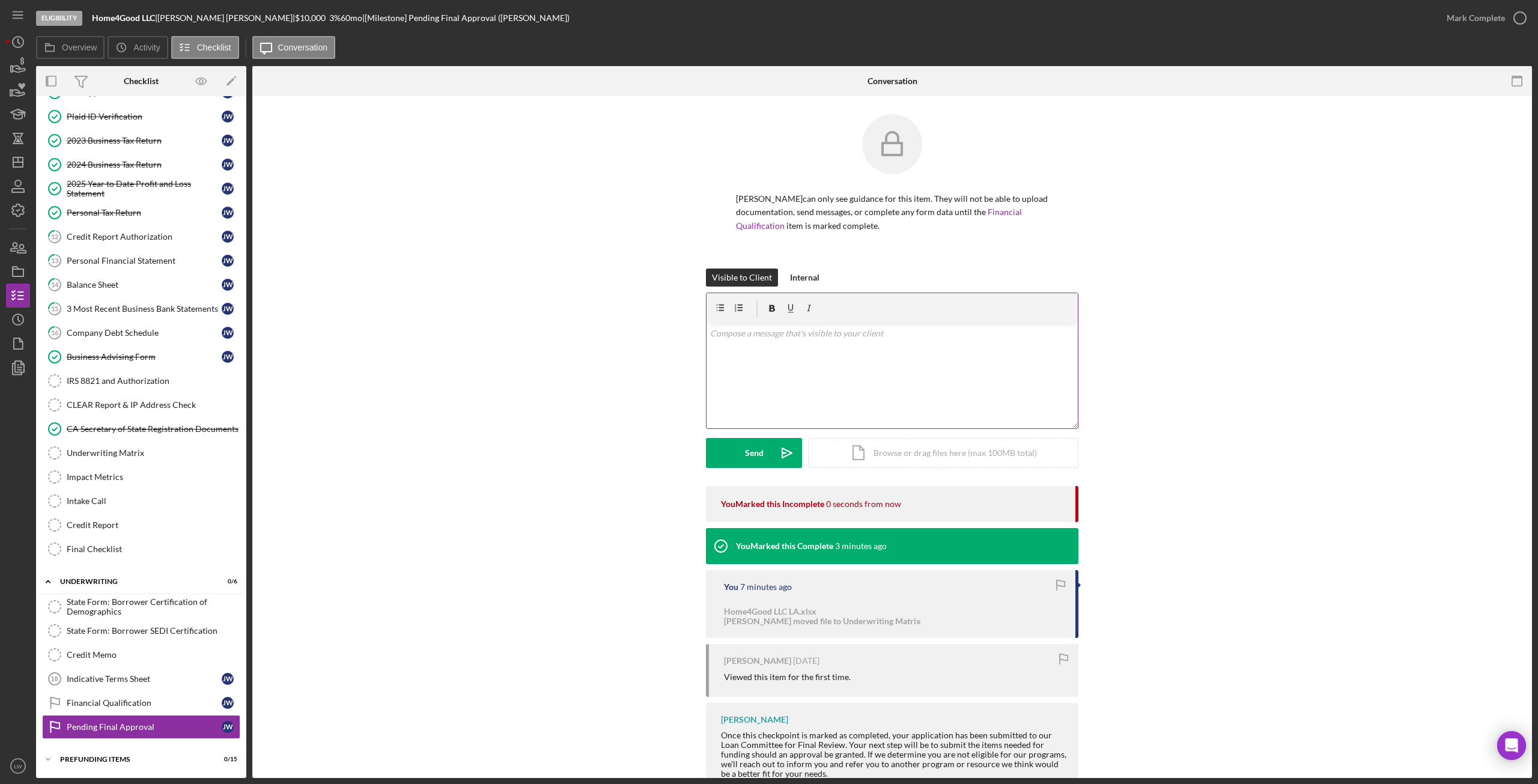
click at [795, 369] on div "v Color teal Color pink Remove color Add row above Add row below Add column bef…" at bounding box center [892, 375] width 371 height 105
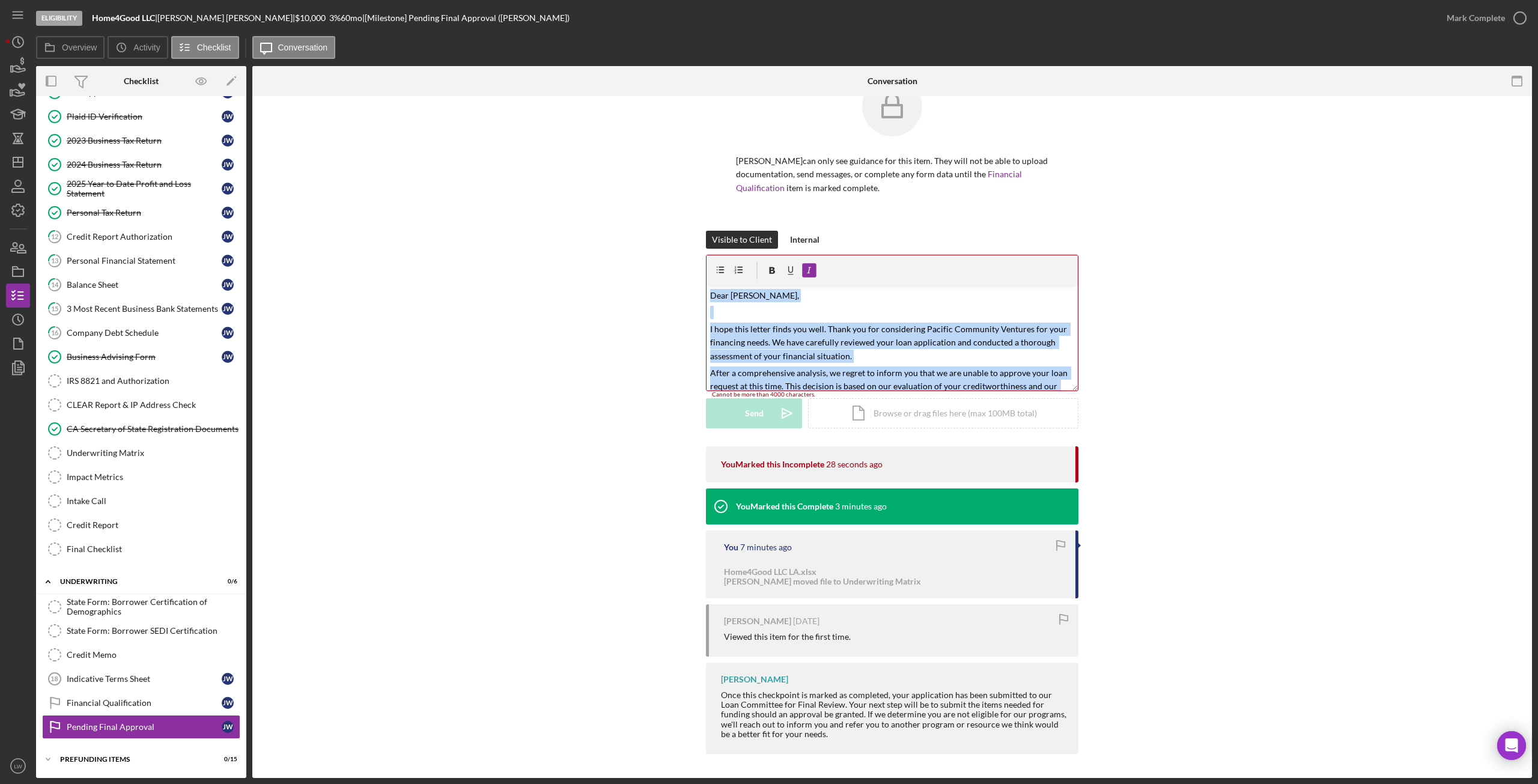
drag, startPoint x: 973, startPoint y: 379, endPoint x: 642, endPoint y: 258, distance: 352.4
click at [640, 258] on div "Visible to Client Internal v Color teal Color pink Remove color Add row above A…" at bounding box center [893, 338] width 1244 height 216
copy div "Dear Julia Walrath, I hope this letter finds you well. Thank you for considerin…"
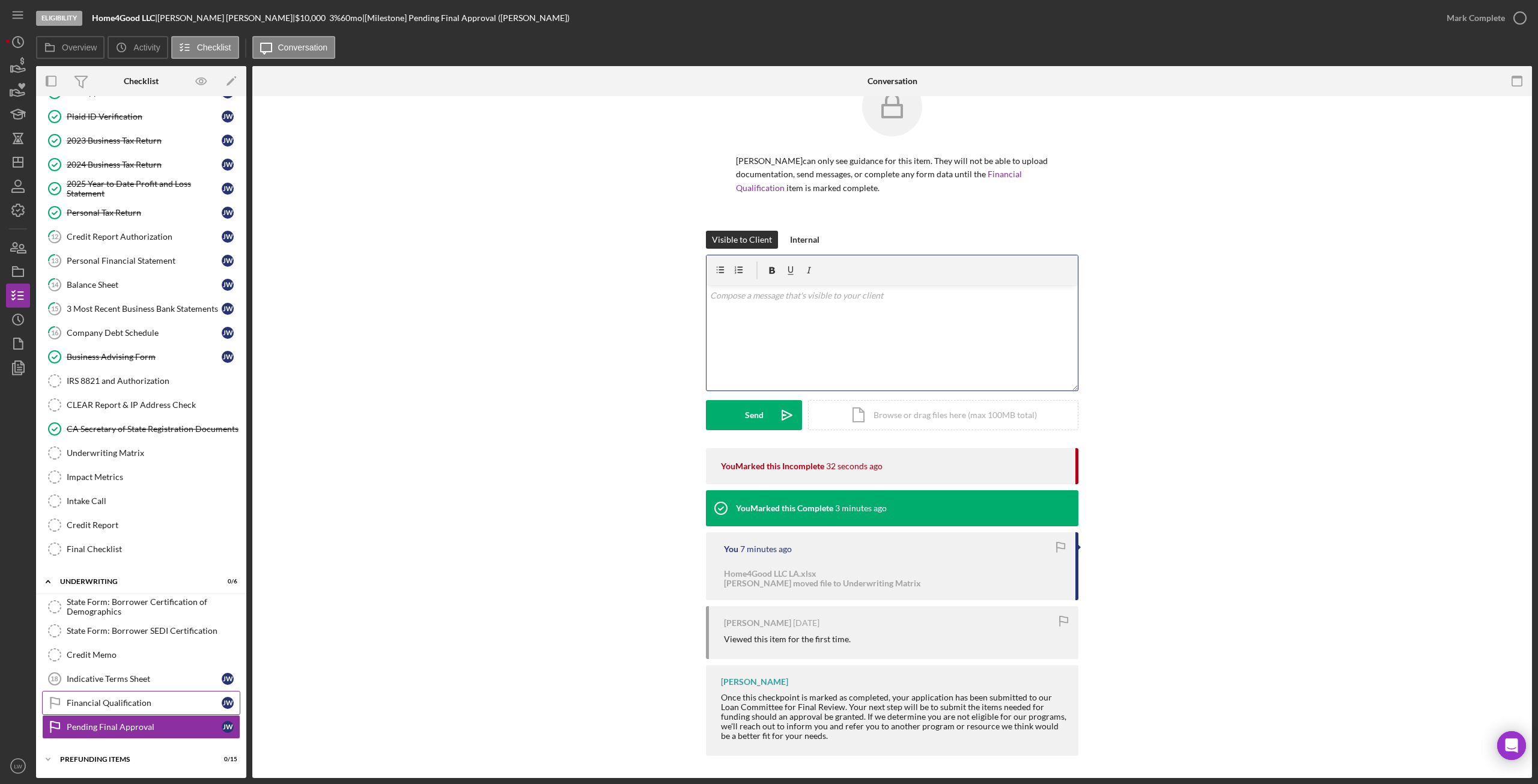
click at [166, 695] on link "Financial Qualification Financial Qualification J W" at bounding box center [141, 703] width 199 height 24
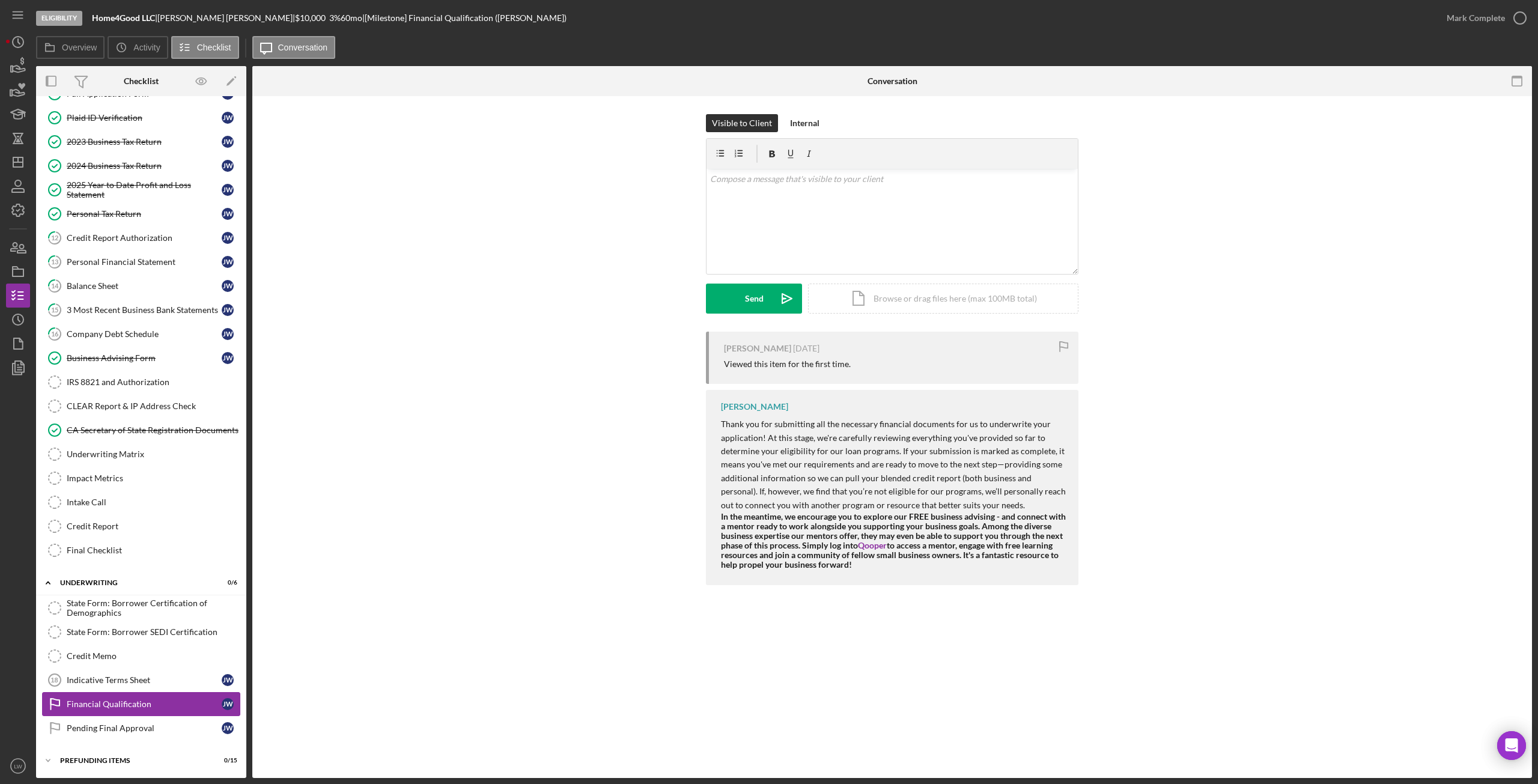
scroll to position [73, 0]
click at [155, 722] on link "Pending Final Approval Pending Final Approval J W" at bounding box center [141, 727] width 199 height 24
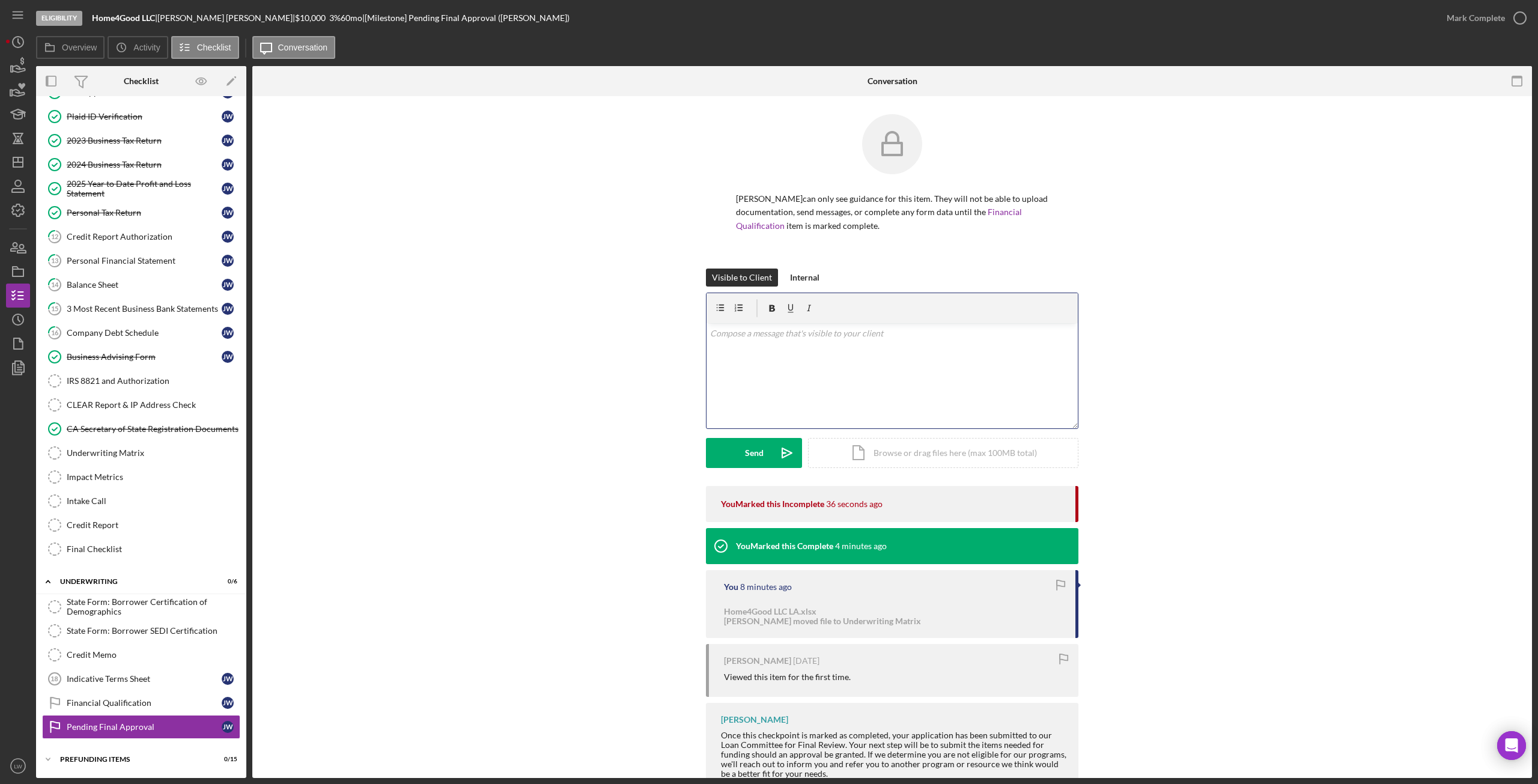
click at [791, 355] on div "v Color teal Color pink Remove color Add row above Add row below Add column bef…" at bounding box center [892, 375] width 371 height 105
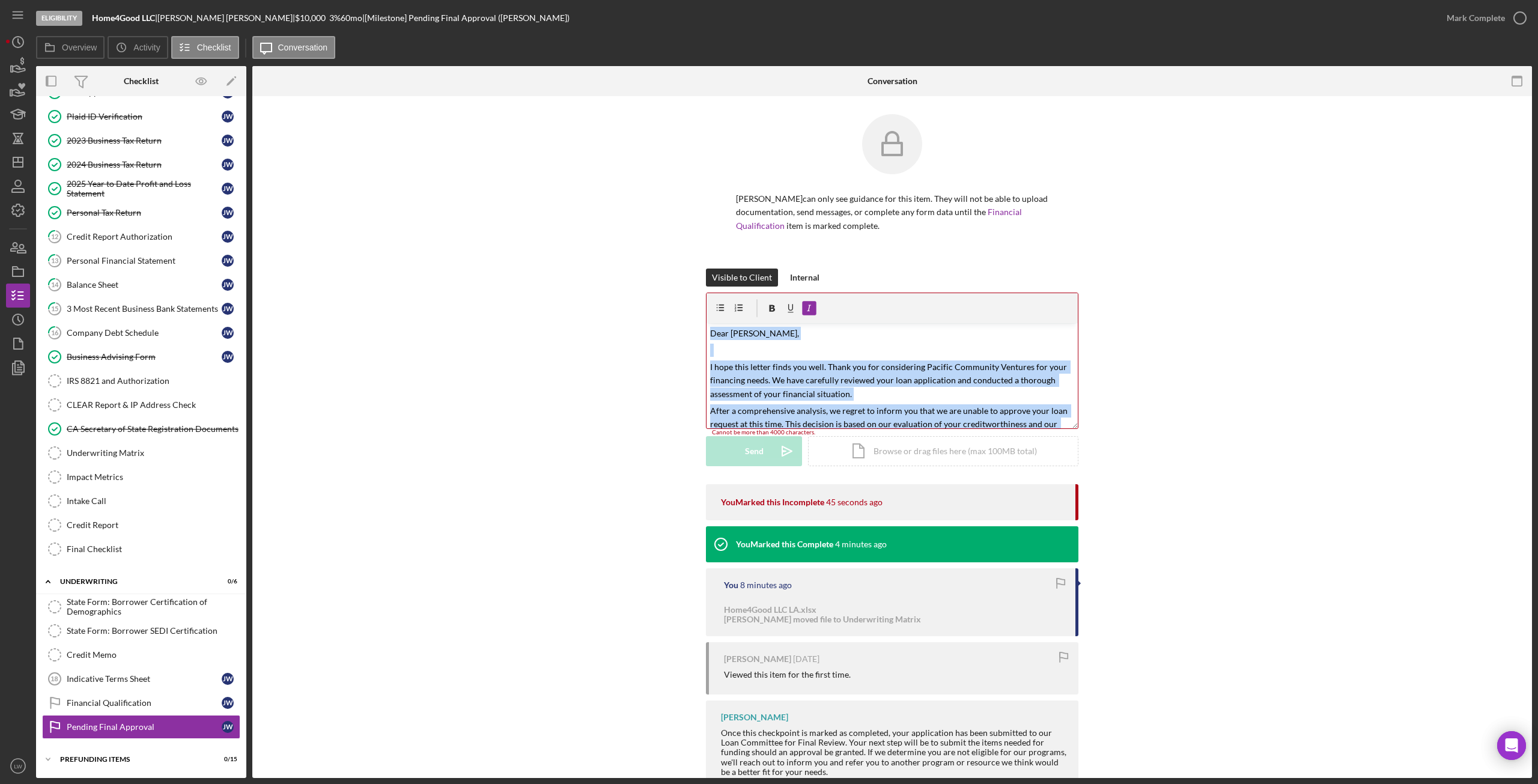
drag, startPoint x: 974, startPoint y: 418, endPoint x: 672, endPoint y: 295, distance: 326.1
click at [672, 295] on div "Visible to Client Internal v Color teal Color pink Remove color Add row above A…" at bounding box center [893, 377] width 1244 height 216
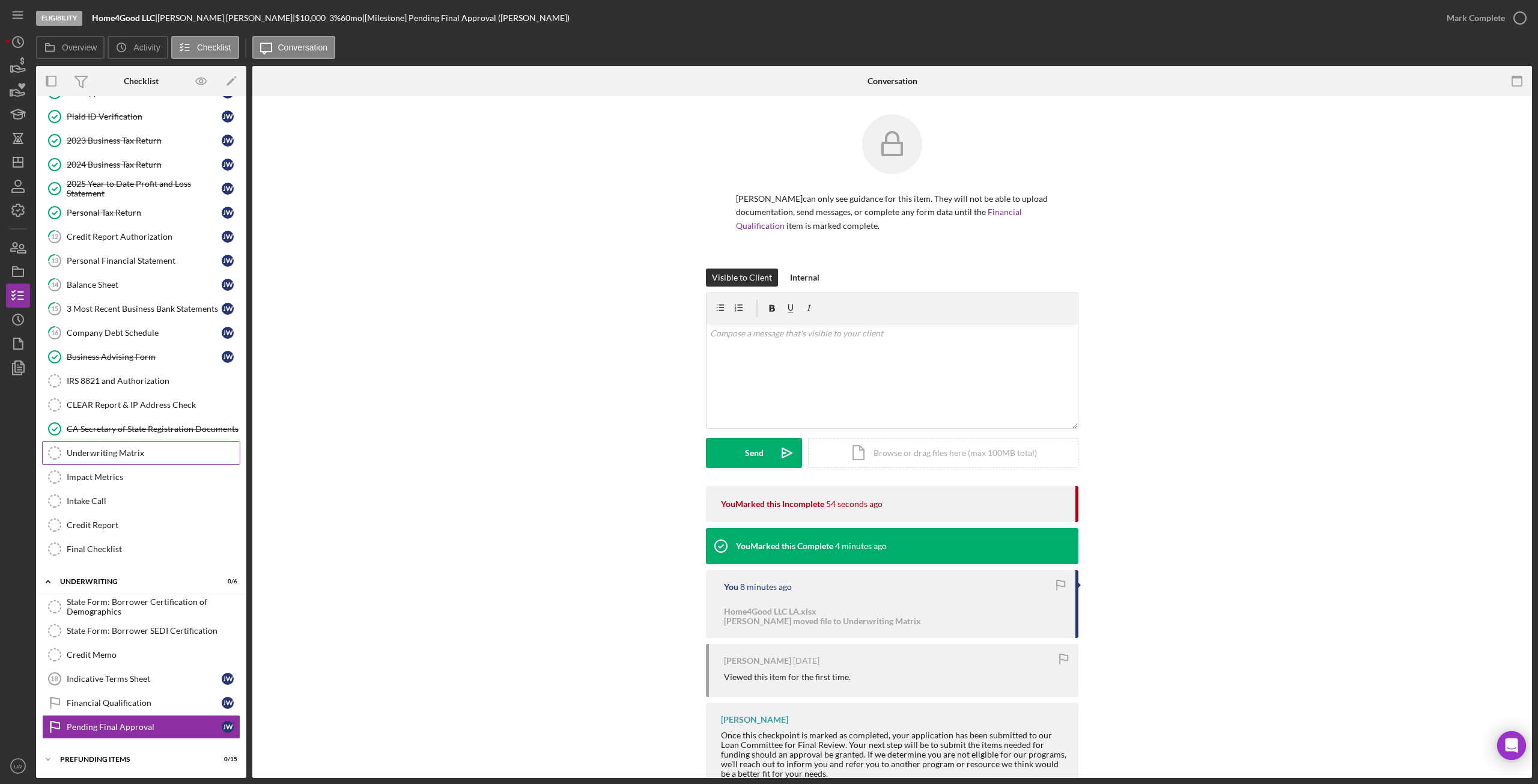
click at [131, 457] on div "Underwriting Matrix" at bounding box center [153, 453] width 173 height 10
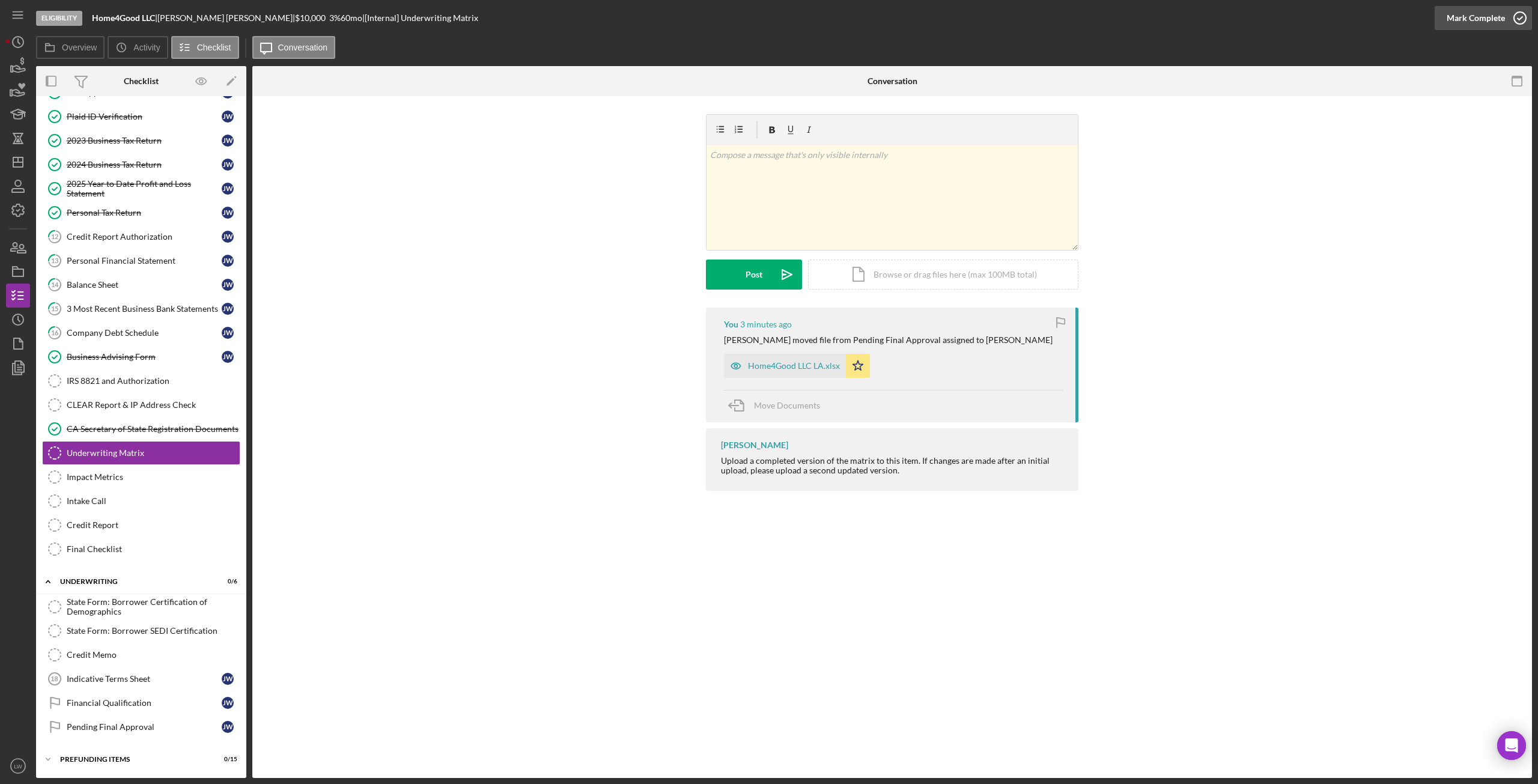
click at [1493, 26] on div "Mark Complete" at bounding box center [1477, 18] width 59 height 24
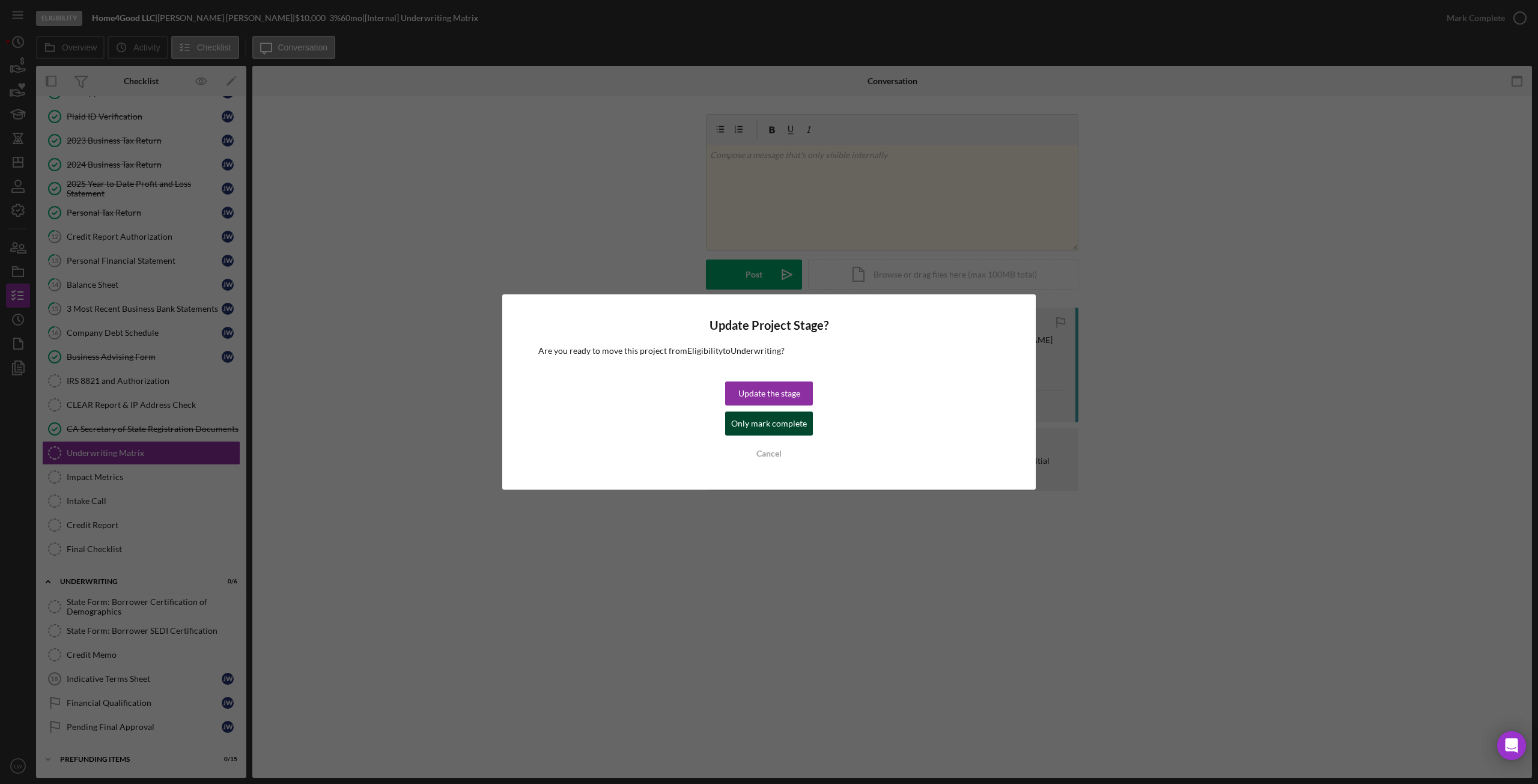
click at [767, 430] on div "Only mark complete" at bounding box center [769, 424] width 76 height 24
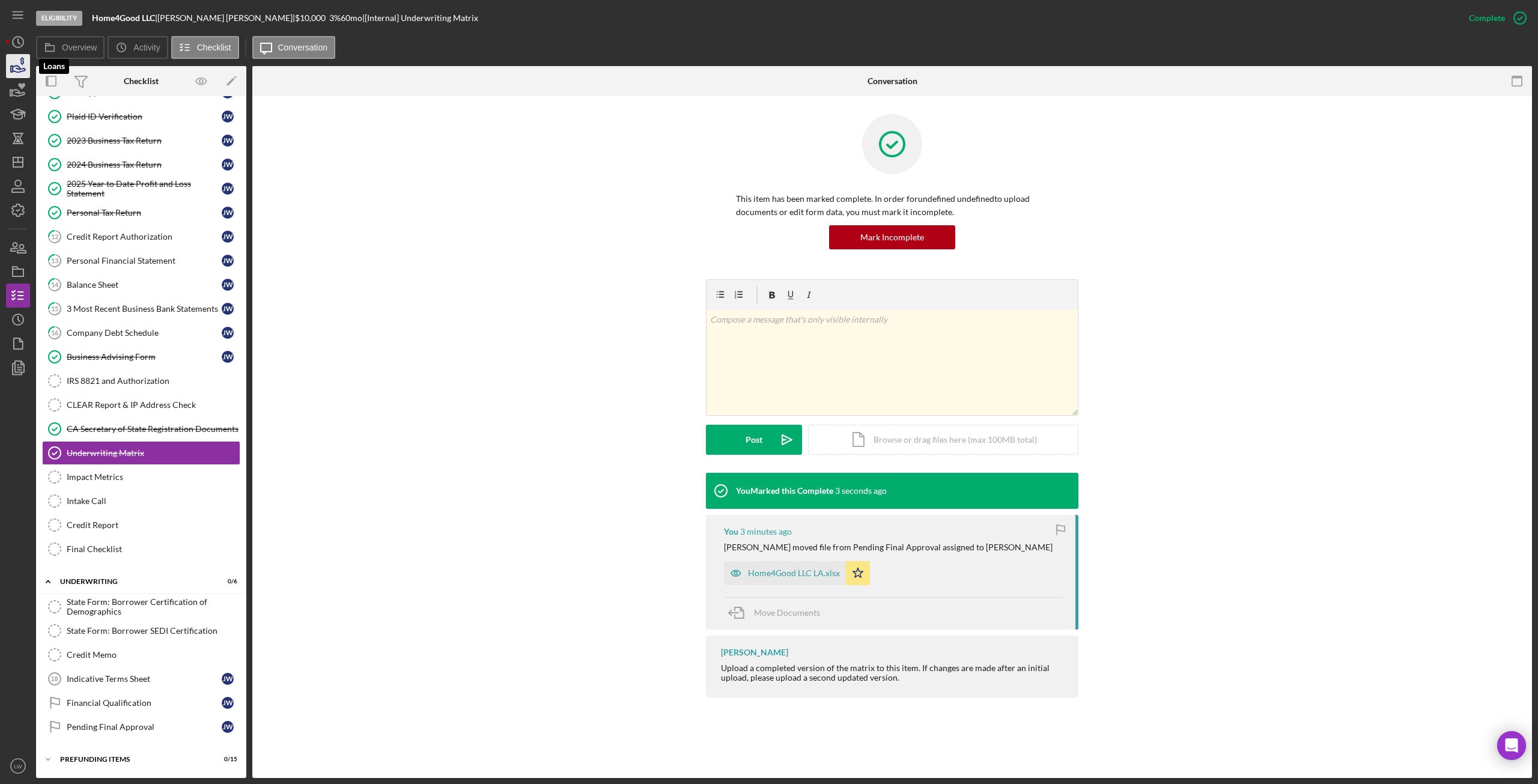
click at [13, 67] on icon "button" at bounding box center [17, 66] width 30 height 30
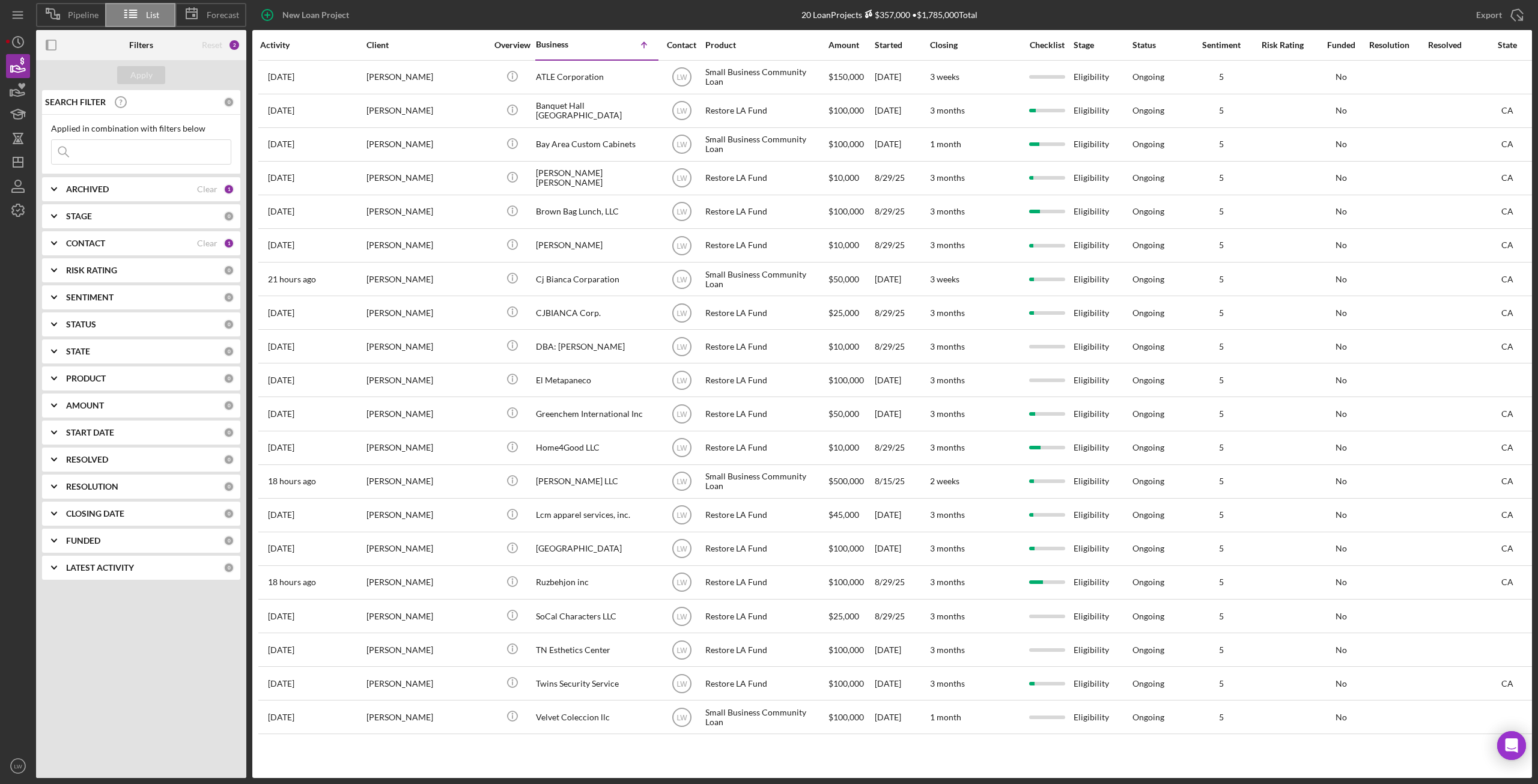
click at [137, 193] on div "ARCHIVED" at bounding box center [131, 189] width 131 height 10
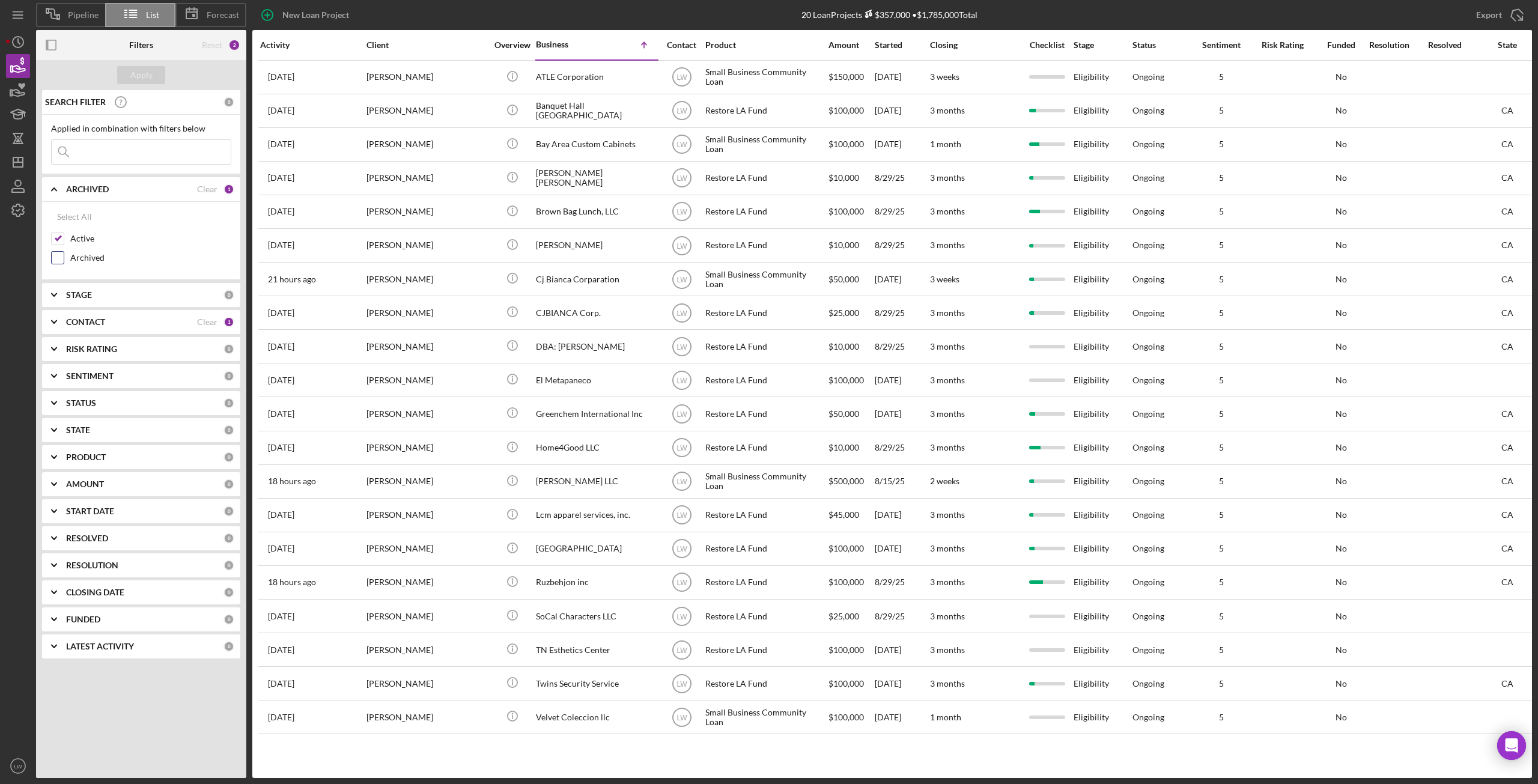
click at [59, 258] on input "Archived" at bounding box center [57, 257] width 12 height 12
checkbox input "true"
click at [59, 237] on input "Active" at bounding box center [57, 238] width 12 height 12
checkbox input "false"
click at [167, 71] on div "Apply" at bounding box center [141, 75] width 210 height 30
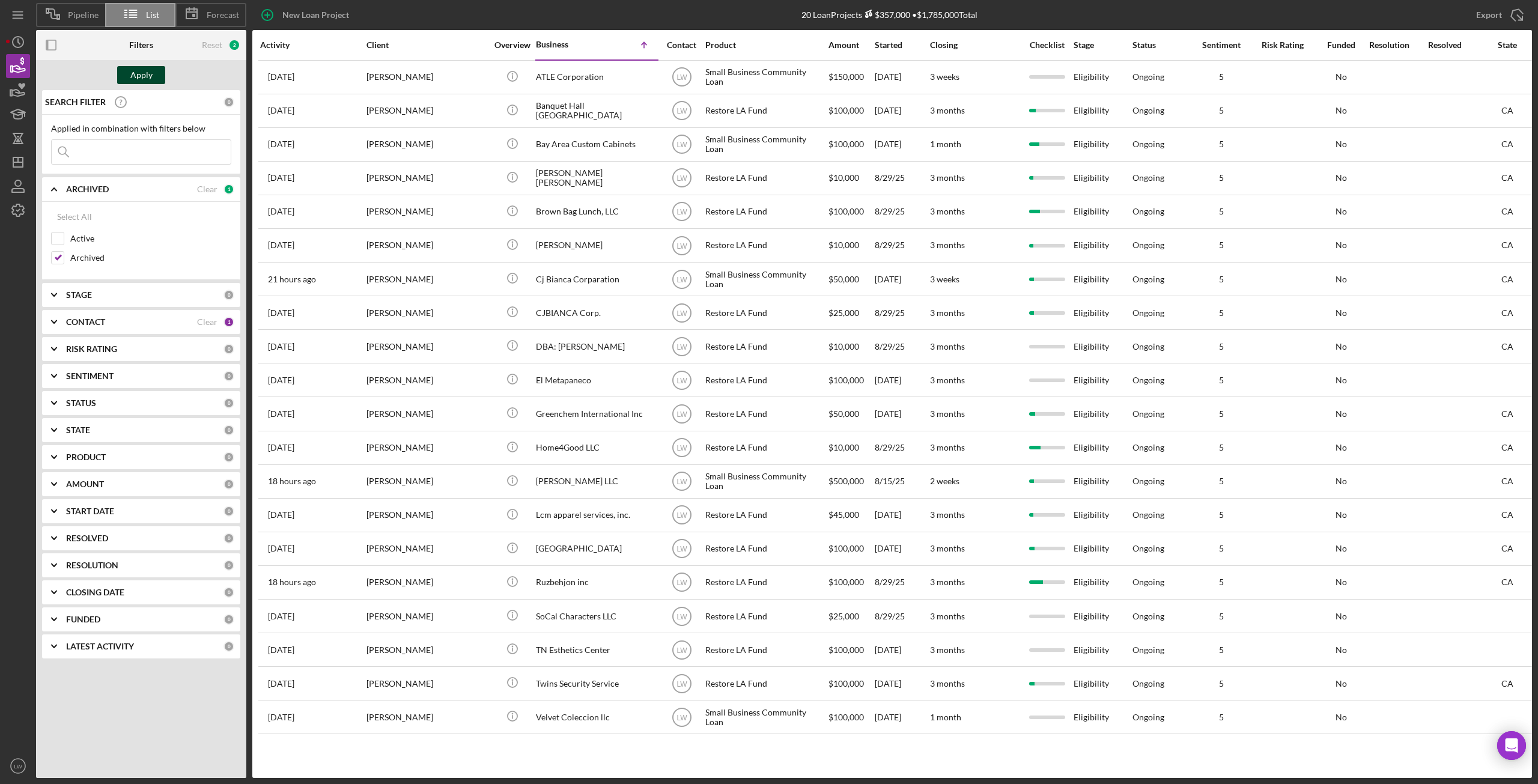
click at [152, 75] on button "Apply" at bounding box center [141, 75] width 48 height 18
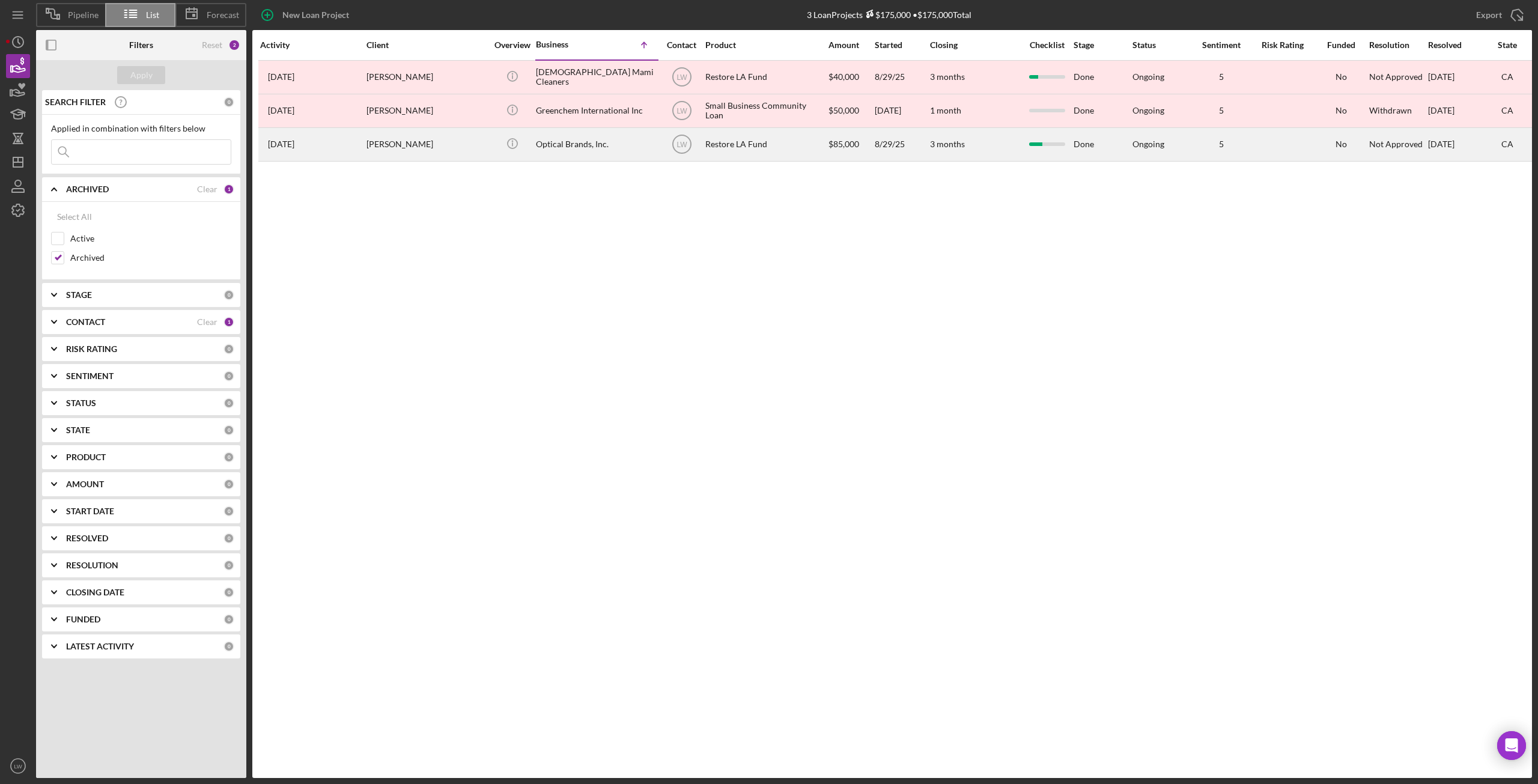
click at [422, 150] on div "Hector Barrera" at bounding box center [426, 145] width 120 height 32
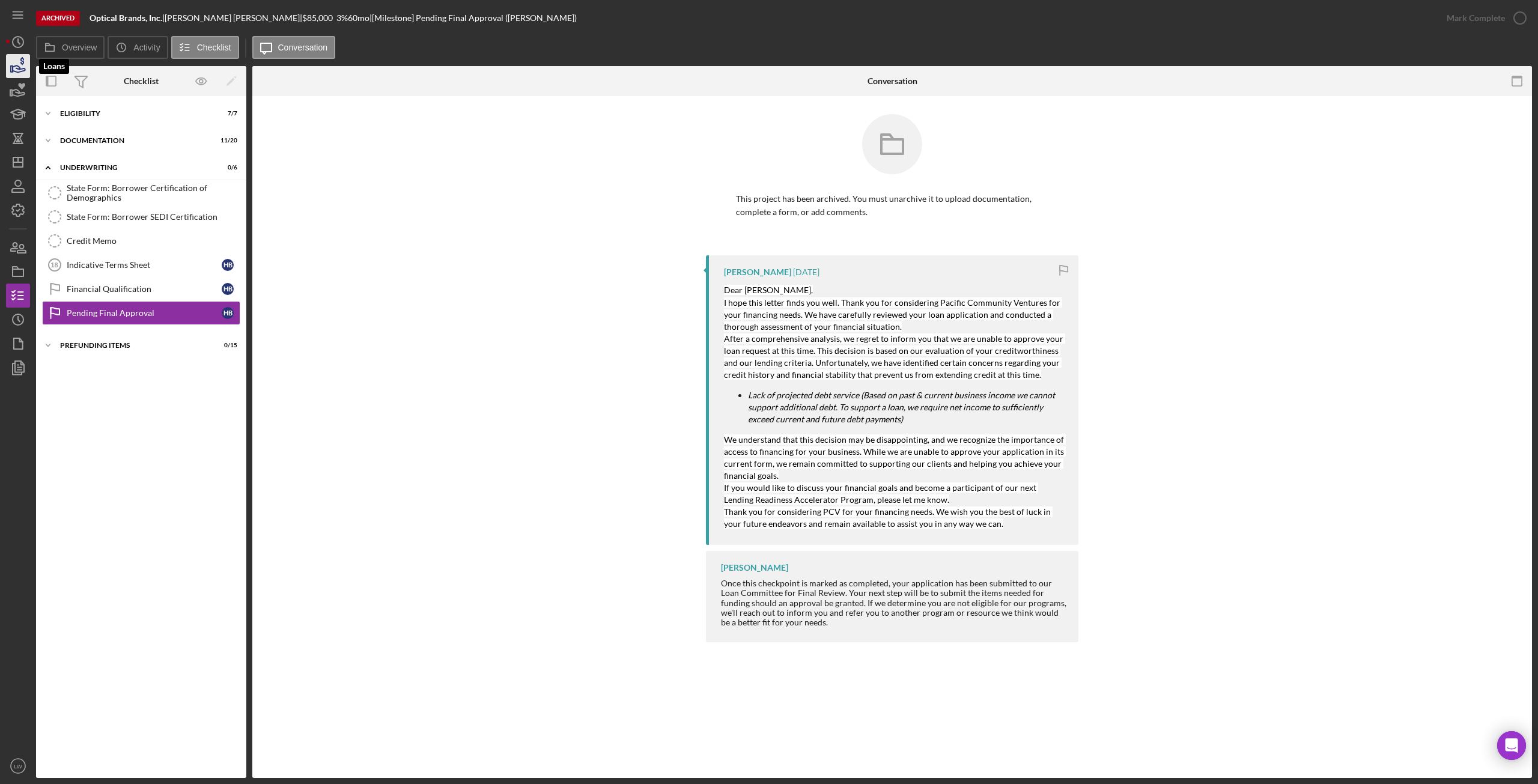
click at [16, 68] on icon "button" at bounding box center [17, 66] width 30 height 30
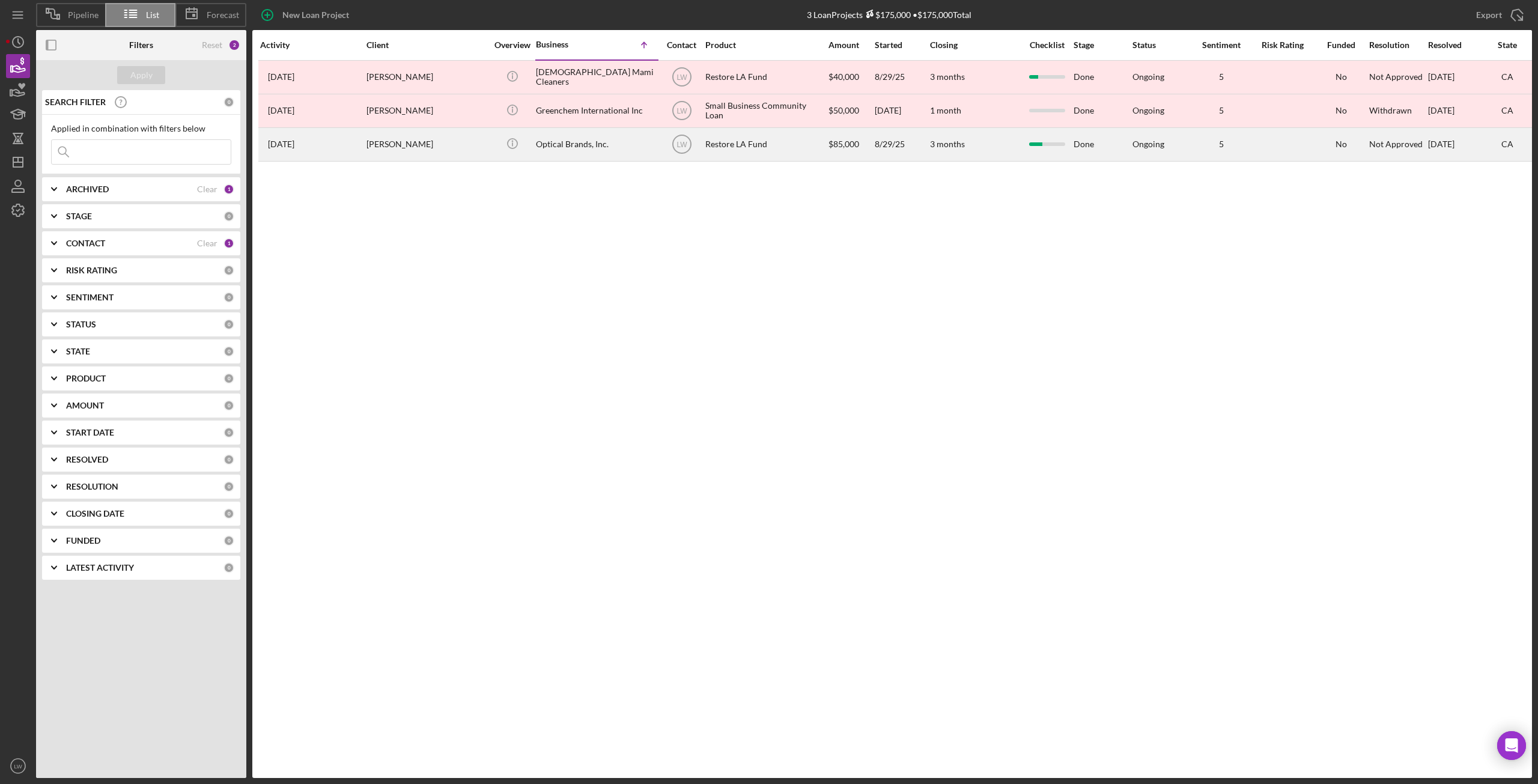
click at [381, 146] on div "Hector Barrera" at bounding box center [426, 145] width 120 height 32
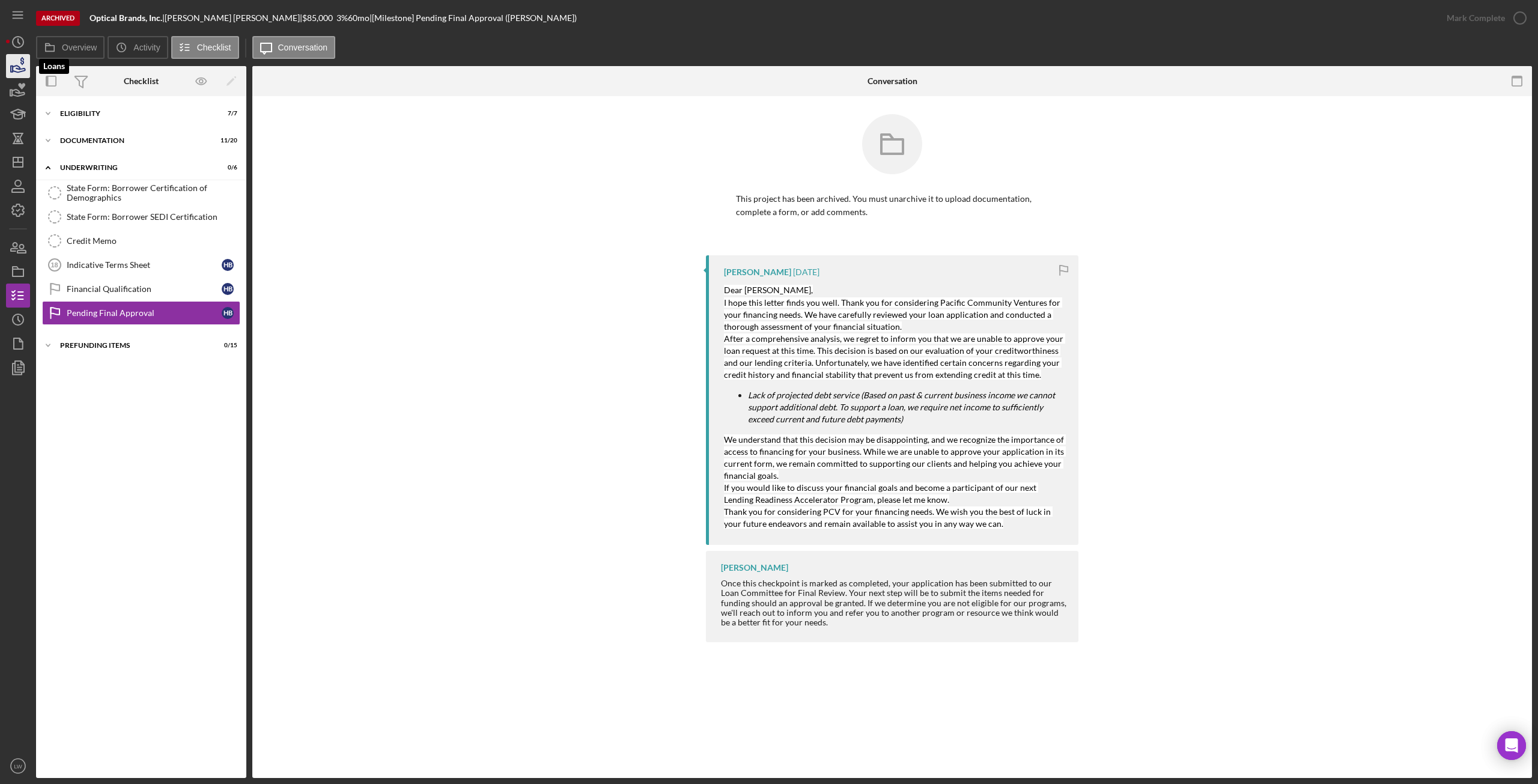
click at [18, 60] on icon "button" at bounding box center [17, 66] width 30 height 30
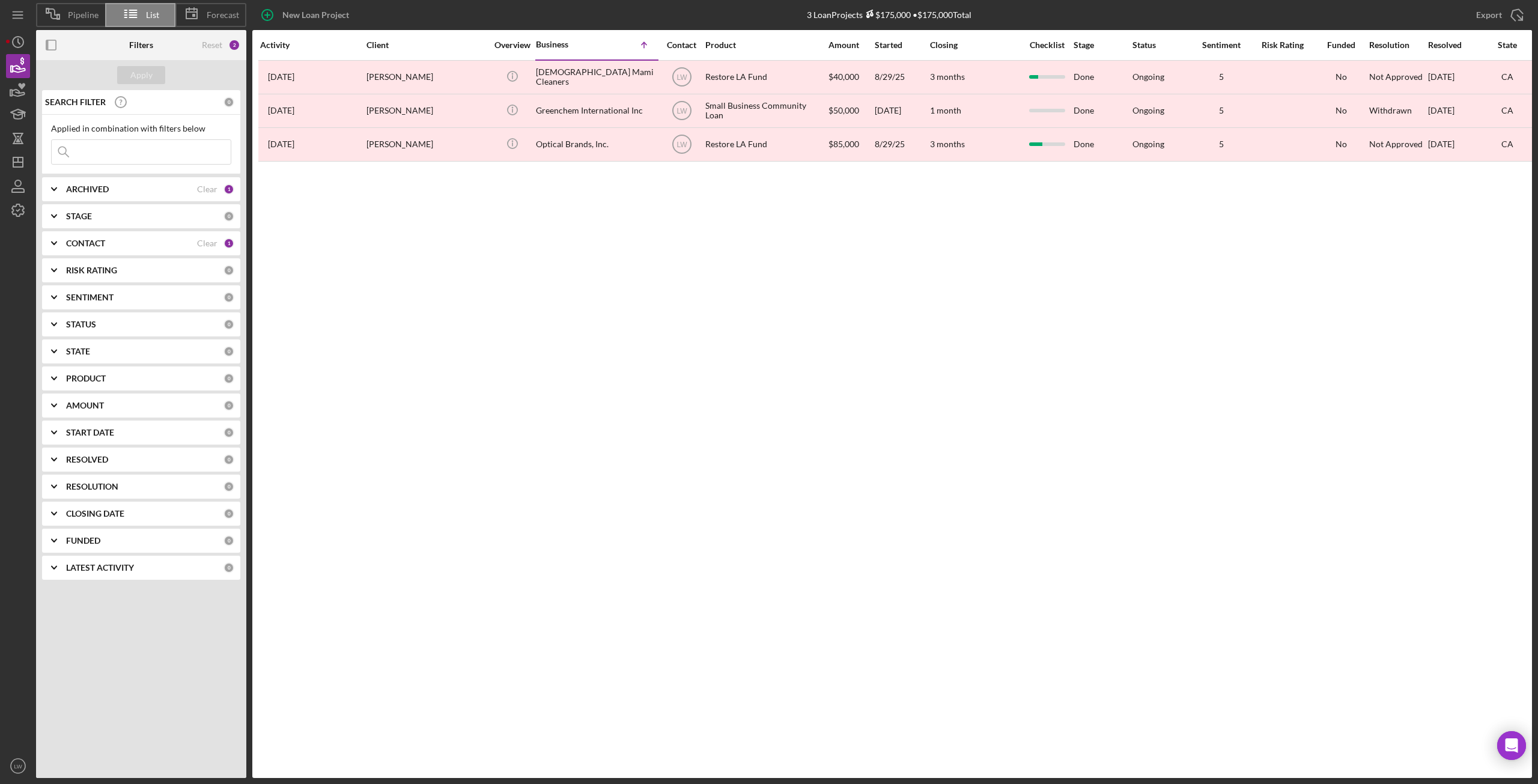
click at [99, 193] on b "ARCHIVED" at bounding box center [87, 189] width 43 height 10
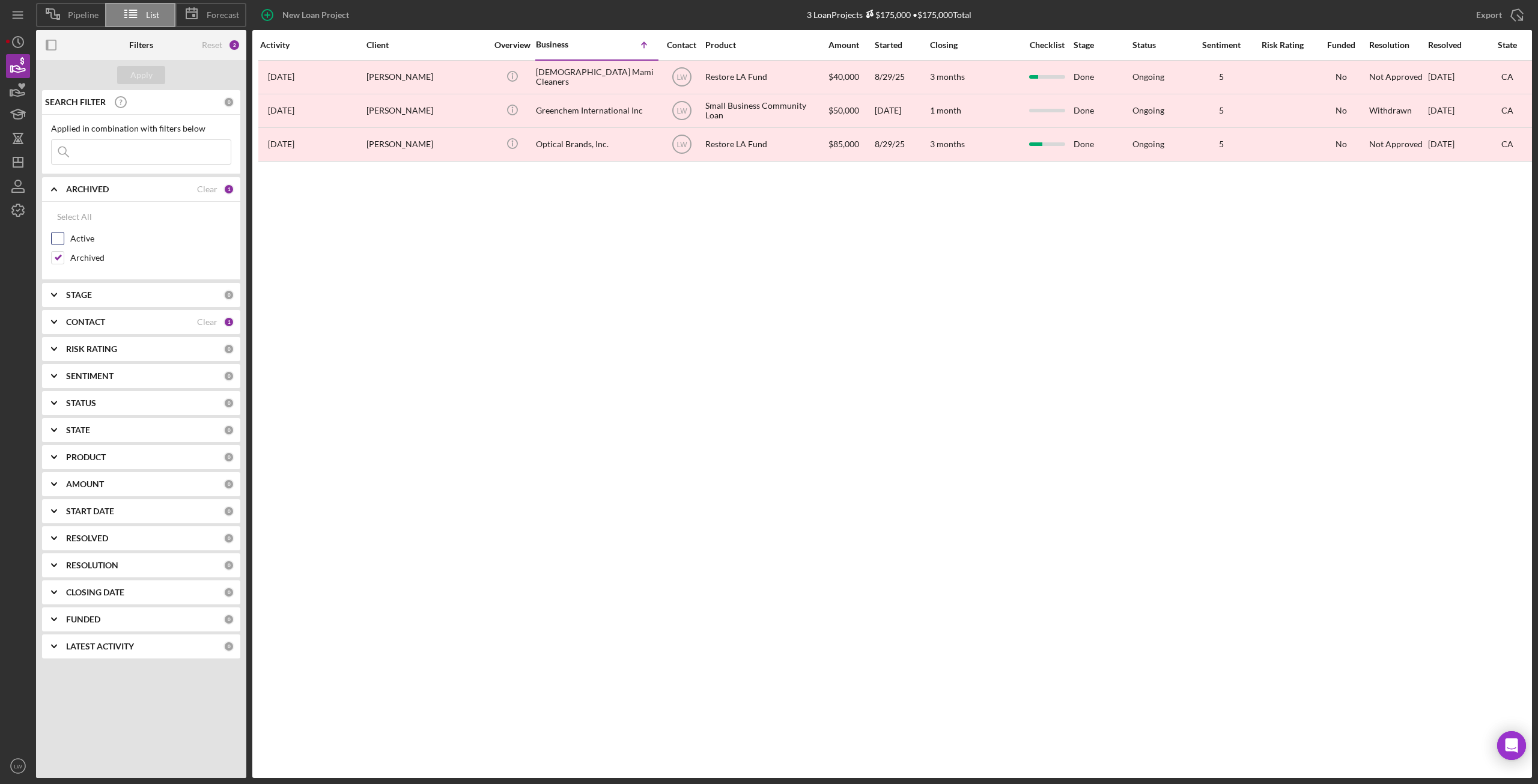
click at [60, 236] on input "Active" at bounding box center [57, 238] width 12 height 12
checkbox input "true"
click at [55, 256] on input "Archived" at bounding box center [57, 257] width 12 height 12
checkbox input "false"
click at [158, 73] on button "Apply" at bounding box center [141, 75] width 48 height 18
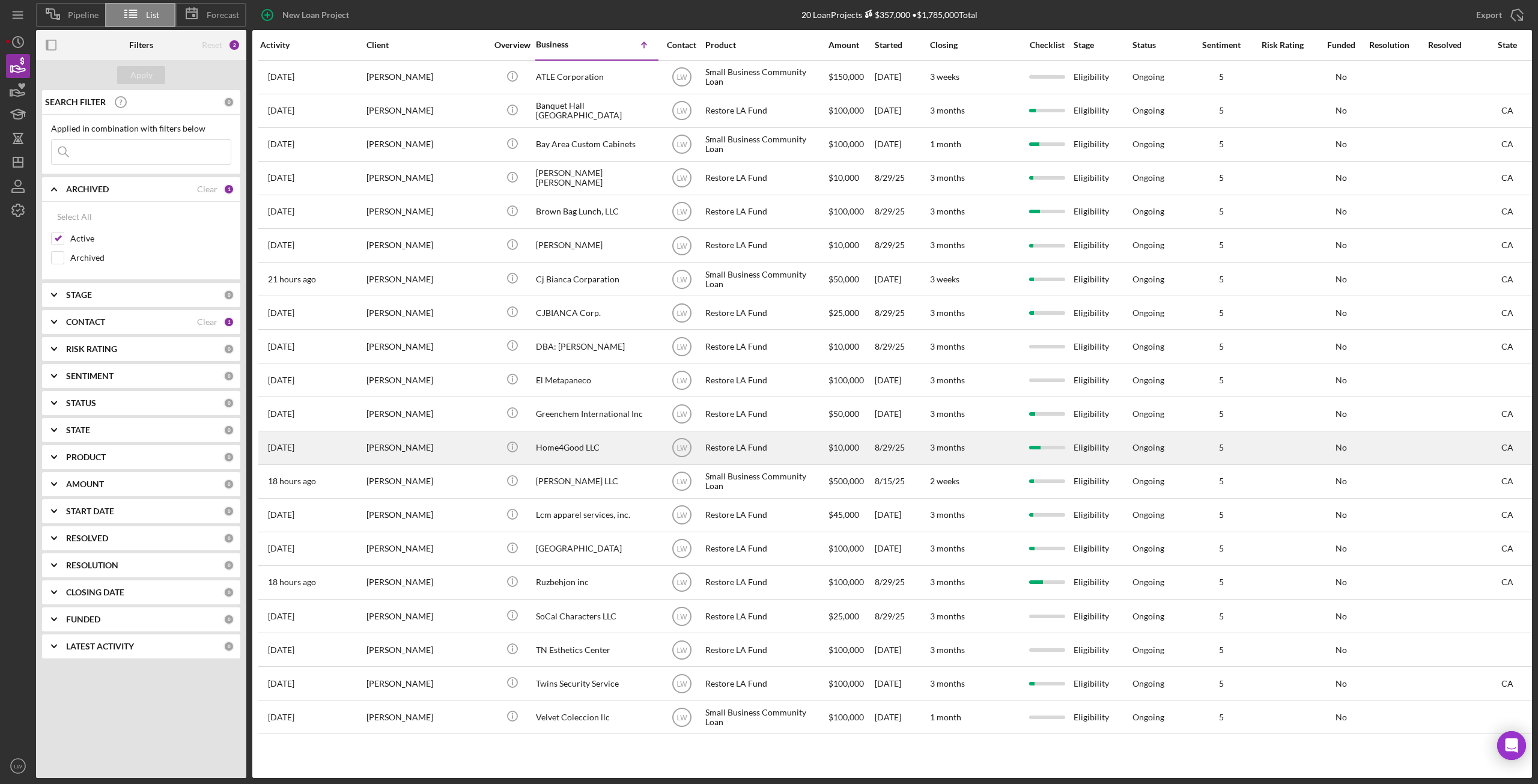
click at [604, 451] on div "Home4Good LLC" at bounding box center [596, 447] width 120 height 32
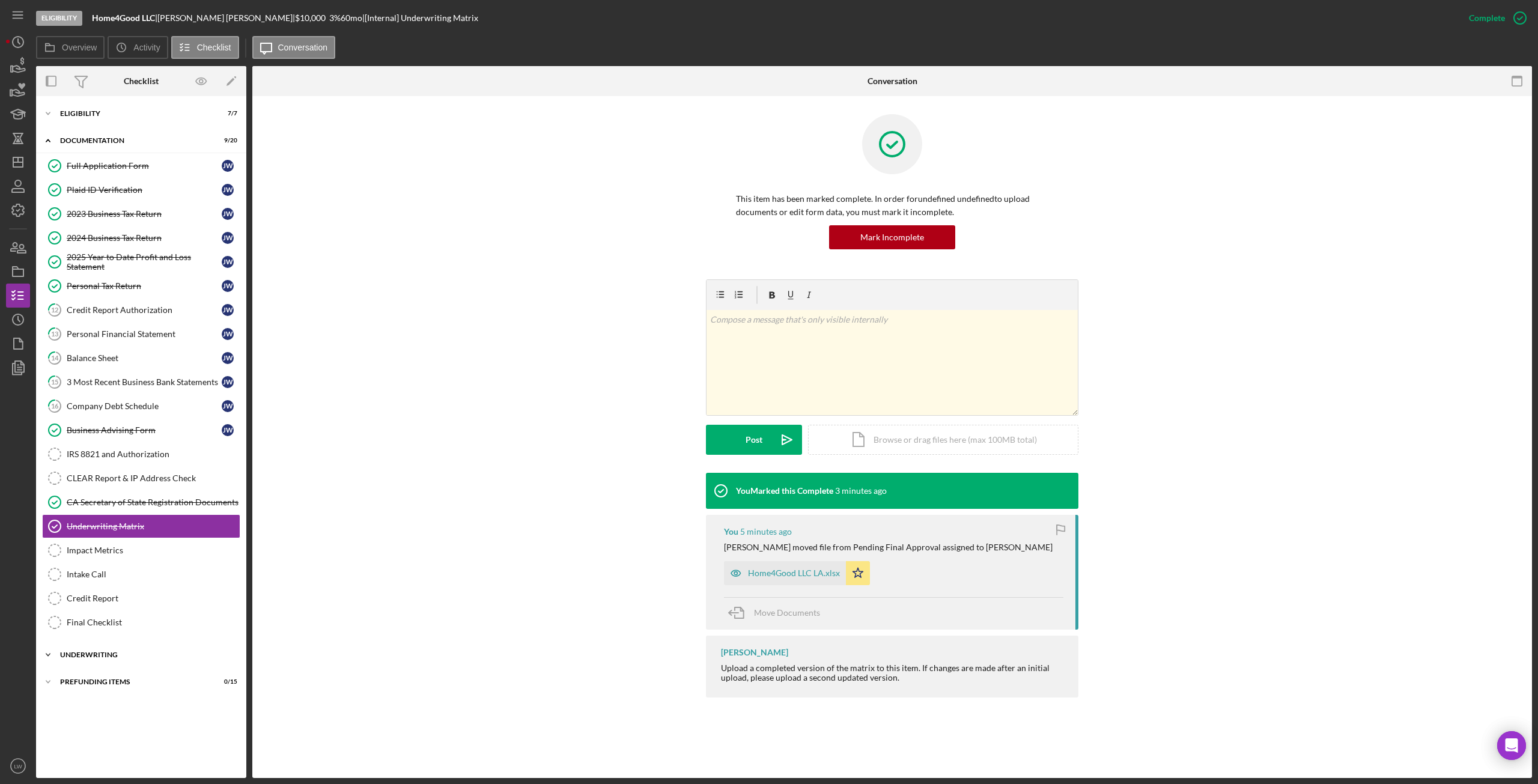
click at [153, 652] on div "Underwriting" at bounding box center [145, 655] width 171 height 7
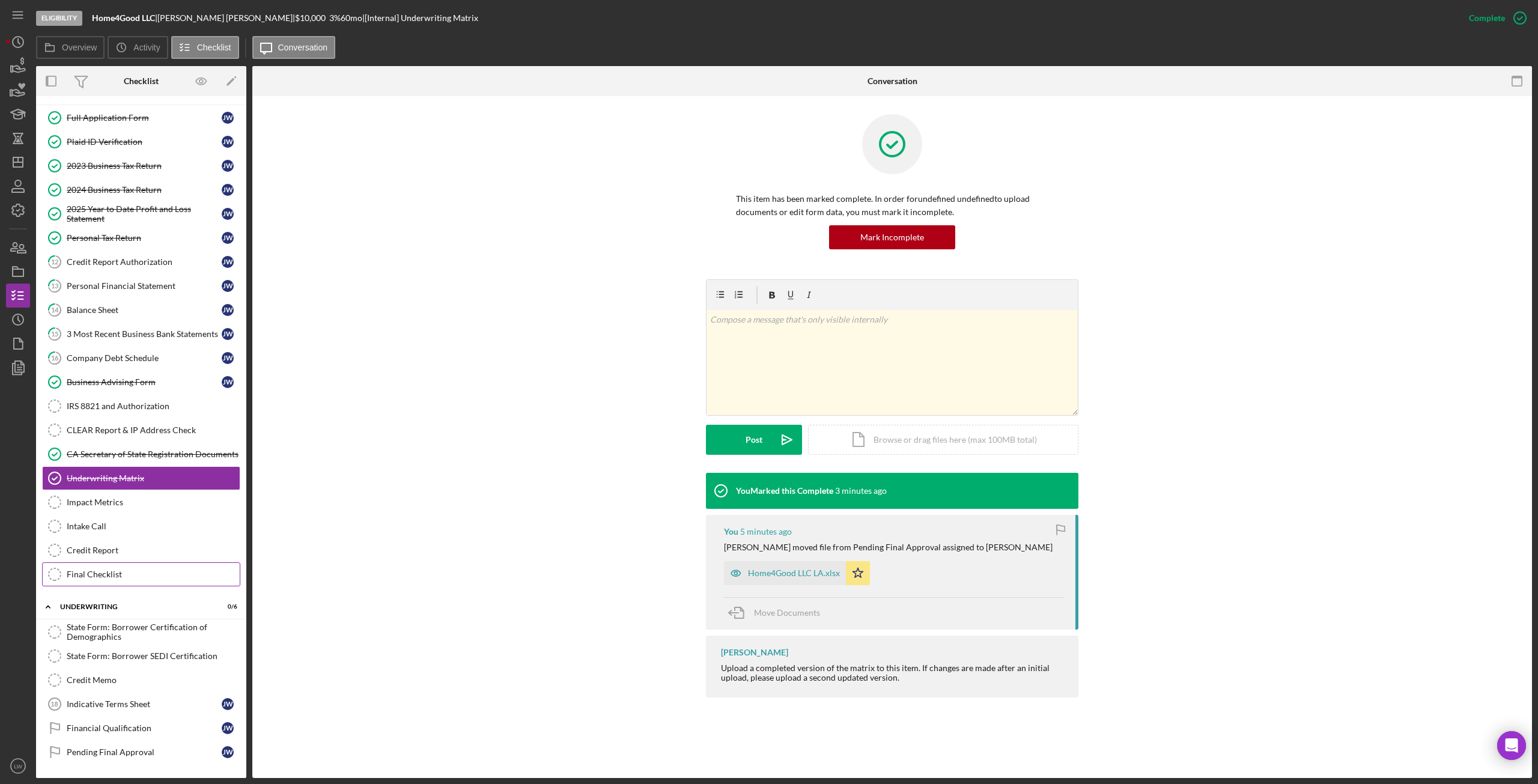
scroll to position [73, 0]
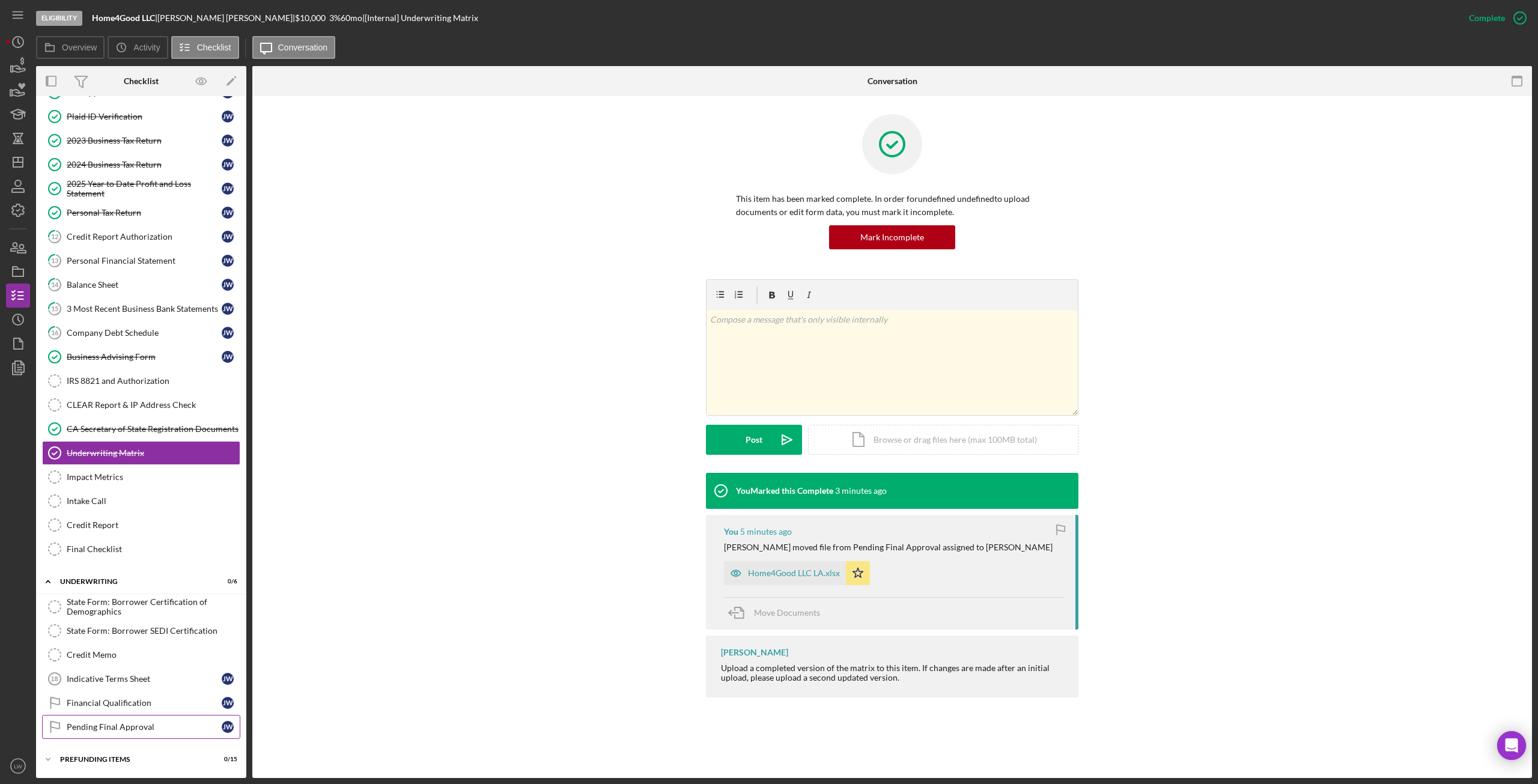
click at [116, 730] on div "Pending Final Approval" at bounding box center [144, 726] width 155 height 10
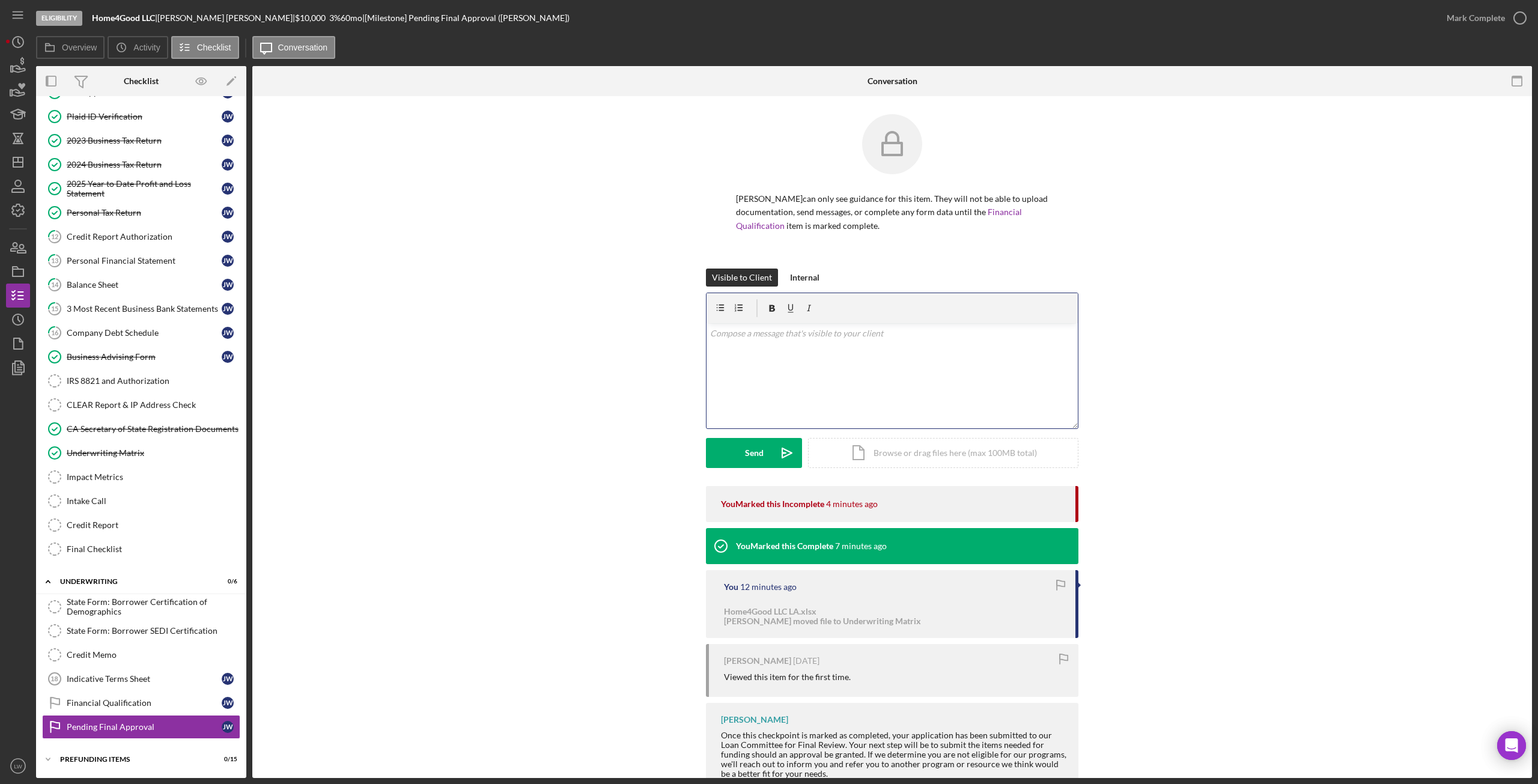
click at [830, 380] on div "v Color teal Color pink Remove color Add row above Add row below Add column bef…" at bounding box center [892, 375] width 371 height 105
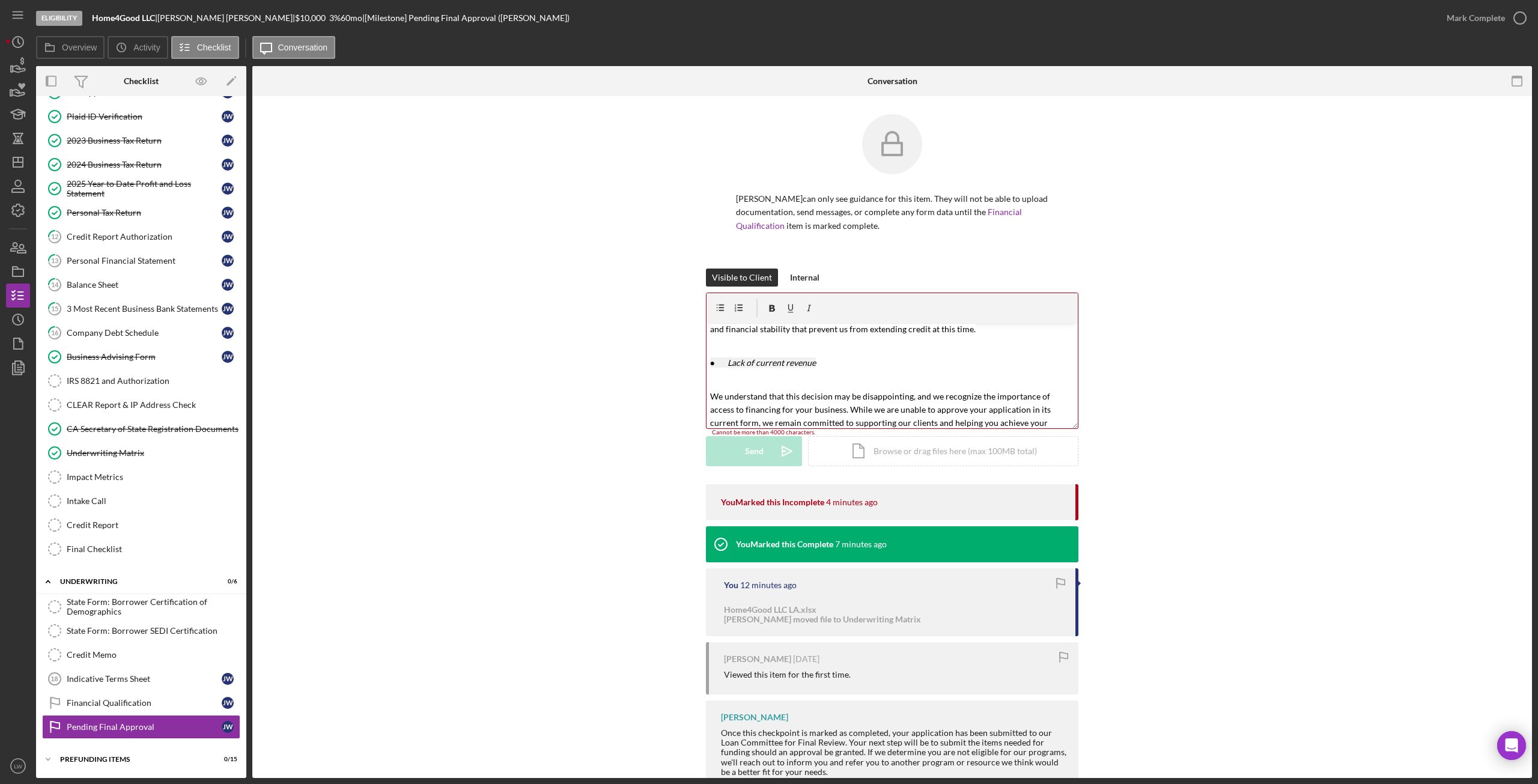
scroll to position [127, 0]
click at [710, 393] on mark "We understand that this decision may be disappointing, and we recognize the imp…" at bounding box center [881, 411] width 342 height 50
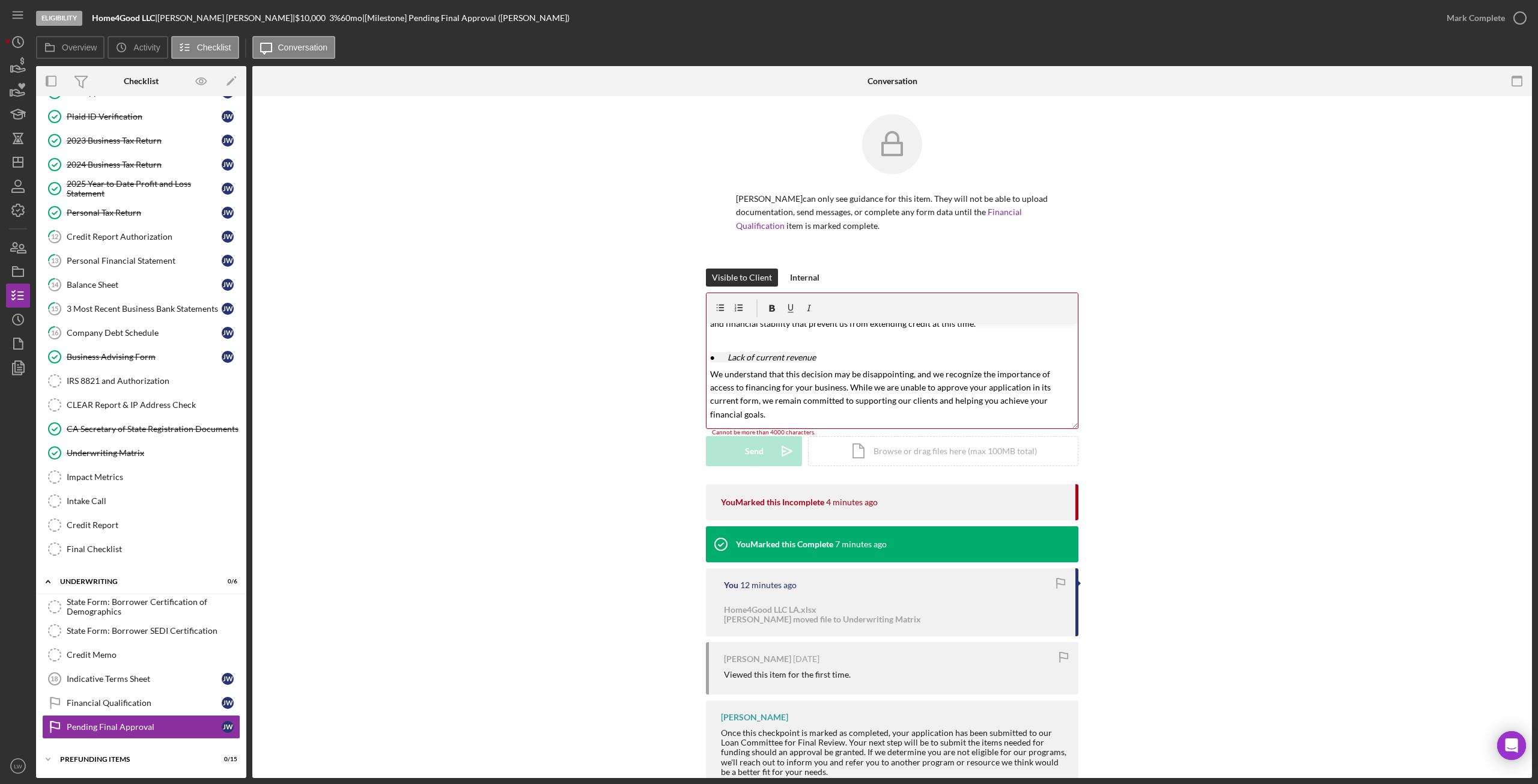
click at [710, 360] on span "●" at bounding box center [712, 357] width 5 height 10
click at [710, 358] on mark "We understand that this decision may be disappointing, and we recognize the imp…" at bounding box center [881, 377] width 342 height 50
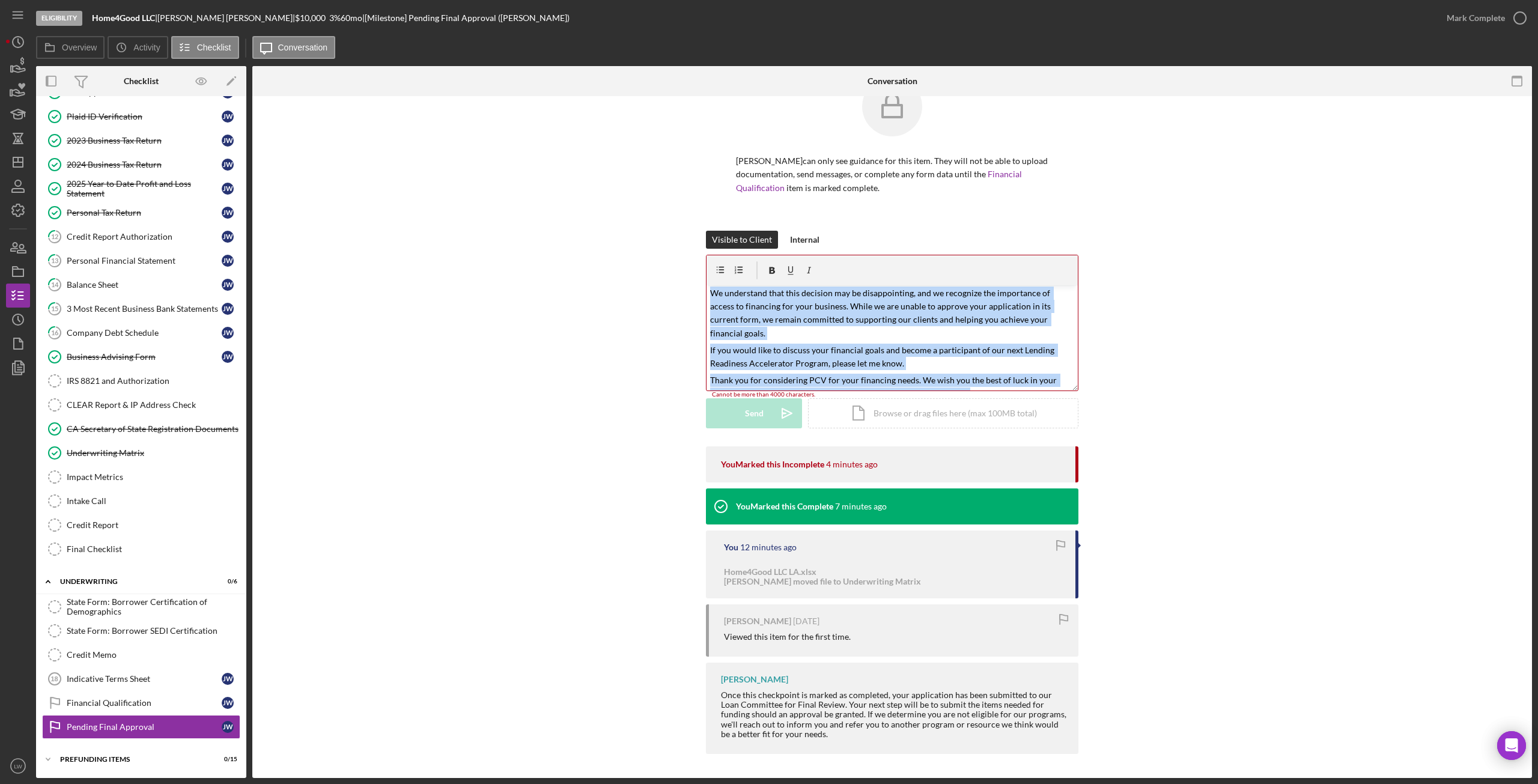
scroll to position [0, 0]
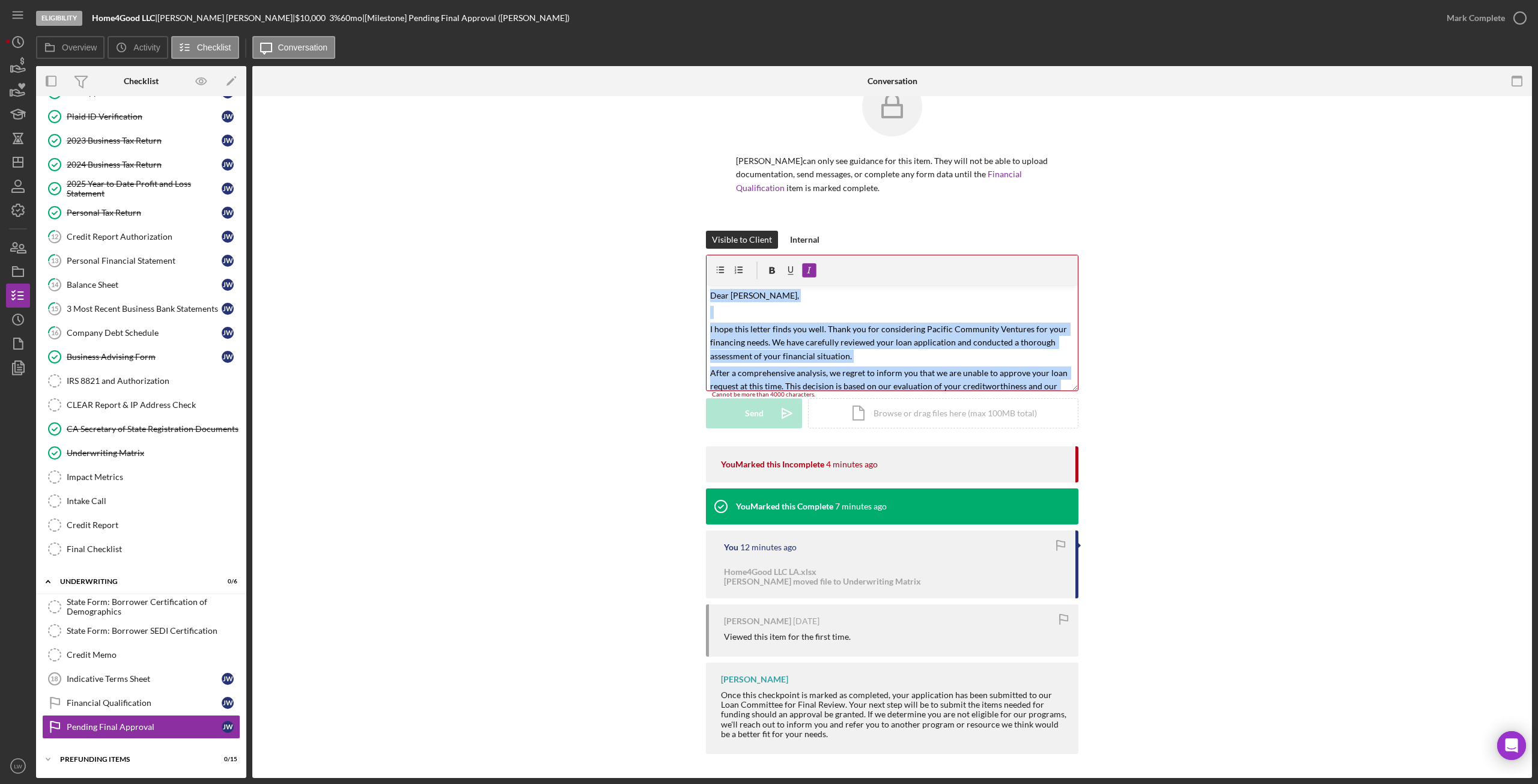
drag, startPoint x: 981, startPoint y: 379, endPoint x: 671, endPoint y: 252, distance: 335.0
click at [671, 252] on div "Visible to Client Internal v Color teal Color pink Remove color Add row above A…" at bounding box center [893, 338] width 1244 height 216
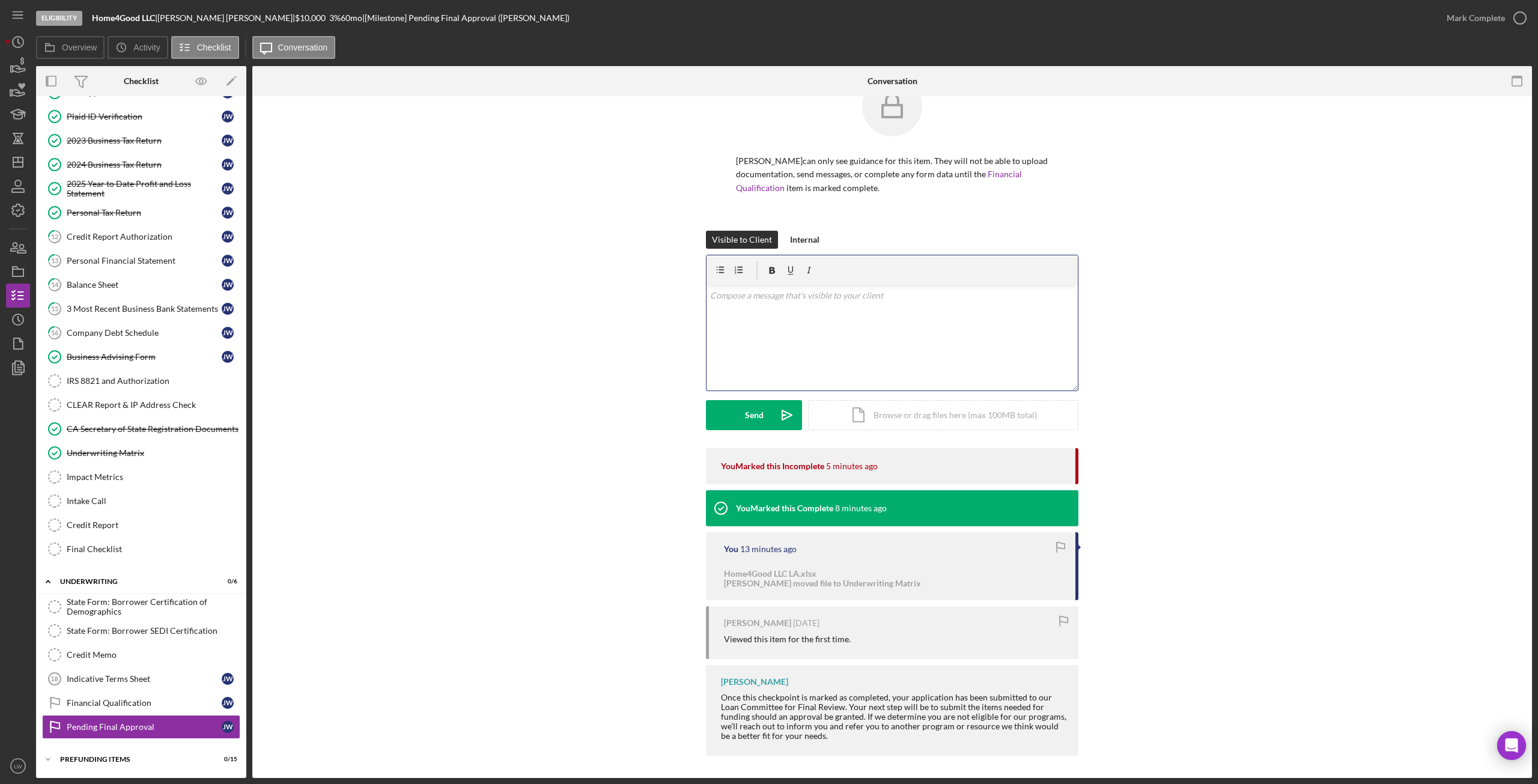
click at [748, 328] on div "v Color teal Color pink Remove color Add row above Add row below Add column bef…" at bounding box center [892, 338] width 371 height 105
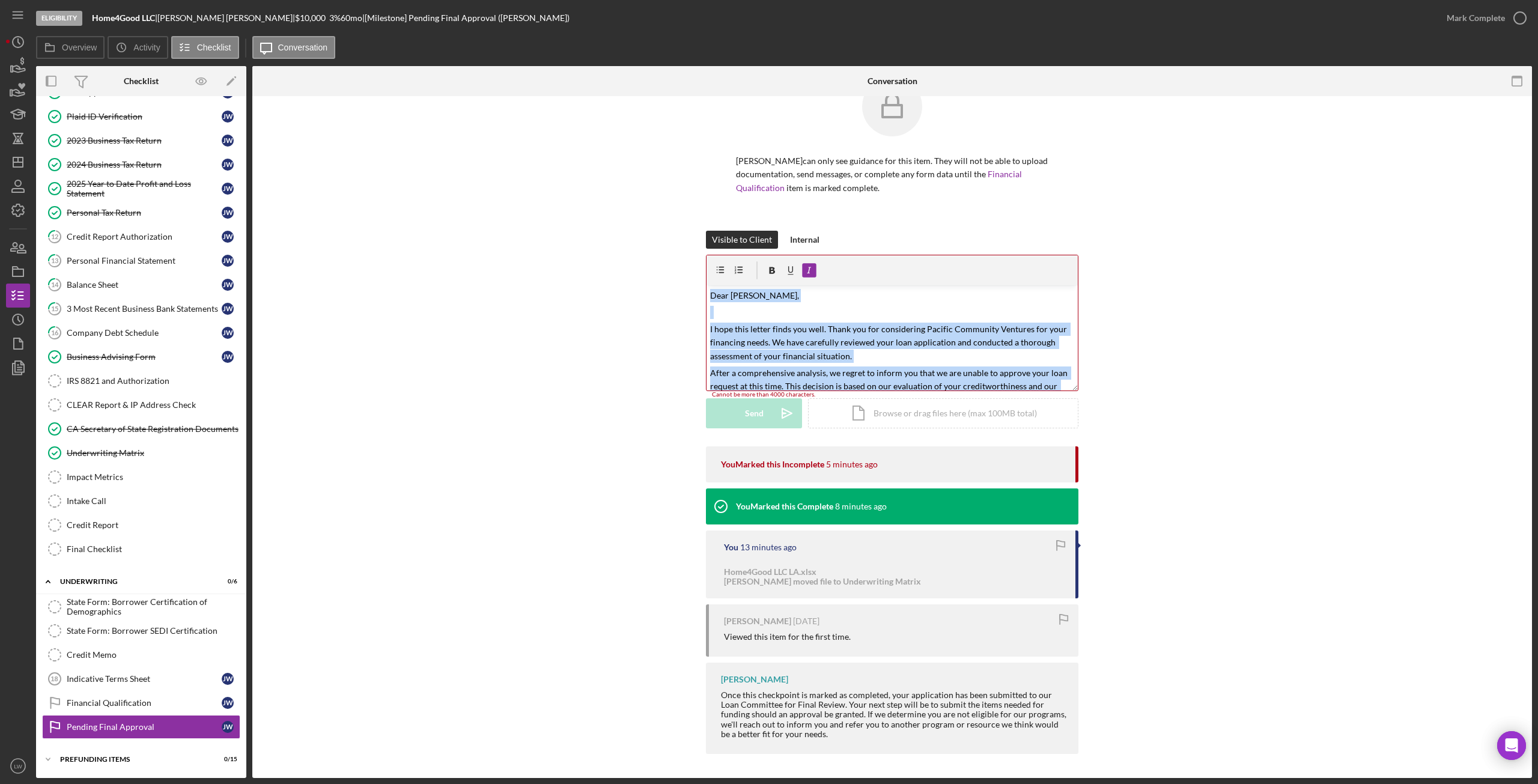
drag, startPoint x: 972, startPoint y: 381, endPoint x: 660, endPoint y: 263, distance: 333.6
click at [660, 263] on div "Visible to Client Internal v Color teal Color pink Remove color Add row above A…" at bounding box center [893, 338] width 1244 height 216
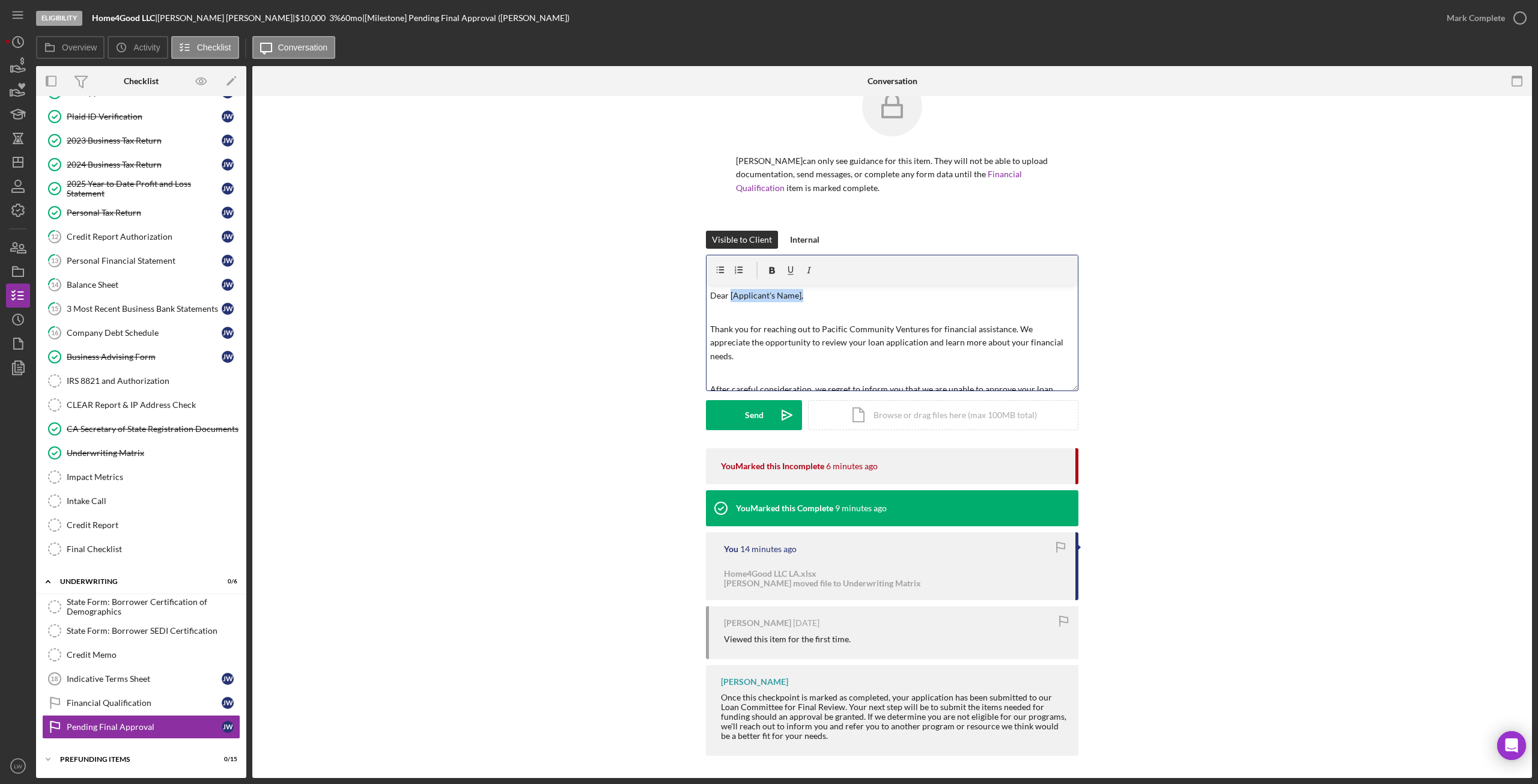
drag, startPoint x: 808, startPoint y: 292, endPoint x: 727, endPoint y: 295, distance: 81.1
click at [727, 295] on p "Dear [Applicant's Name]," at bounding box center [892, 295] width 365 height 13
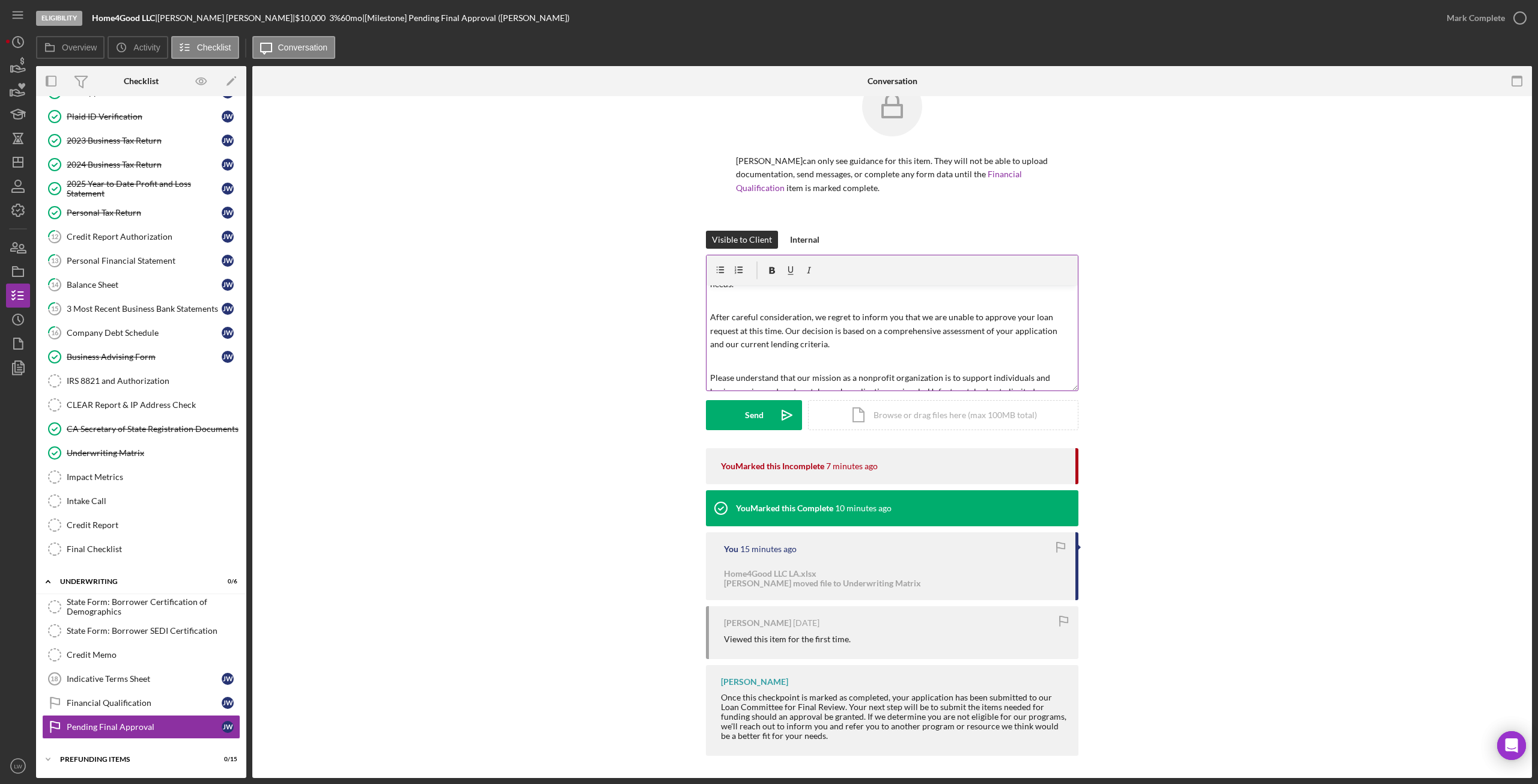
scroll to position [83, 0]
click at [835, 325] on p "After careful consideration, we regret to inform you that we are unable to appr…" at bounding box center [892, 320] width 365 height 40
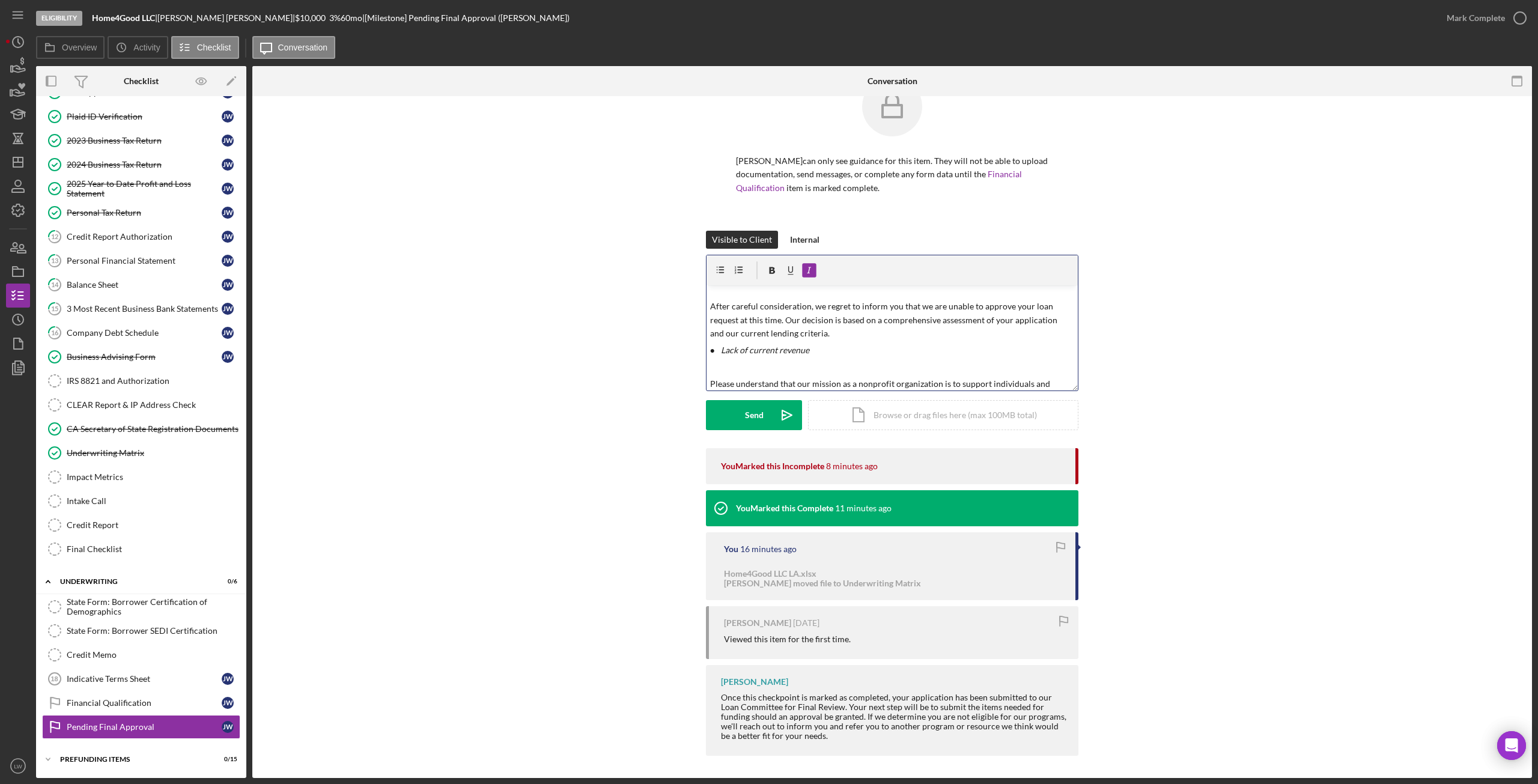
click at [710, 377] on p "Please understand that our mission as a nonprofit organization is to support in…" at bounding box center [892, 403] width 365 height 54
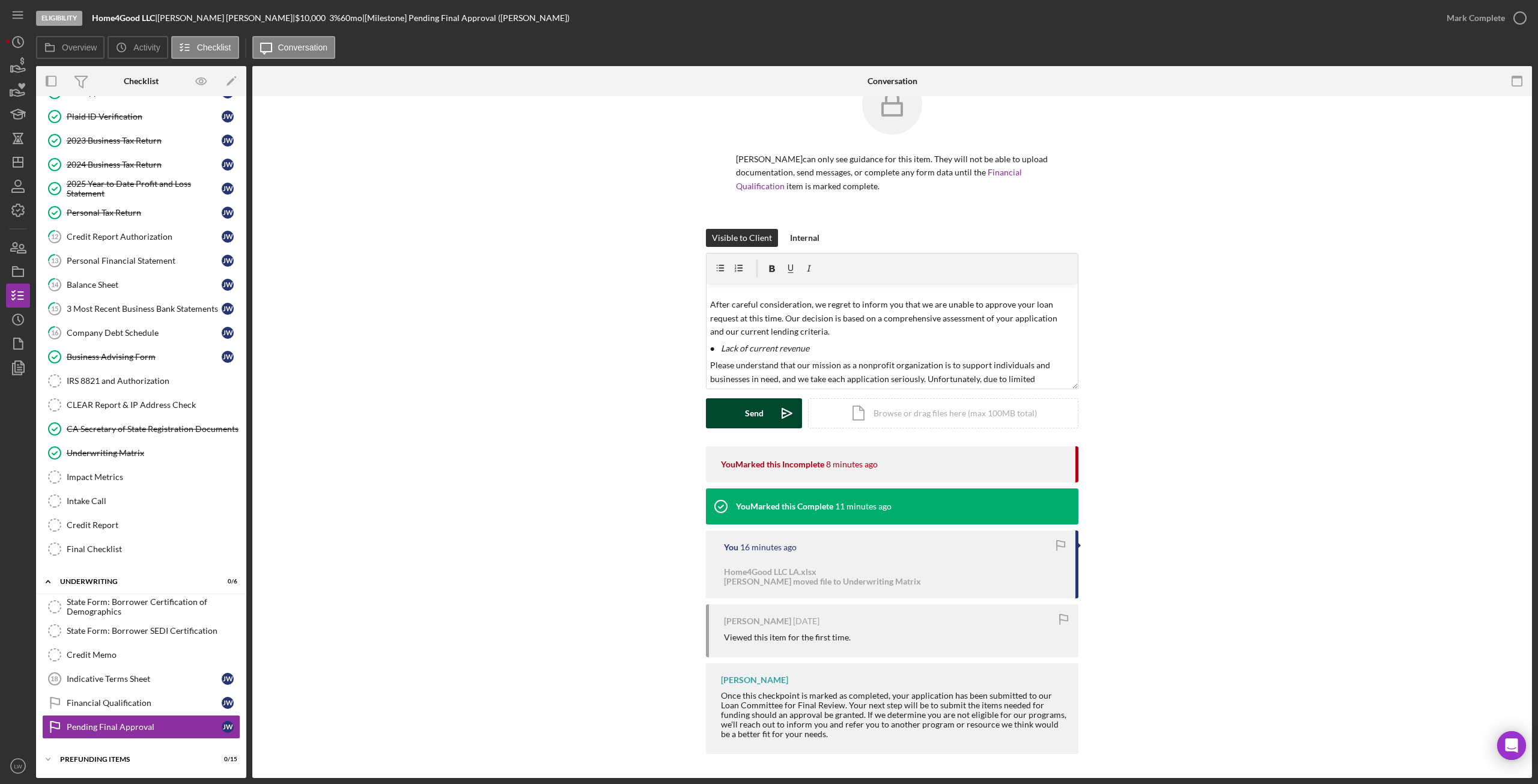
click at [769, 412] on button "Send Icon/icon-invite-send" at bounding box center [754, 413] width 96 height 30
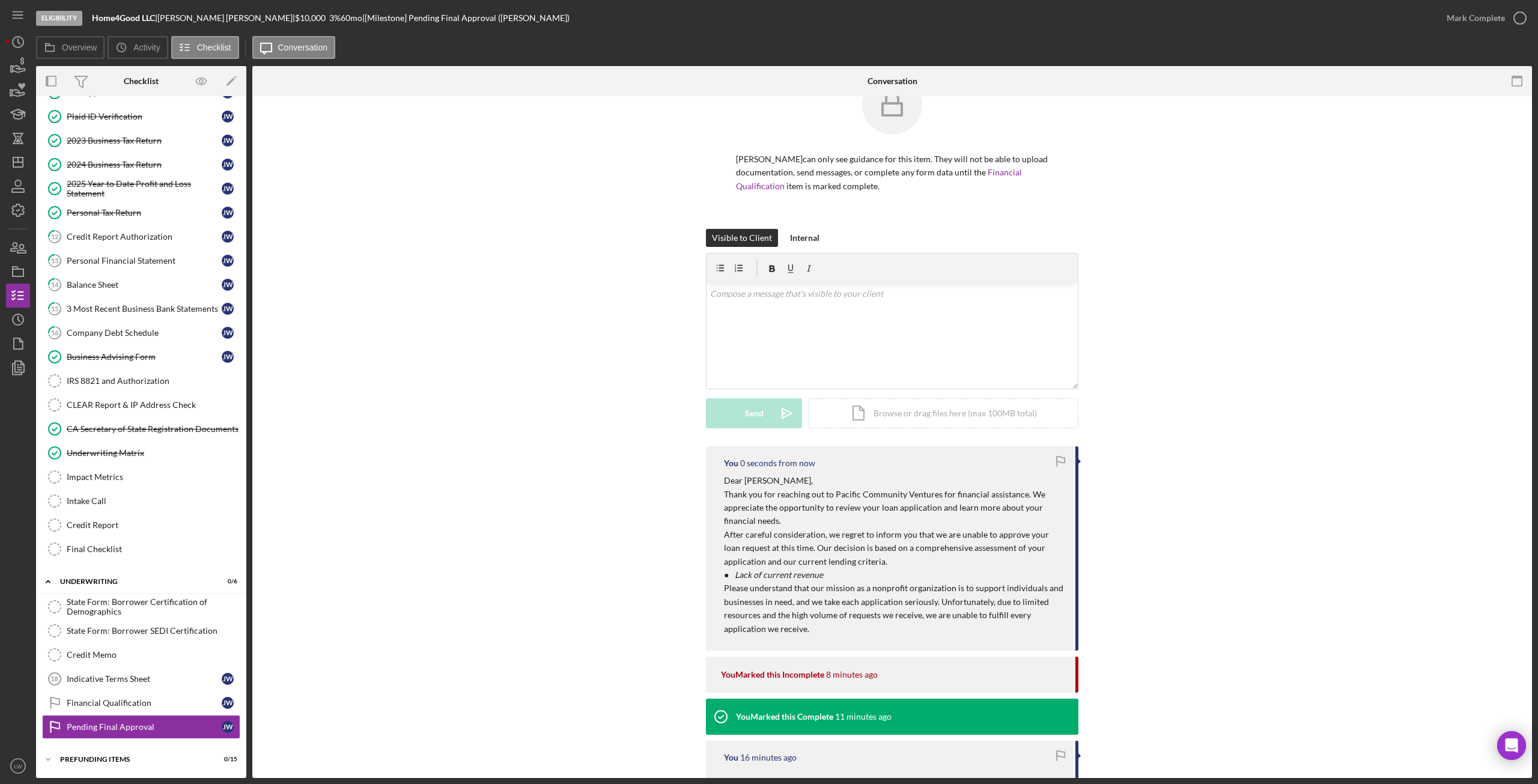
scroll to position [0, 0]
click at [7, 269] on icon "button" at bounding box center [17, 271] width 30 height 30
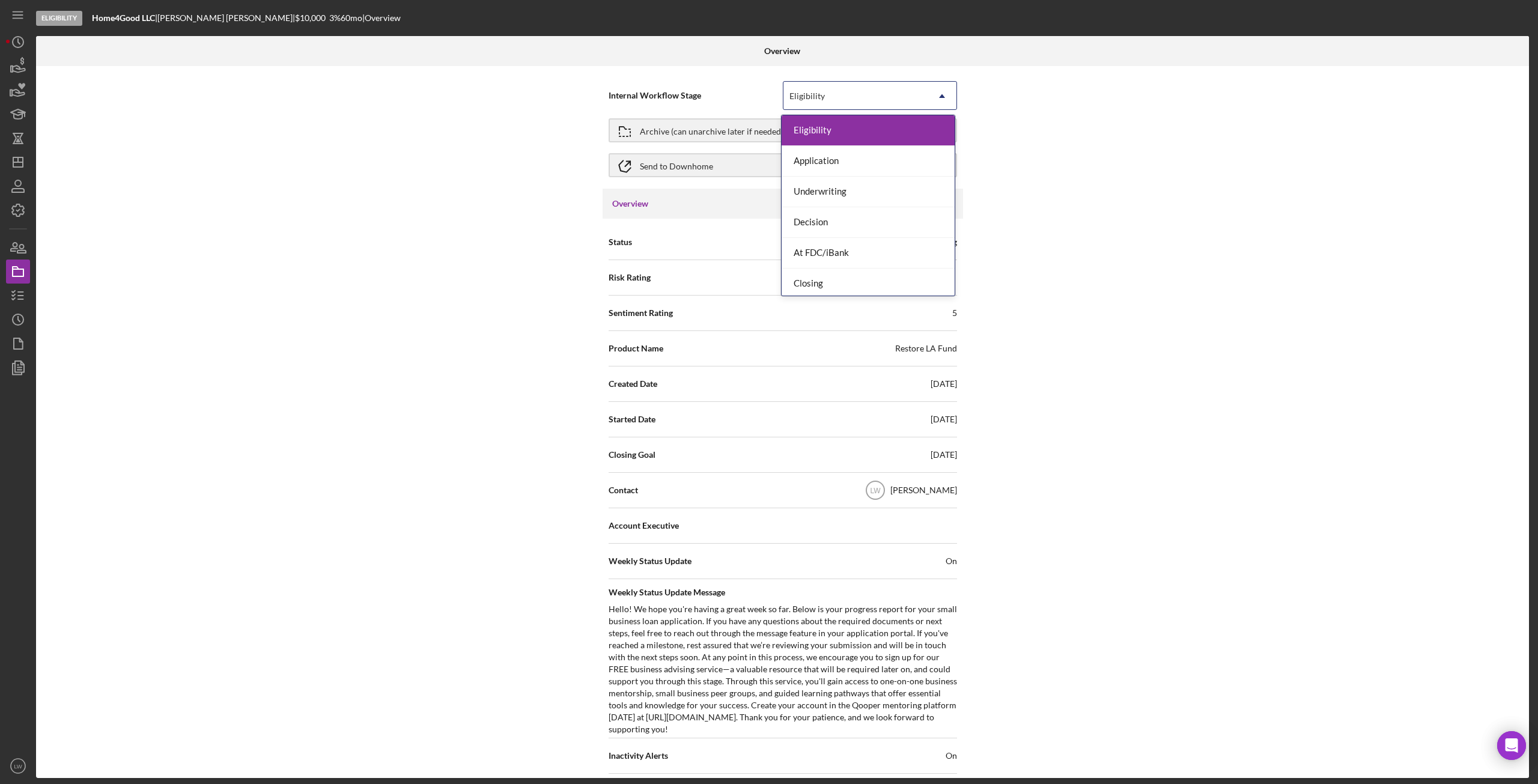
click at [836, 91] on div "Eligibility" at bounding box center [855, 96] width 145 height 27
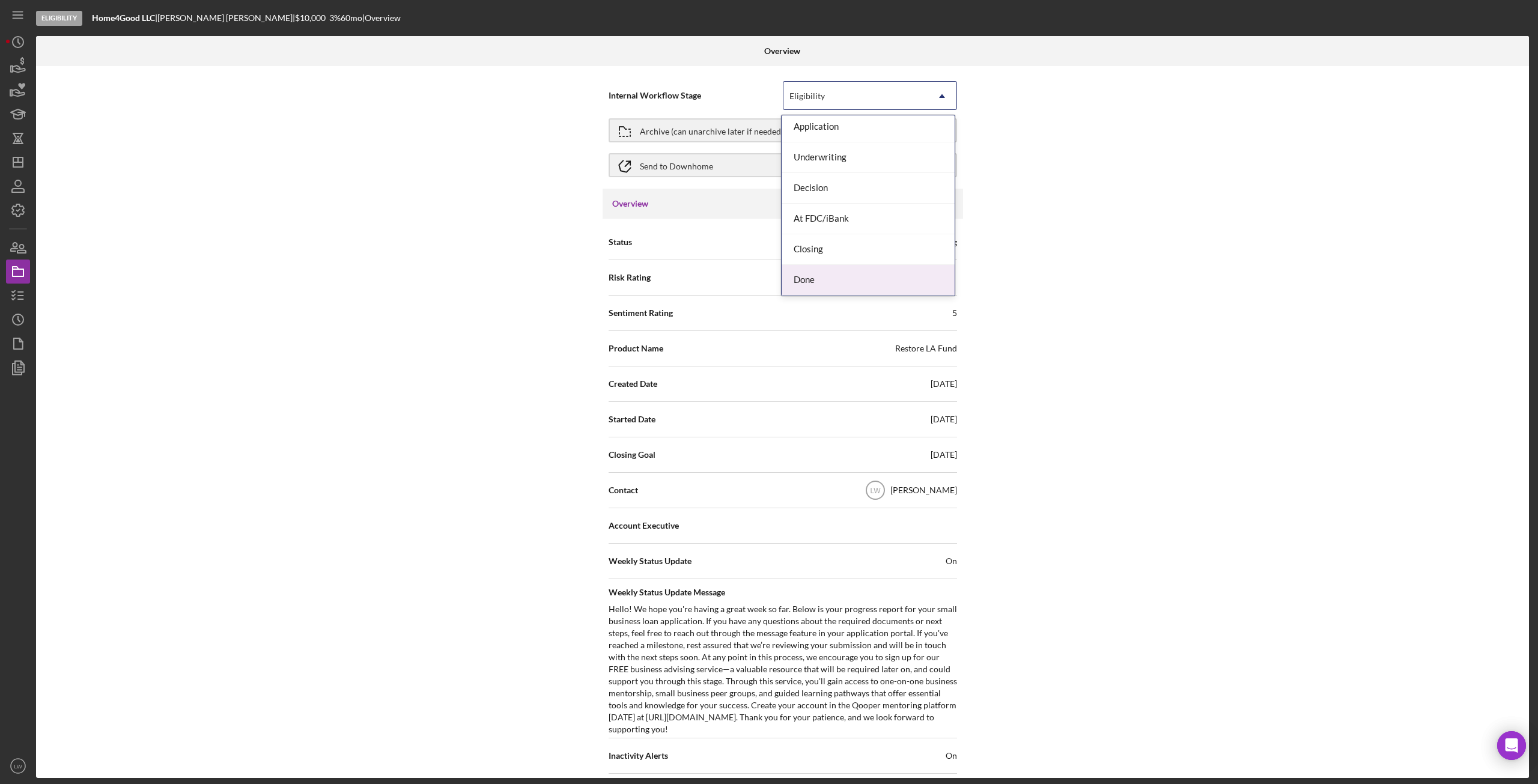
click at [863, 280] on div "Done" at bounding box center [867, 280] width 173 height 30
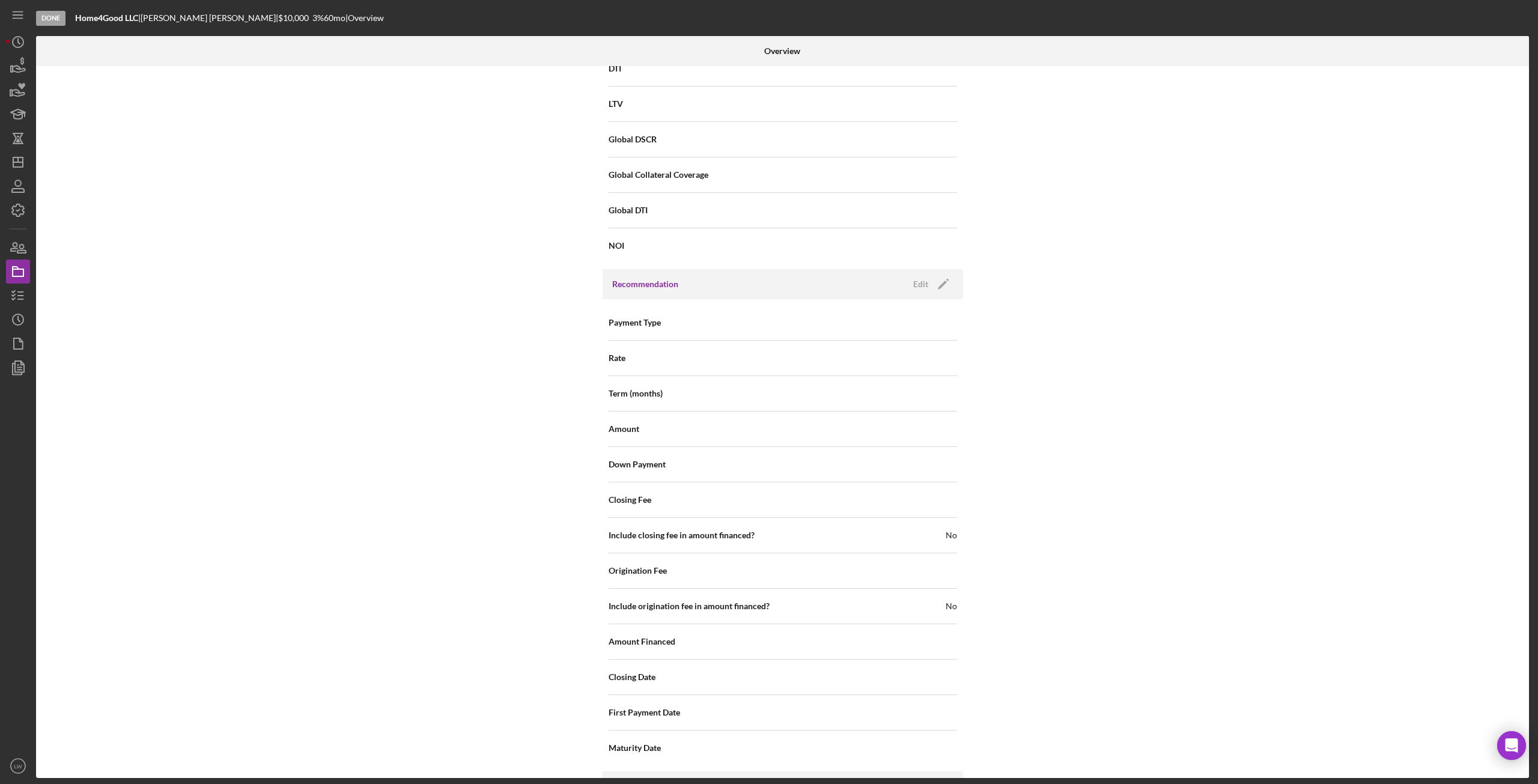
scroll to position [1193, 0]
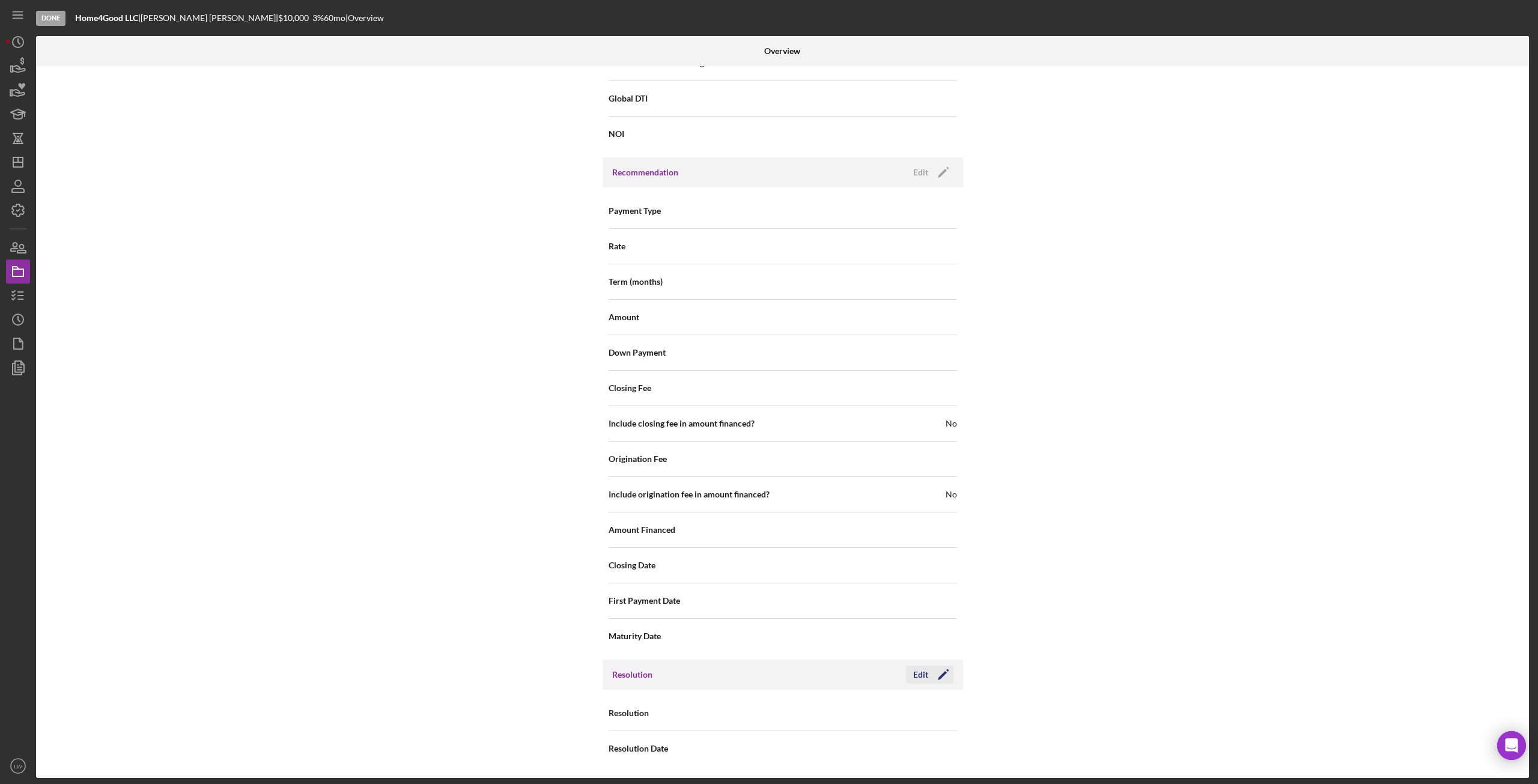
click at [917, 673] on div "Edit" at bounding box center [920, 675] width 15 height 18
click at [920, 705] on div "Select..." at bounding box center [855, 714] width 145 height 27
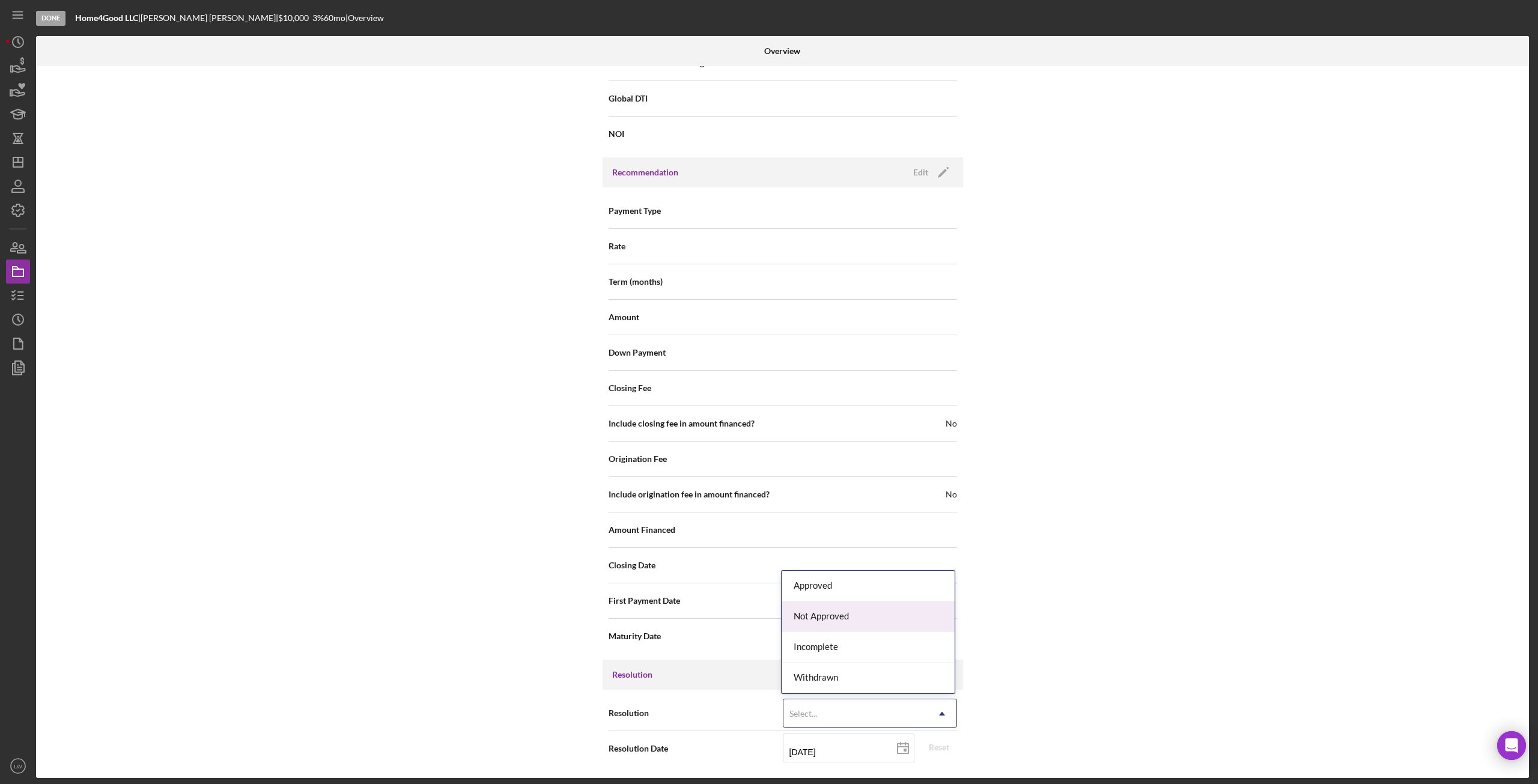
click at [894, 620] on div "Not Approved" at bounding box center [867, 616] width 173 height 30
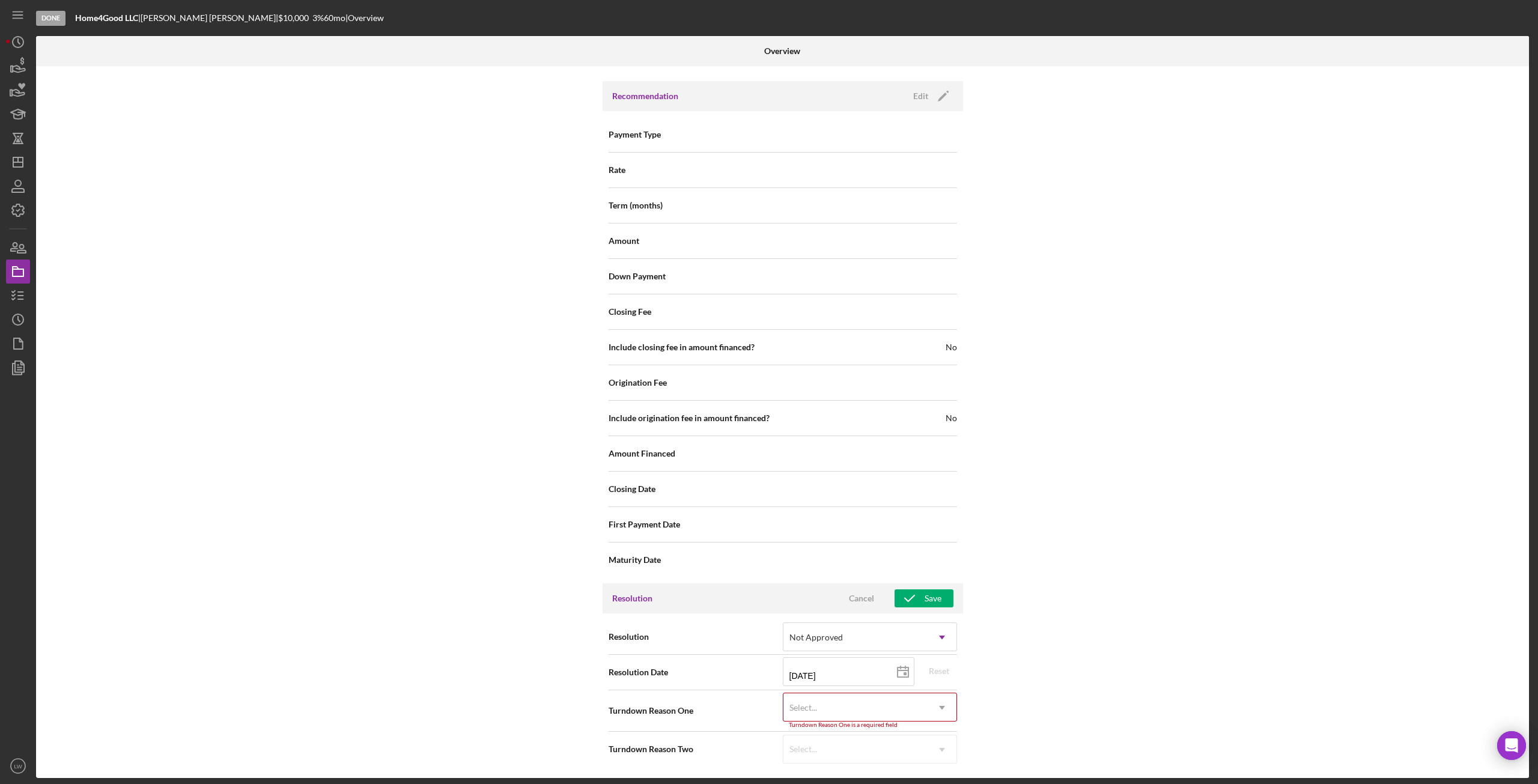
scroll to position [1270, 0]
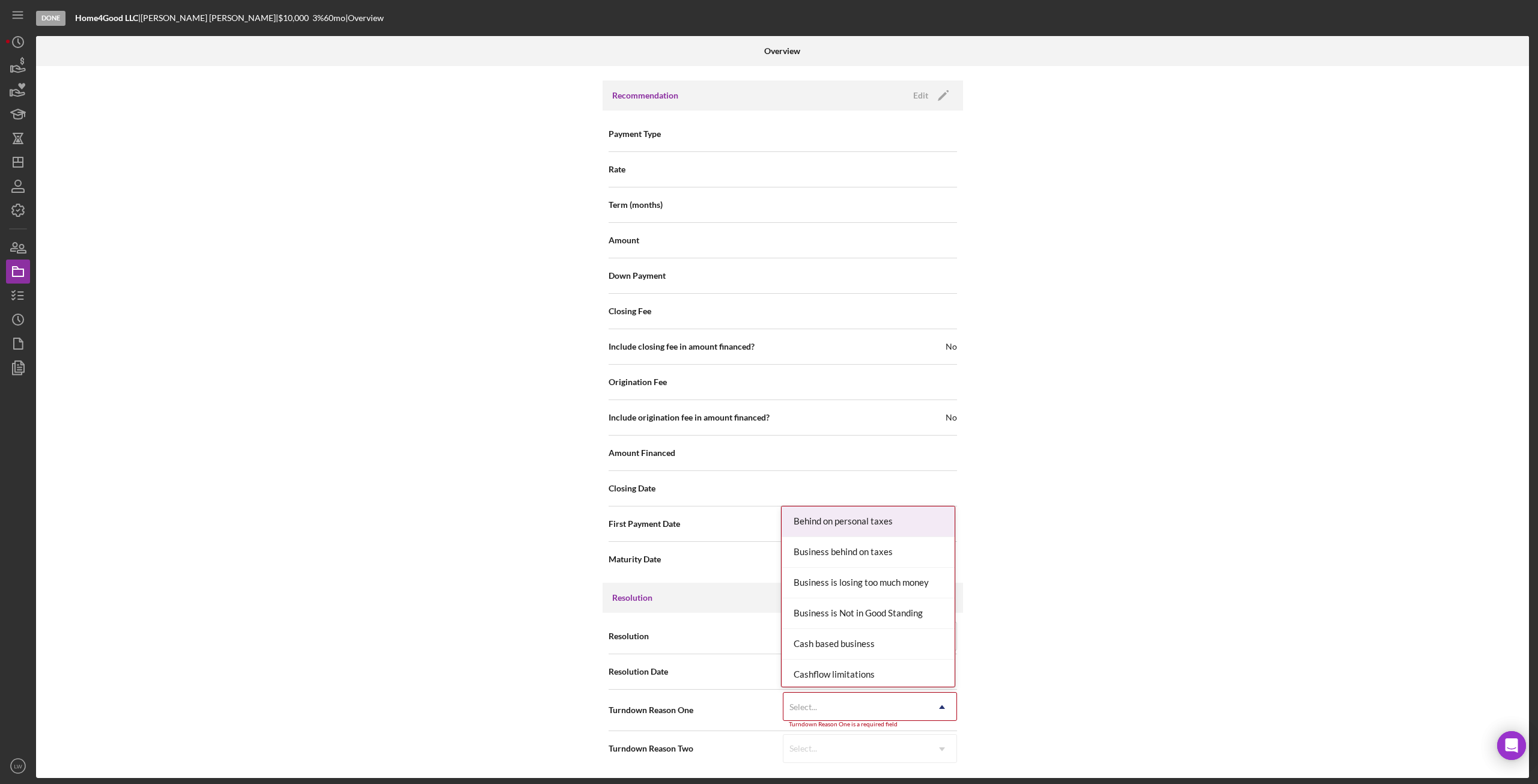
click at [914, 710] on div "Select..." at bounding box center [855, 707] width 145 height 27
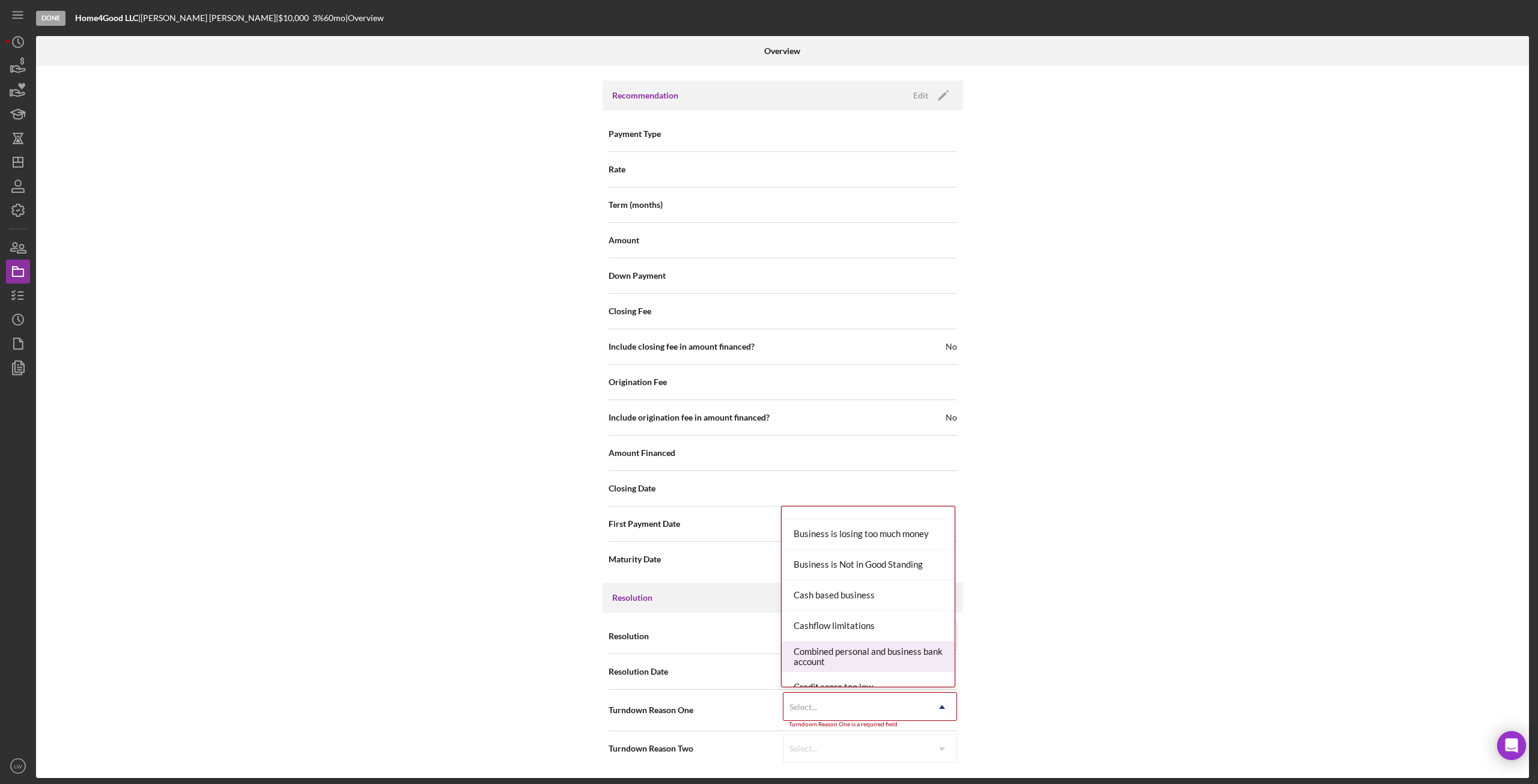
scroll to position [120, 0]
click at [898, 649] on div "Decreasing revenue" at bounding box center [867, 646] width 173 height 30
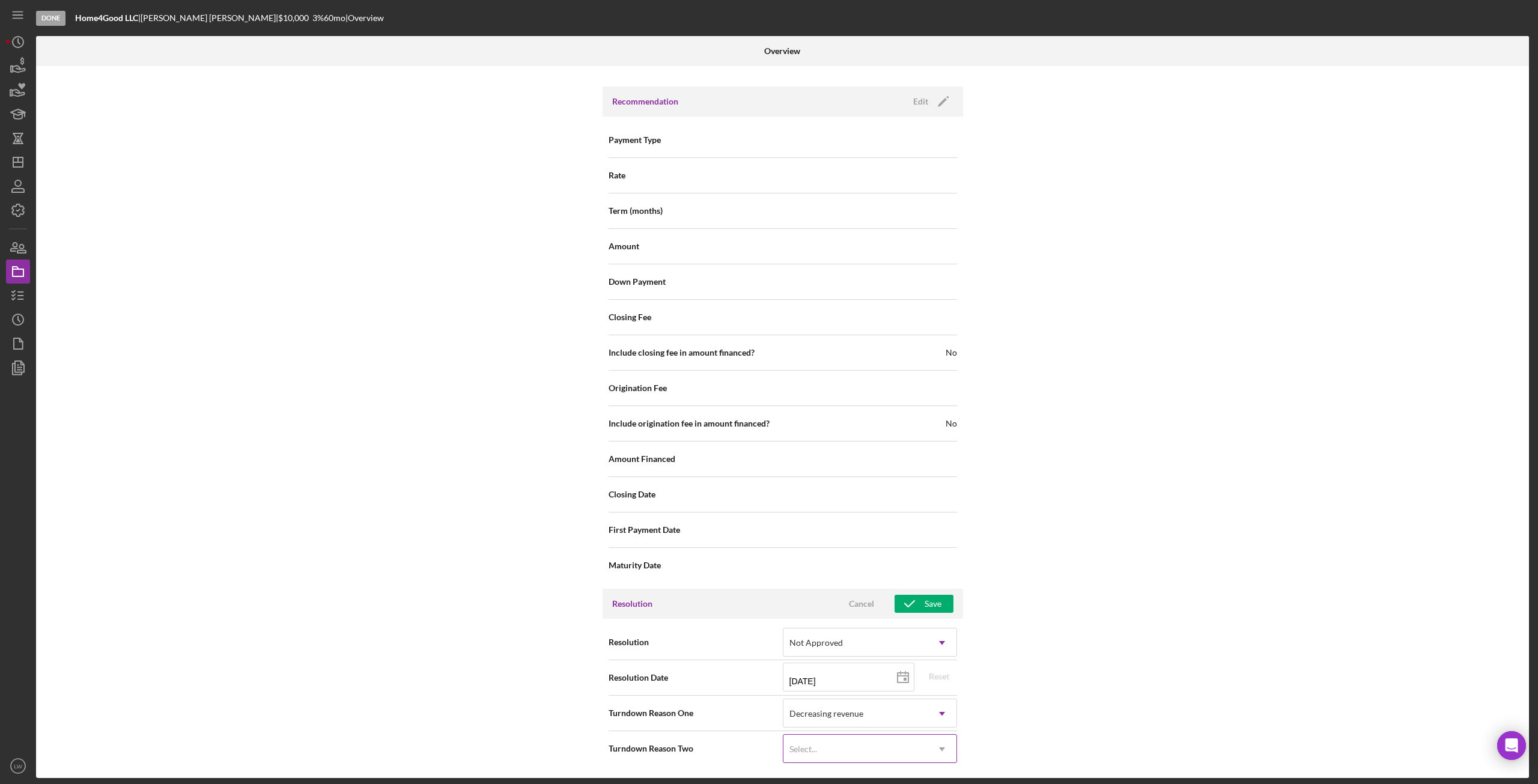
click at [919, 748] on div "Select..." at bounding box center [855, 749] width 145 height 27
click at [1081, 636] on div "Internal Workflow Stage Done Icon/Dropdown Arrow Archive (can unarchive later i…" at bounding box center [782, 422] width 1493 height 712
click at [921, 602] on icon "button" at bounding box center [909, 604] width 30 height 30
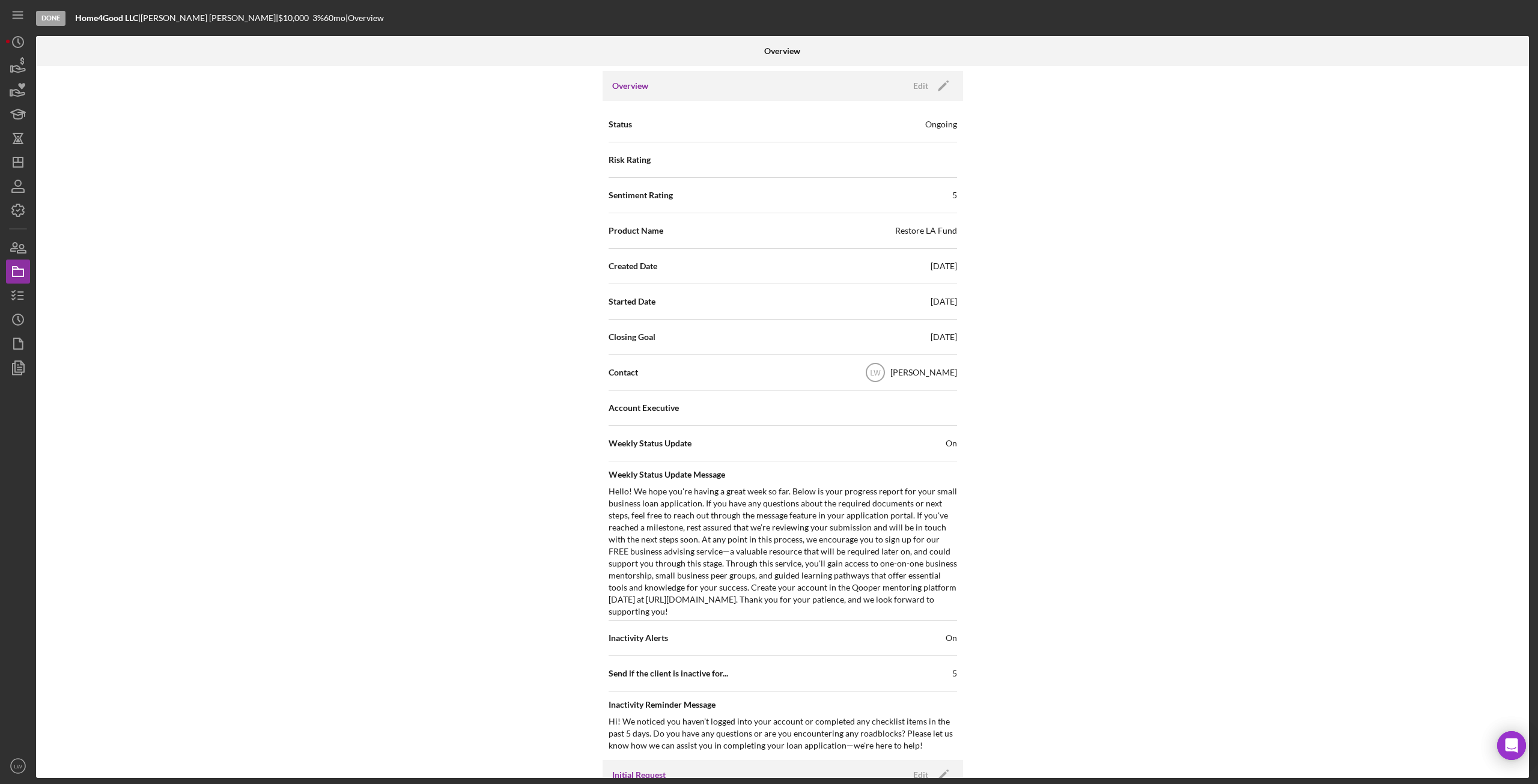
scroll to position [0, 0]
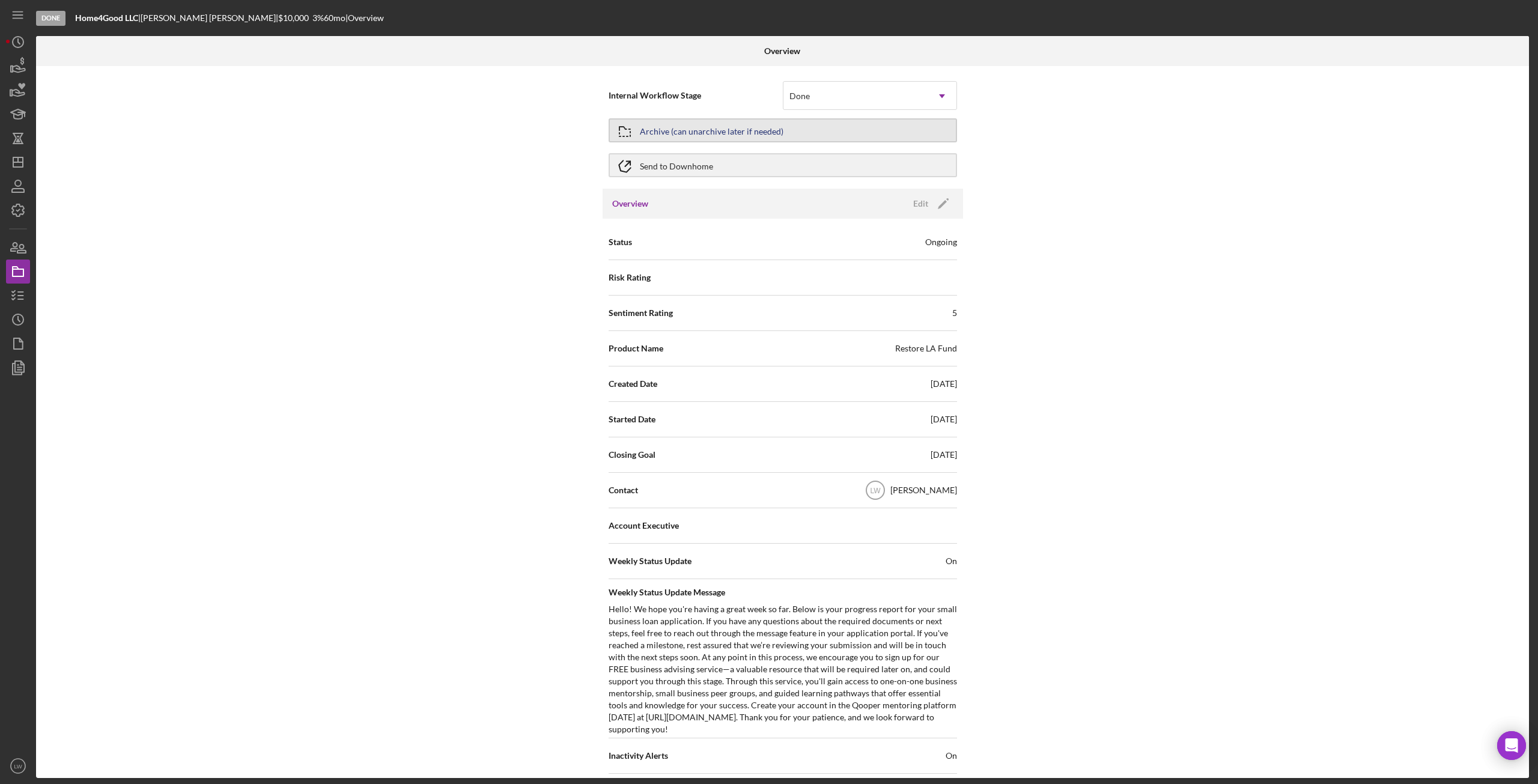
click at [719, 132] on div "Archive (can unarchive later if needed)" at bounding box center [711, 131] width 144 height 22
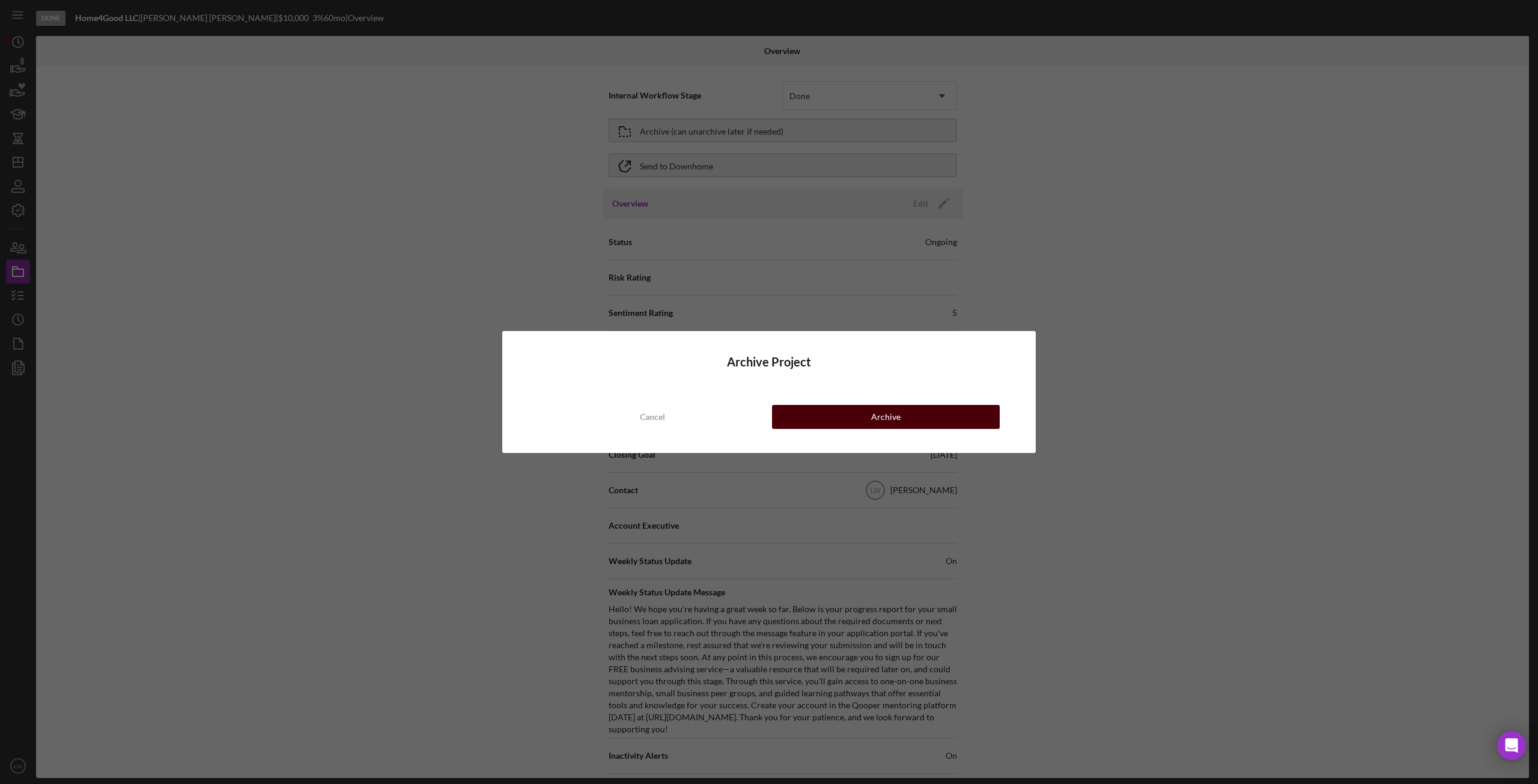
click at [903, 414] on button "Archive" at bounding box center [886, 417] width 228 height 24
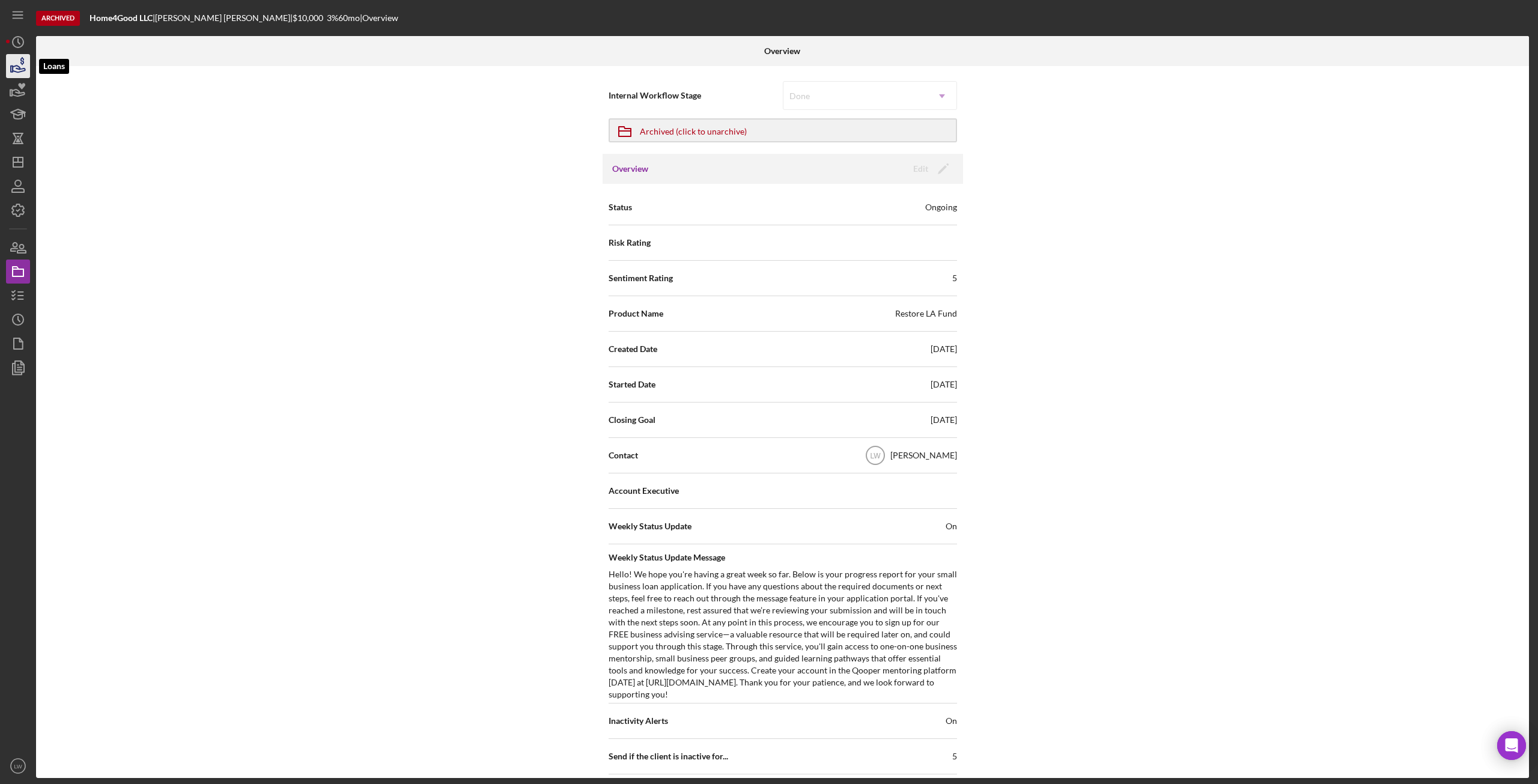
click at [17, 64] on icon "button" at bounding box center [17, 66] width 30 height 30
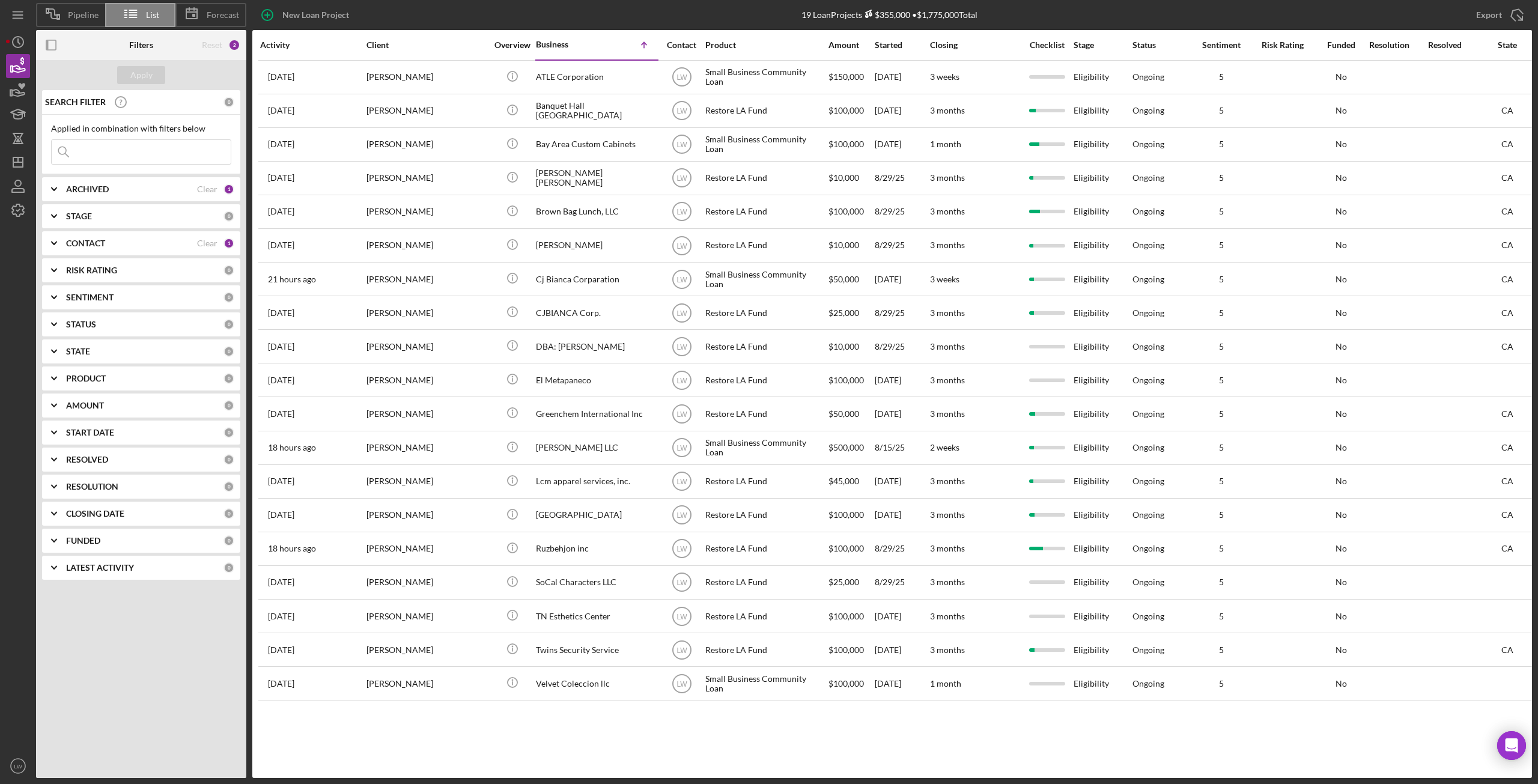
click at [115, 187] on div "ARCHIVED" at bounding box center [131, 189] width 131 height 10
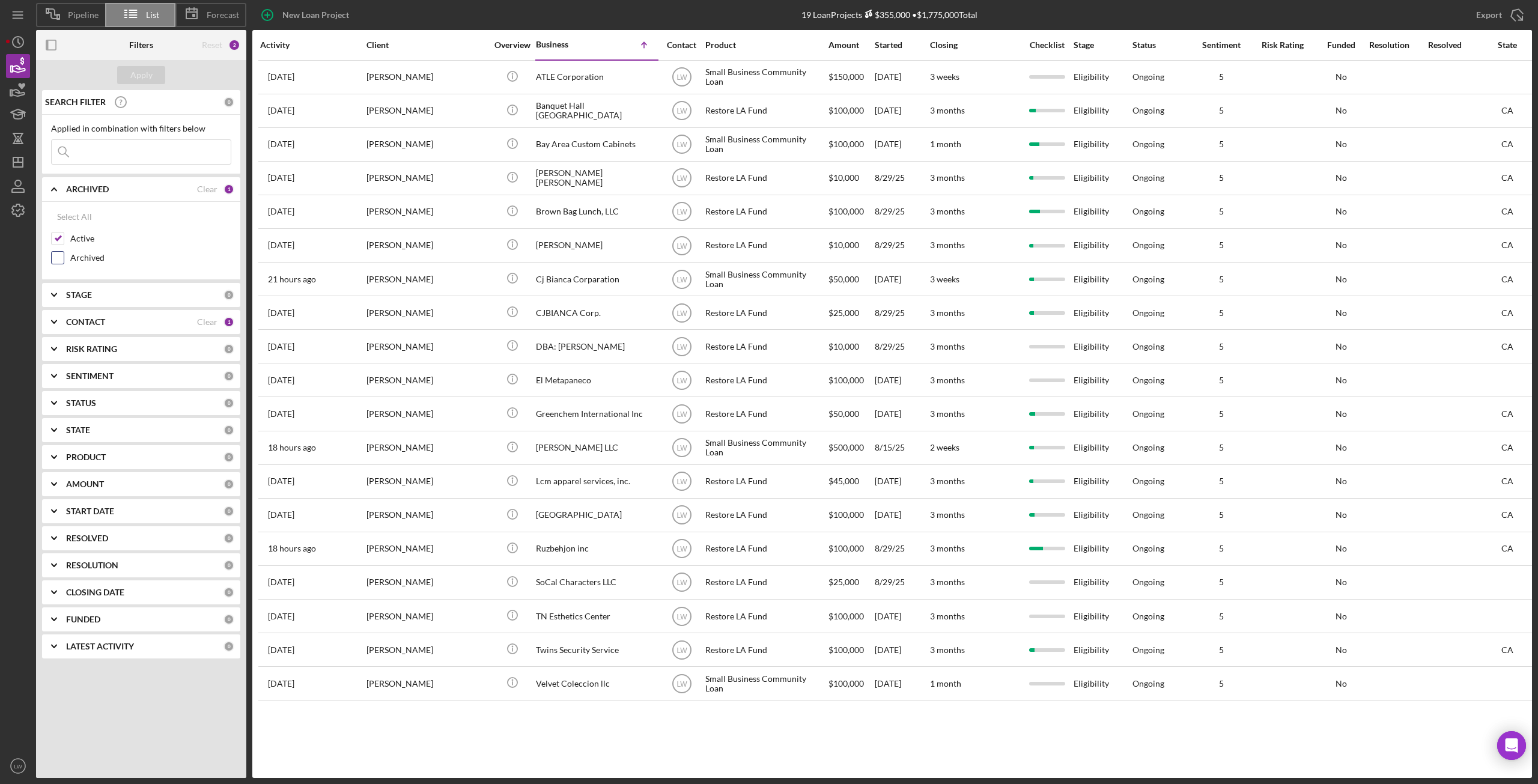
click at [59, 258] on input "Archived" at bounding box center [57, 257] width 12 height 12
checkbox input "true"
click at [62, 240] on input "Active" at bounding box center [57, 238] width 12 height 12
checkbox input "false"
drag, startPoint x: 131, startPoint y: 73, endPoint x: 138, endPoint y: 72, distance: 7.1
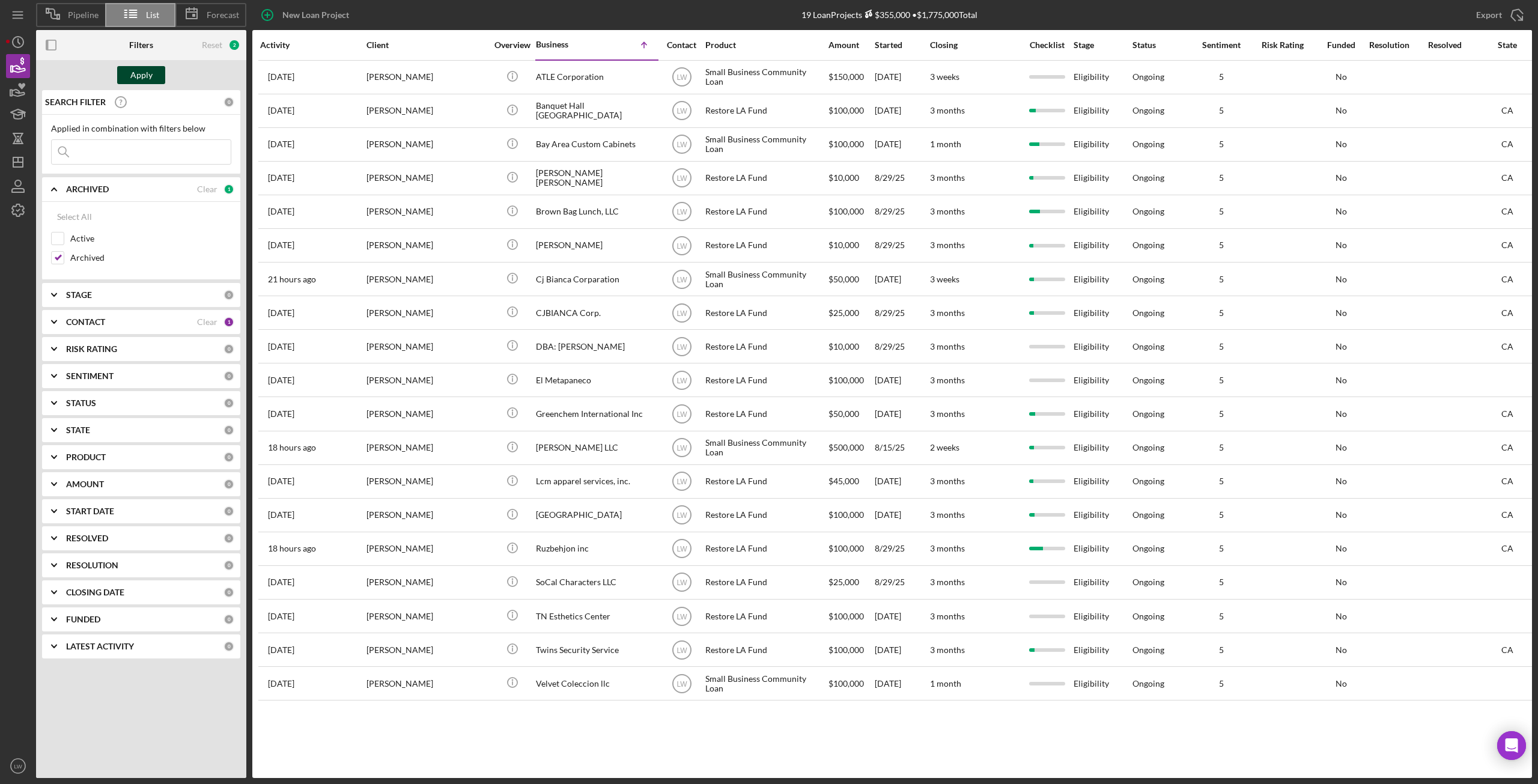
click at [138, 72] on div "Apply" at bounding box center [142, 75] width 22 height 18
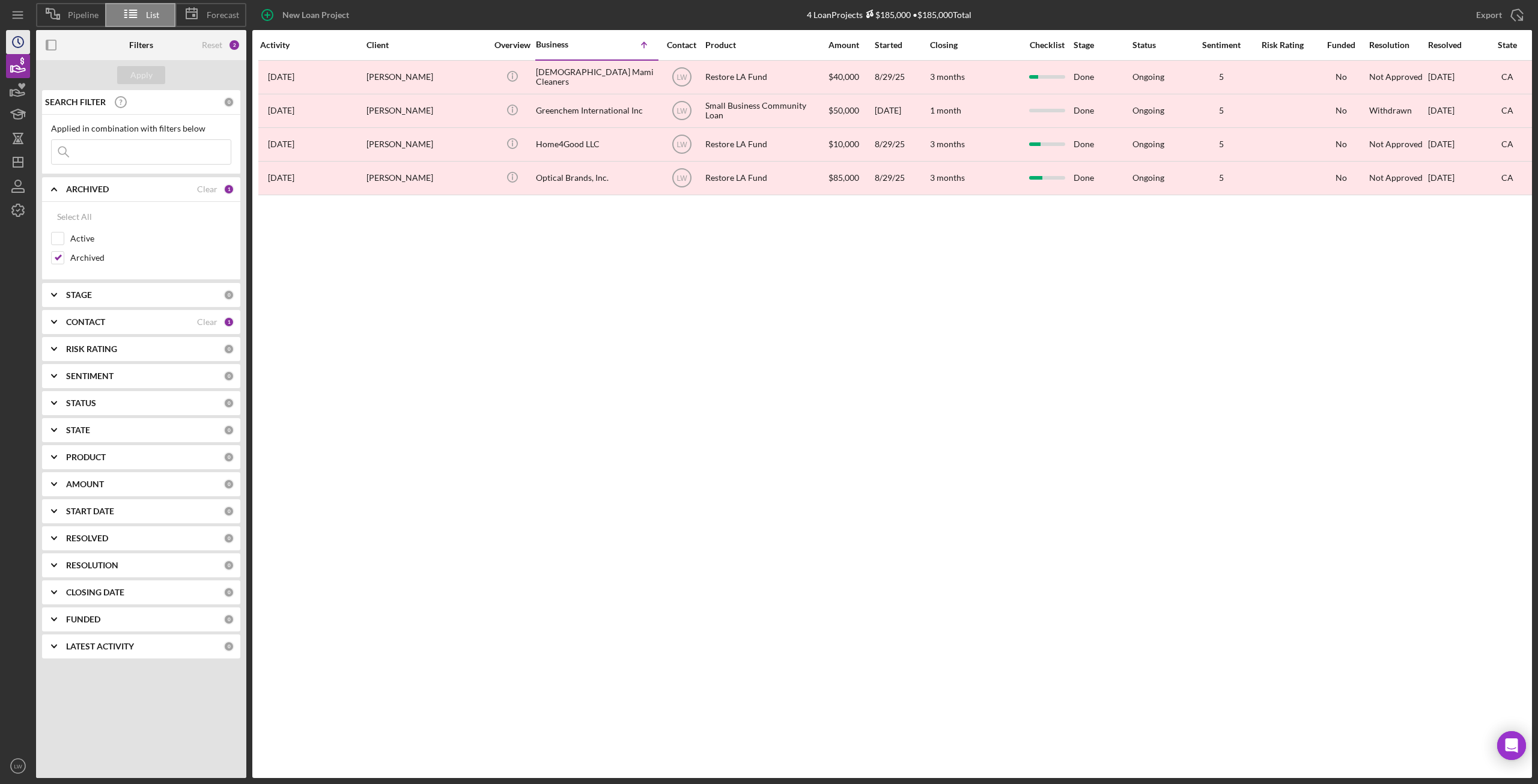
click at [10, 36] on icon "Icon/History" at bounding box center [17, 42] width 30 height 30
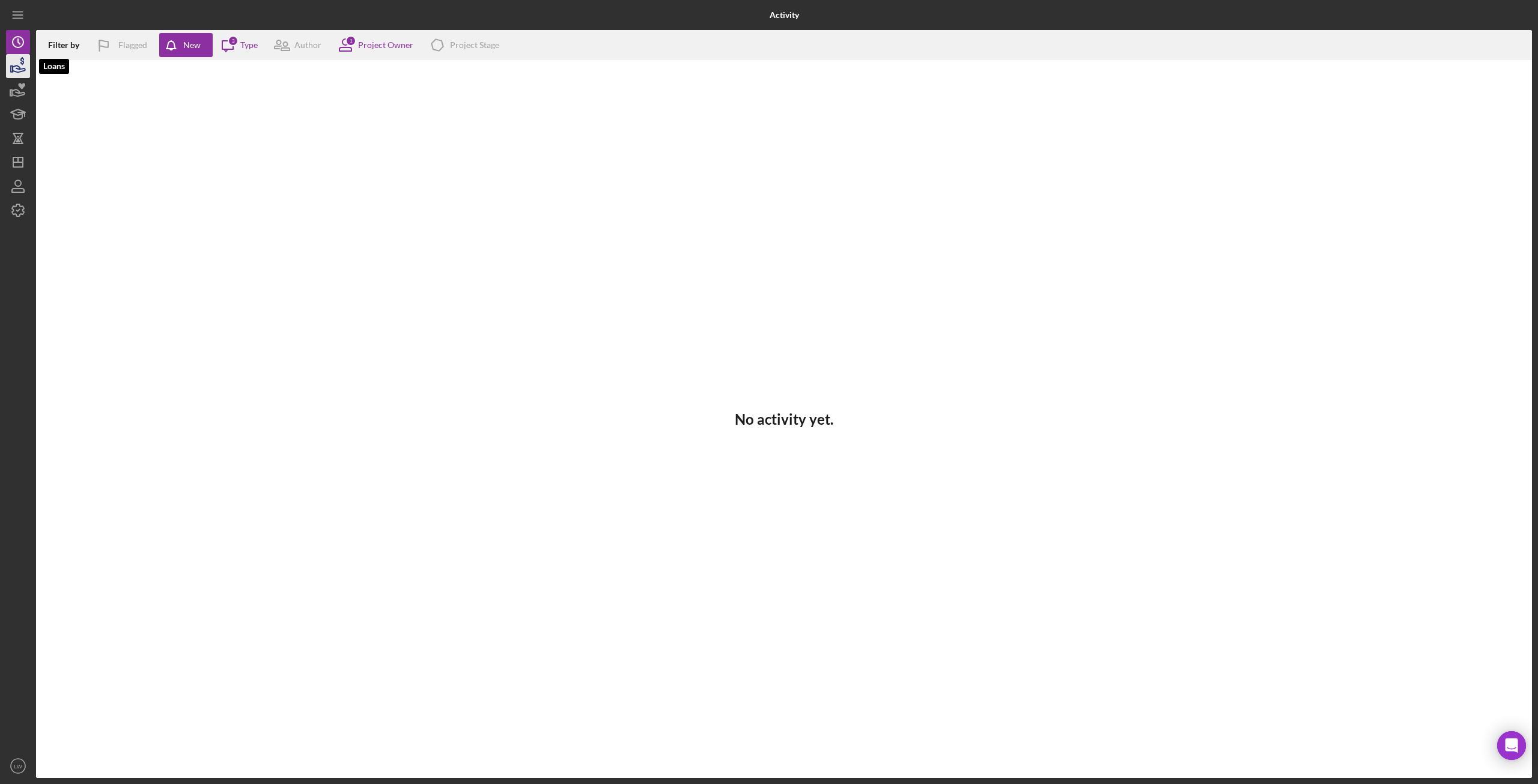
click at [18, 68] on icon "button" at bounding box center [19, 69] width 13 height 6
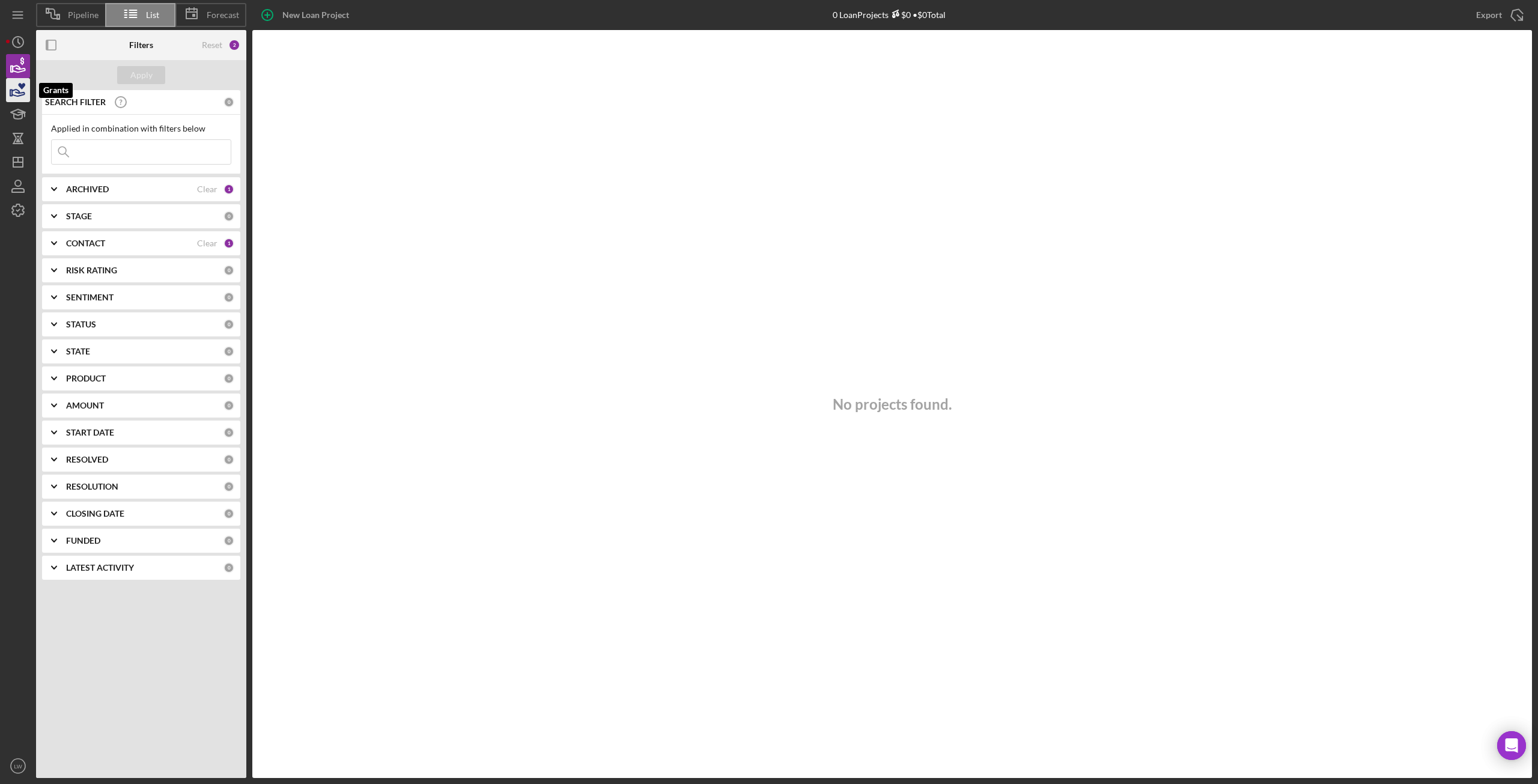
click at [16, 89] on div "Pipeline List Forecast New Loan Project 0 Loan Projects $0 • $0 Total Export Ic…" at bounding box center [769, 389] width 1526 height 779
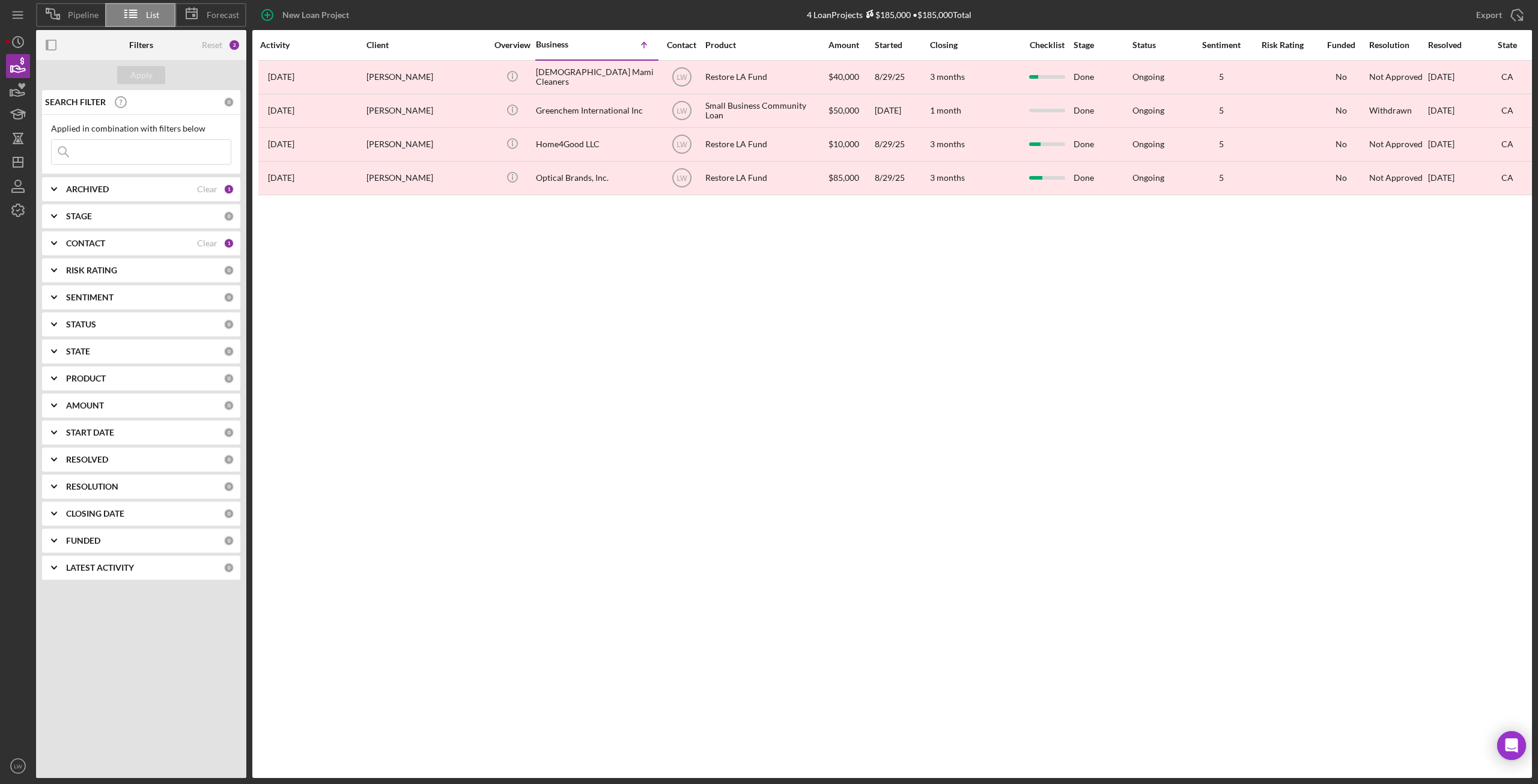
click at [71, 190] on b "ARCHIVED" at bounding box center [87, 189] width 43 height 10
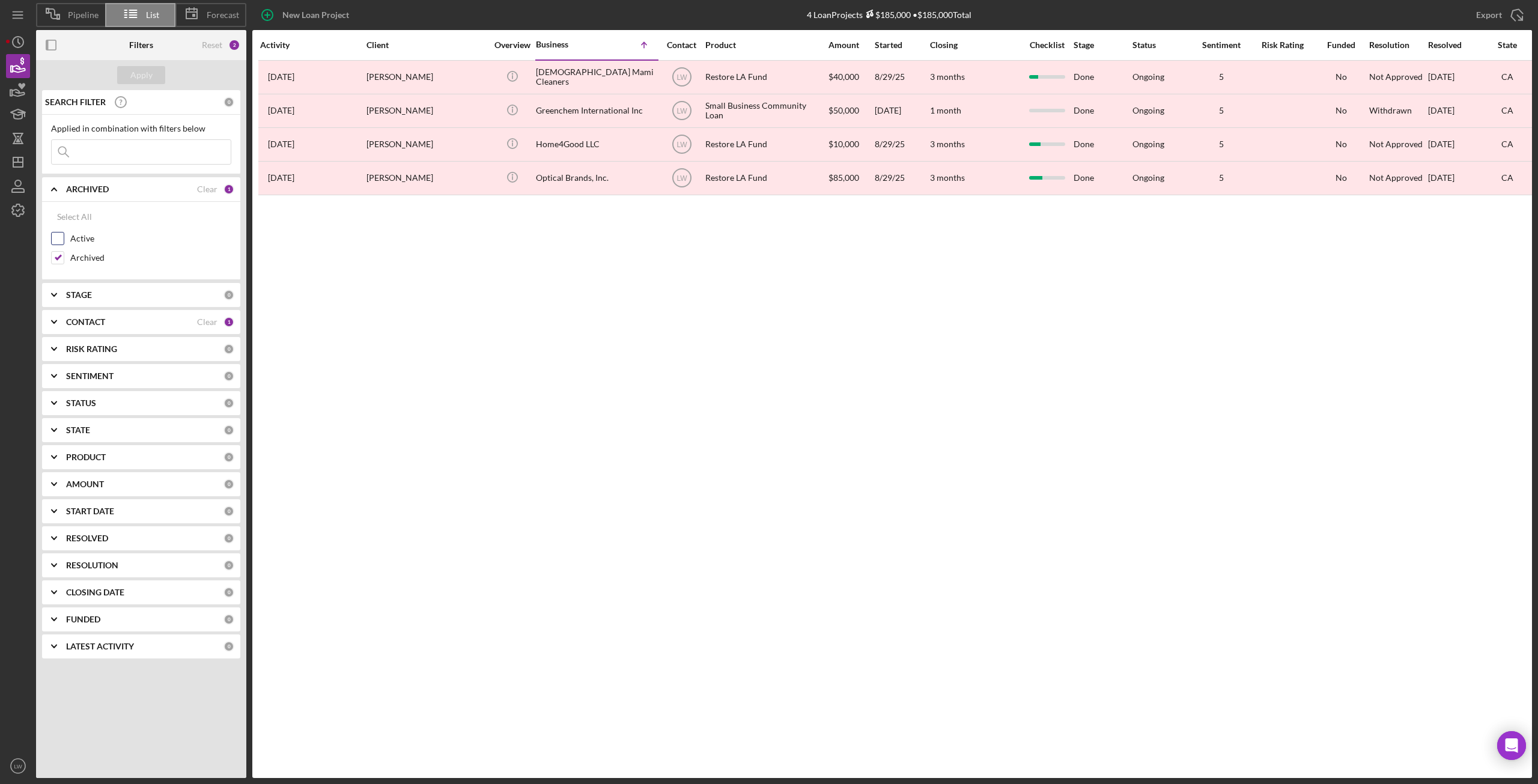
click at [53, 237] on input "Active" at bounding box center [57, 238] width 12 height 12
checkbox input "true"
click at [58, 255] on input "Archived" at bounding box center [57, 257] width 12 height 12
checkbox input "false"
click at [130, 78] on button "Apply" at bounding box center [141, 75] width 48 height 18
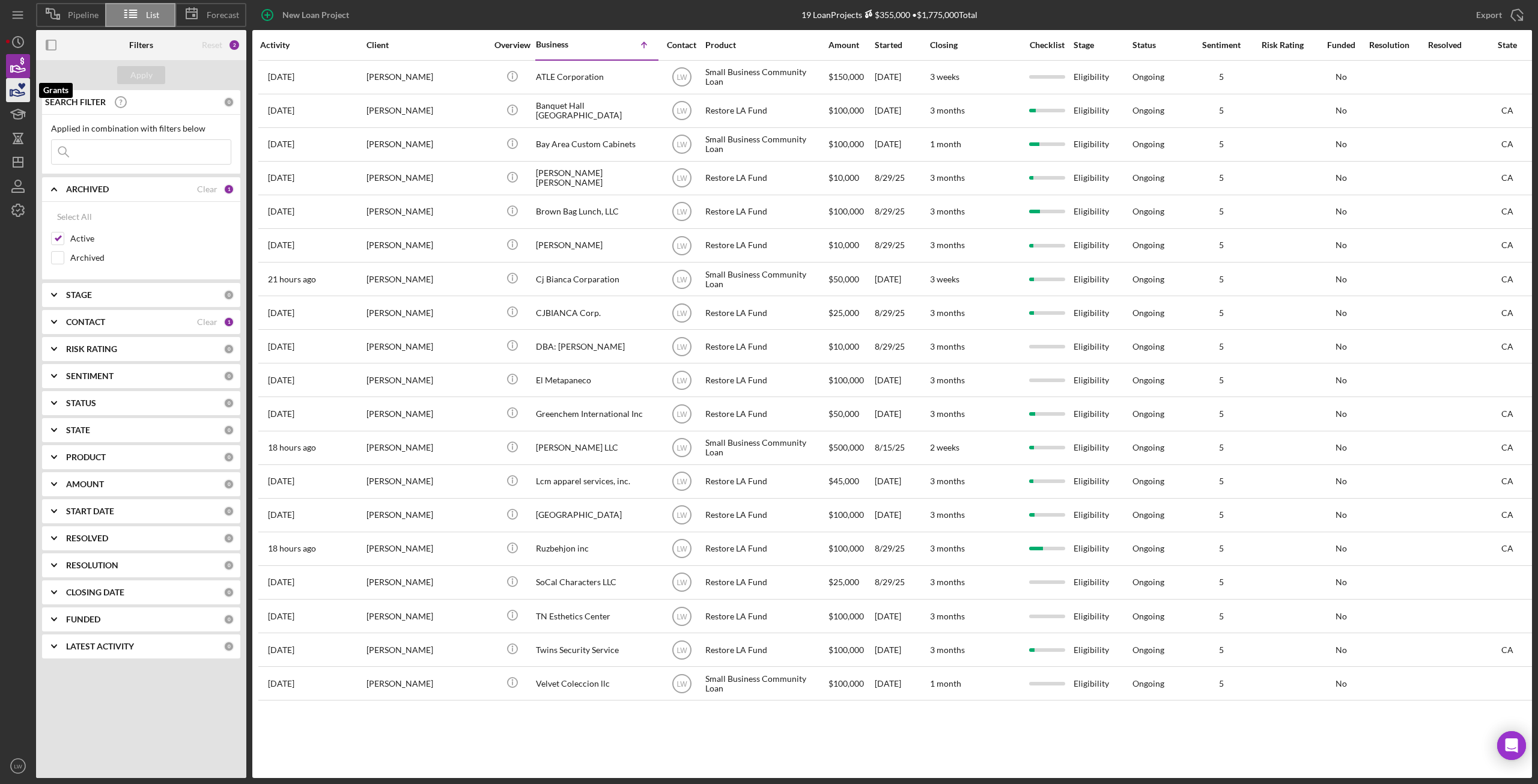
click at [15, 92] on icon "button" at bounding box center [17, 90] width 30 height 30
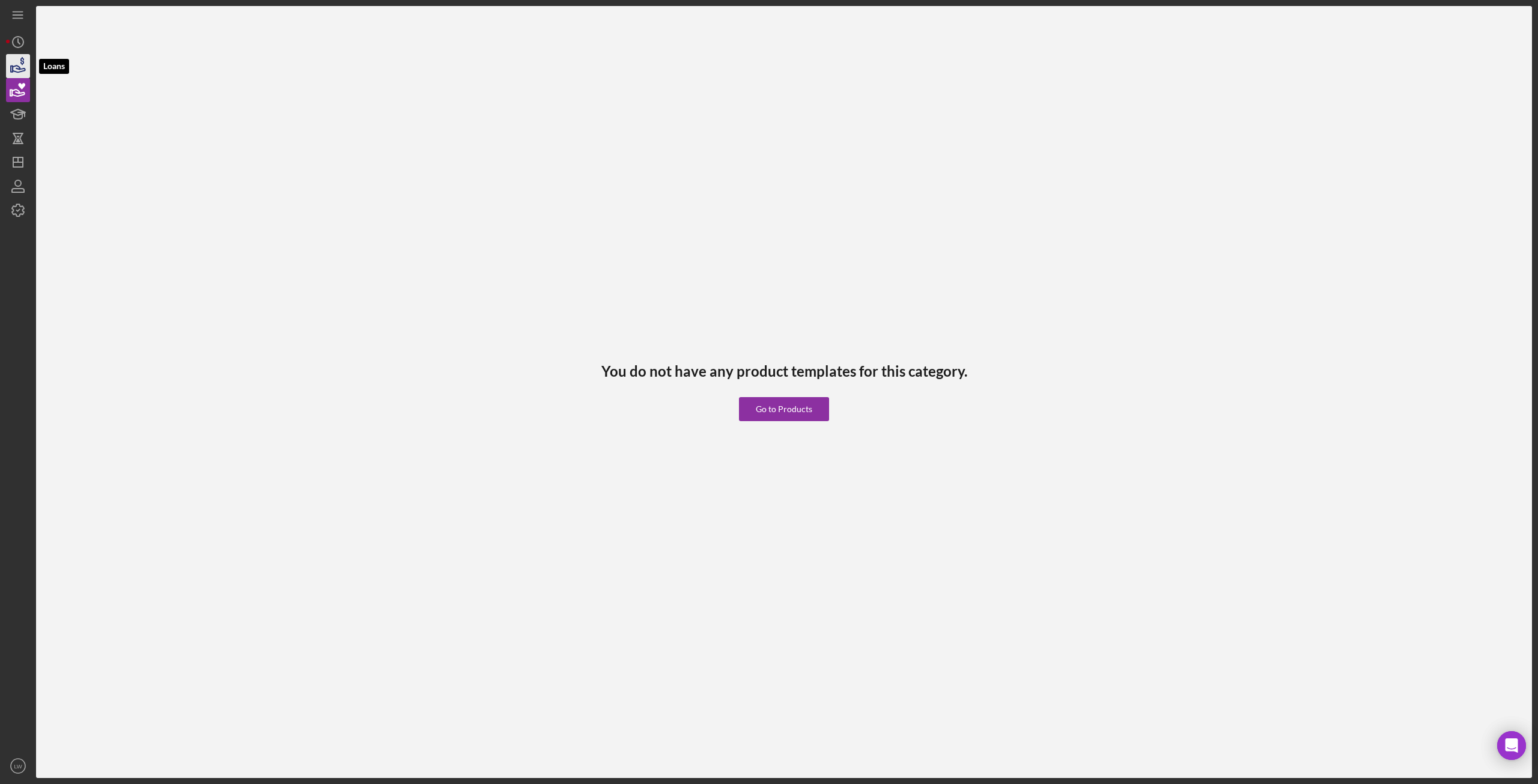
click at [16, 62] on icon "button" at bounding box center [17, 66] width 30 height 30
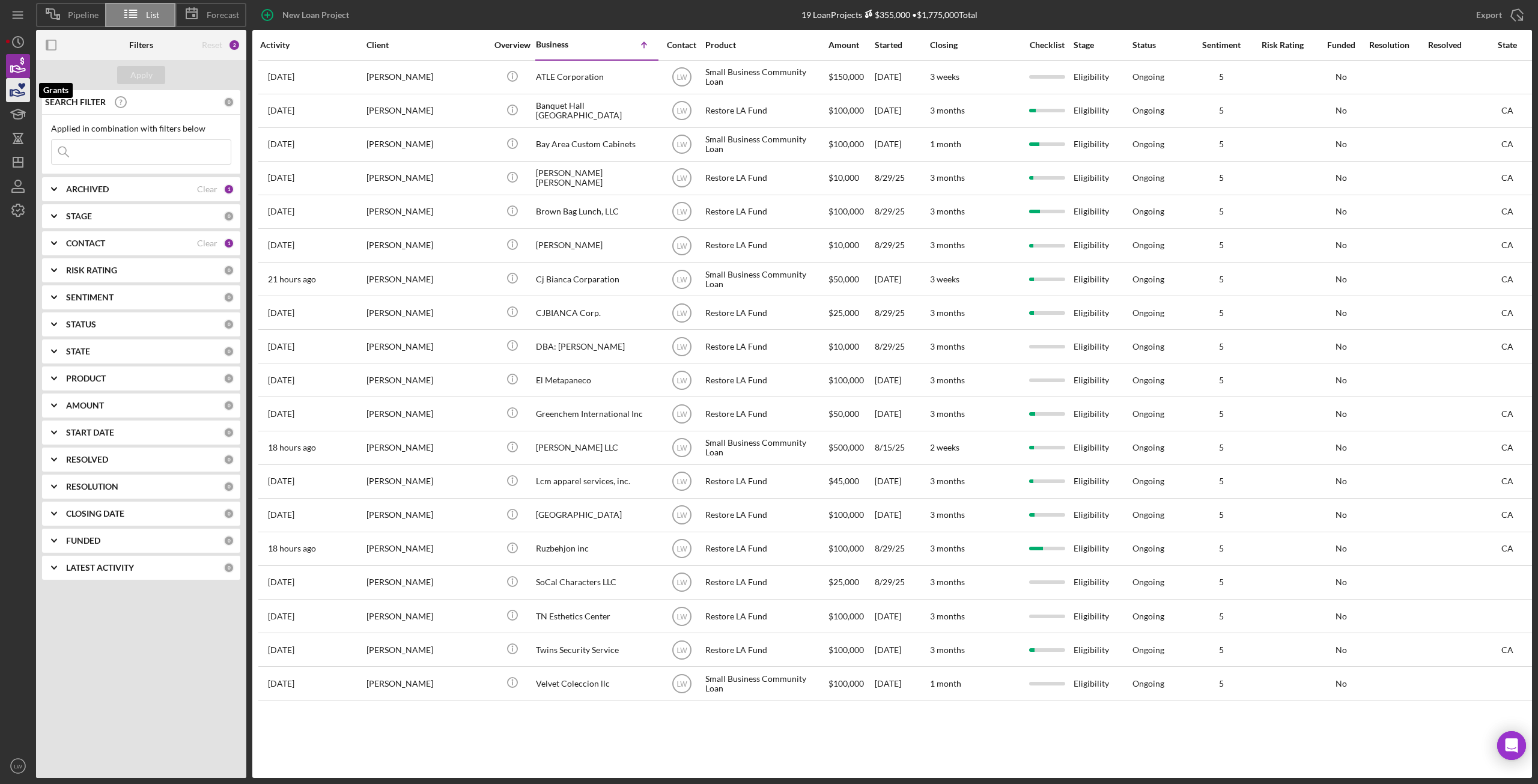
click at [13, 83] on icon "button" at bounding box center [17, 90] width 30 height 30
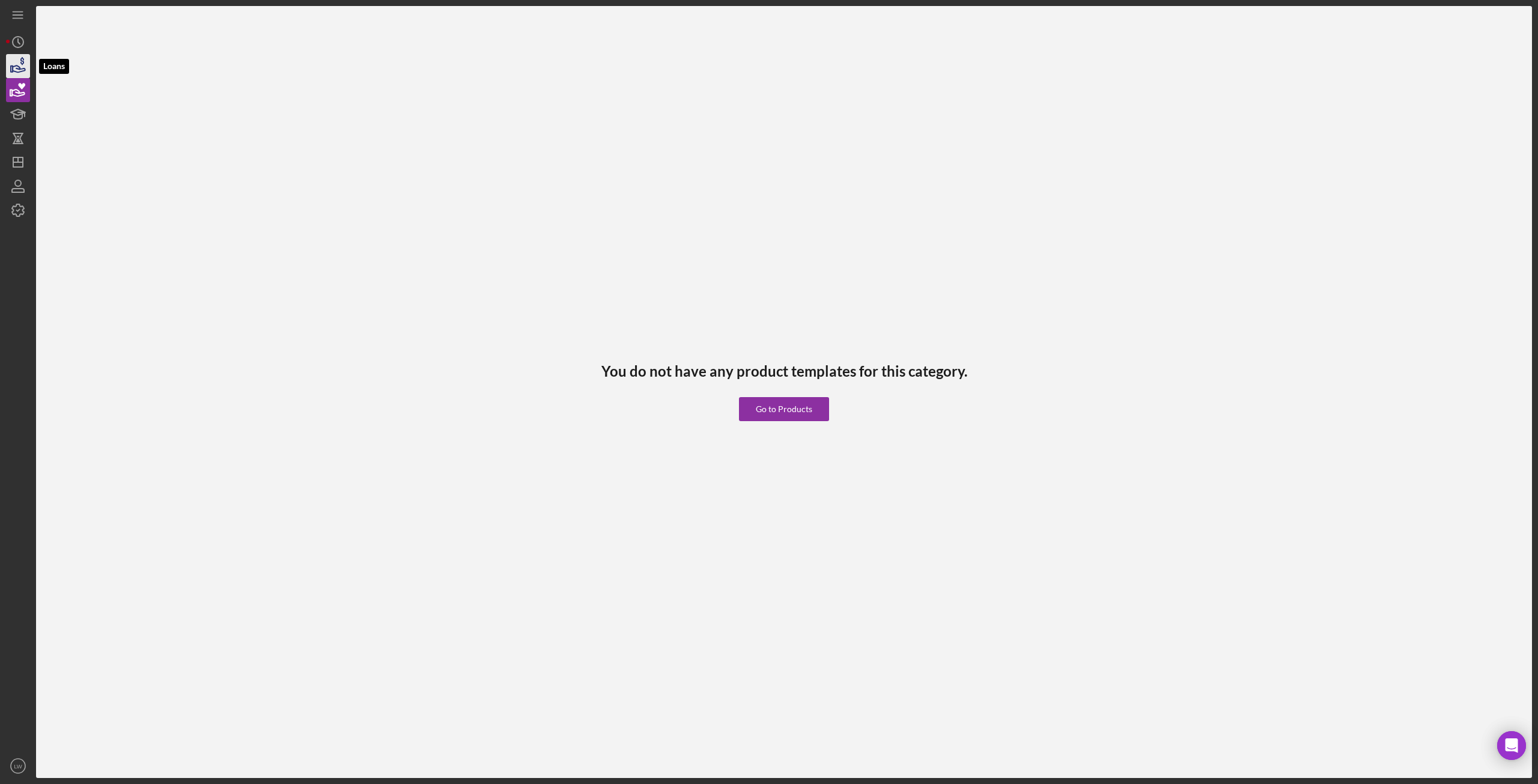
click at [15, 66] on icon "button" at bounding box center [17, 66] width 30 height 30
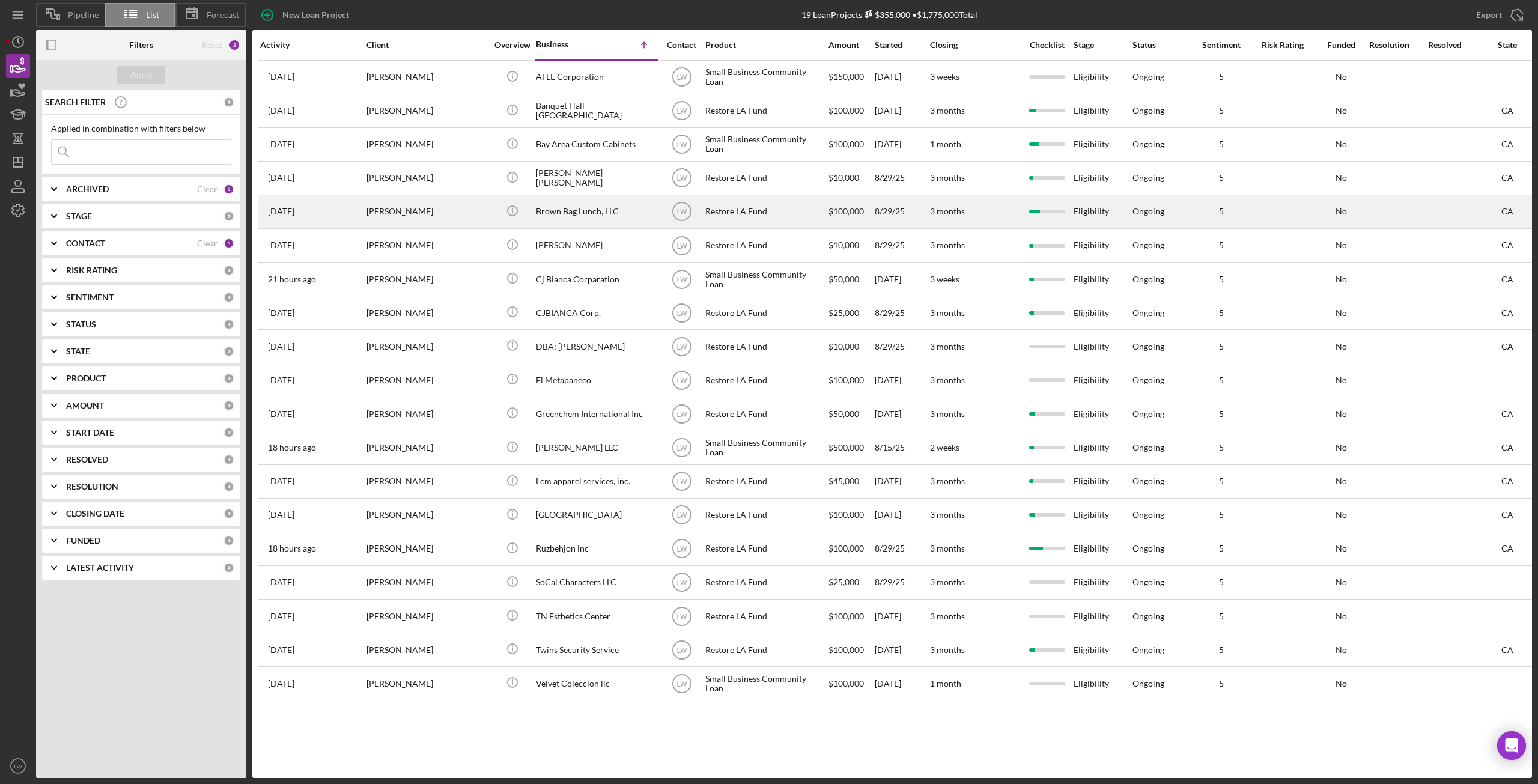
click at [567, 209] on div "Brown Bag Lunch, LLC" at bounding box center [596, 211] width 120 height 32
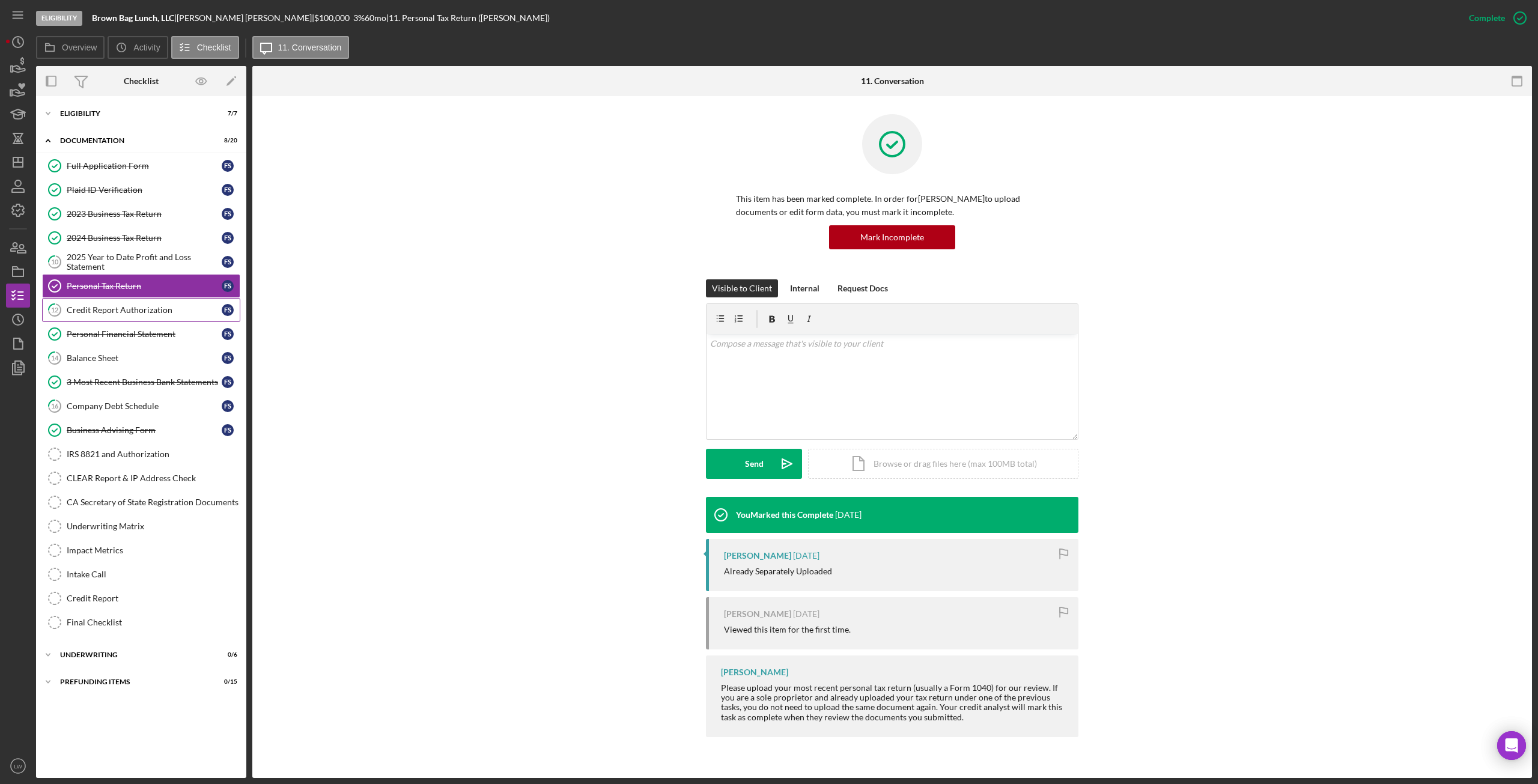
click at [90, 314] on div "Credit Report Authorization" at bounding box center [144, 310] width 155 height 10
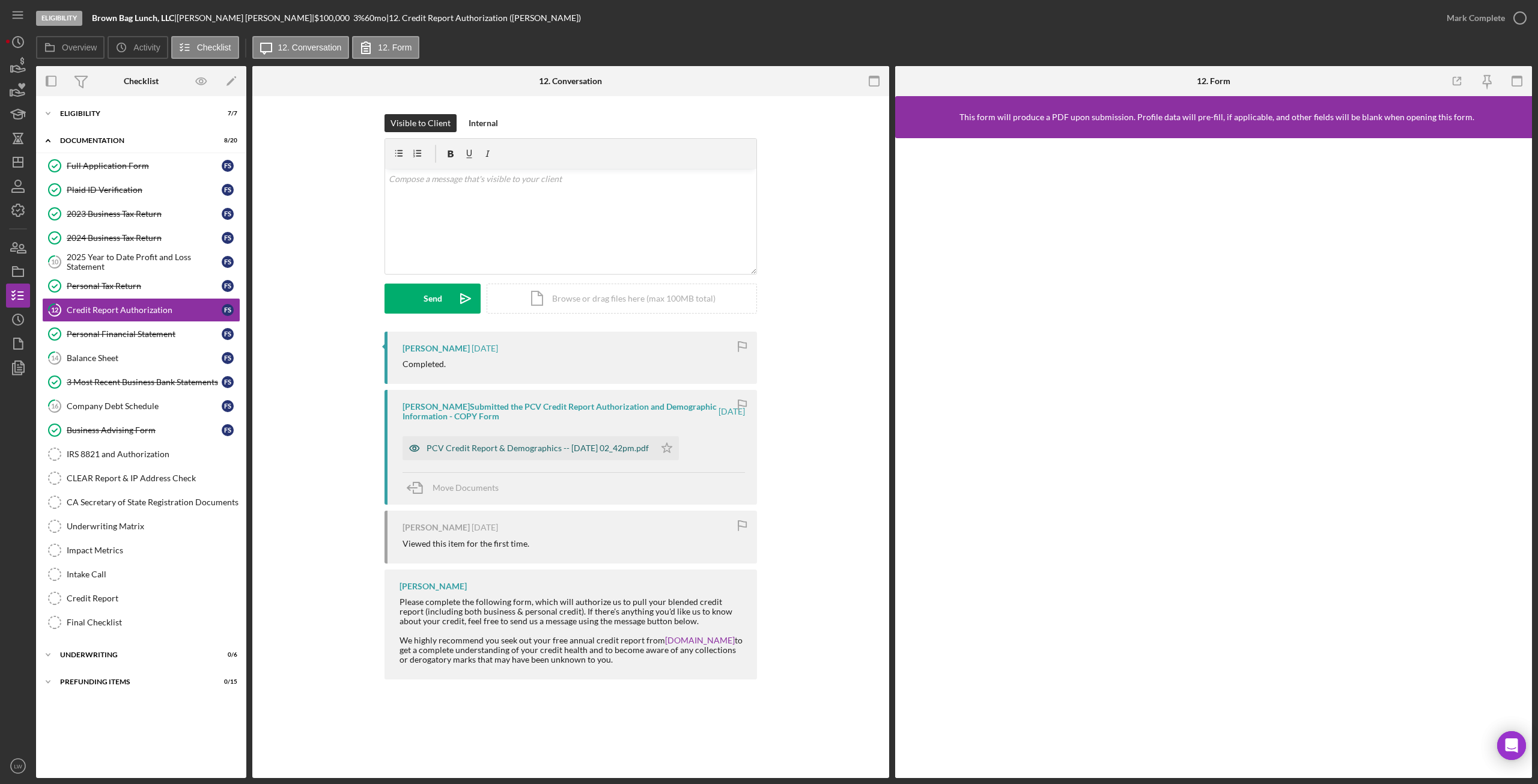
click at [549, 446] on div "PCV Credit Report & Demographics -- [DATE] 02_42pm.pdf" at bounding box center [537, 448] width 222 height 10
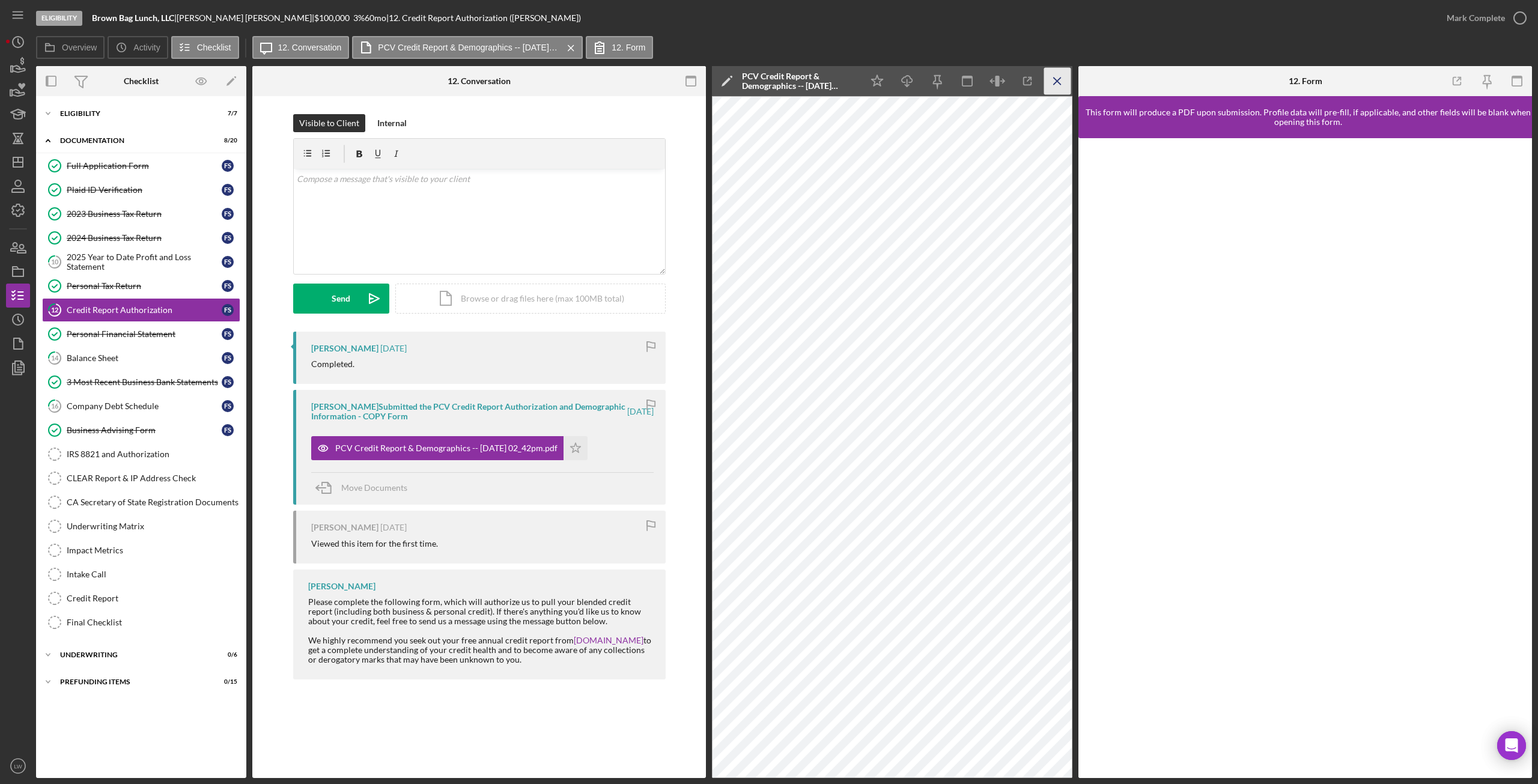
click at [1055, 81] on icon "Icon/Menu Close" at bounding box center [1058, 81] width 27 height 27
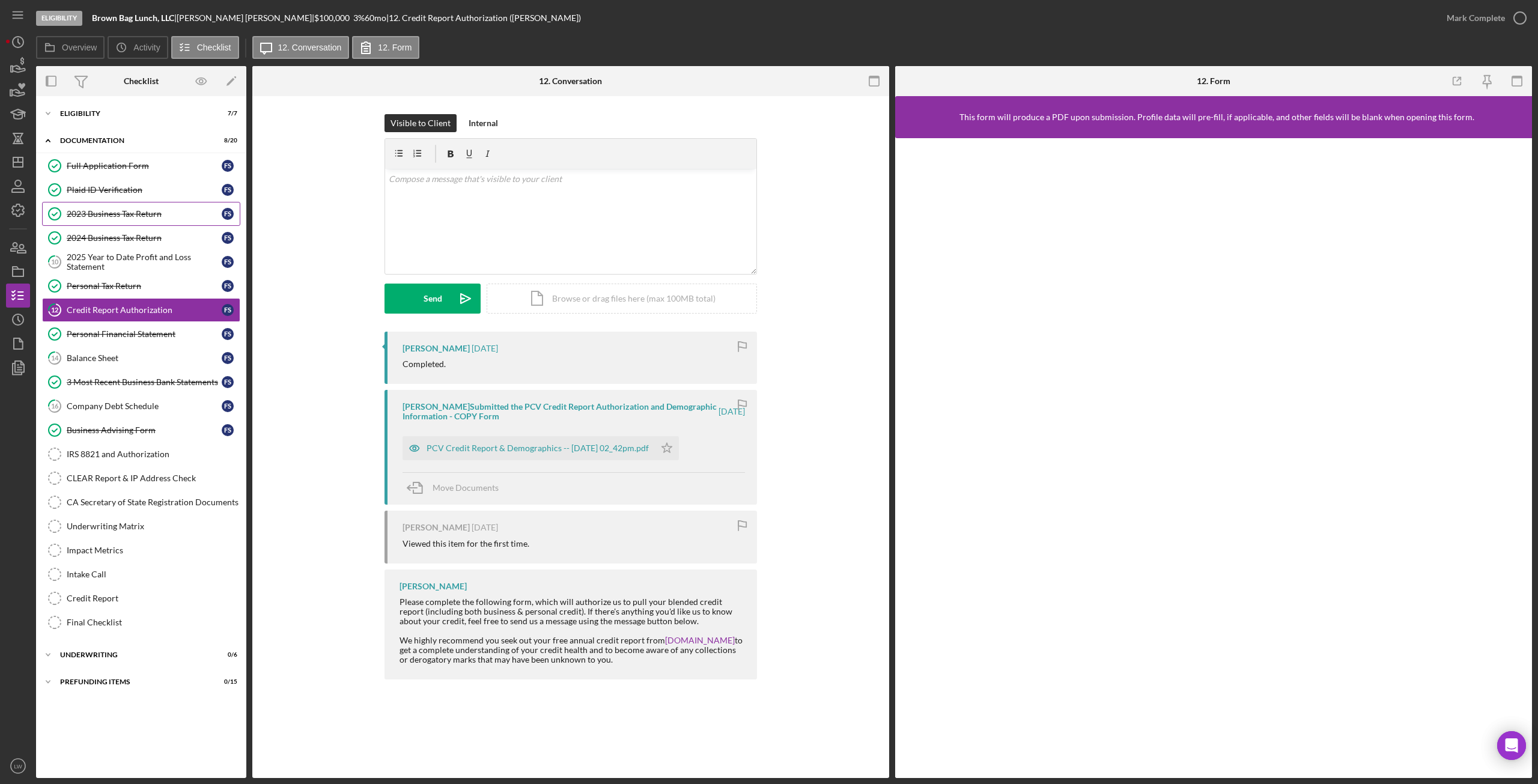
click at [141, 213] on div "2023 Business Tax Return" at bounding box center [144, 214] width 155 height 10
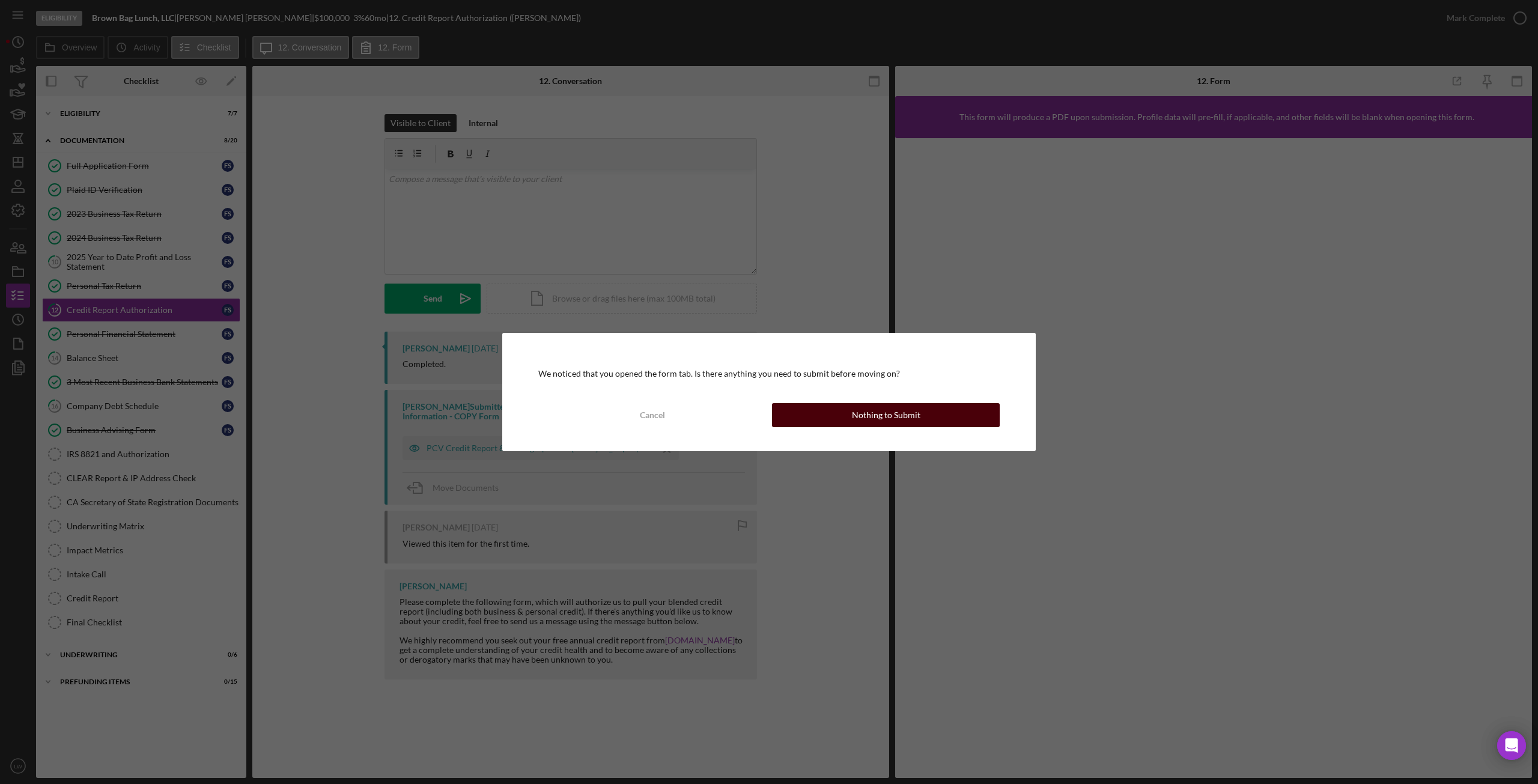
click at [876, 417] on div "Nothing to Submit" at bounding box center [886, 415] width 69 height 24
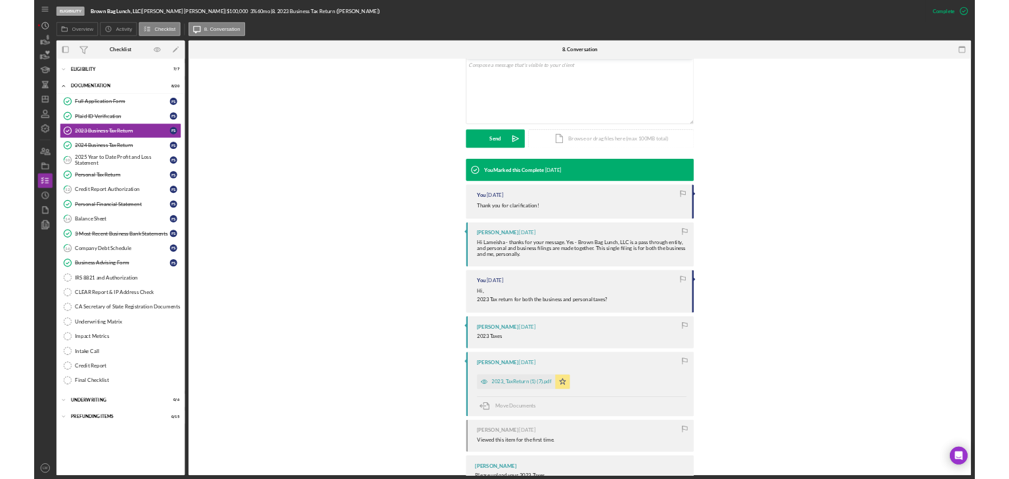
scroll to position [263, 0]
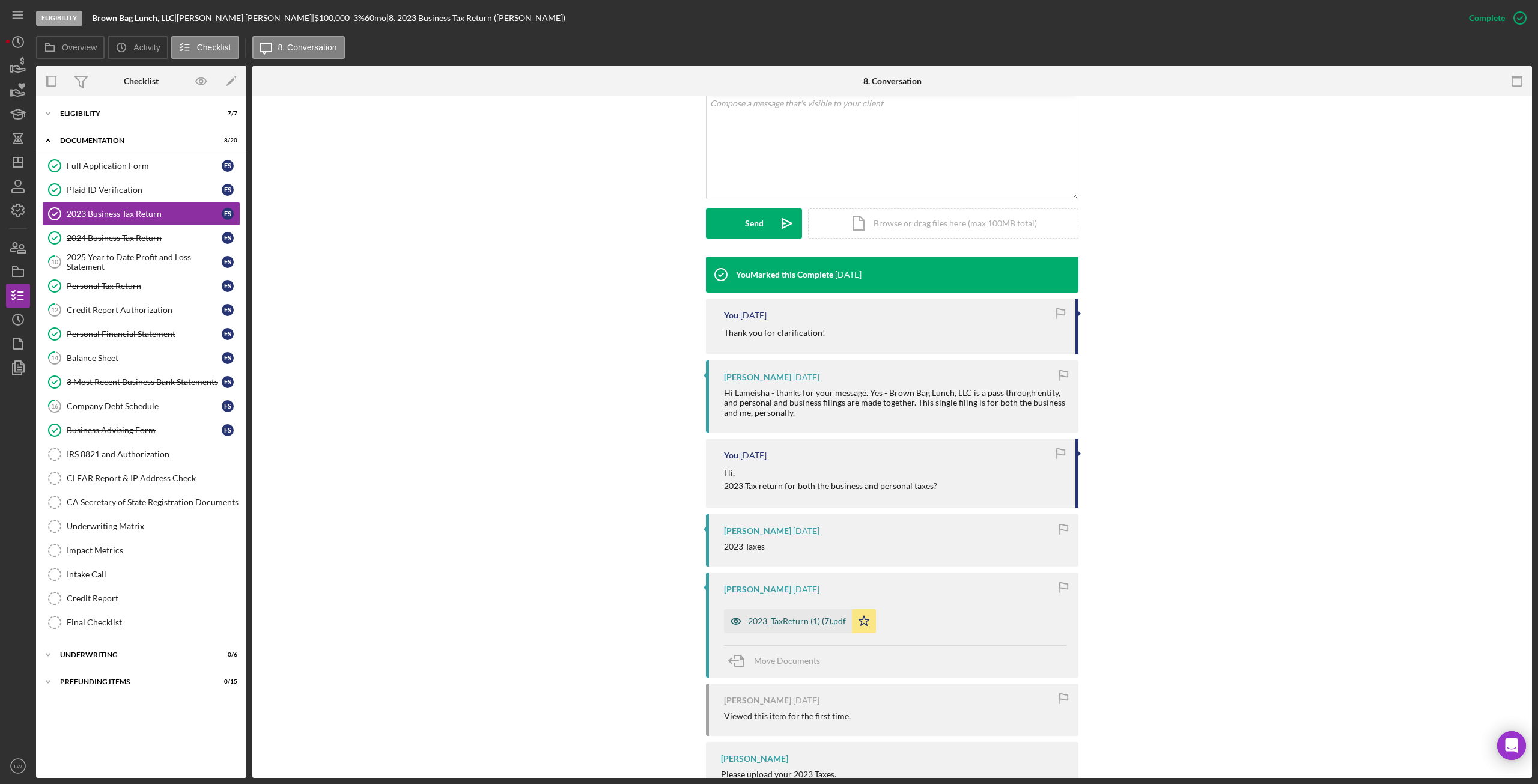
click at [815, 618] on div "2023_TaxReturn (1) (7).pdf" at bounding box center [797, 621] width 98 height 10
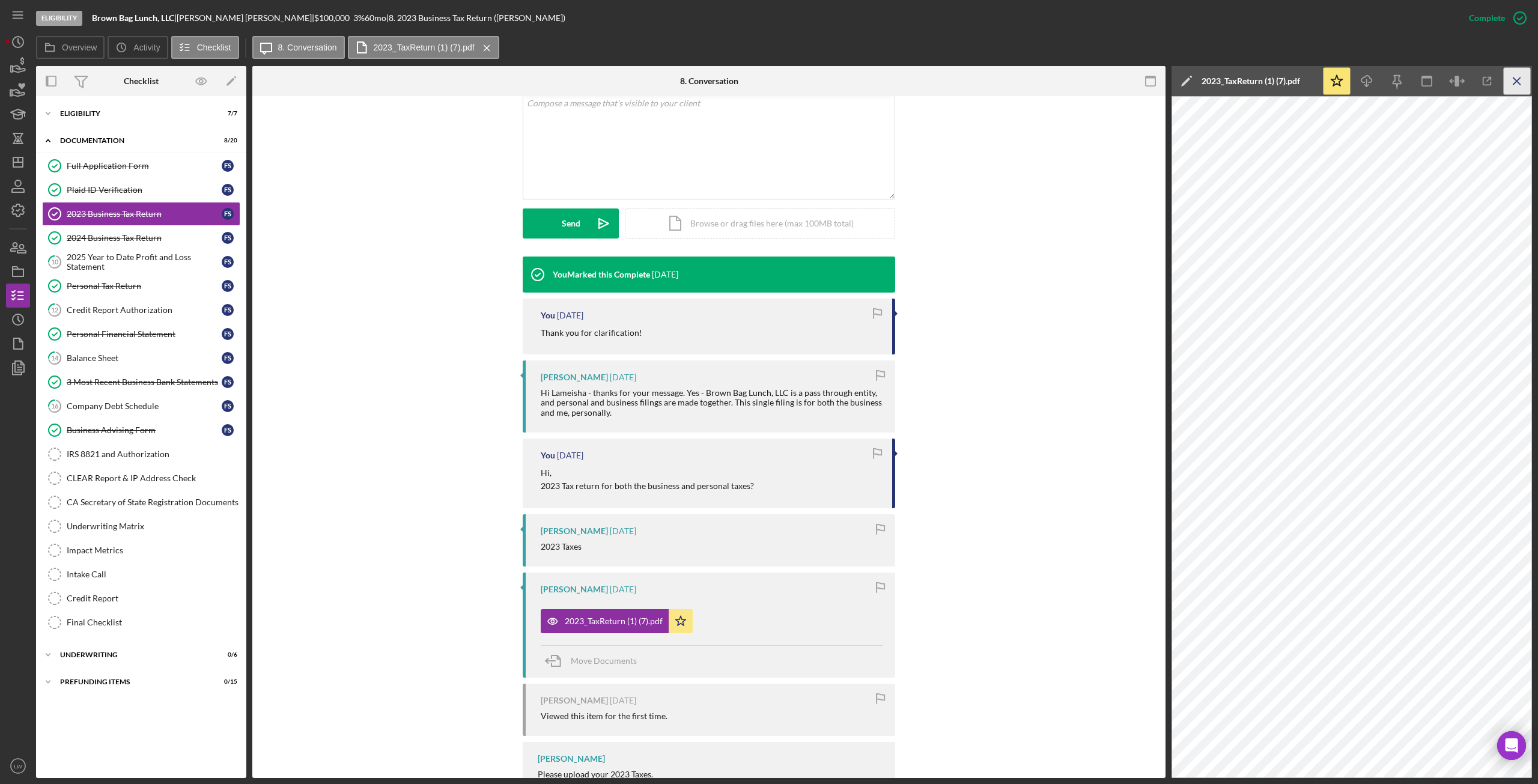
click at [1515, 76] on icon "Icon/Menu Close" at bounding box center [1518, 81] width 27 height 27
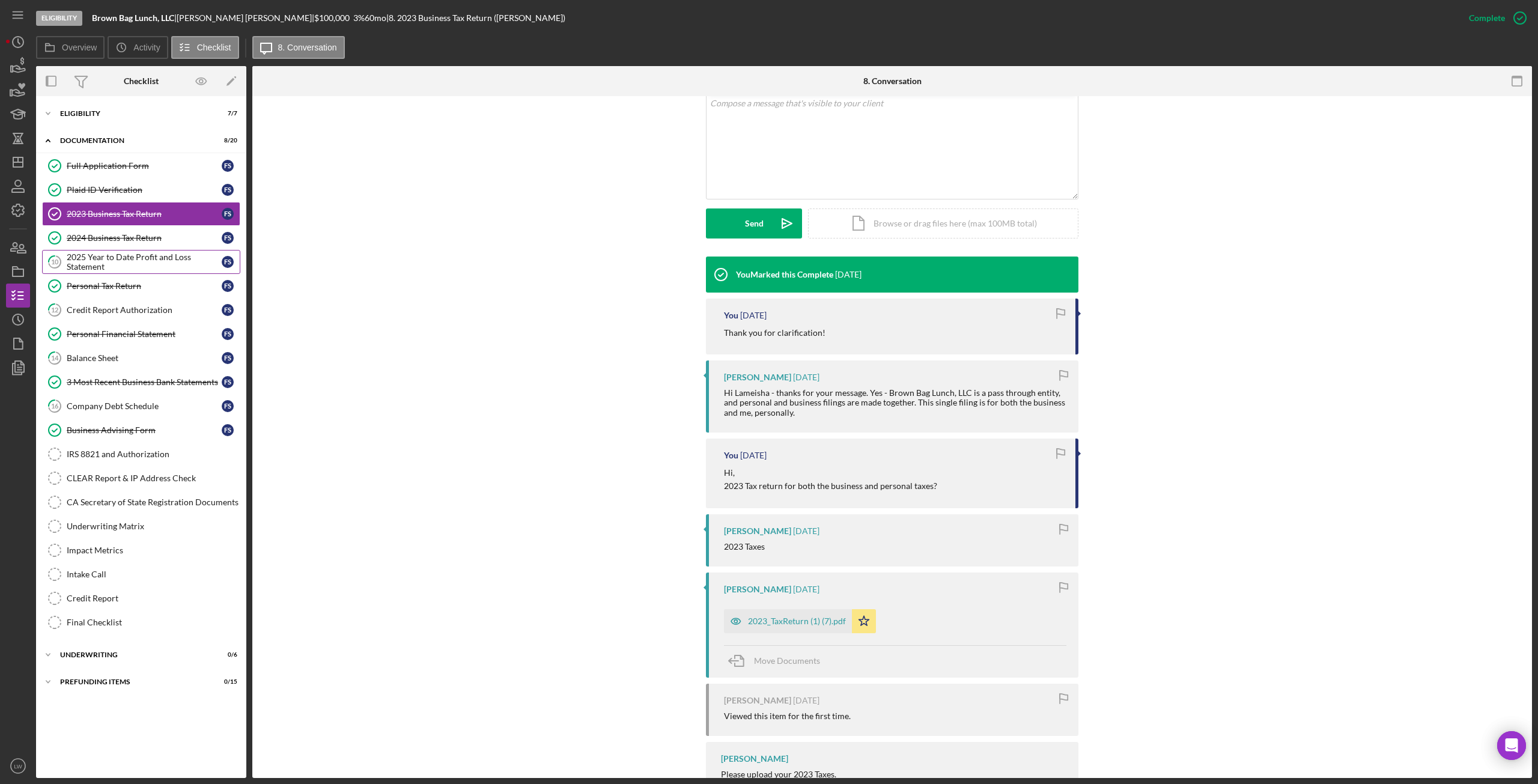
click at [103, 253] on div "2025 Year to Date Profit and Loss Statement" at bounding box center [144, 262] width 155 height 19
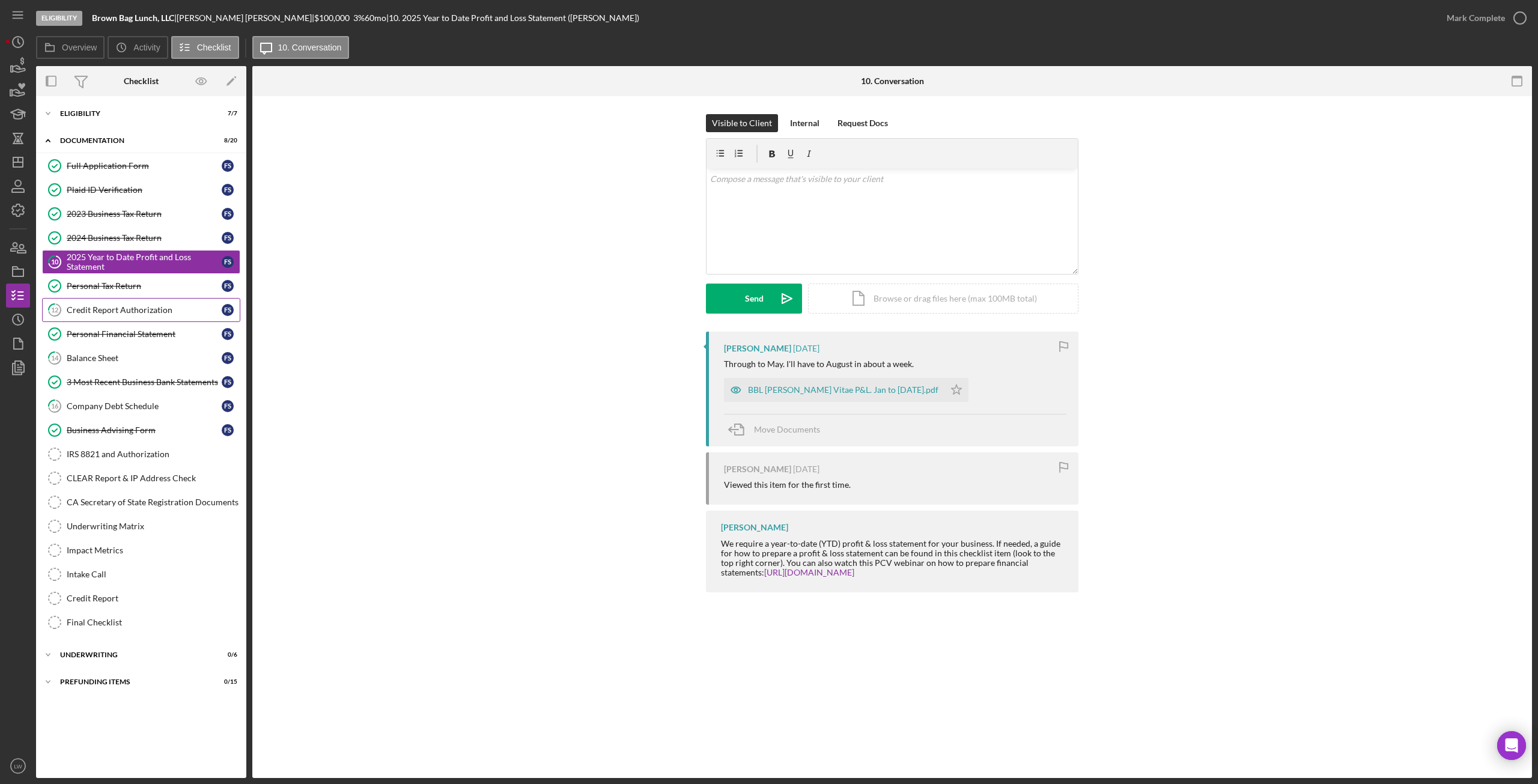
click at [96, 314] on div "Credit Report Authorization" at bounding box center [144, 310] width 155 height 10
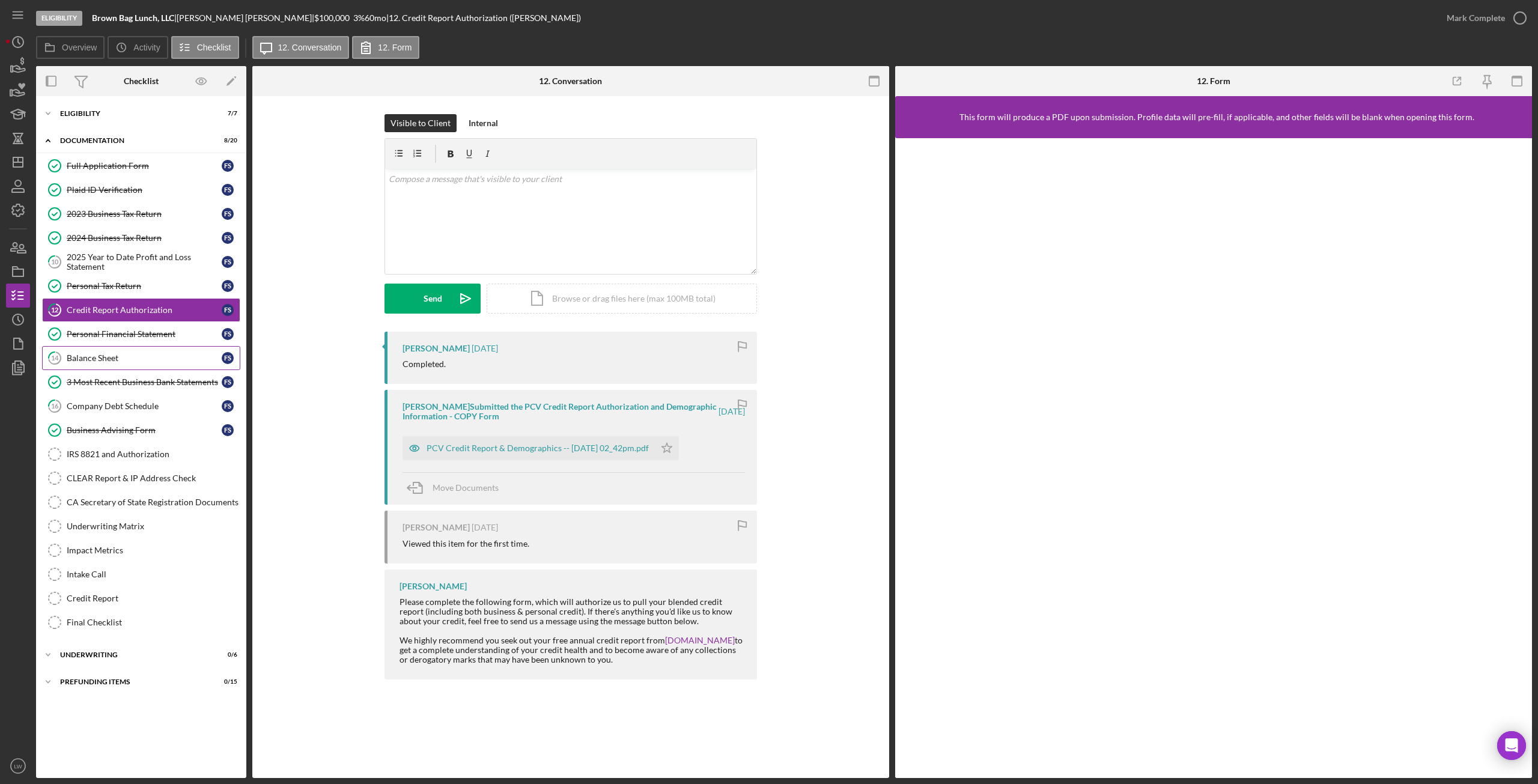
click at [101, 362] on div "Balance Sheet" at bounding box center [144, 358] width 155 height 10
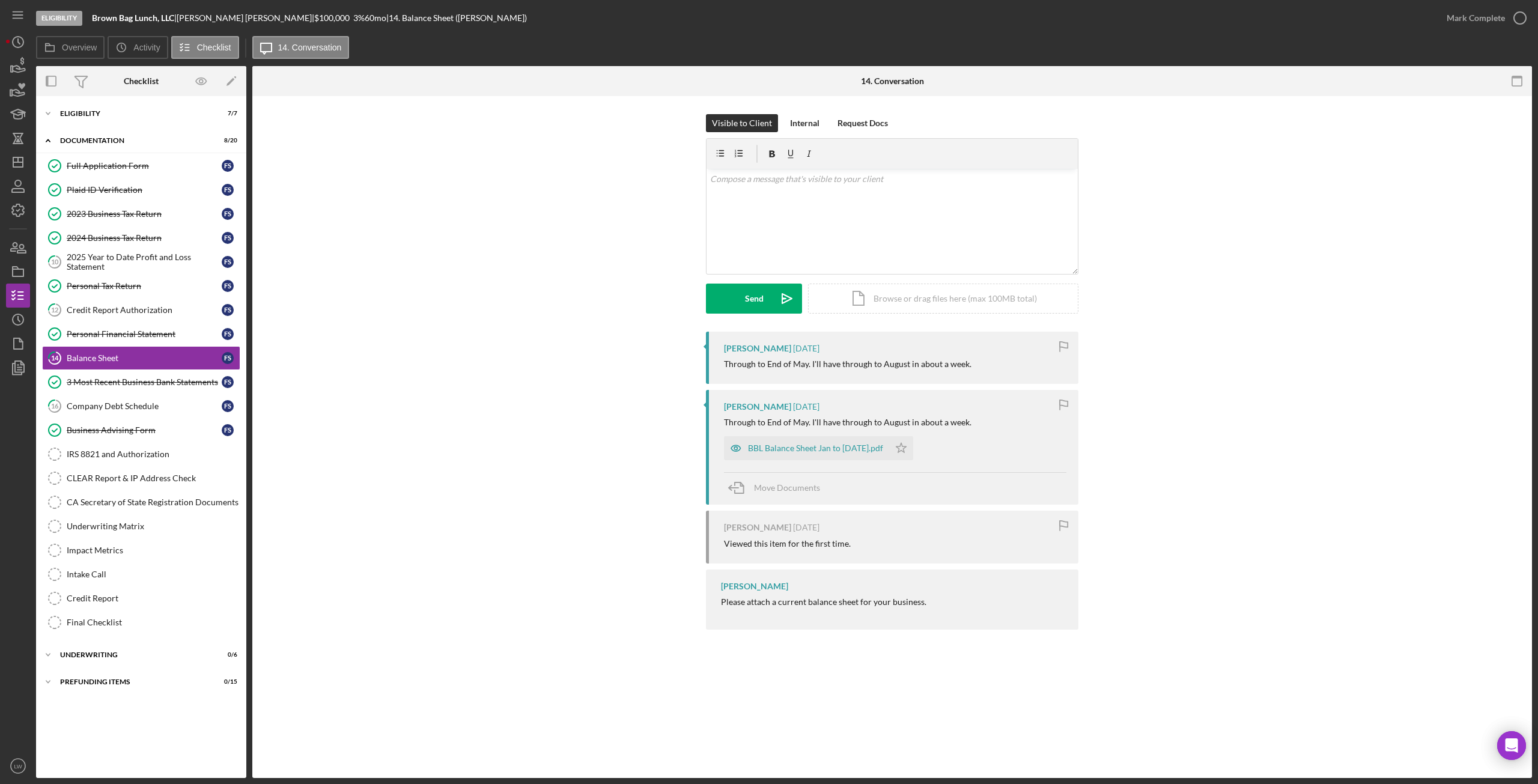
click at [807, 448] on div "BBL Balance Sheet Jan to [DATE].pdf" at bounding box center [816, 448] width 135 height 10
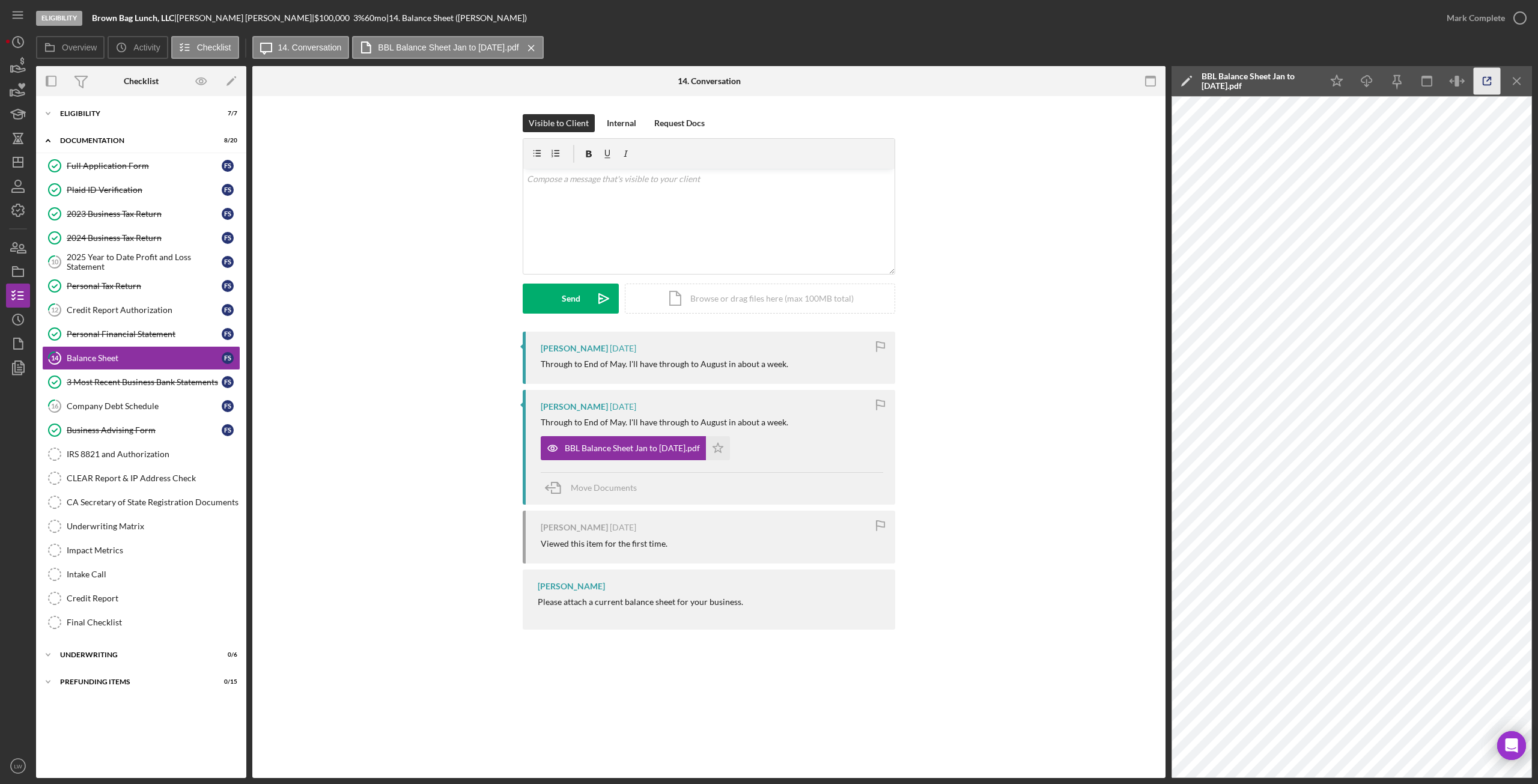
click at [1498, 82] on icon "button" at bounding box center [1488, 81] width 27 height 27
click at [131, 406] on div "Company Debt Schedule" at bounding box center [144, 406] width 155 height 10
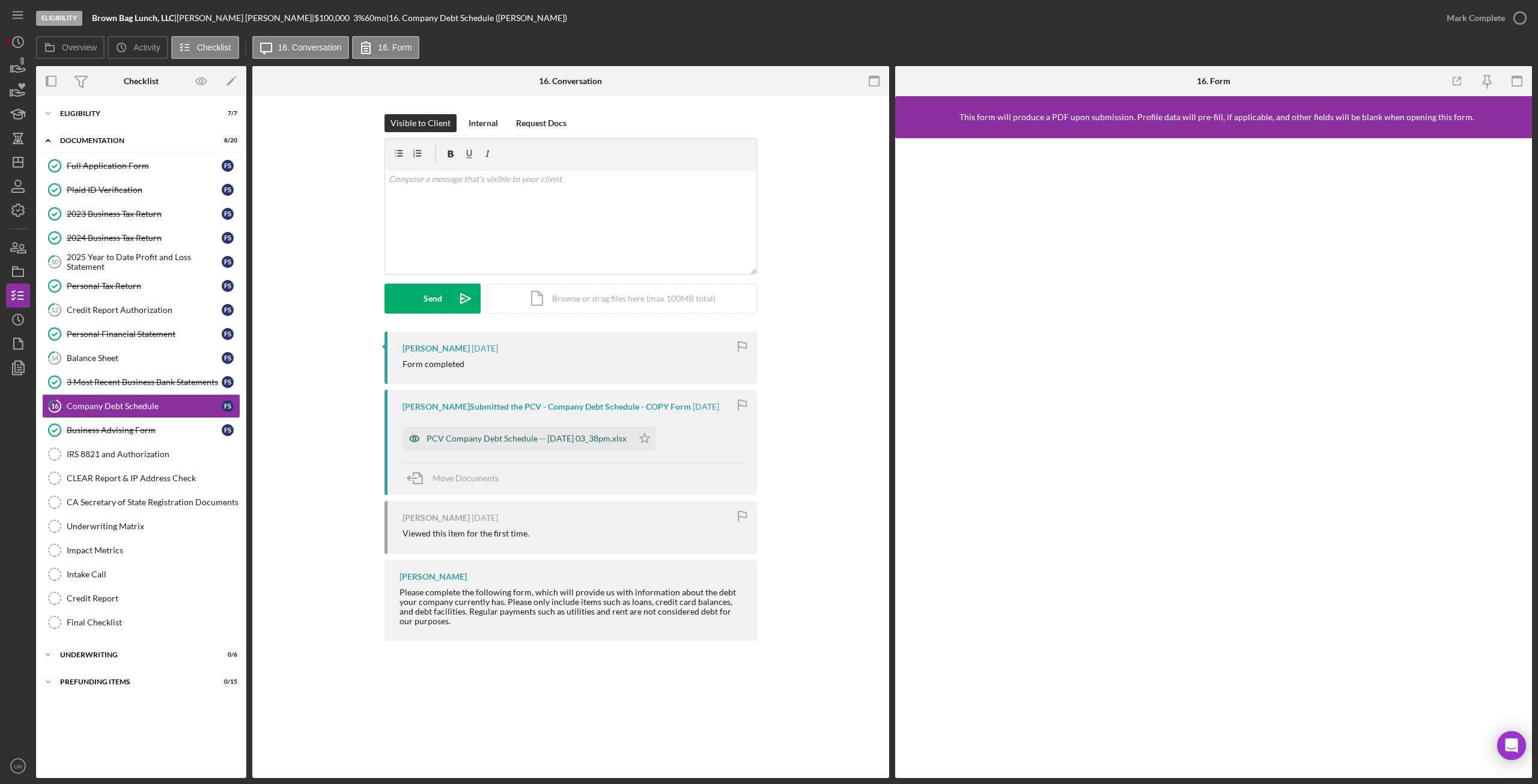
click at [577, 435] on div "PCV Company Debt Schedule -- 2025-09-05 03_38pm.xlsx" at bounding box center [526, 438] width 200 height 10
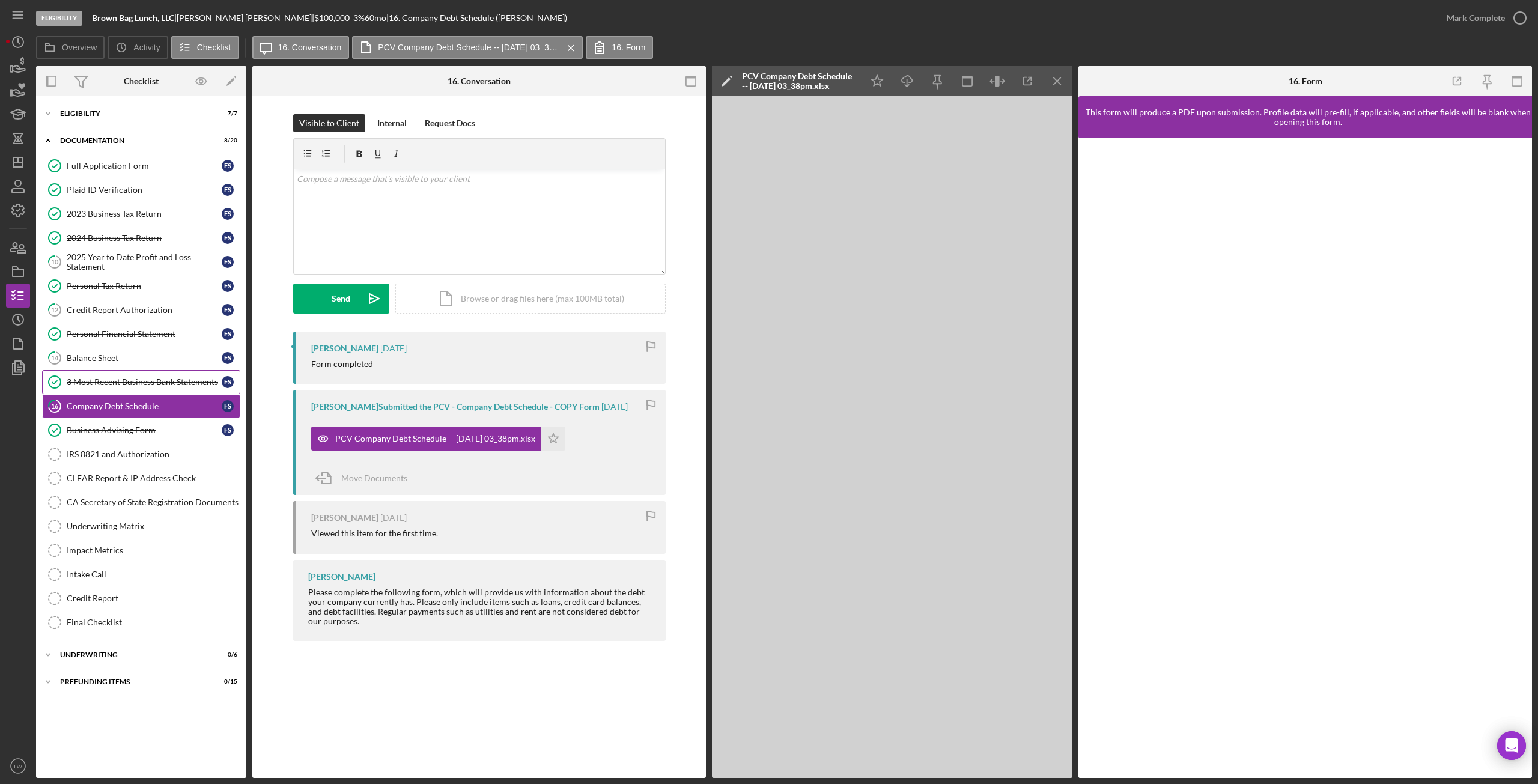
click at [103, 375] on link "3 Most Recent Business Bank Statements 3 Most Recent Business Bank Statements F…" at bounding box center [141, 382] width 199 height 24
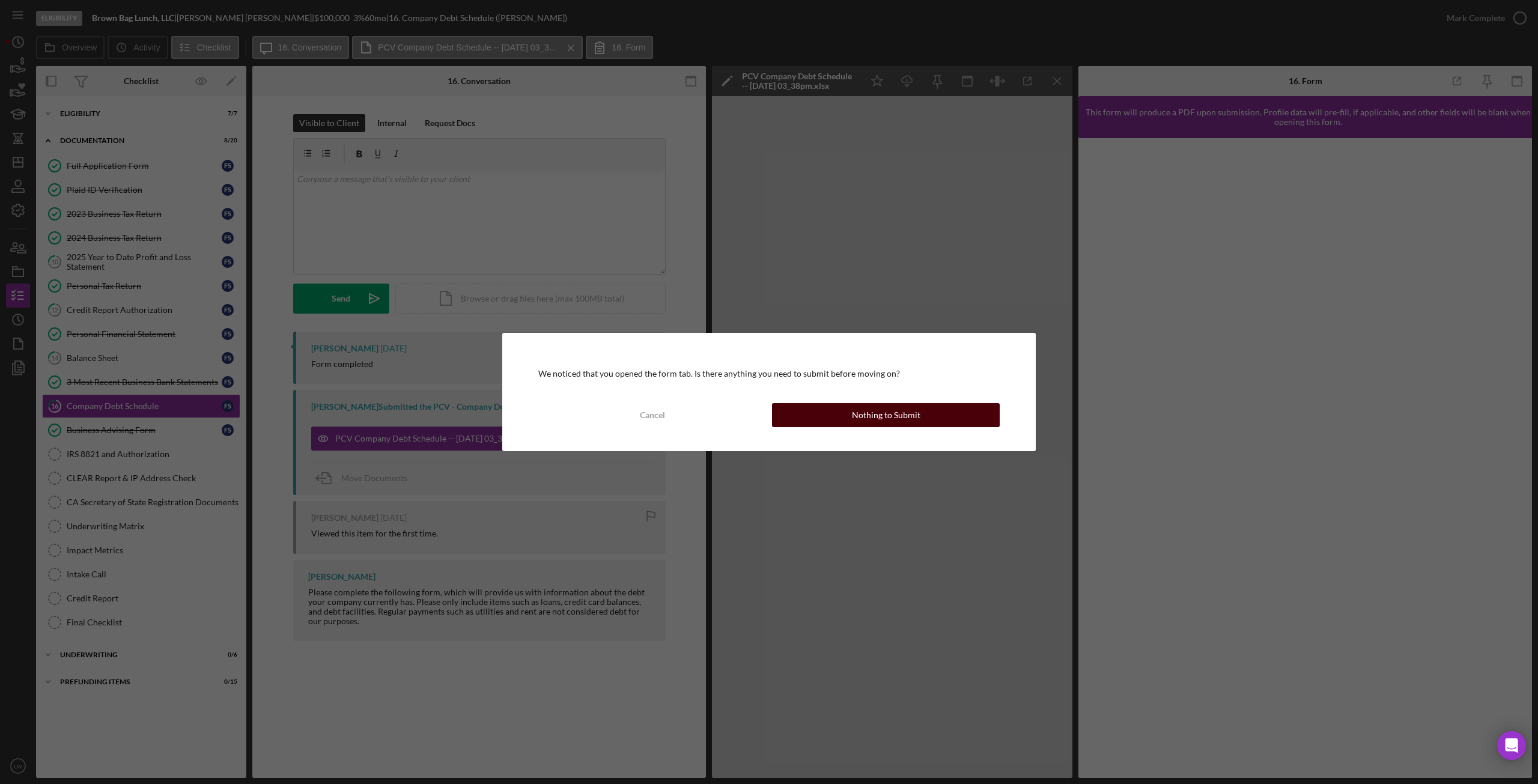
click at [840, 418] on button "Nothing to Submit" at bounding box center [886, 415] width 228 height 24
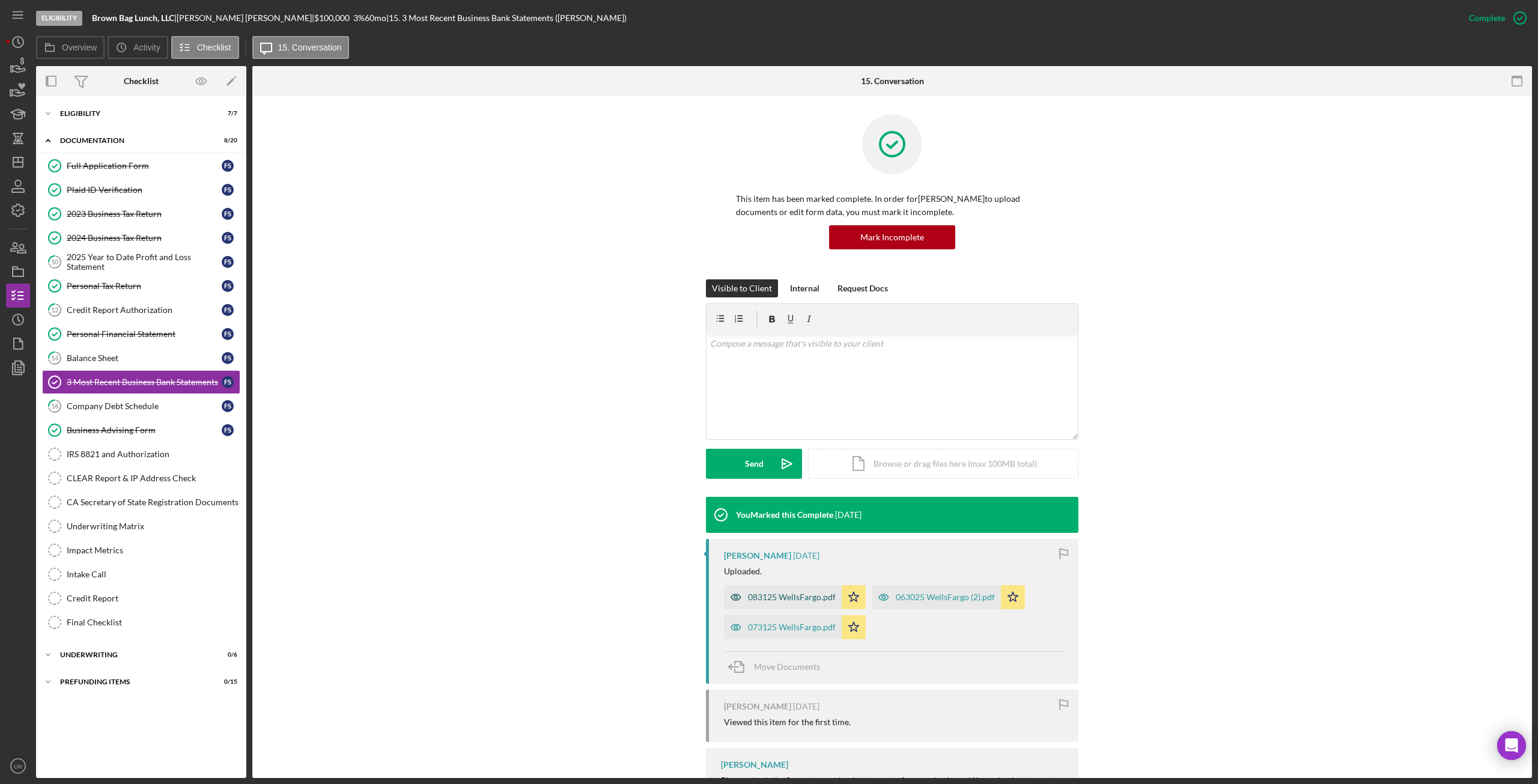
click at [809, 601] on div "083125 WellsFargo.pdf" at bounding box center [792, 597] width 88 height 10
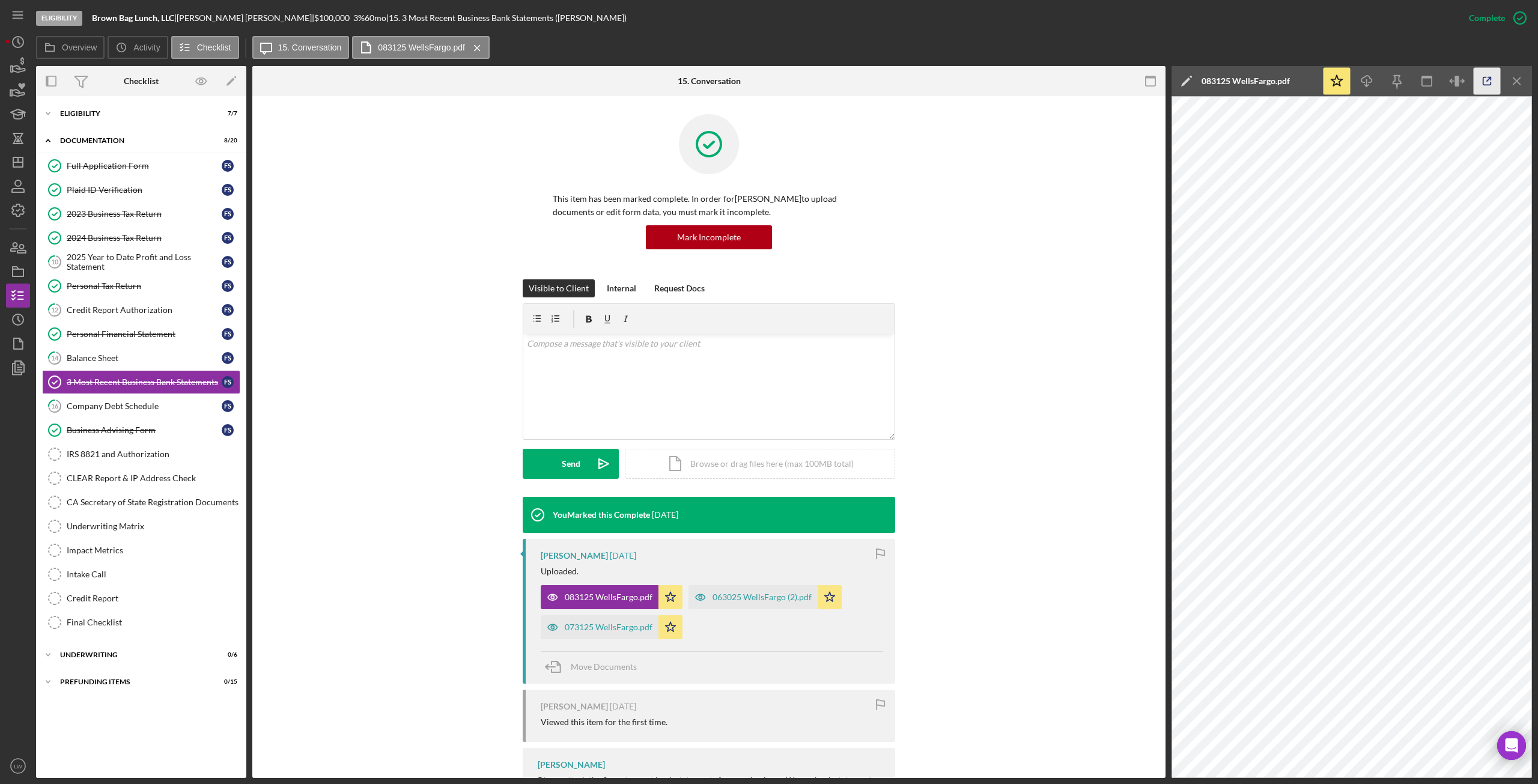
click at [1486, 81] on icon "button" at bounding box center [1488, 81] width 27 height 27
click at [128, 455] on div "IRS 8821 and Authorization" at bounding box center [153, 454] width 173 height 10
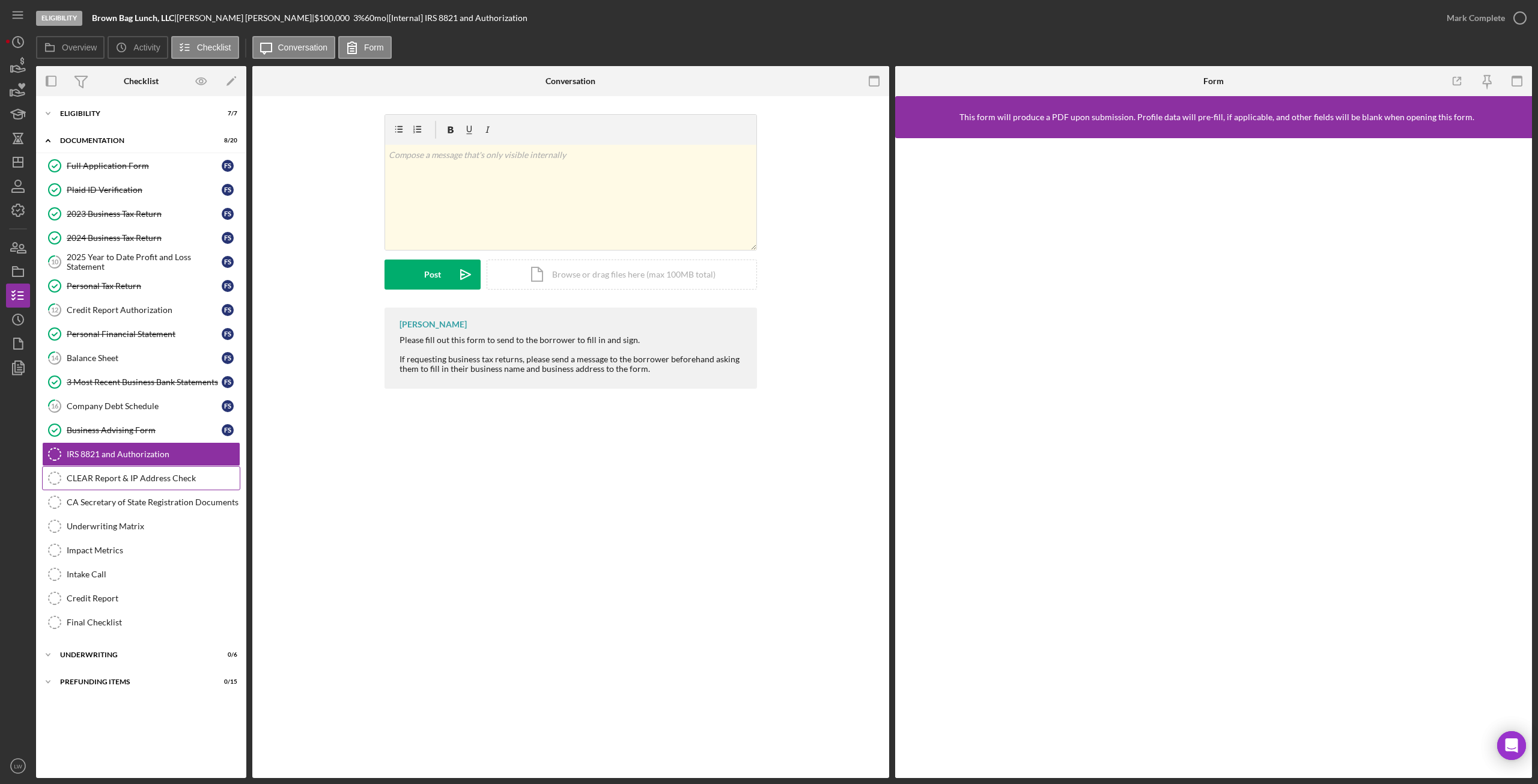
click at [135, 481] on div "CLEAR Report & IP Address Check" at bounding box center [153, 478] width 173 height 10
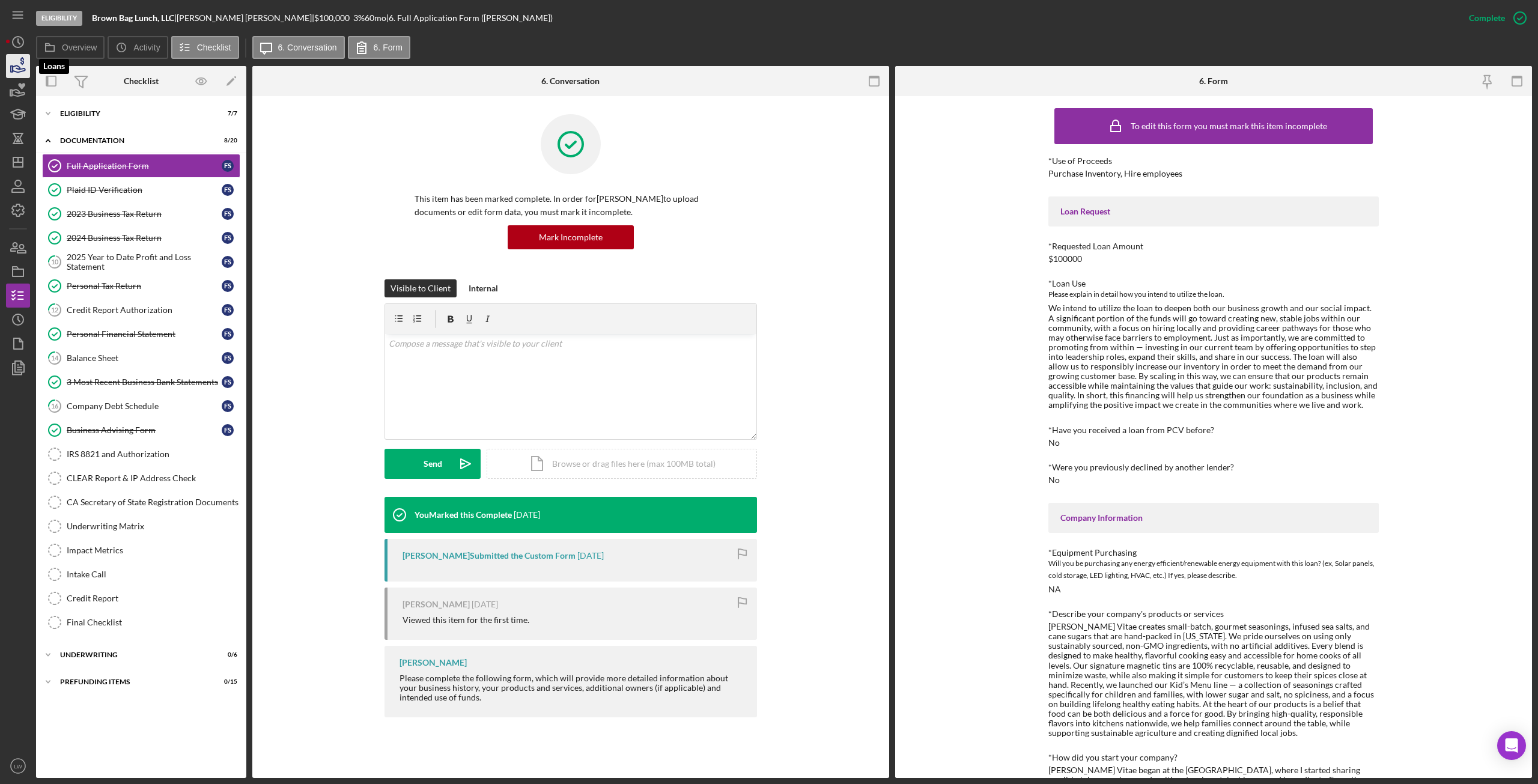
click at [24, 63] on icon "button" at bounding box center [22, 60] width 4 height 8
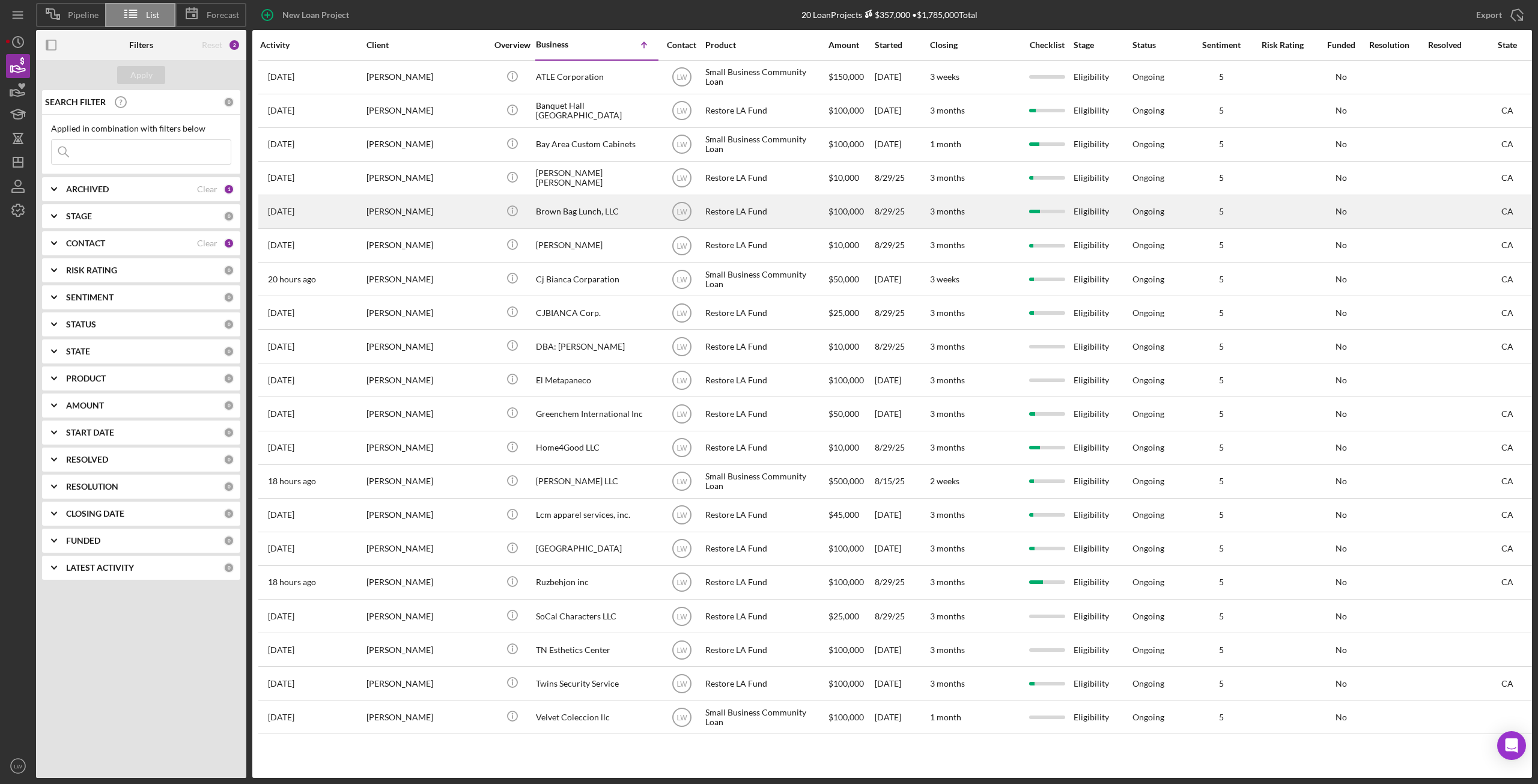
click at [375, 209] on div "[PERSON_NAME]" at bounding box center [426, 211] width 120 height 32
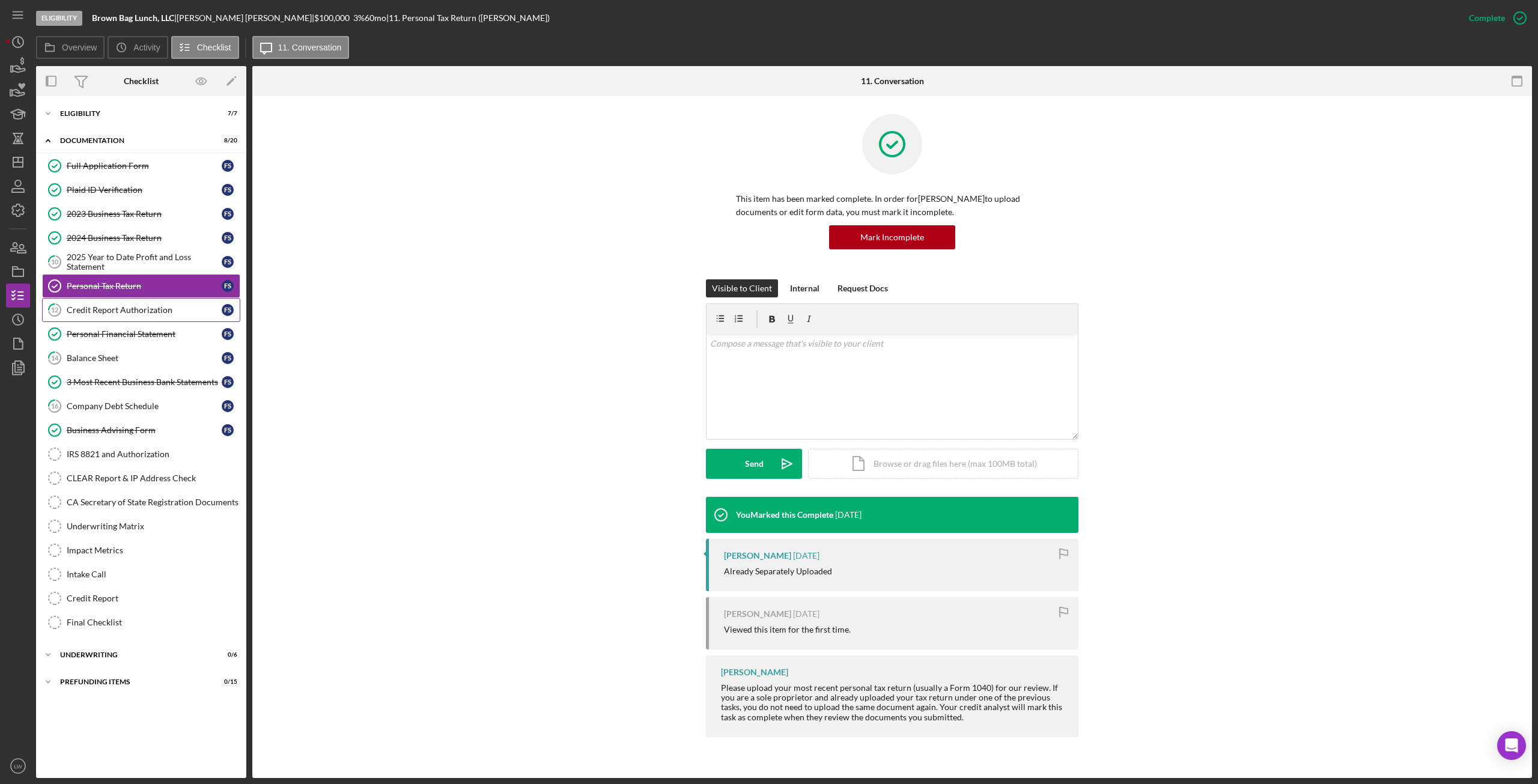
click at [114, 312] on div "Credit Report Authorization" at bounding box center [144, 310] width 155 height 10
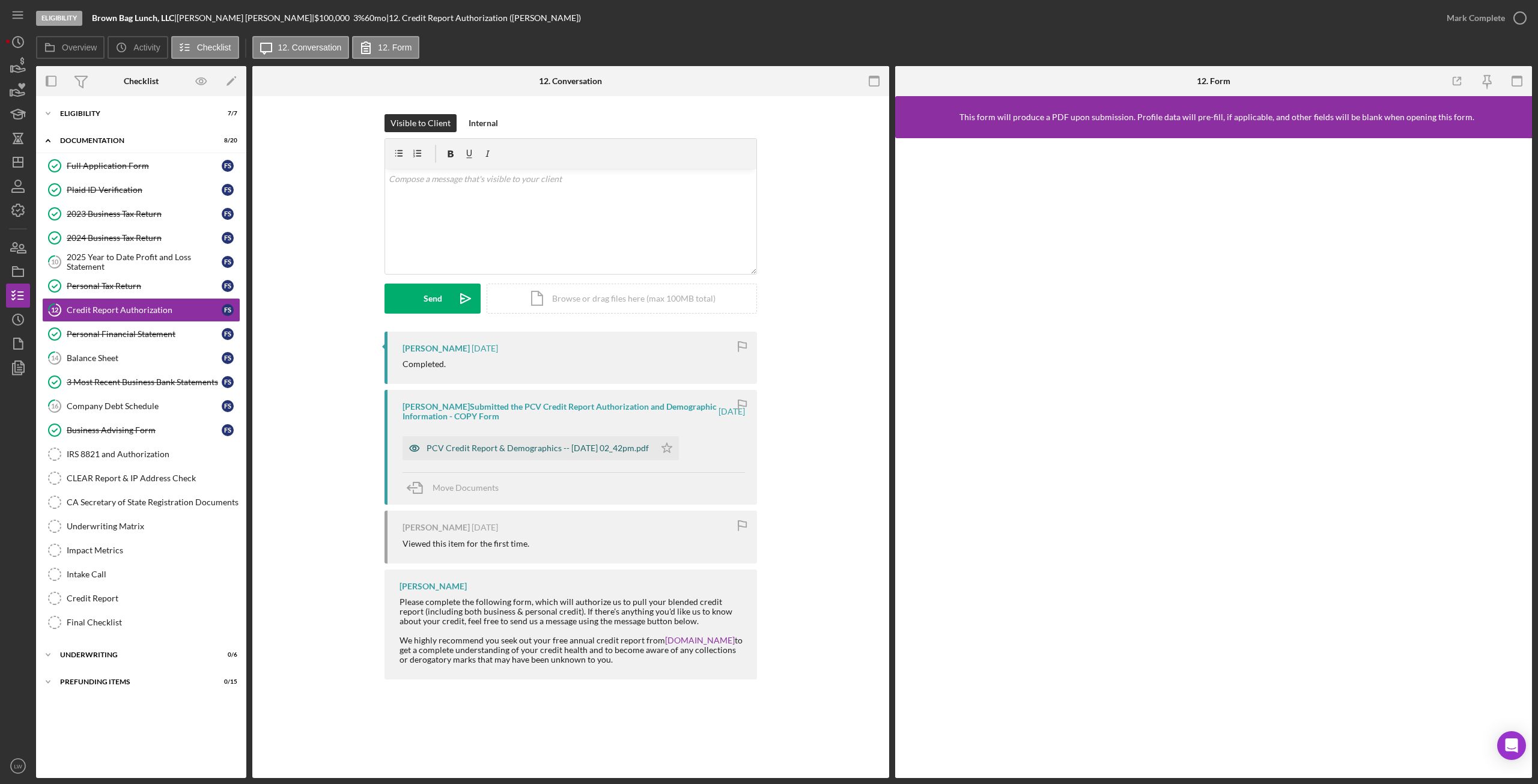
click at [522, 448] on div "PCV Credit Report & Demographics -- [DATE] 02_42pm.pdf" at bounding box center [537, 448] width 222 height 10
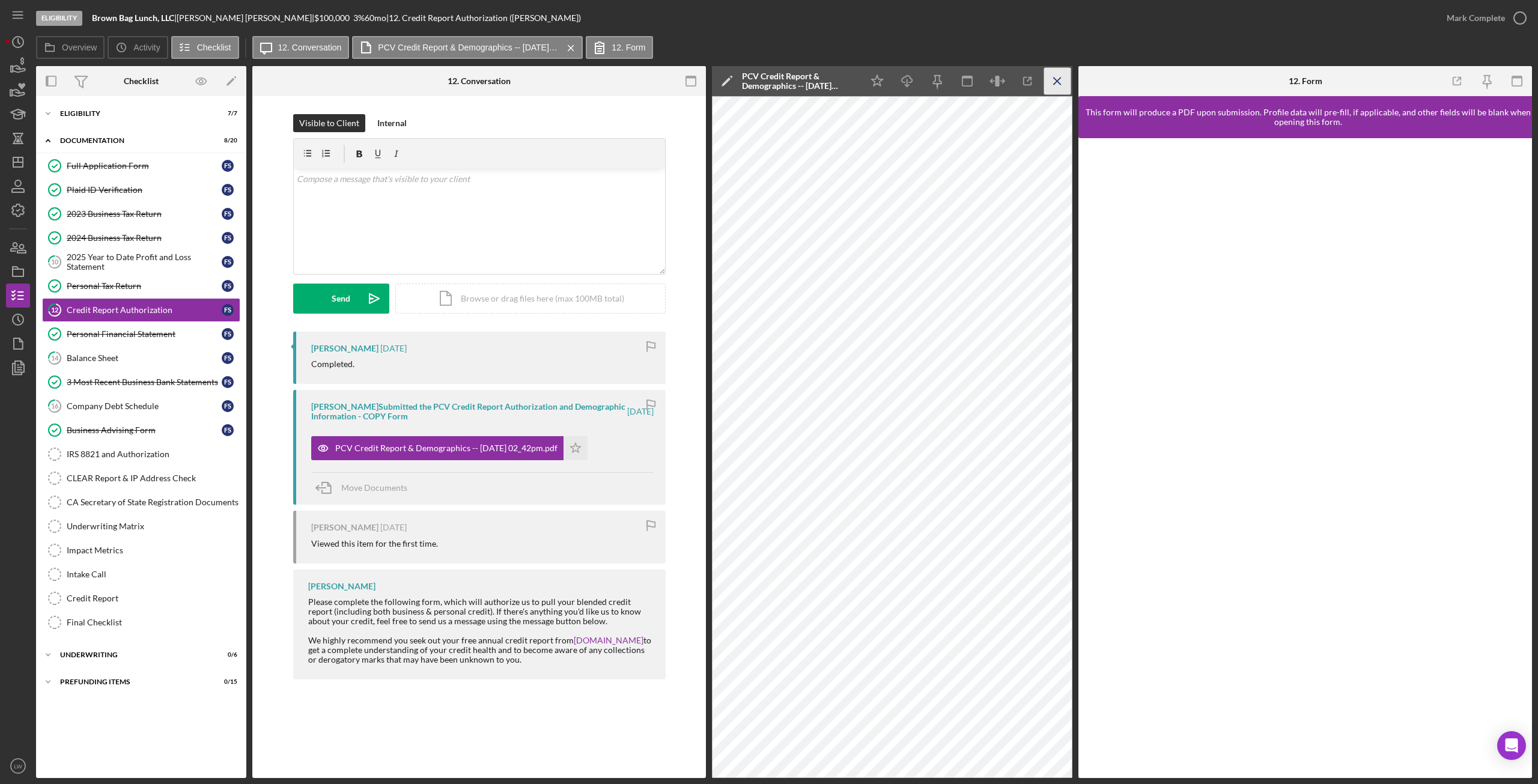
click at [1070, 81] on icon "Icon/Menu Close" at bounding box center [1058, 81] width 27 height 27
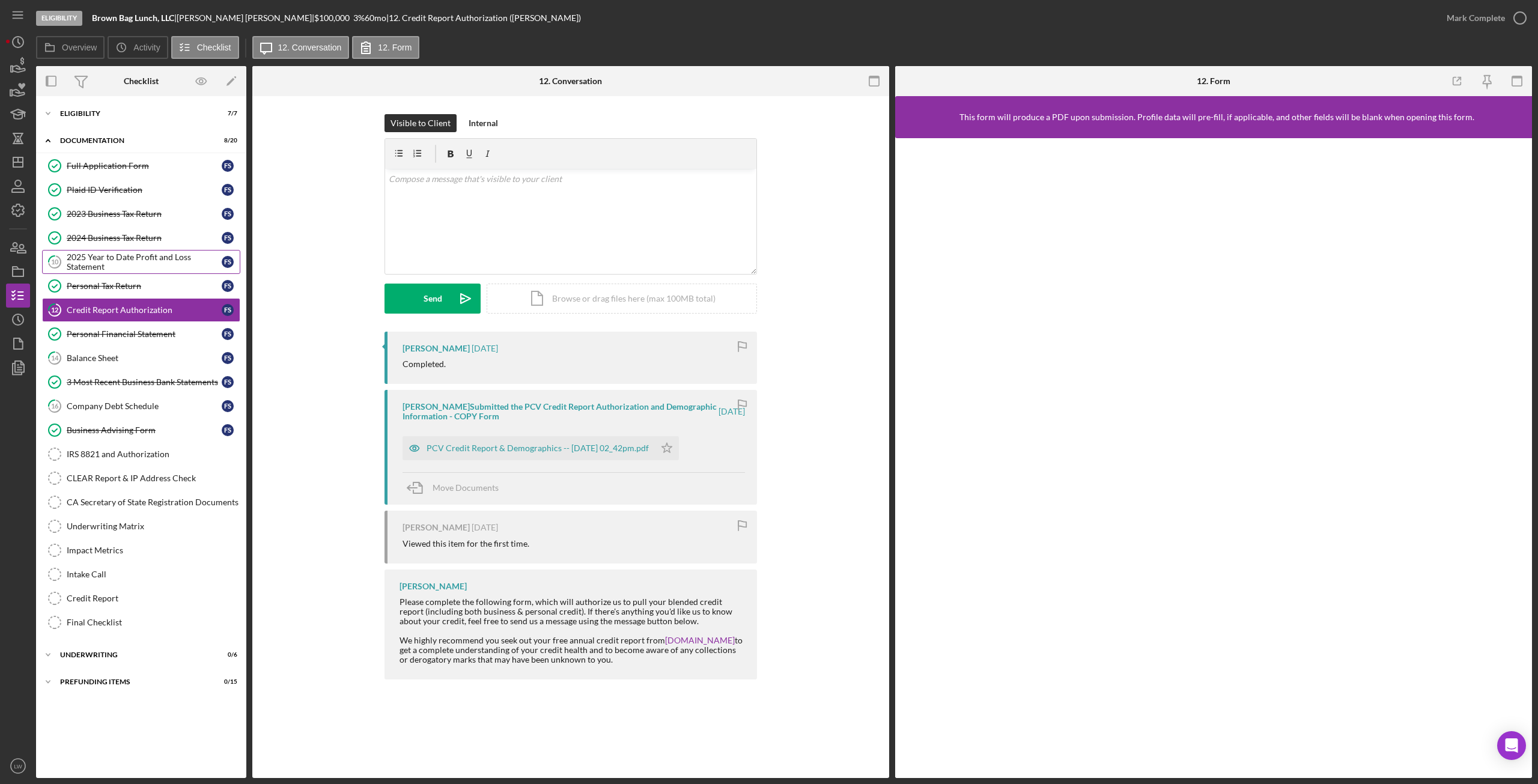
click at [85, 261] on div "2025 Year to Date Profit and Loss Statement" at bounding box center [144, 262] width 155 height 19
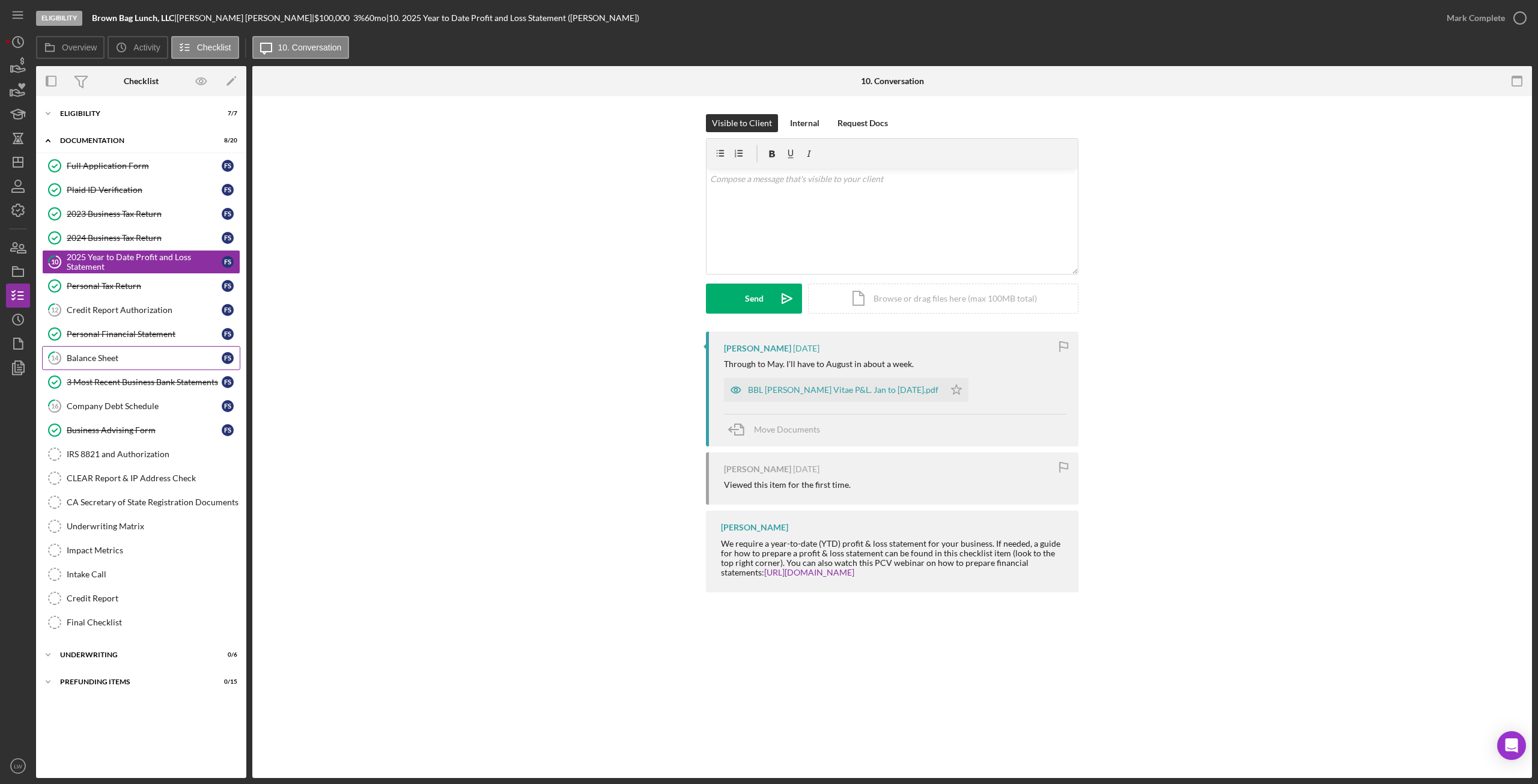
click at [134, 365] on link "14 Balance Sheet F S" at bounding box center [141, 358] width 199 height 24
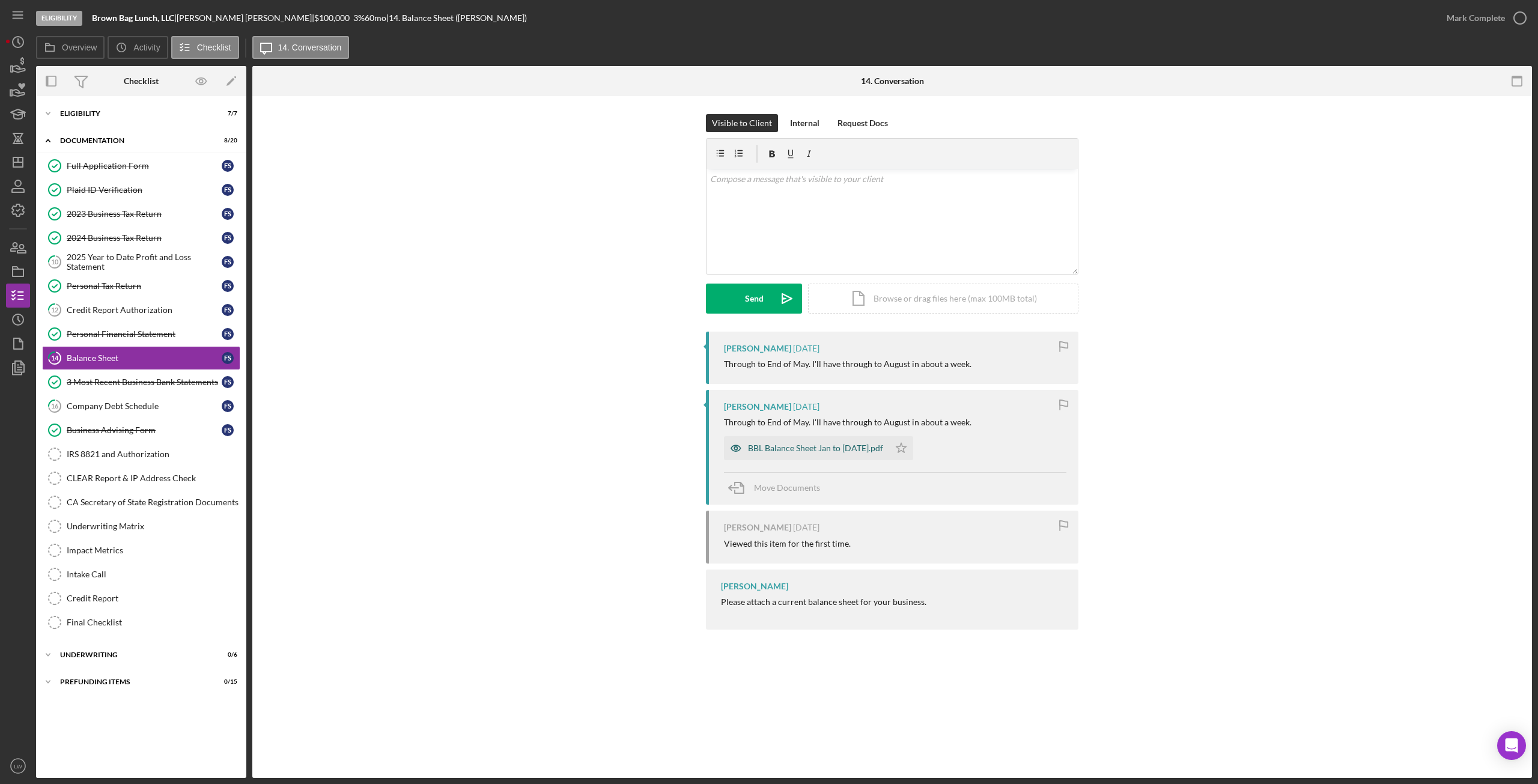
click at [785, 445] on div "BBL Balance Sheet Jan to [DATE].pdf" at bounding box center [816, 448] width 135 height 10
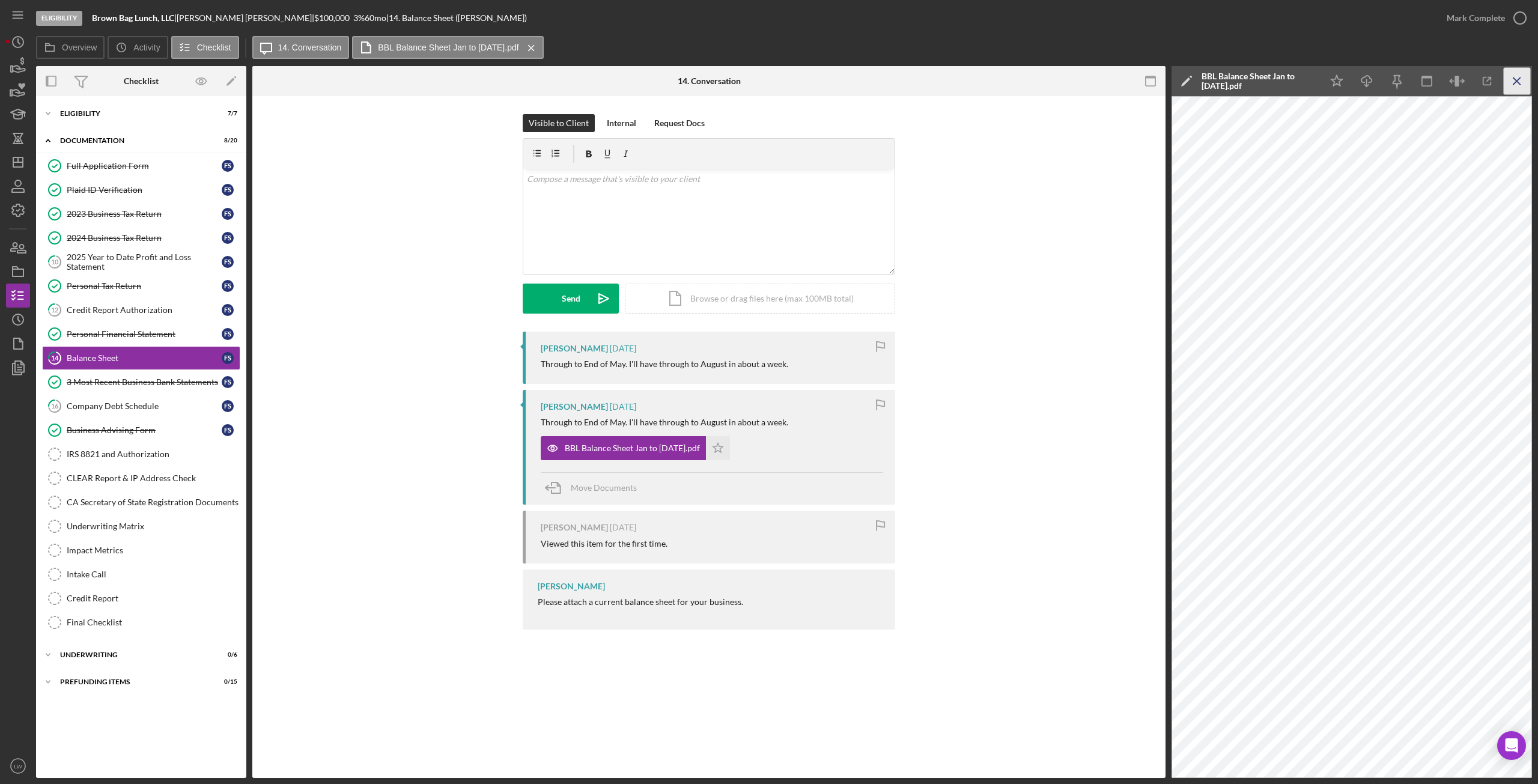
click at [1522, 82] on icon "Icon/Menu Close" at bounding box center [1518, 81] width 27 height 27
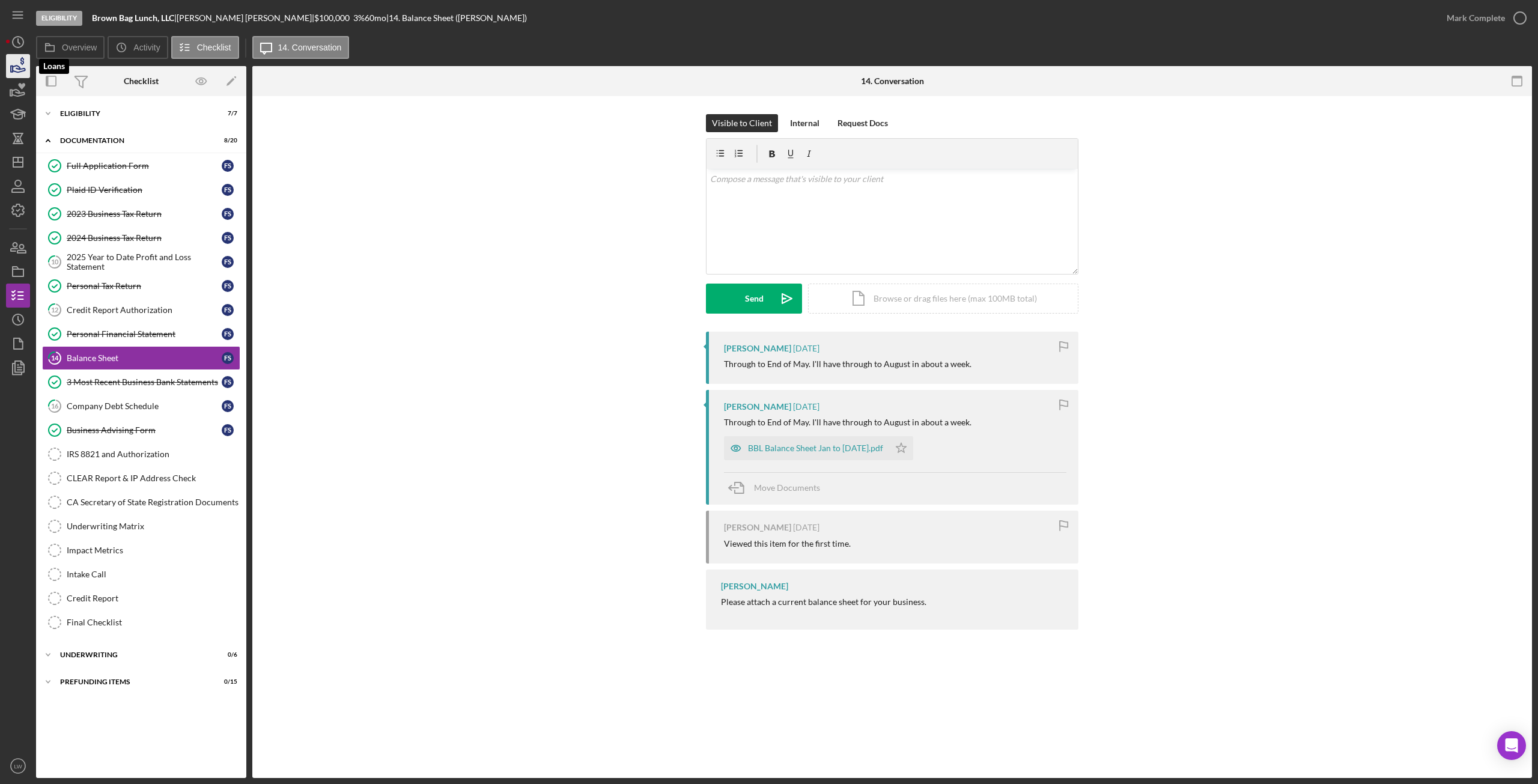
click at [14, 72] on icon "button" at bounding box center [17, 66] width 30 height 30
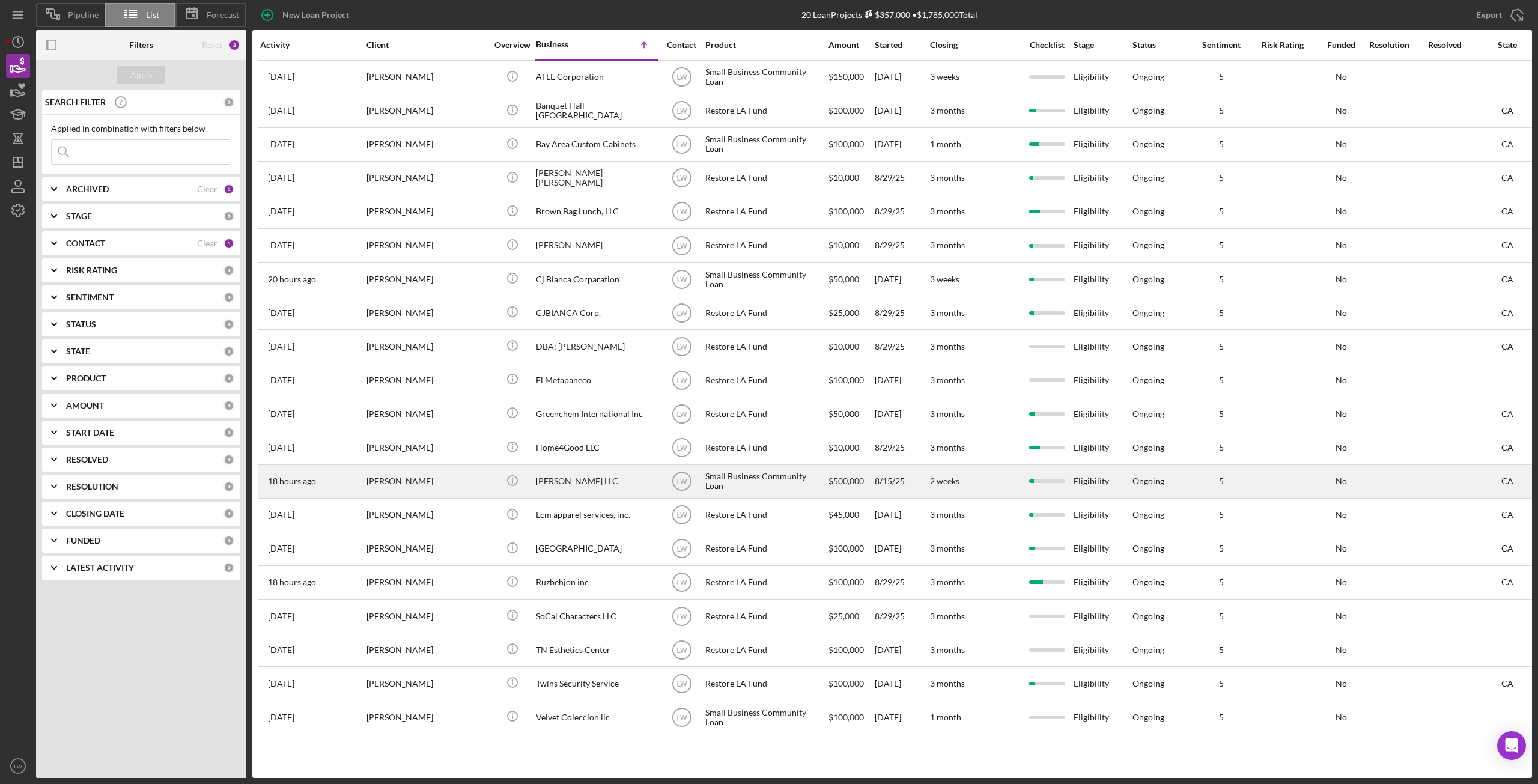
click at [447, 486] on div "[PERSON_NAME]" at bounding box center [426, 481] width 120 height 32
